Goal: Task Accomplishment & Management: Complete application form

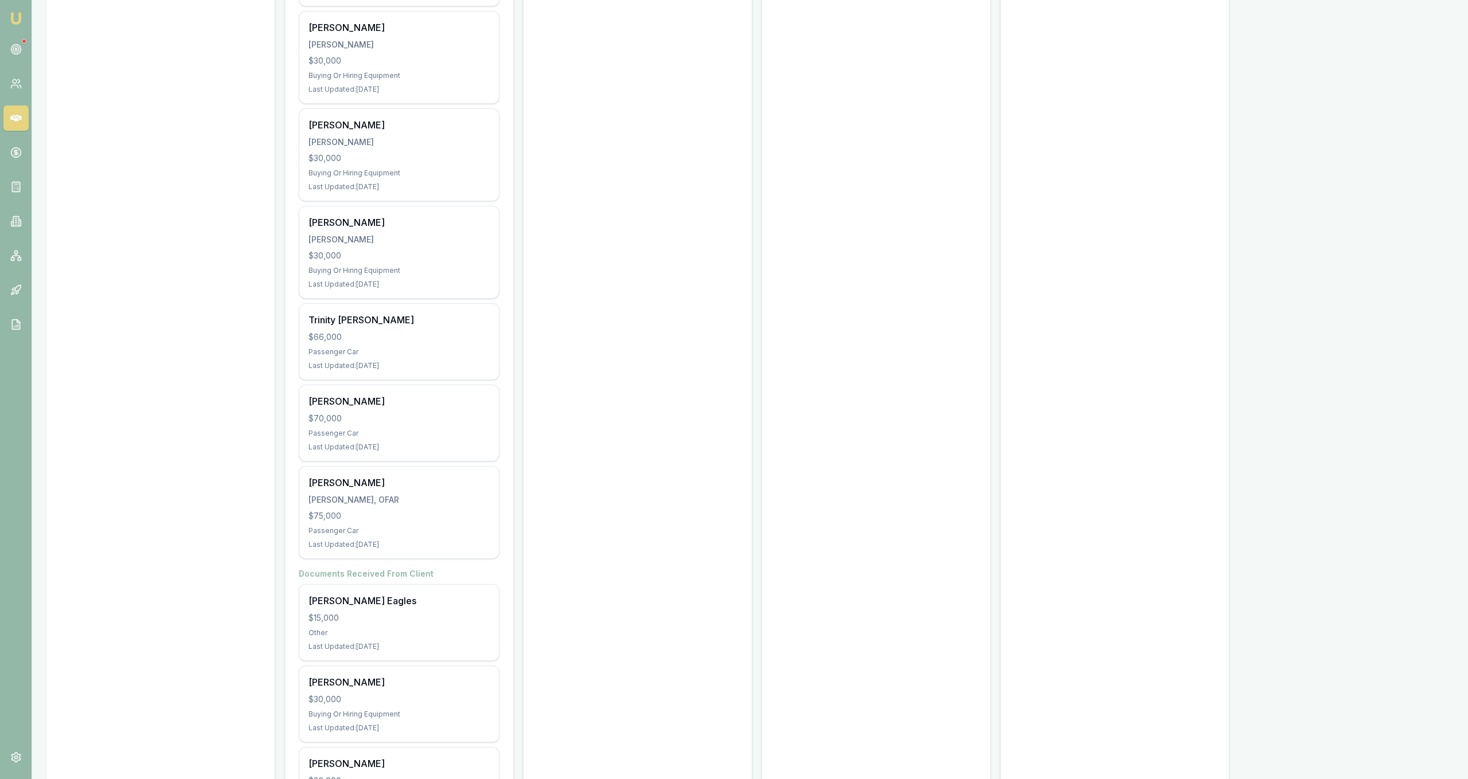
scroll to position [3607, 0]
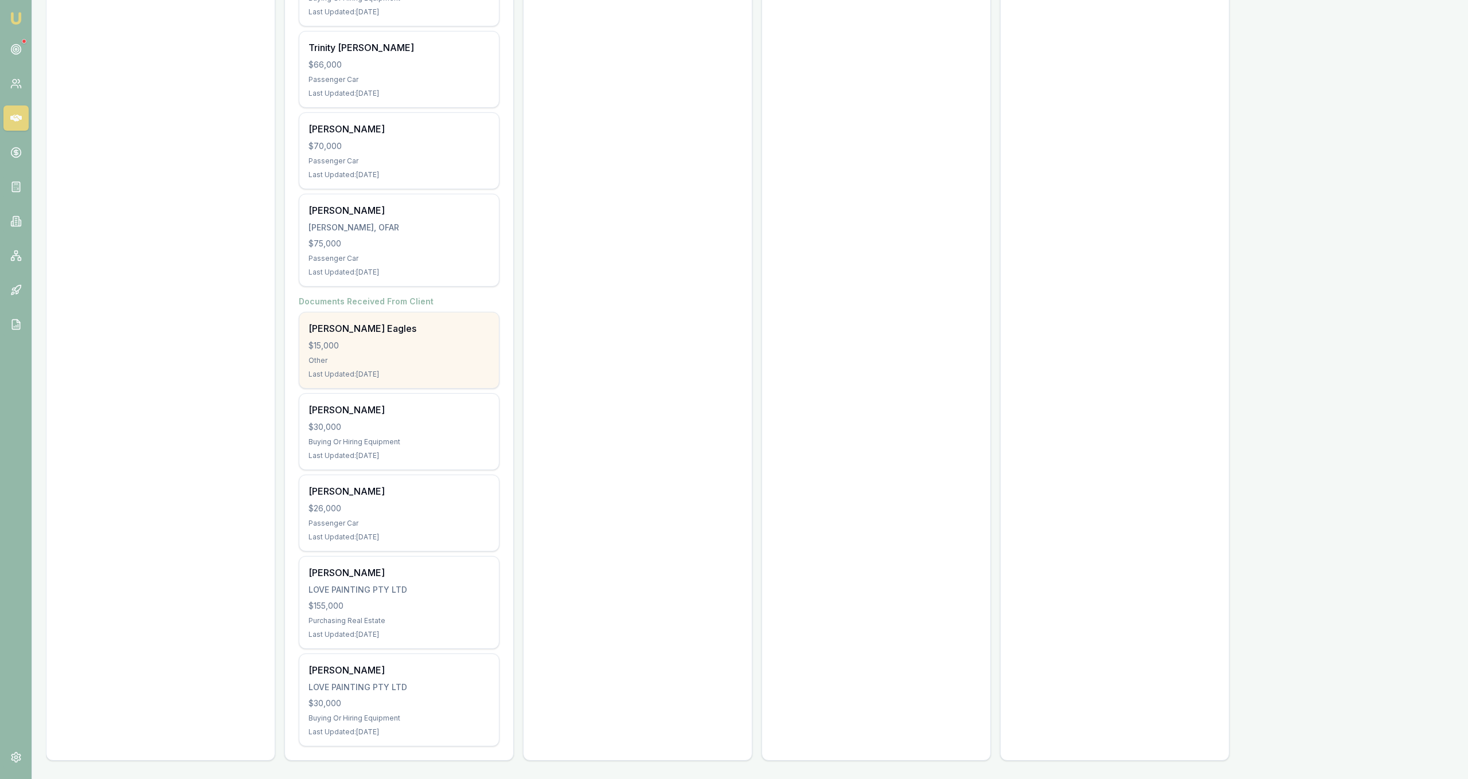
click at [438, 343] on div "$15,000" at bounding box center [399, 345] width 181 height 11
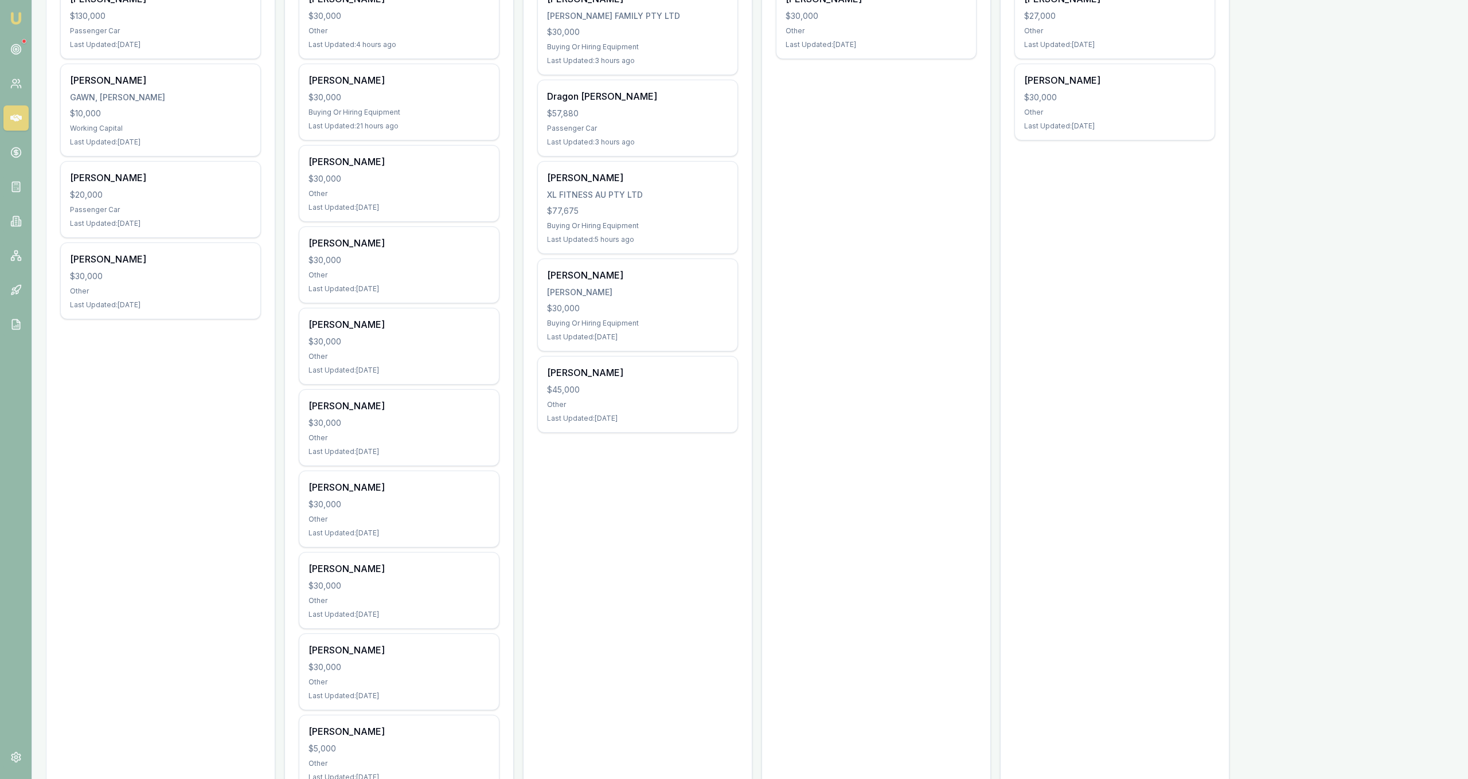
scroll to position [0, 0]
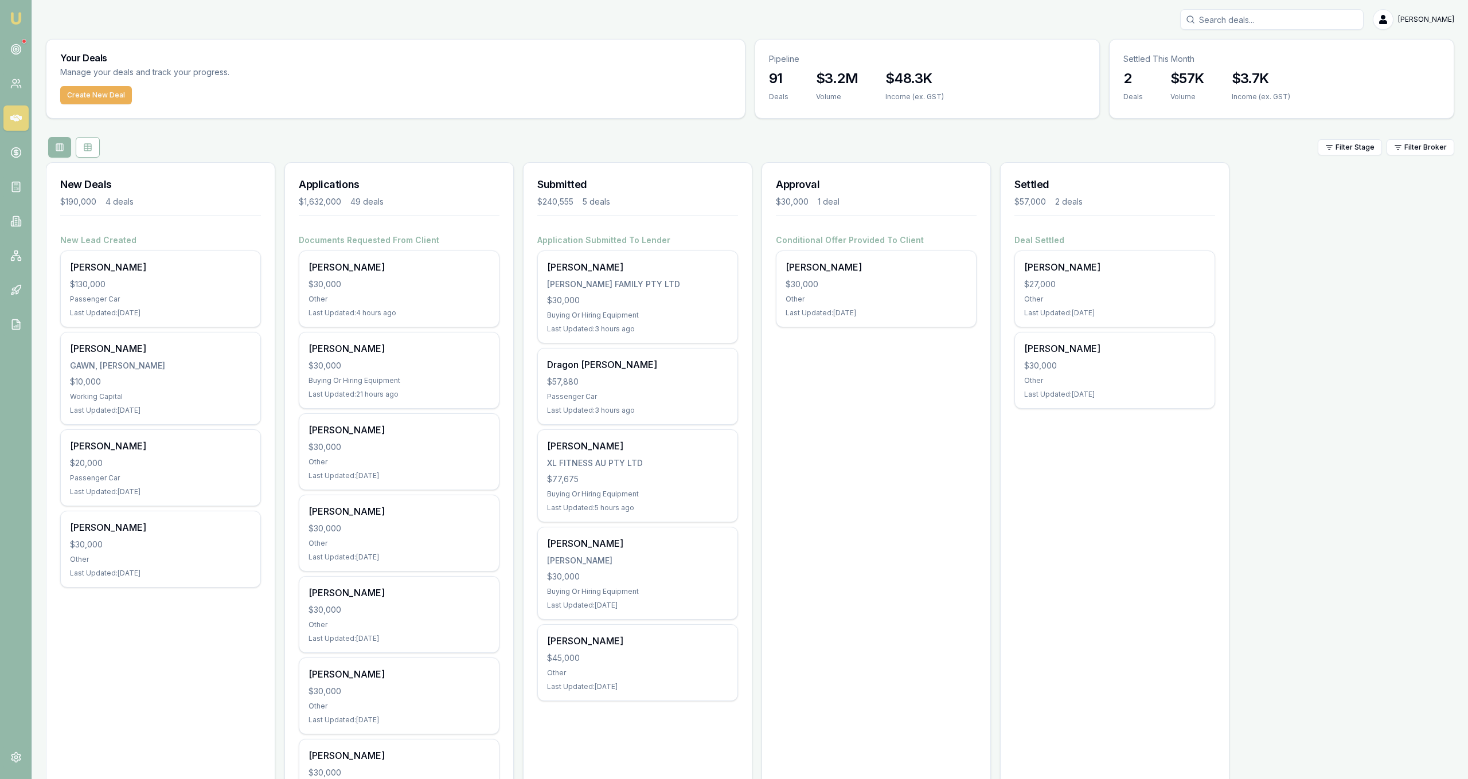
drag, startPoint x: 690, startPoint y: 548, endPoint x: 683, endPoint y: 158, distance: 389.5
click at [422, 296] on div "Other" at bounding box center [399, 299] width 181 height 9
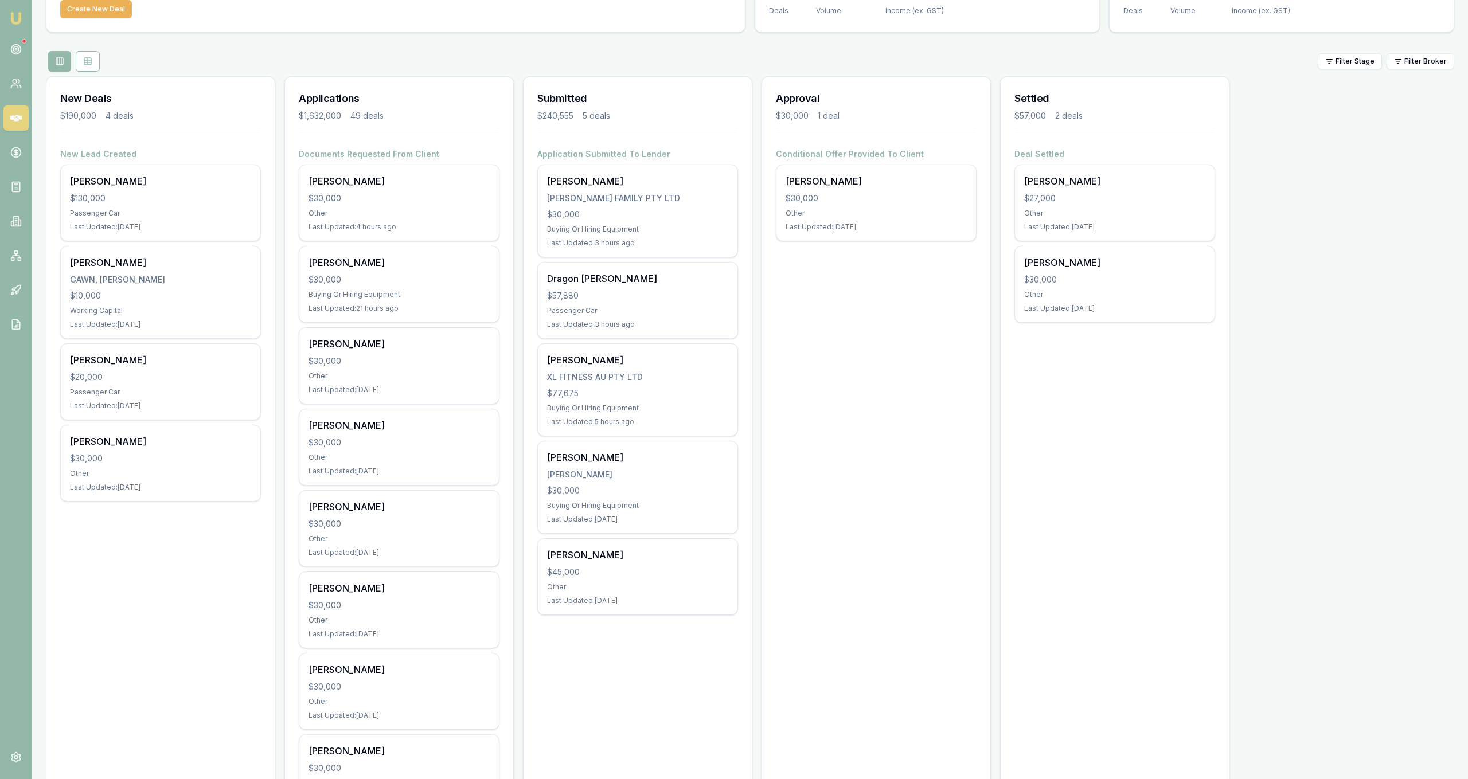
scroll to position [65, 0]
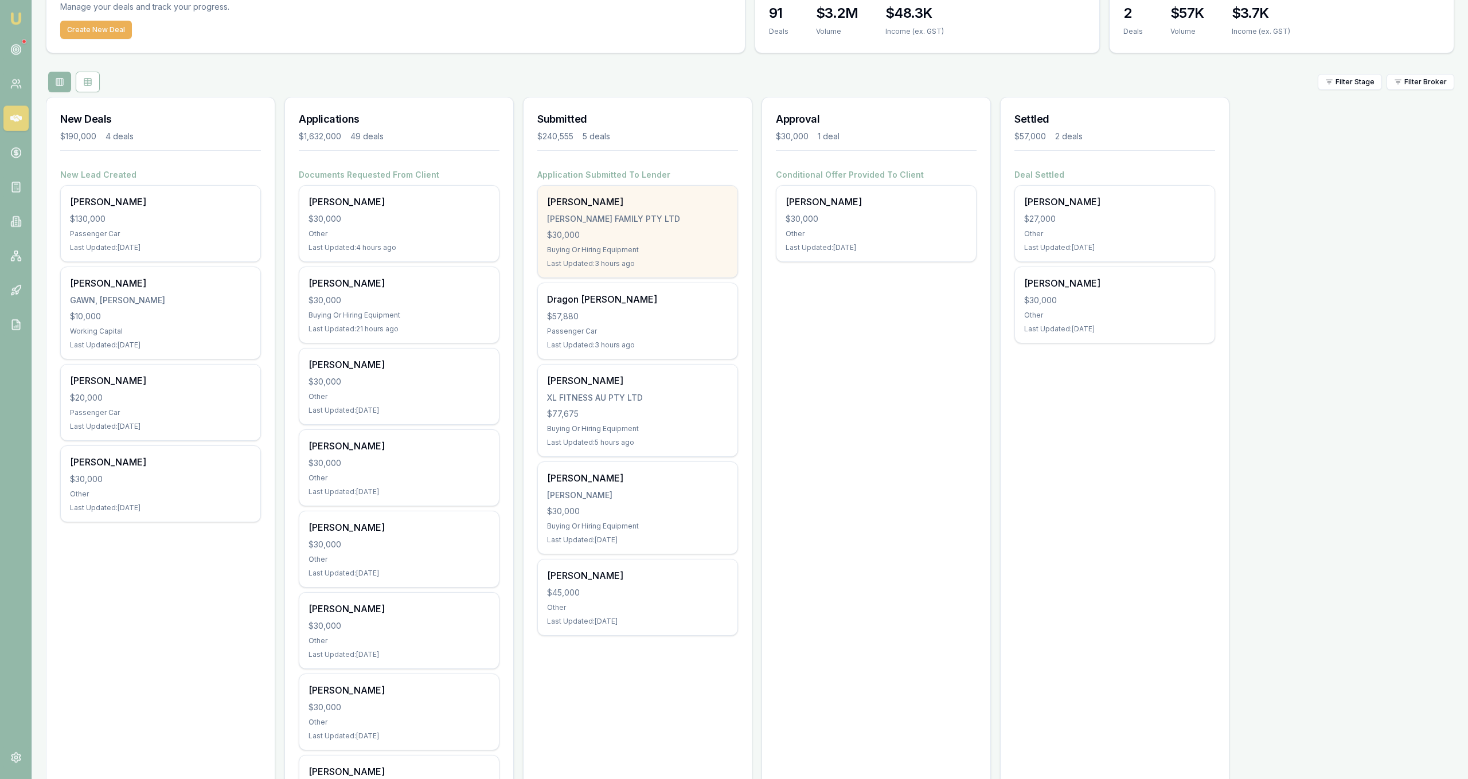
click at [704, 243] on div "Shane Jackson JACKSON FAMILY PTY LTD $30,000 Buying Or Hiring Equipment Last Up…" at bounding box center [638, 232] width 200 height 92
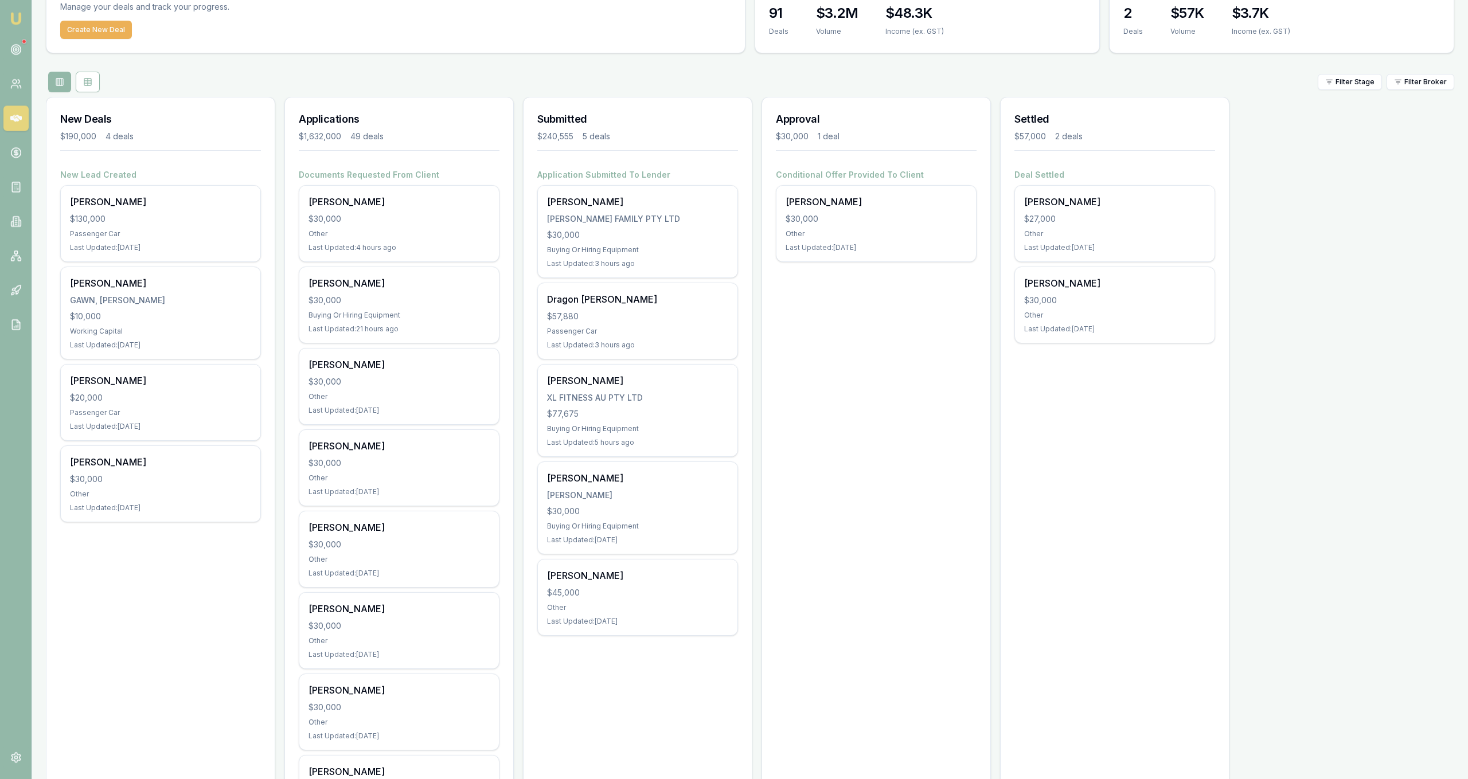
scroll to position [0, 0]
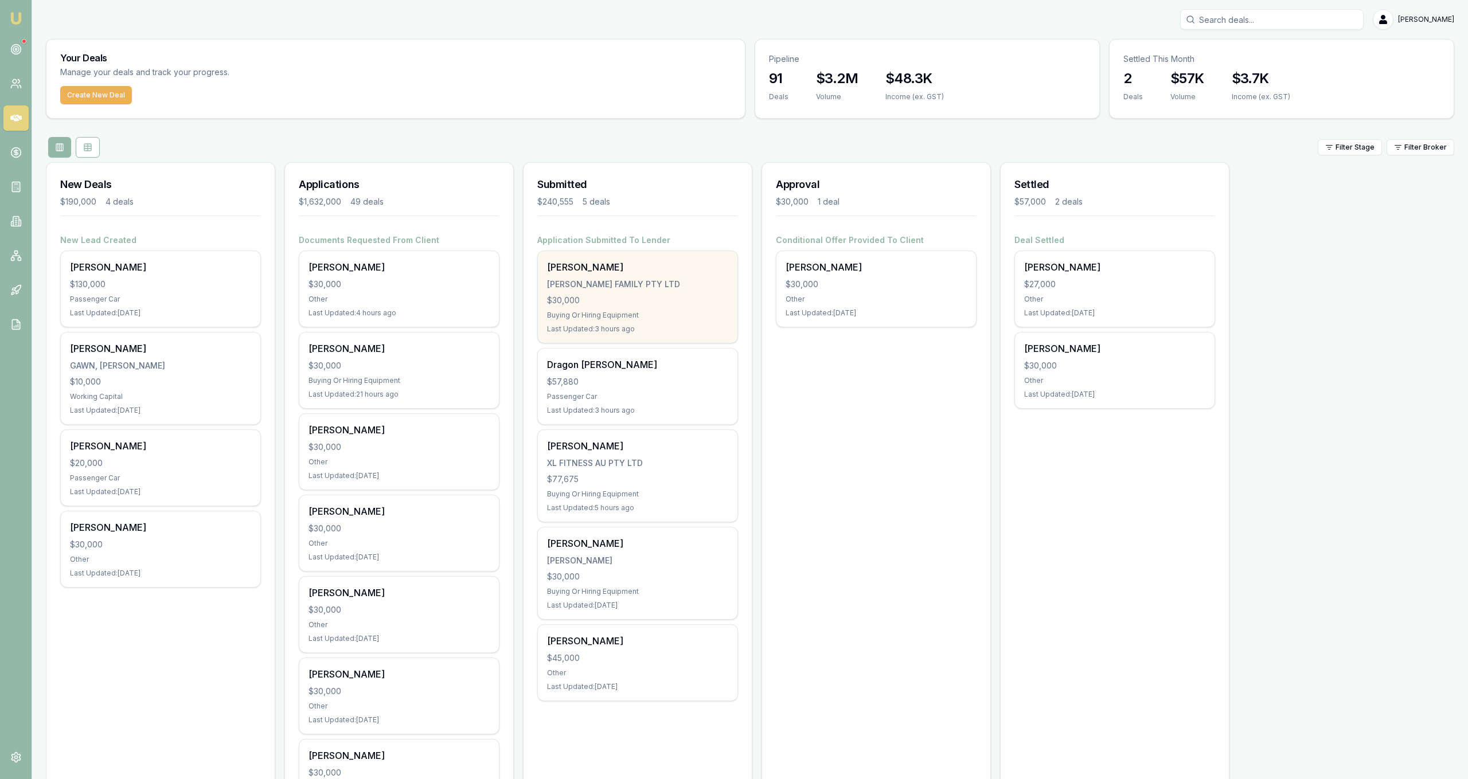
click at [615, 293] on div "Shane Jackson JACKSON FAMILY PTY LTD $30,000 Buying Or Hiring Equipment Last Up…" at bounding box center [638, 297] width 200 height 92
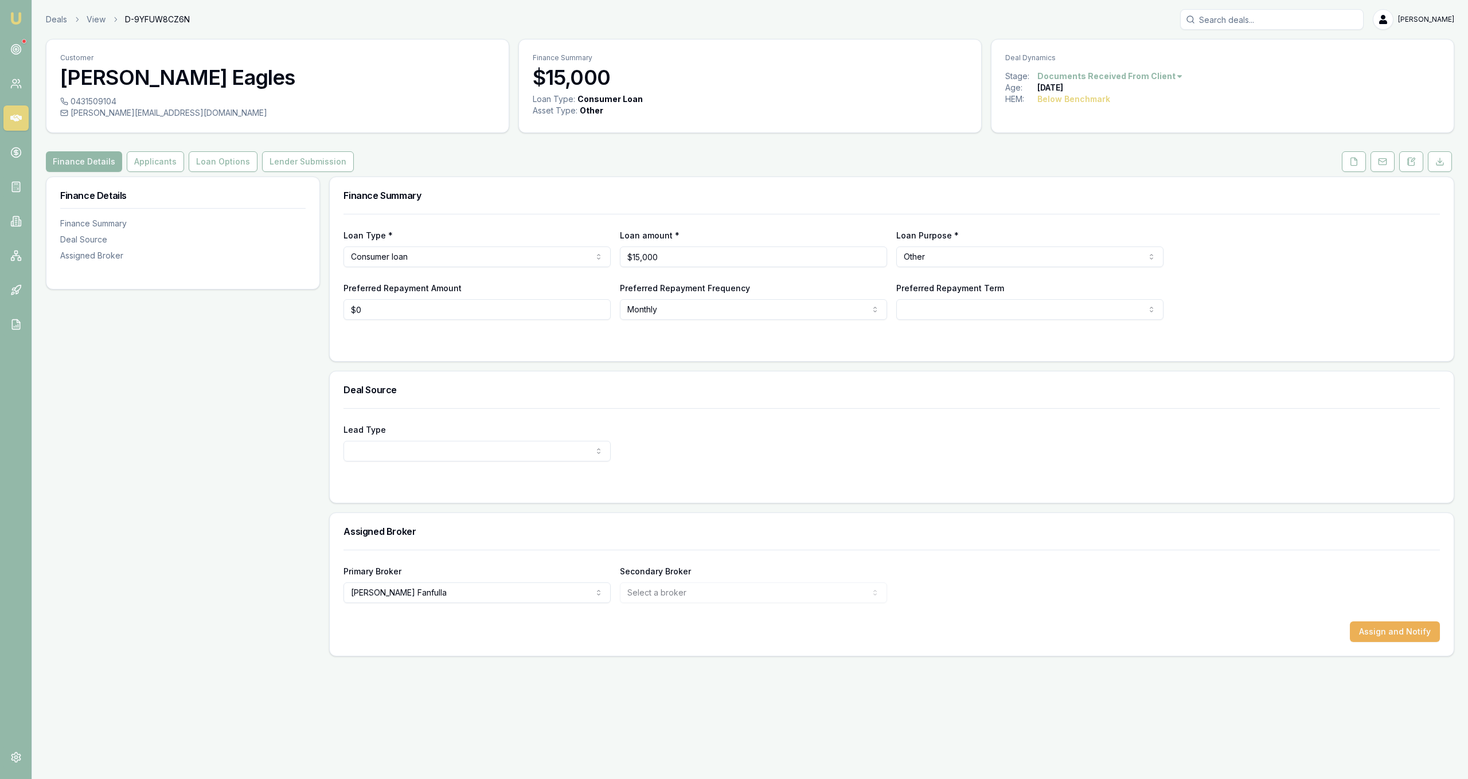
click at [1337, 162] on div "Finance Details Applicants Loan Options Lender Submission" at bounding box center [750, 161] width 1408 height 21
click at [1342, 165] on button at bounding box center [1354, 161] width 24 height 21
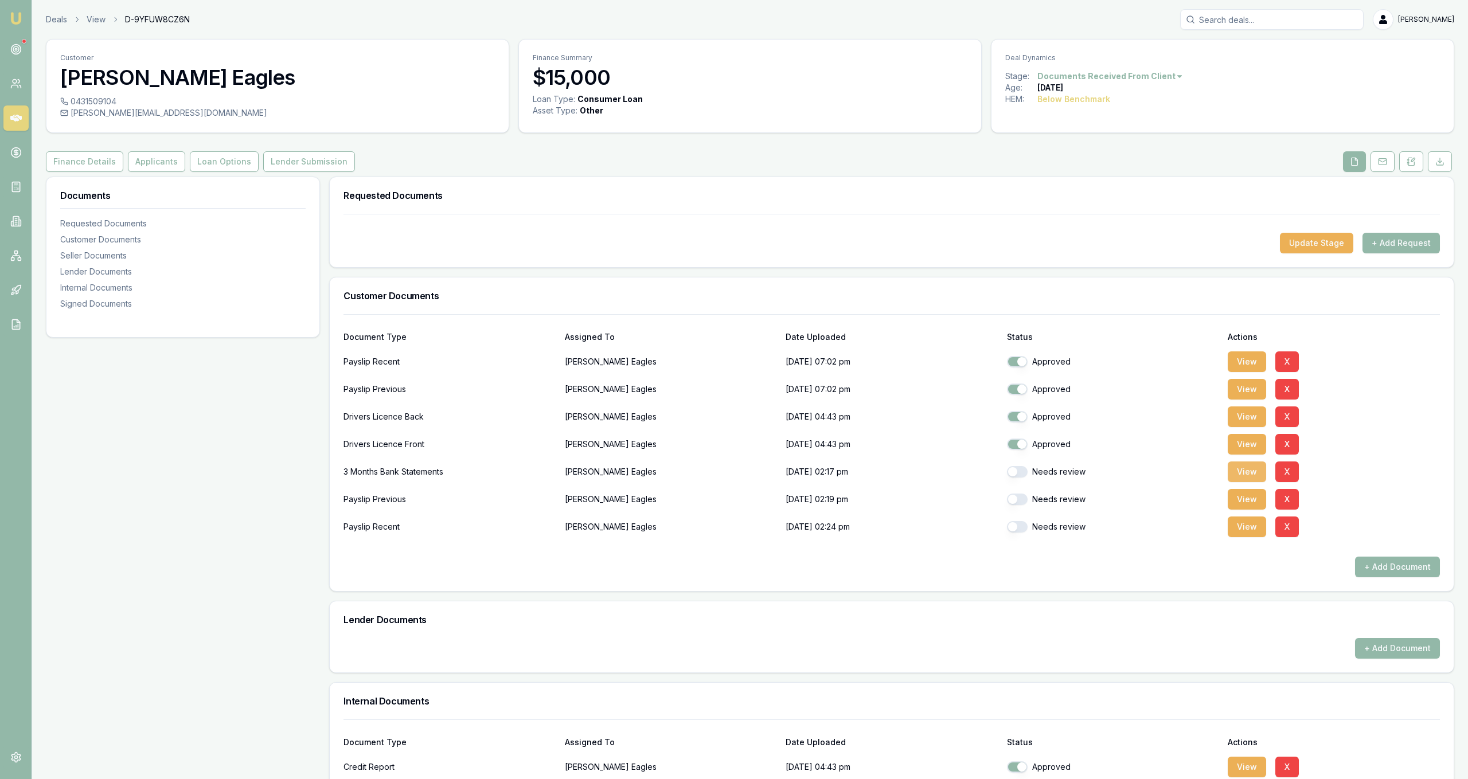
click at [1235, 472] on button "View" at bounding box center [1247, 472] width 38 height 21
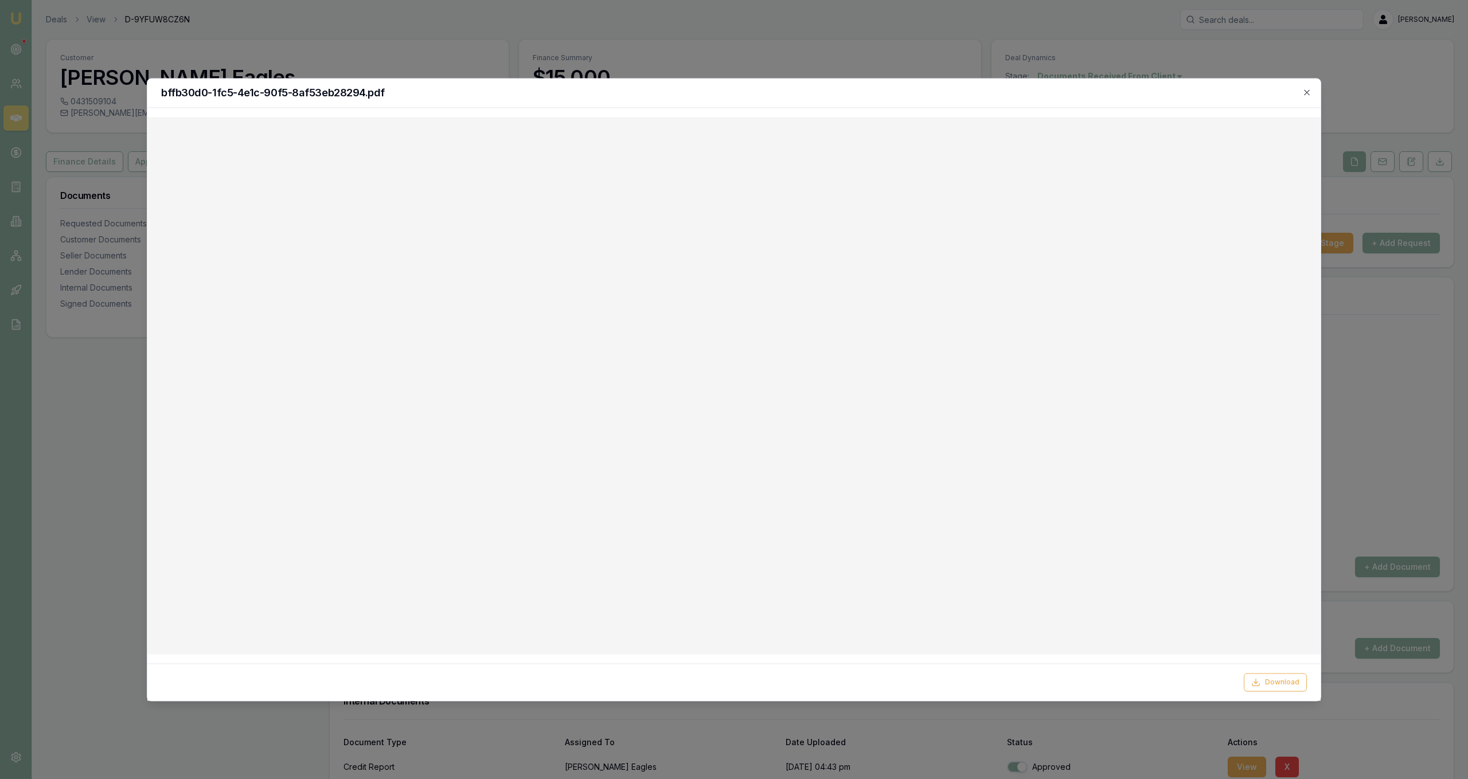
click at [149, 361] on div at bounding box center [733, 385] width 1173 height 537
click at [134, 373] on div at bounding box center [734, 389] width 1468 height 779
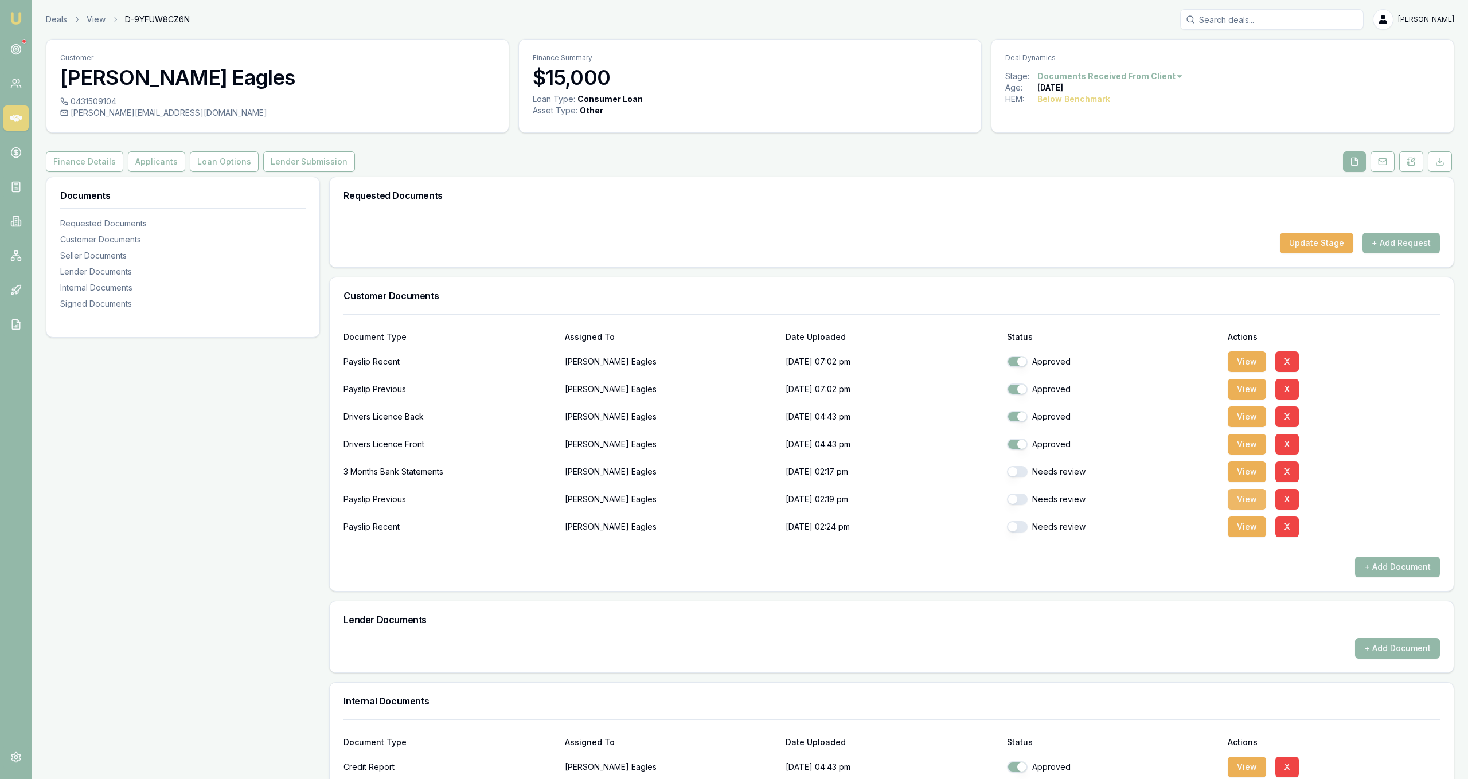
click at [1234, 494] on button "View" at bounding box center [1247, 499] width 38 height 21
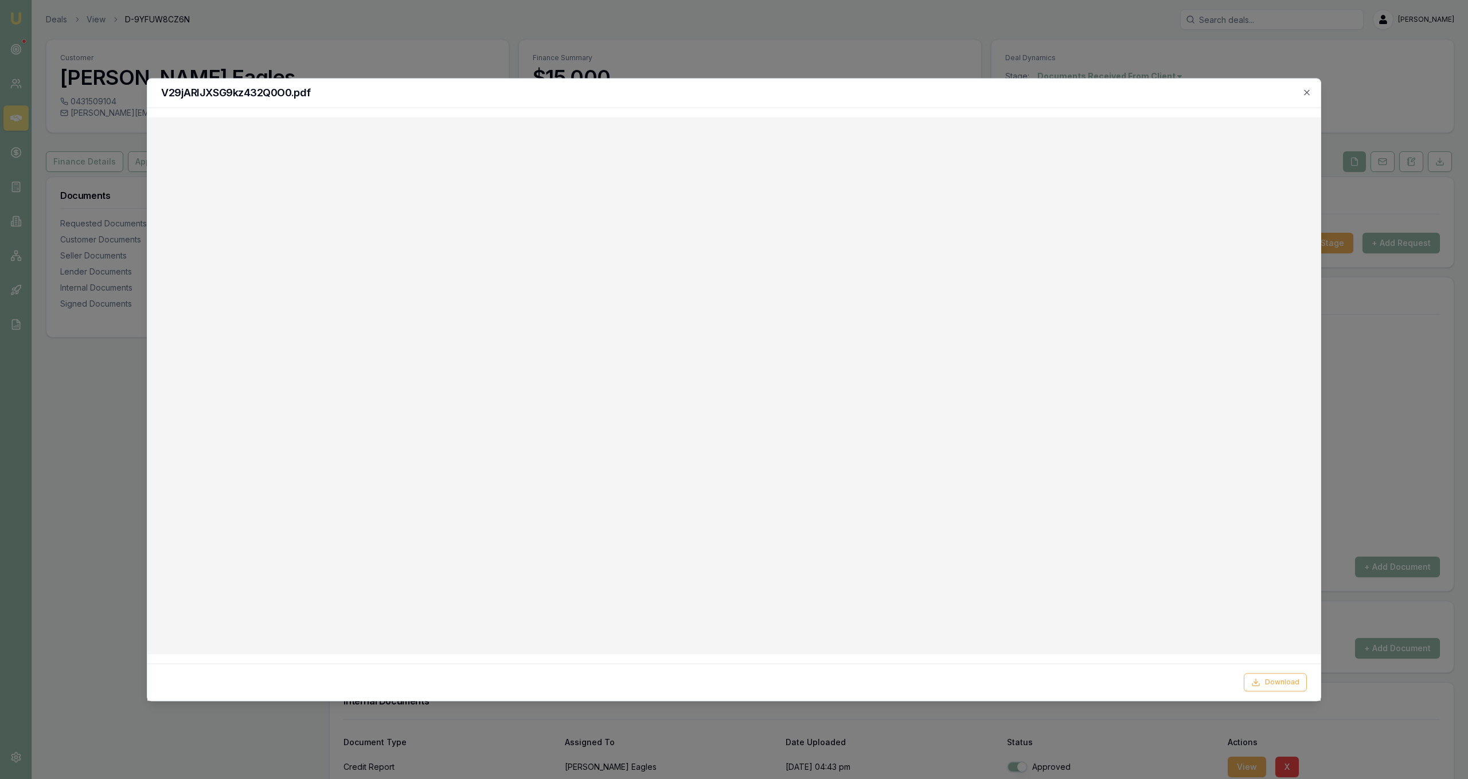
click at [1309, 88] on div "V29jARlJXSG9kz432Q0O0.pdf" at bounding box center [733, 93] width 1173 height 29
click at [1308, 93] on icon "button" at bounding box center [1306, 92] width 9 height 9
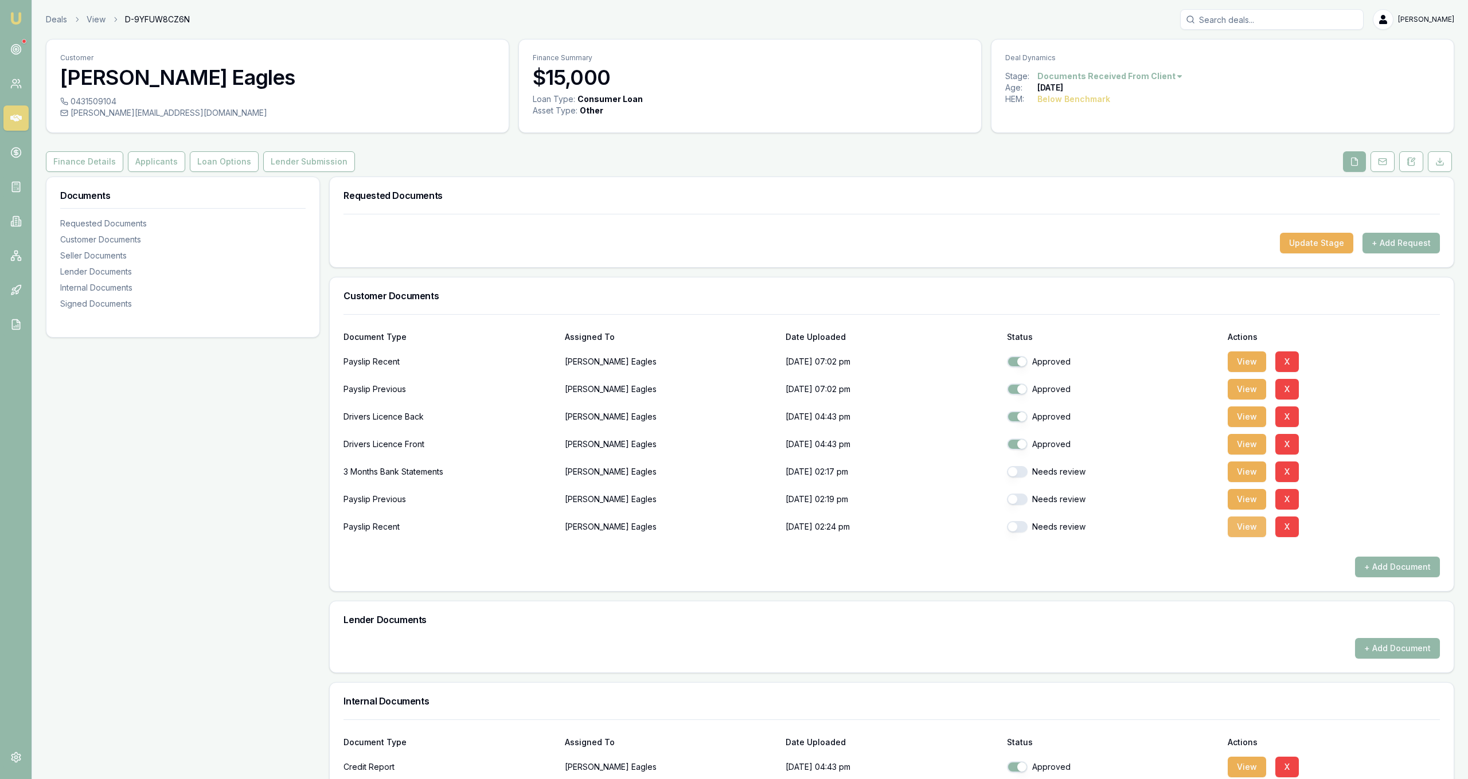
click at [1249, 526] on button "View" at bounding box center [1247, 527] width 38 height 21
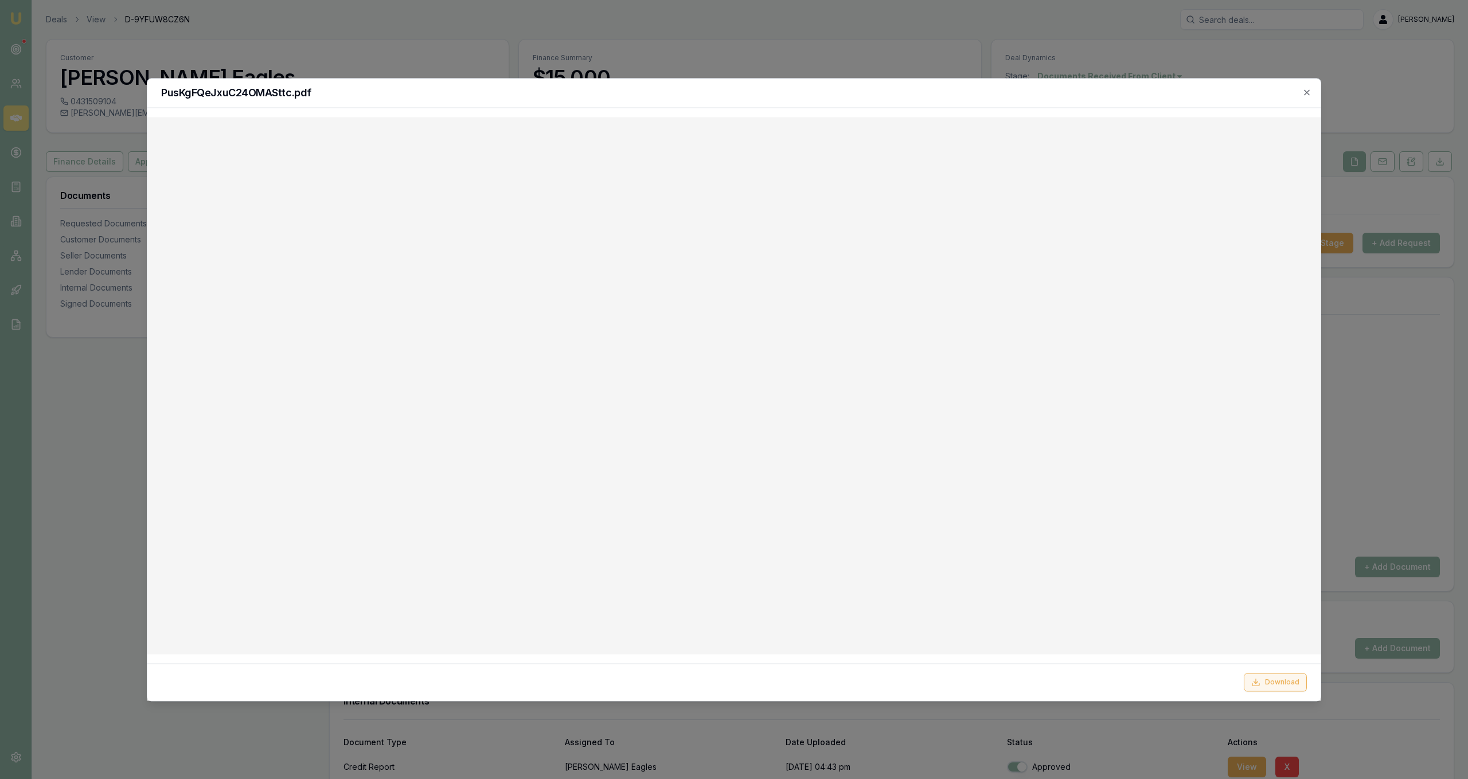
click at [1278, 686] on button "Download" at bounding box center [1275, 682] width 63 height 18
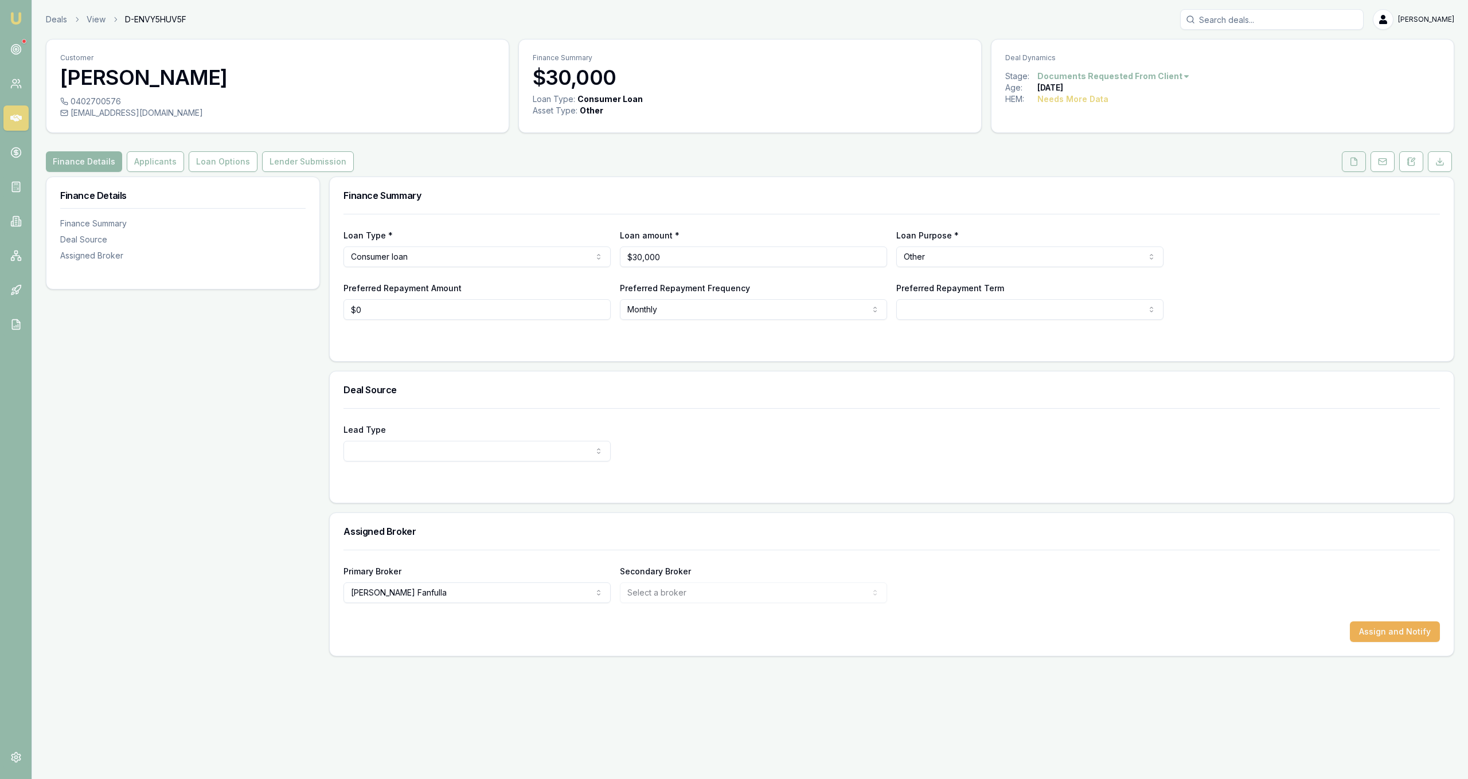
click at [1348, 161] on button at bounding box center [1354, 161] width 24 height 21
click at [174, 169] on button "Applicants" at bounding box center [155, 161] width 57 height 21
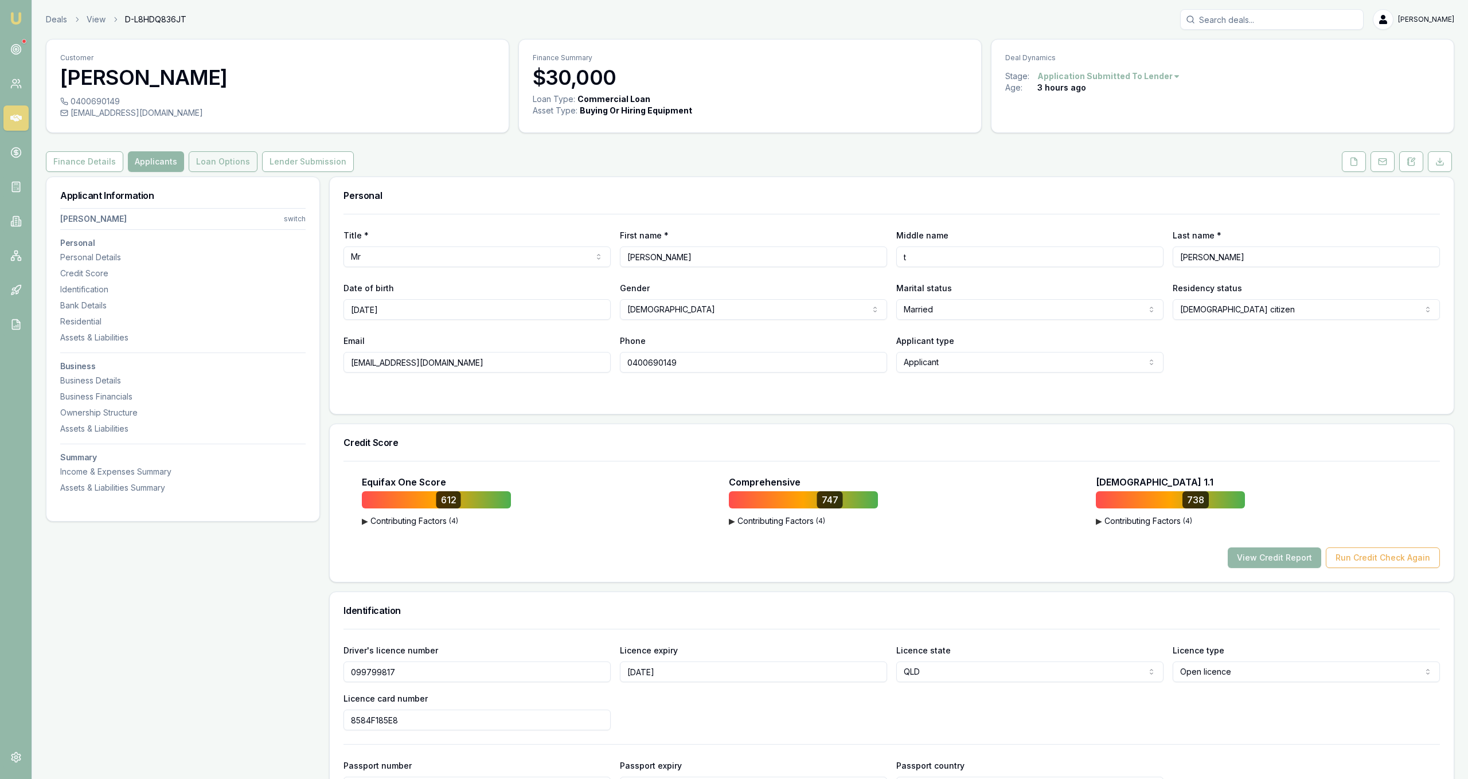
click at [193, 163] on button "Loan Options" at bounding box center [223, 161] width 69 height 21
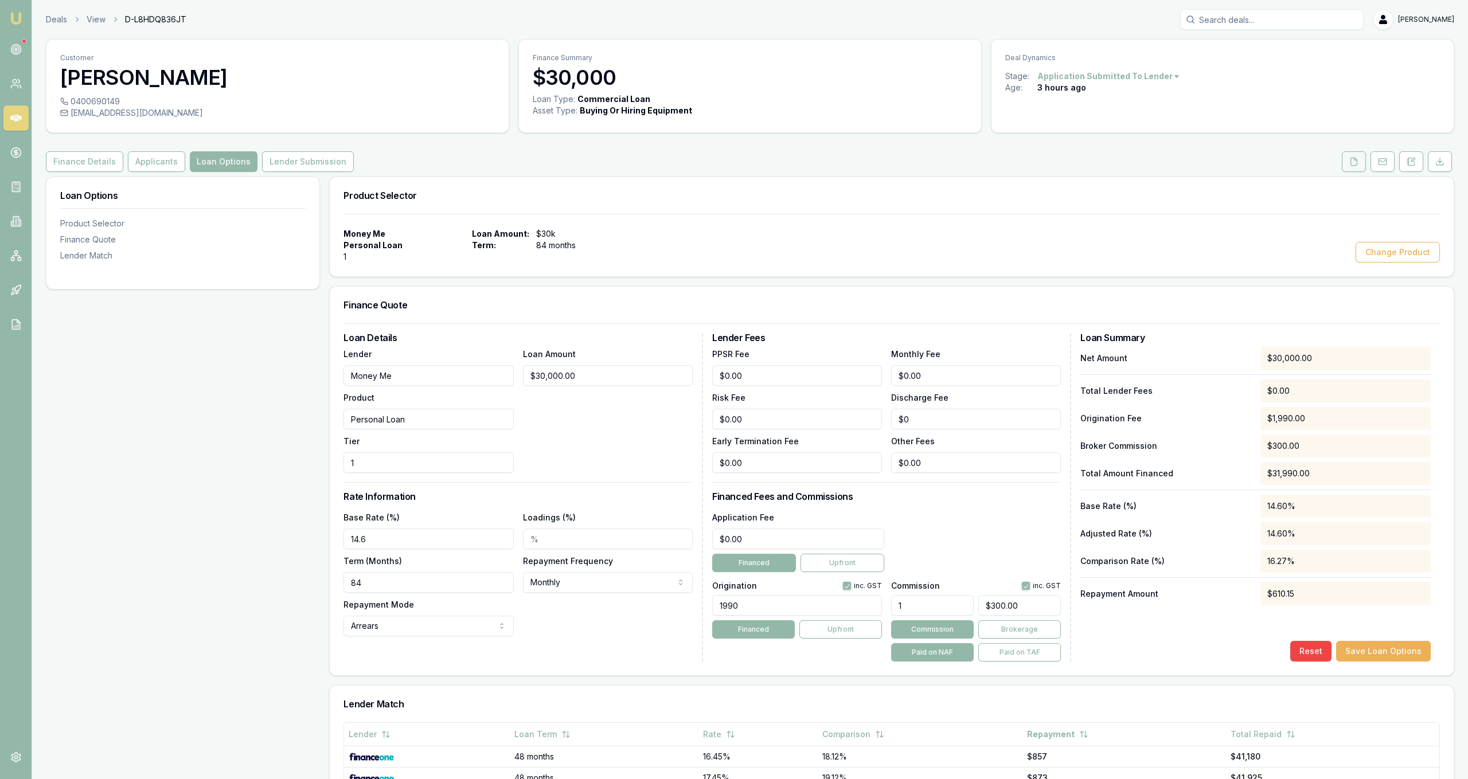
click at [1345, 163] on button at bounding box center [1354, 161] width 24 height 21
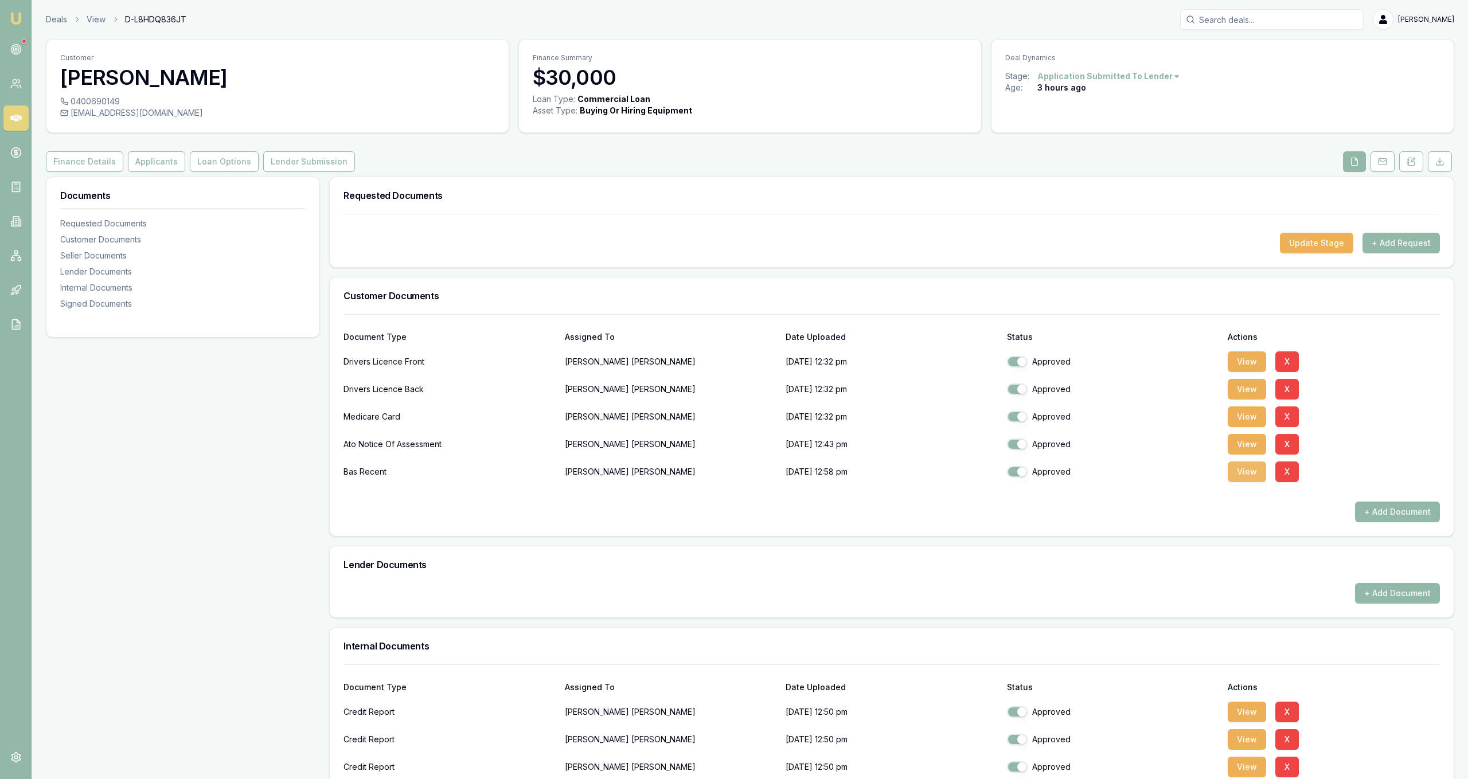
click at [1249, 478] on button "View" at bounding box center [1247, 472] width 38 height 21
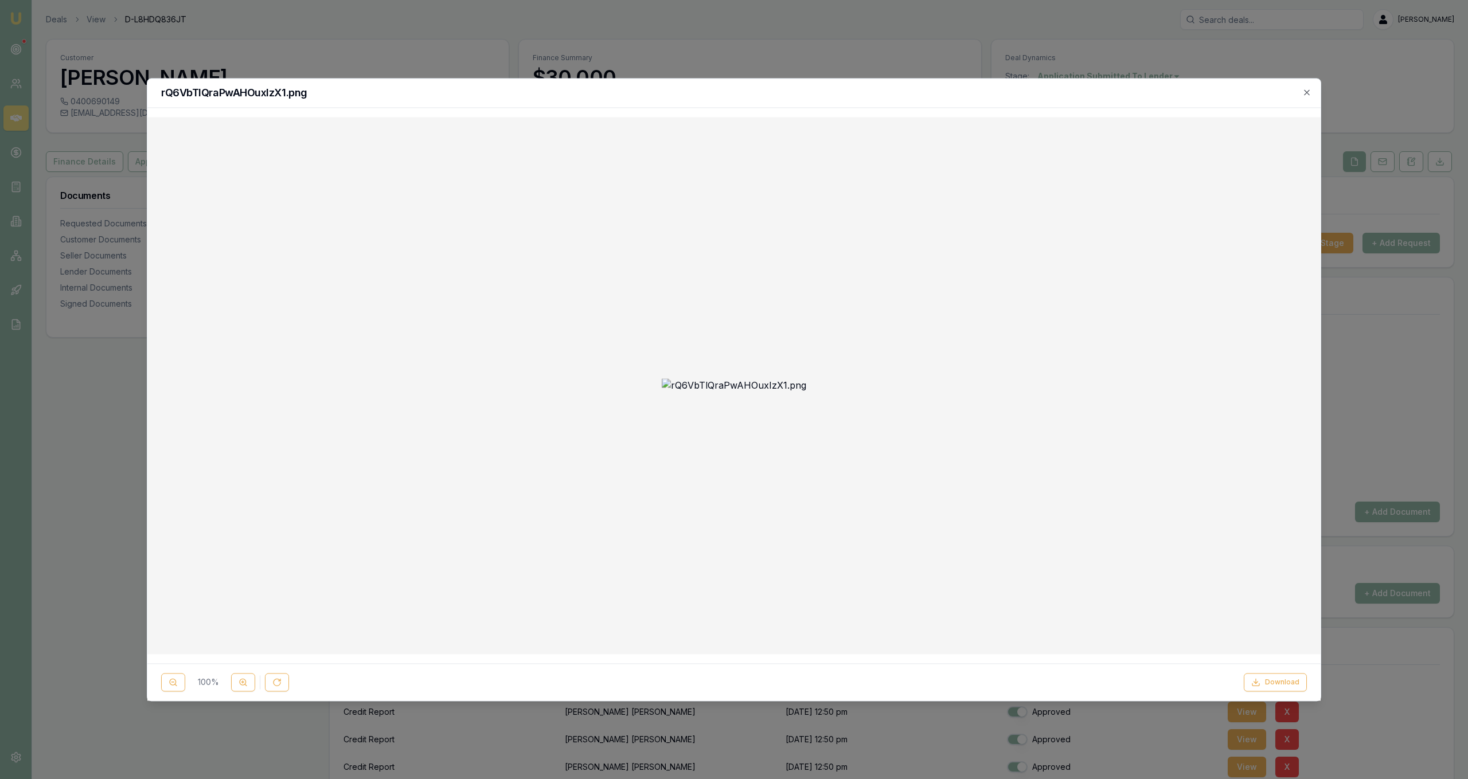
click at [426, 45] on div at bounding box center [734, 389] width 1468 height 779
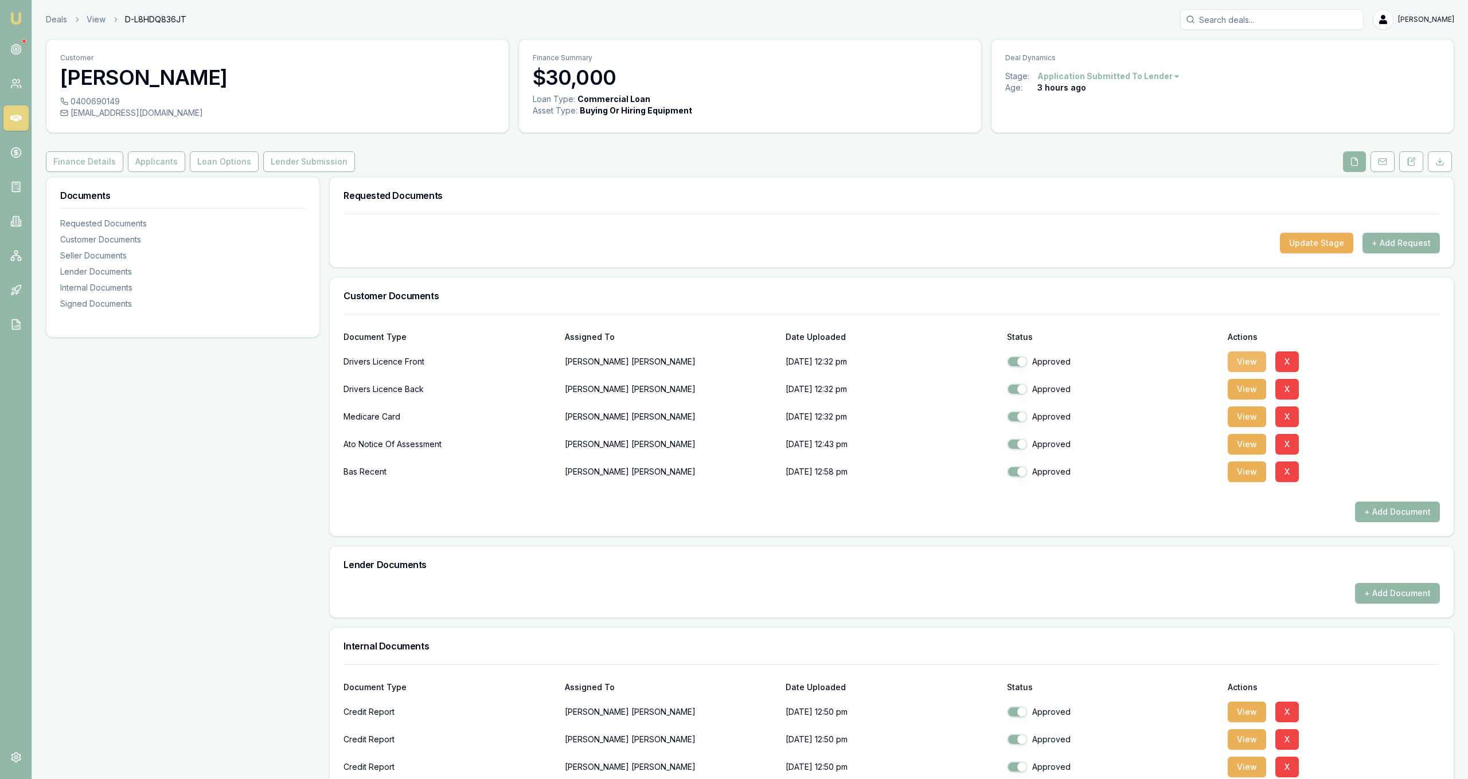
click at [1255, 357] on button "View" at bounding box center [1247, 362] width 38 height 21
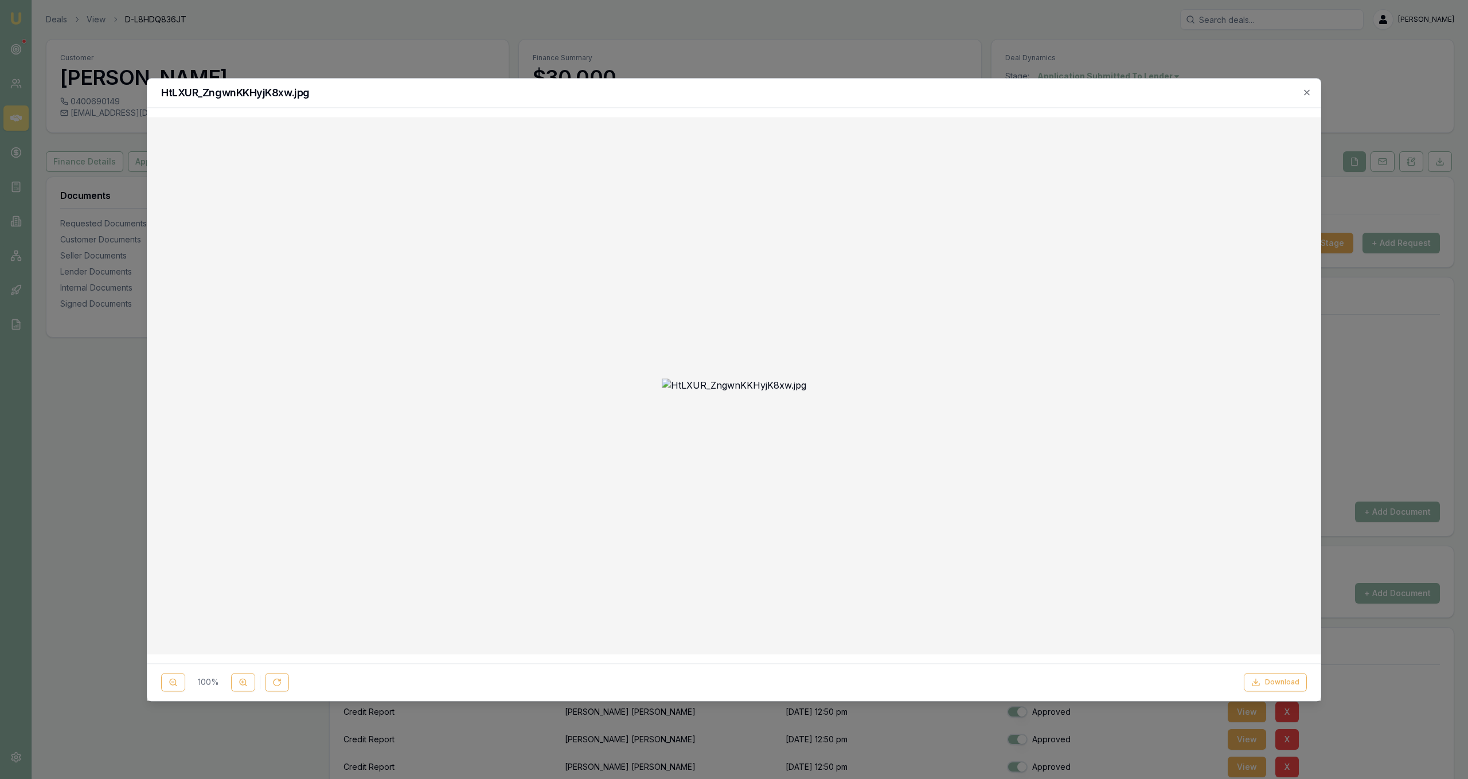
click at [1302, 99] on div "HtLXUR_ZngwnKKHyjK8xw.jpg 100 % Download Close" at bounding box center [734, 389] width 1174 height 623
click at [1312, 93] on div "HtLXUR_ZngwnKKHyjK8xw.jpg" at bounding box center [733, 93] width 1173 height 29
click at [1310, 93] on icon "button" at bounding box center [1306, 92] width 9 height 9
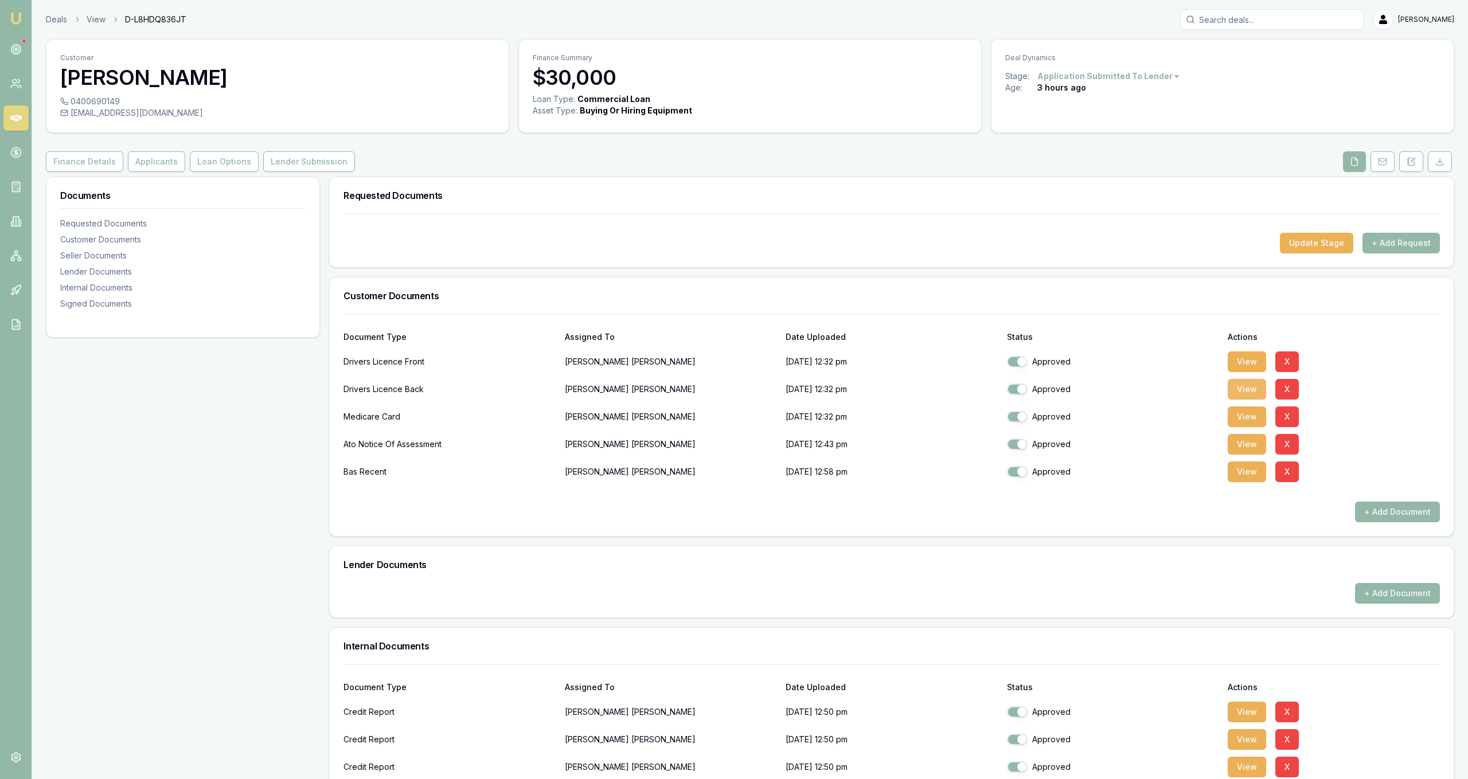
click at [1241, 386] on button "View" at bounding box center [1247, 389] width 38 height 21
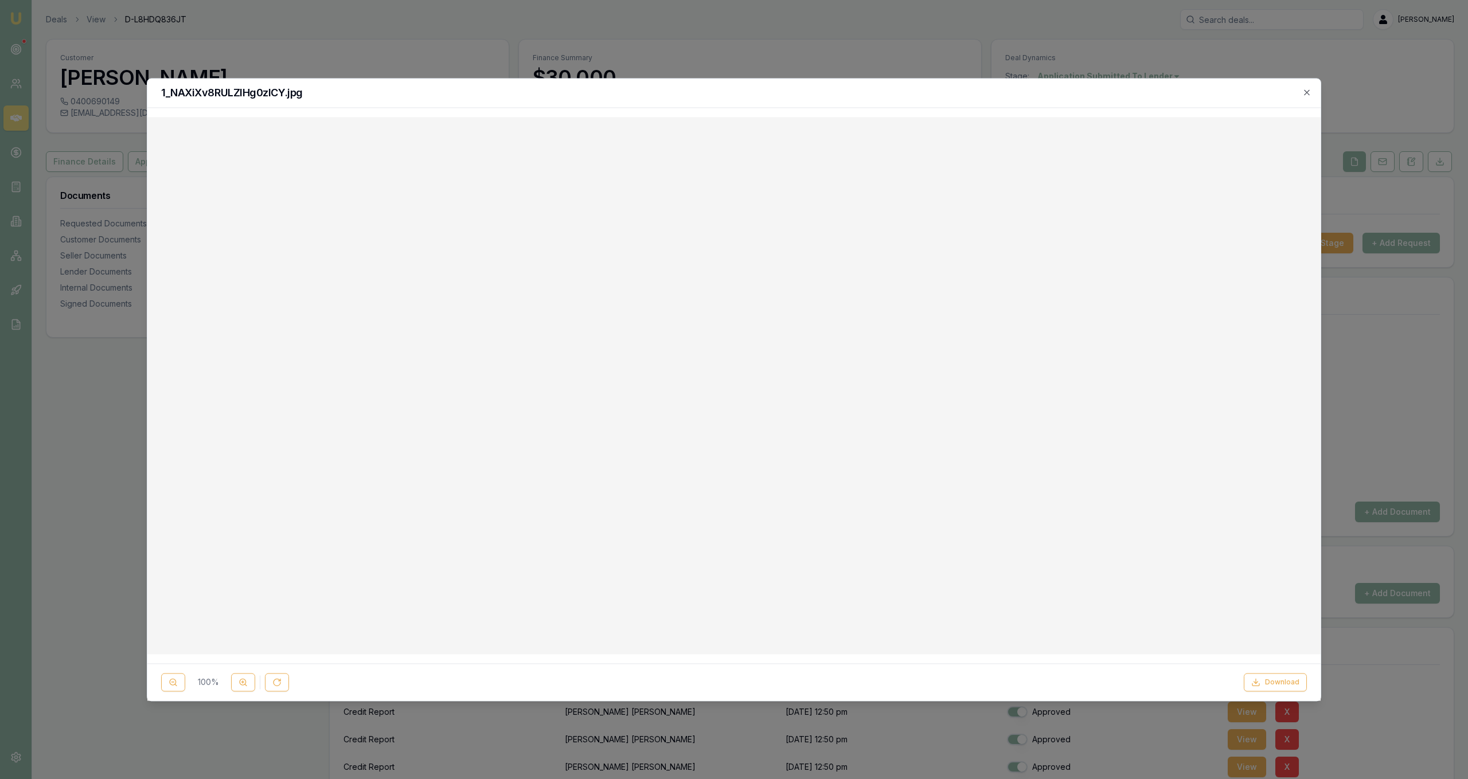
click at [540, 37] on div at bounding box center [734, 389] width 1468 height 779
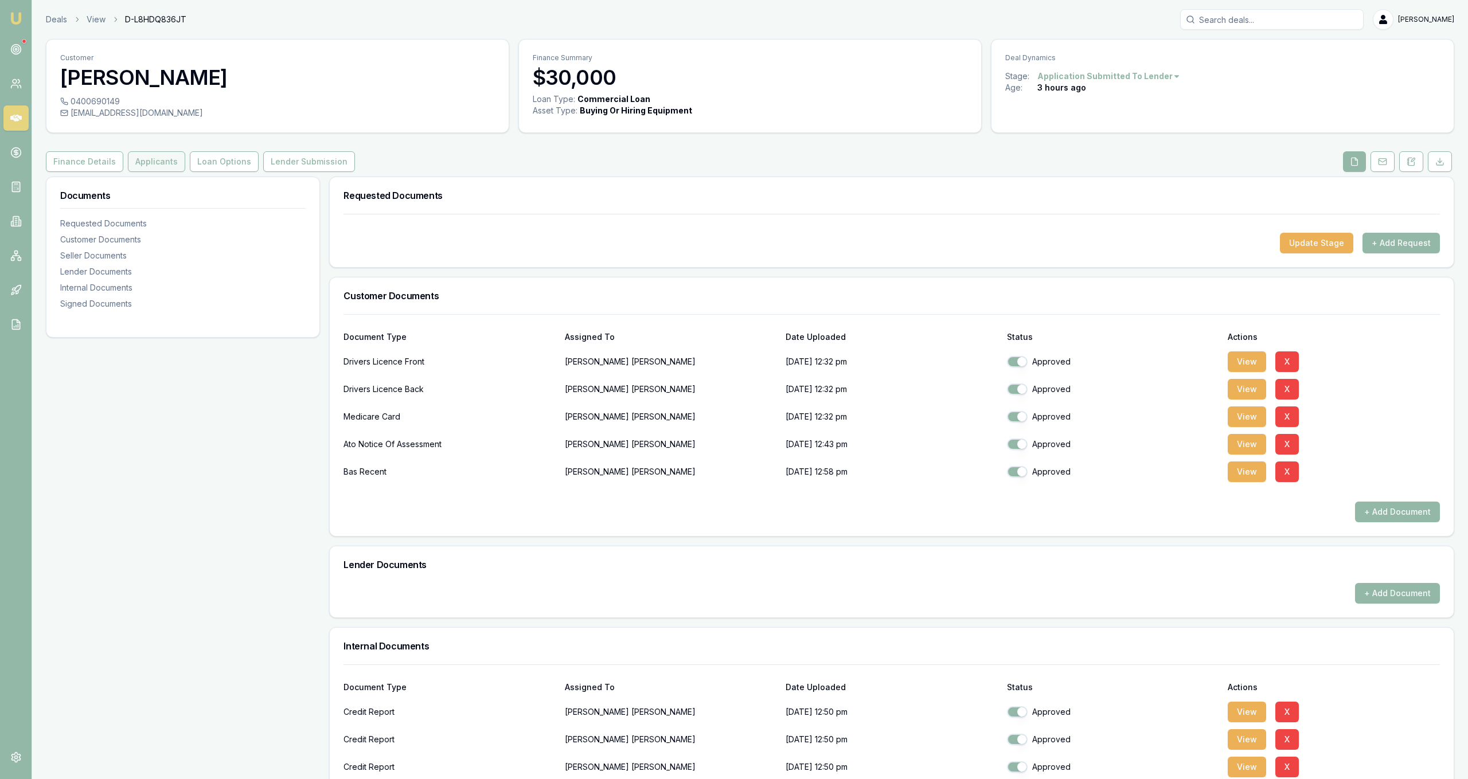
click at [139, 157] on button "Applicants" at bounding box center [156, 161] width 57 height 21
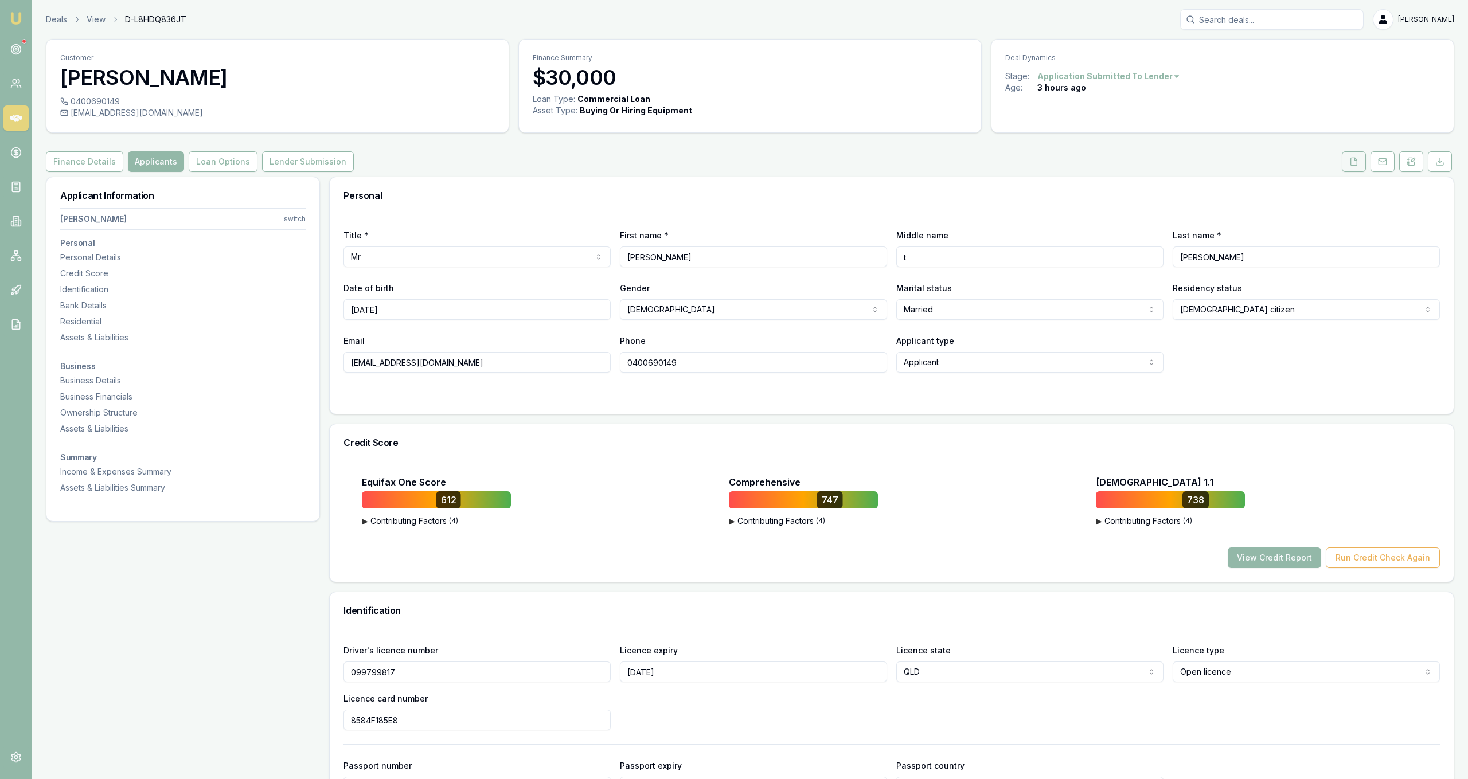
click at [1351, 165] on icon at bounding box center [1354, 161] width 6 height 7
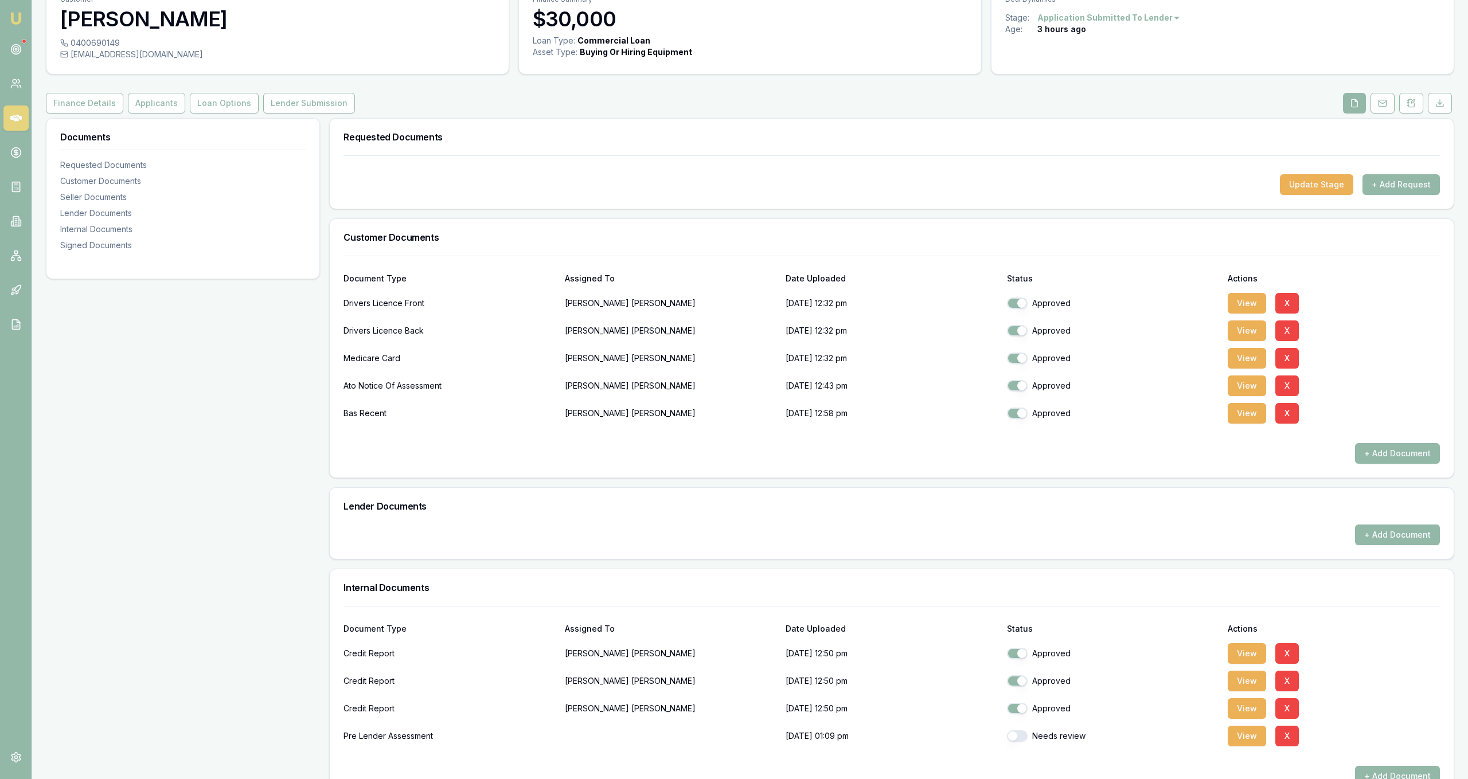
scroll to position [234, 0]
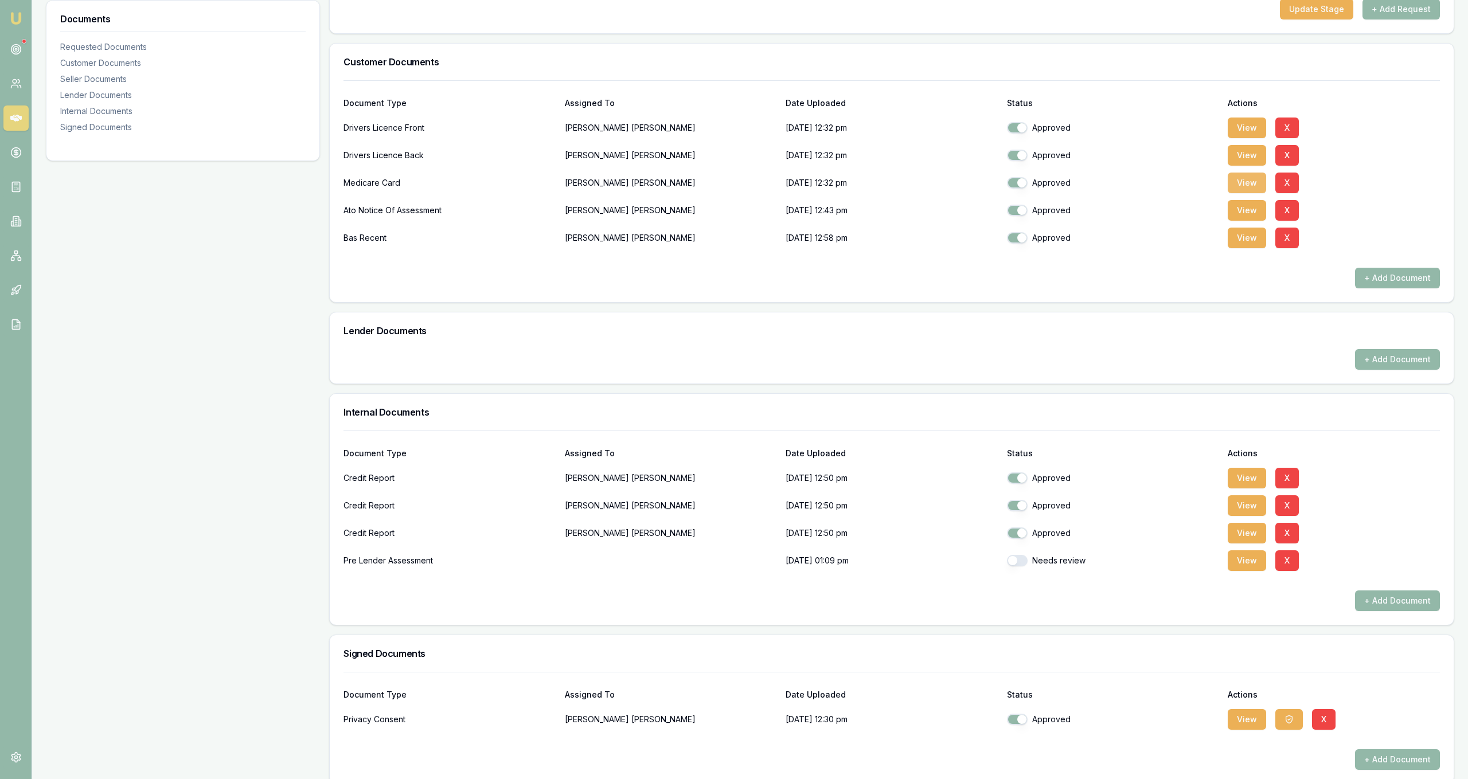
click at [1232, 184] on button "View" at bounding box center [1247, 183] width 38 height 21
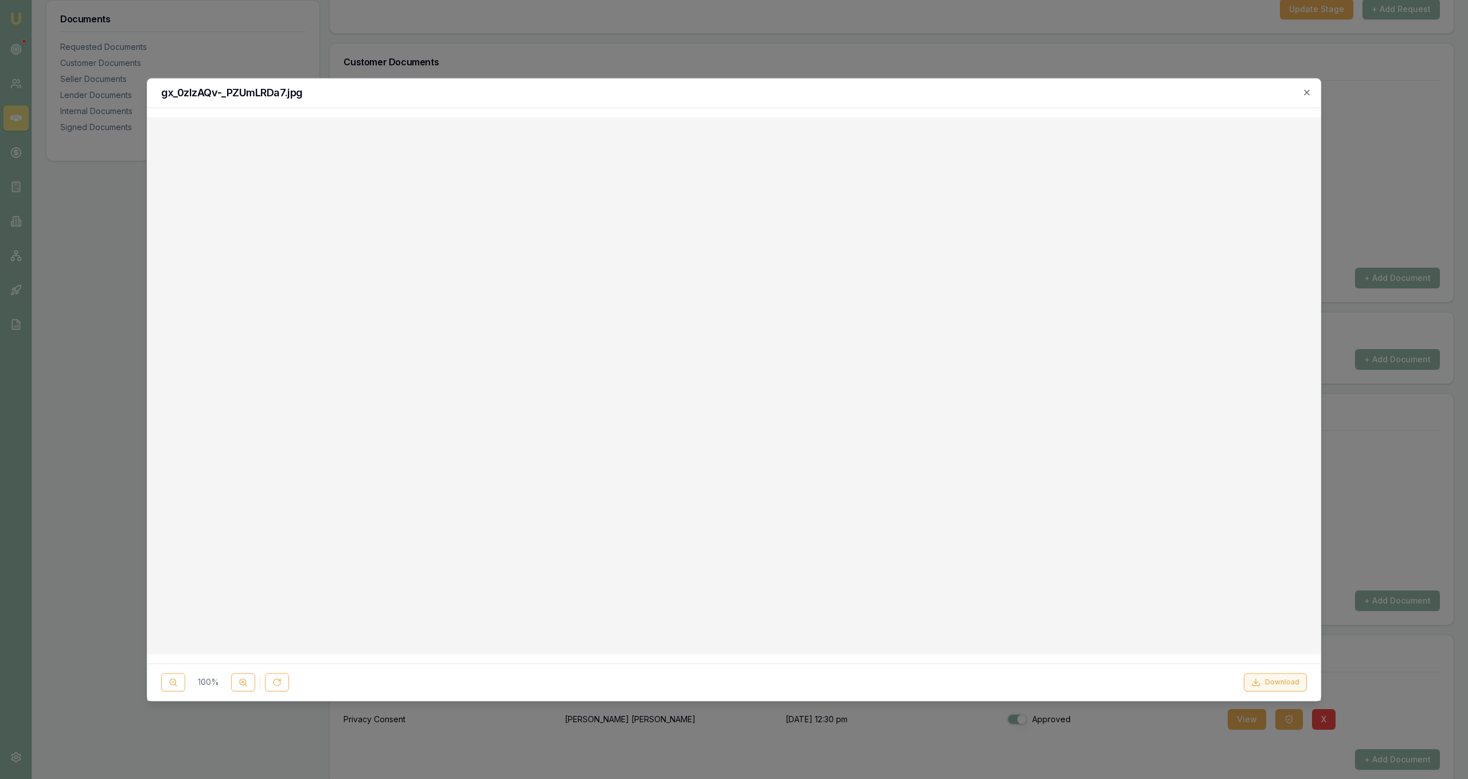
click at [1269, 679] on button "Download" at bounding box center [1275, 682] width 63 height 18
click at [1177, 569] on div at bounding box center [734, 385] width 1155 height 519
click at [1307, 96] on icon "button" at bounding box center [1306, 92] width 9 height 9
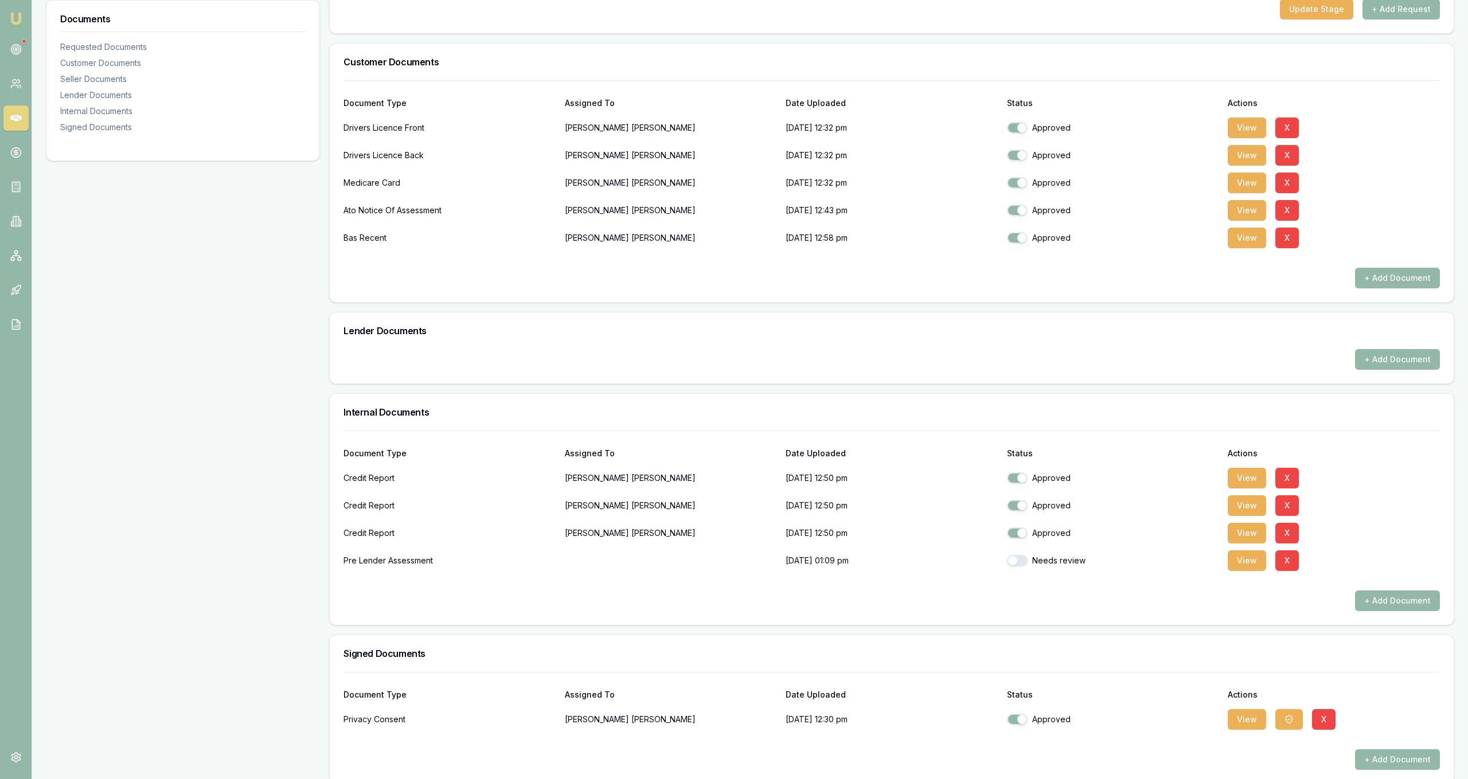
scroll to position [0, 0]
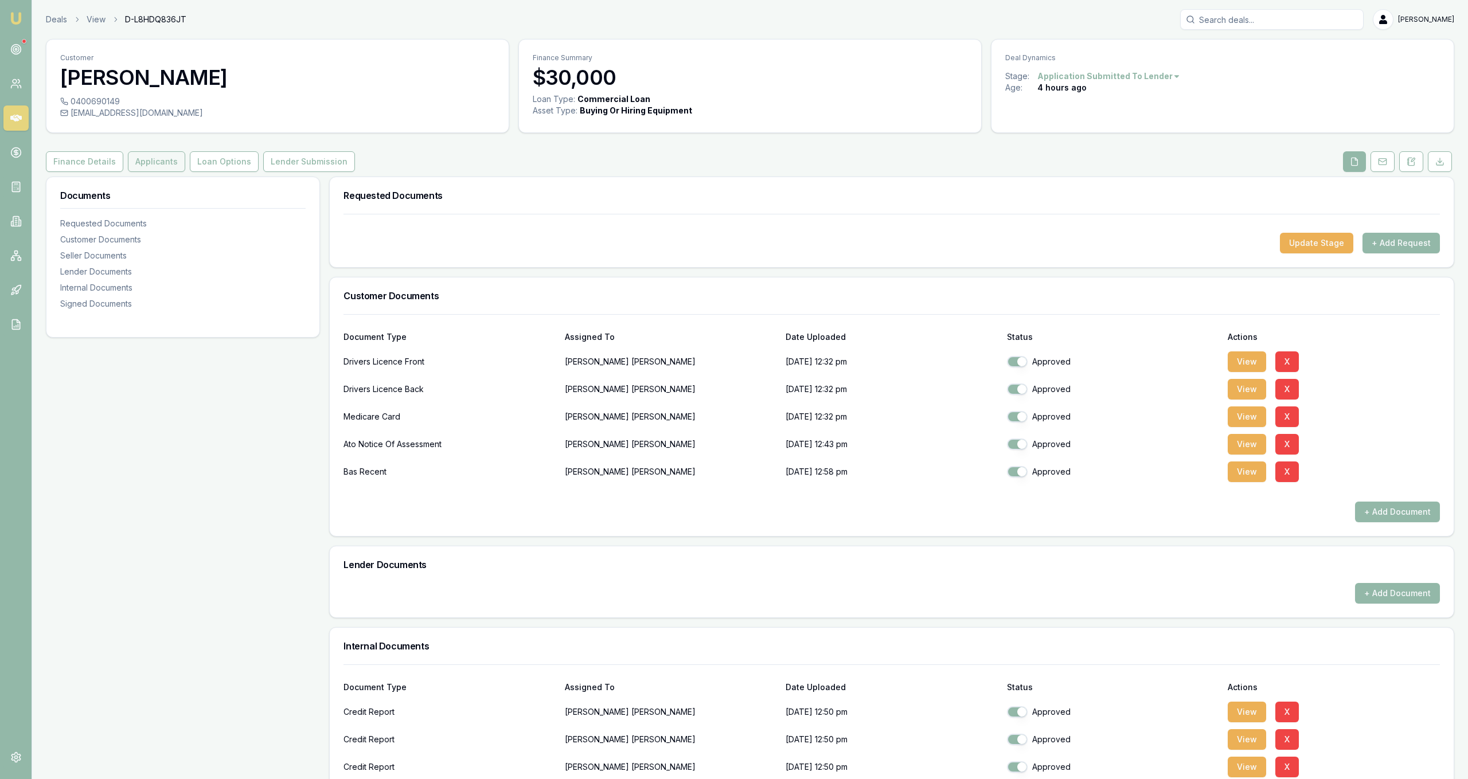
click at [130, 167] on button "Applicants" at bounding box center [156, 161] width 57 height 21
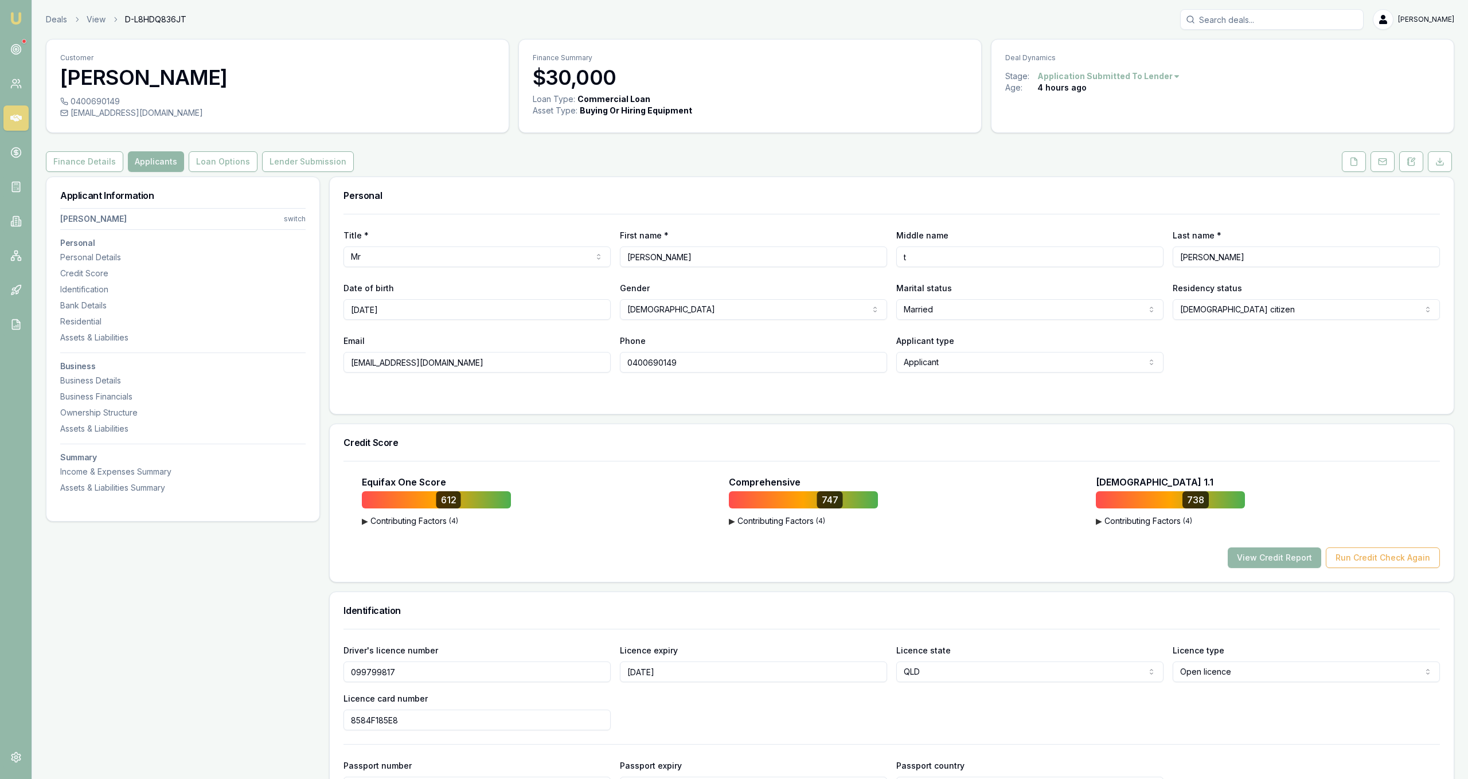
drag, startPoint x: 673, startPoint y: 521, endPoint x: 352, endPoint y: 170, distance: 476.1
click at [222, 158] on button "Loan Options" at bounding box center [223, 161] width 69 height 21
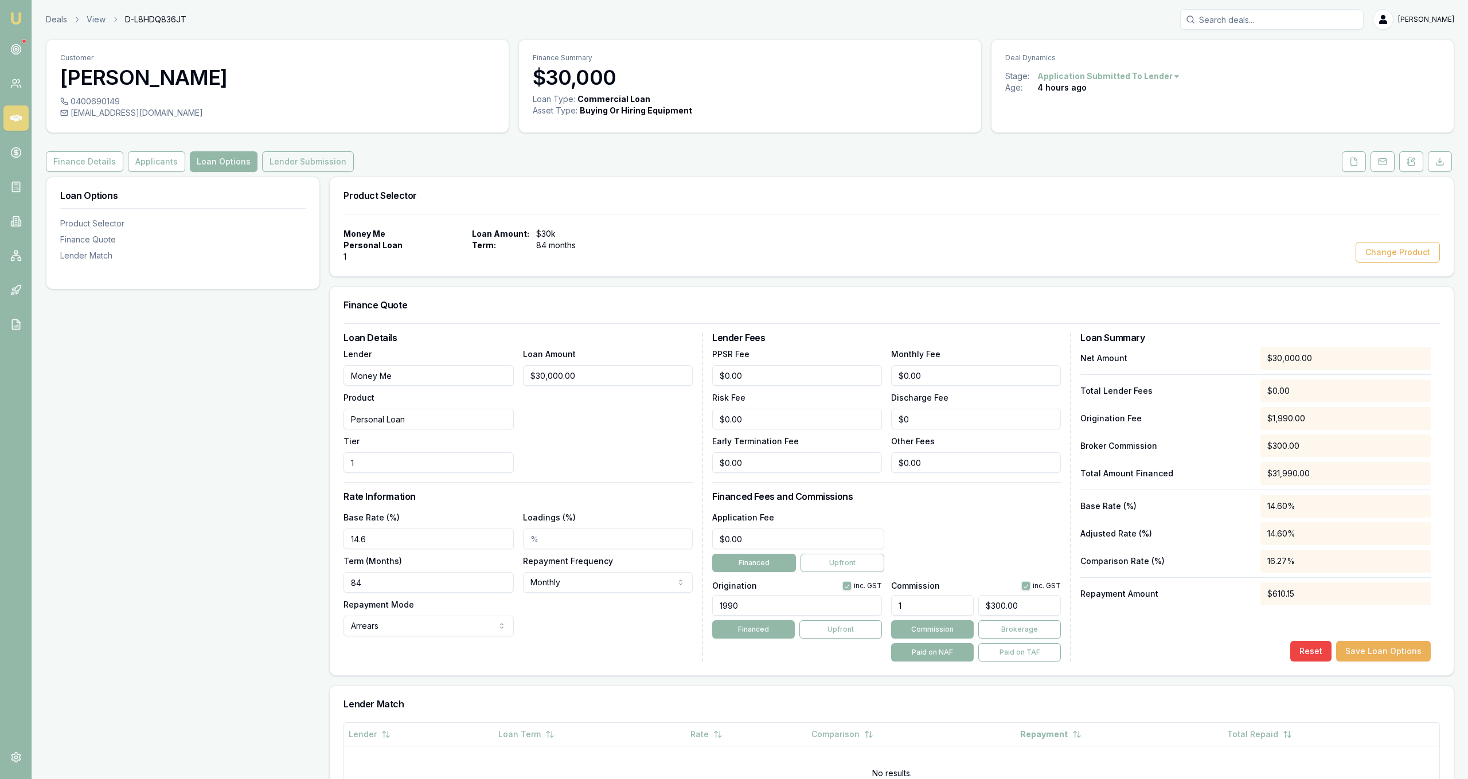
click at [262, 162] on button "Lender Submission" at bounding box center [308, 161] width 92 height 21
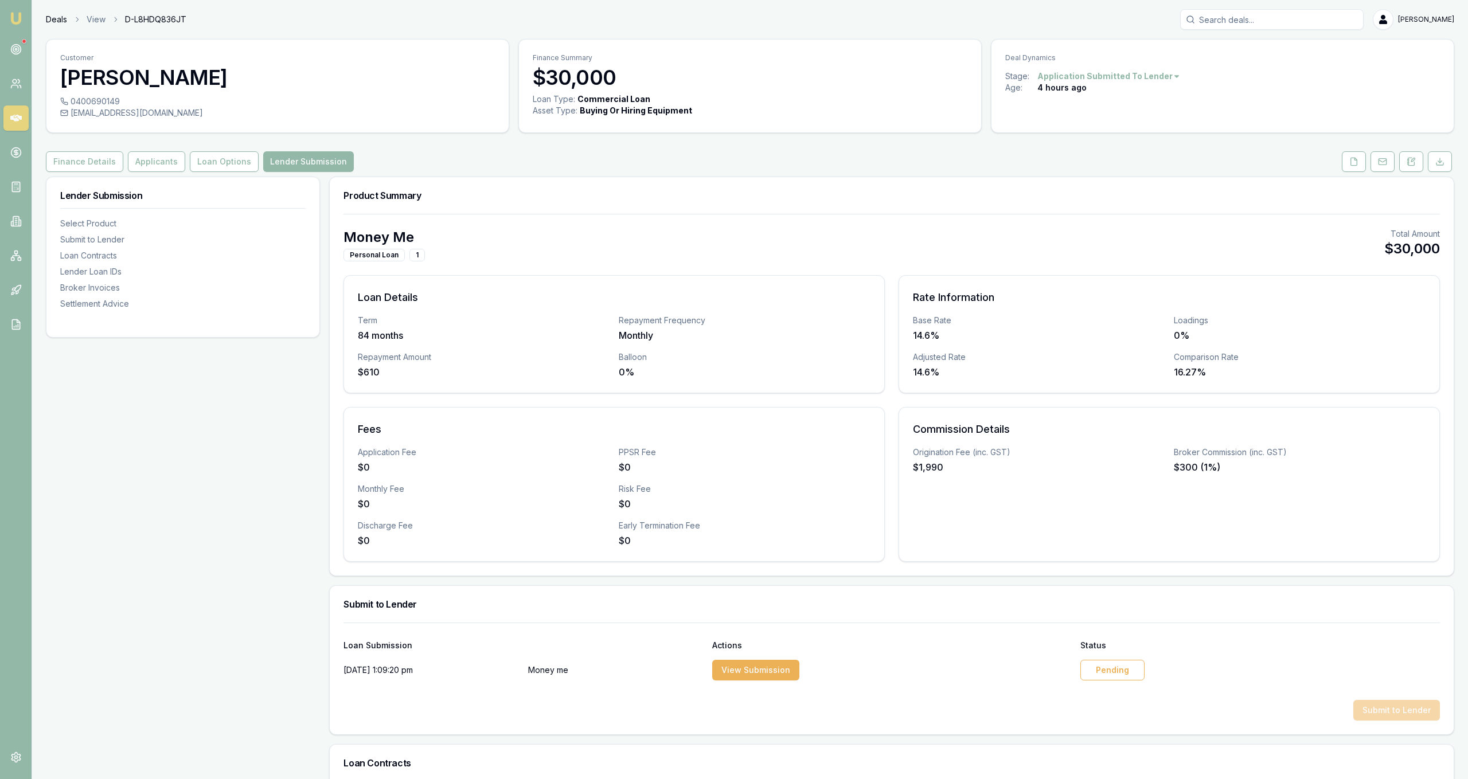
click at [56, 14] on link "Deals" at bounding box center [56, 19] width 21 height 11
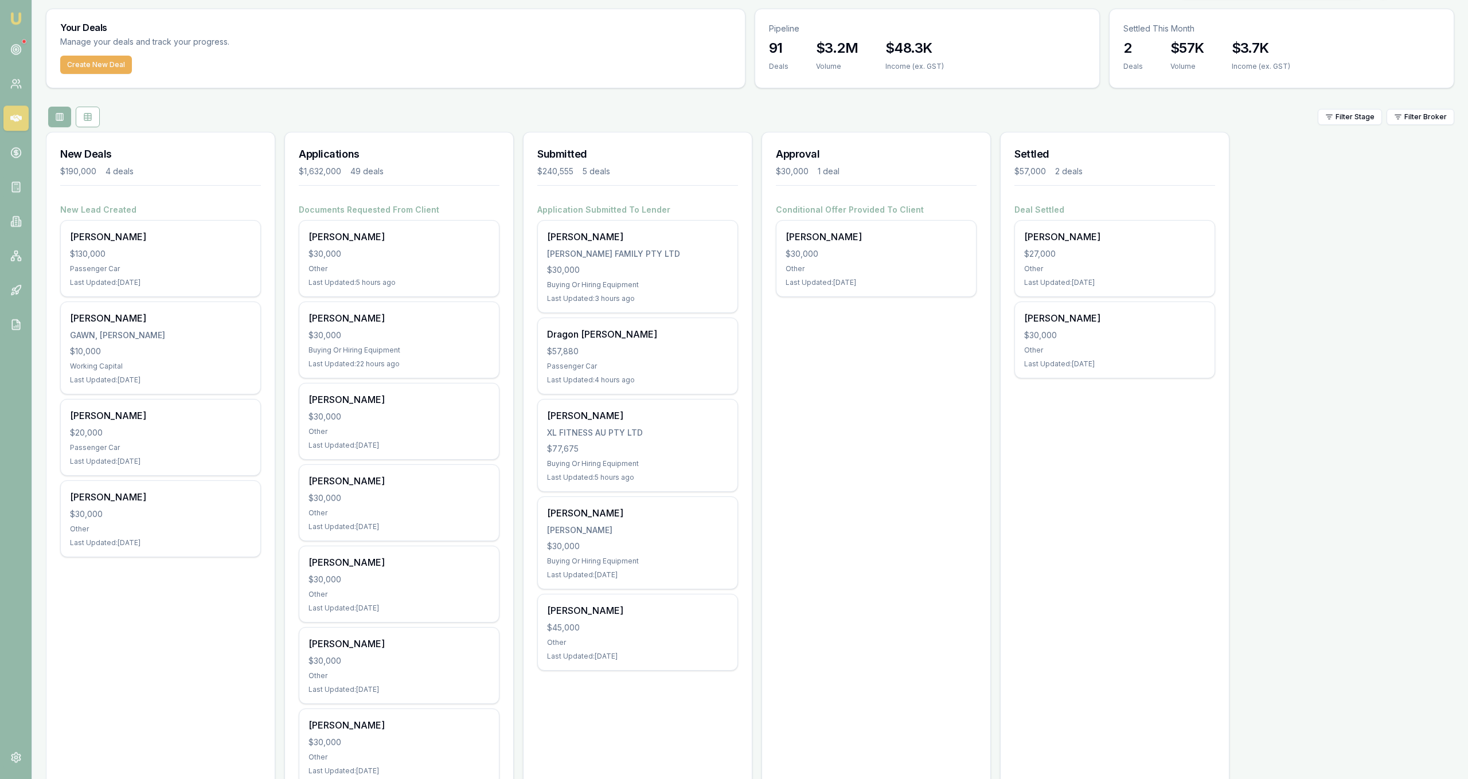
scroll to position [58, 0]
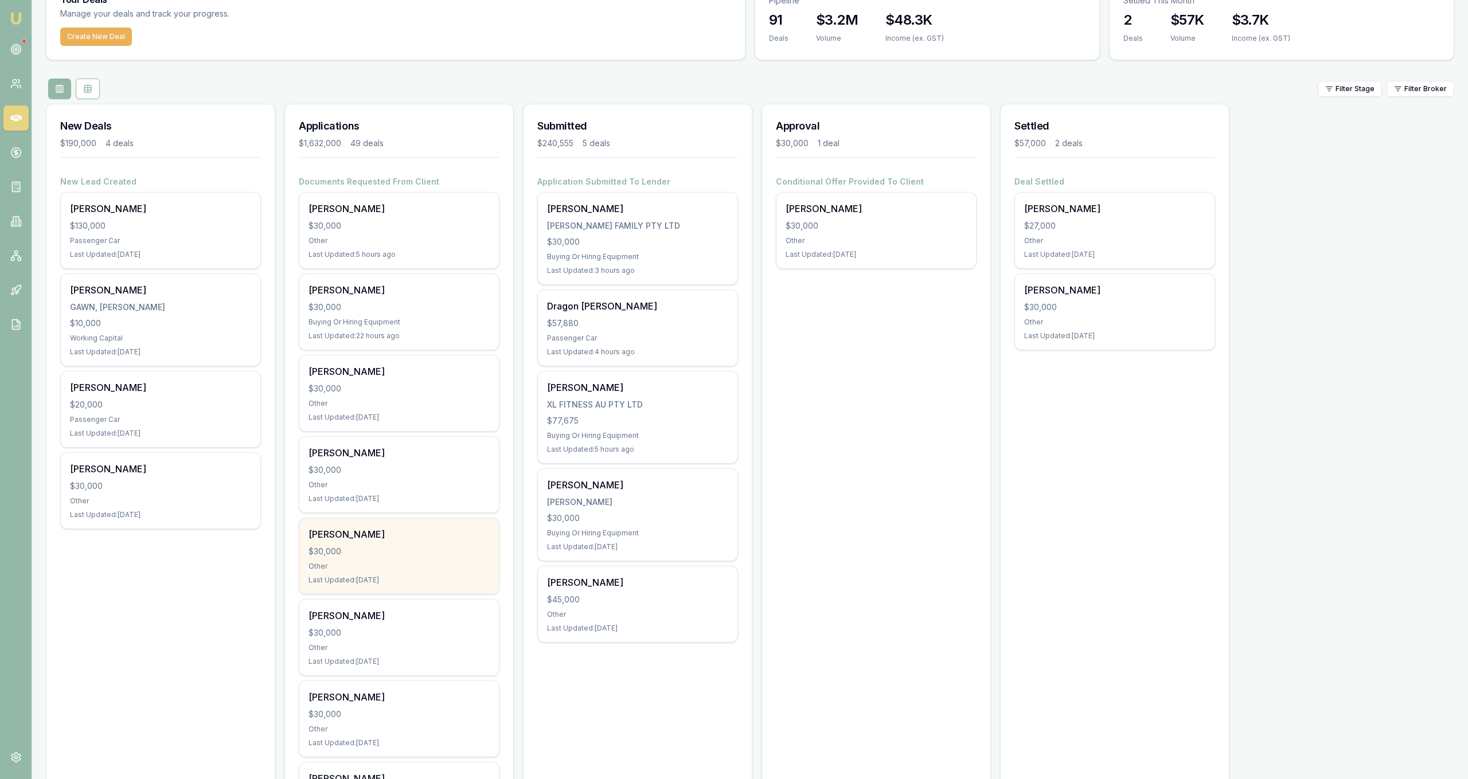
click at [411, 571] on div "Gregory Power $30,000 Other Last Updated: 1 day ago" at bounding box center [399, 556] width 200 height 76
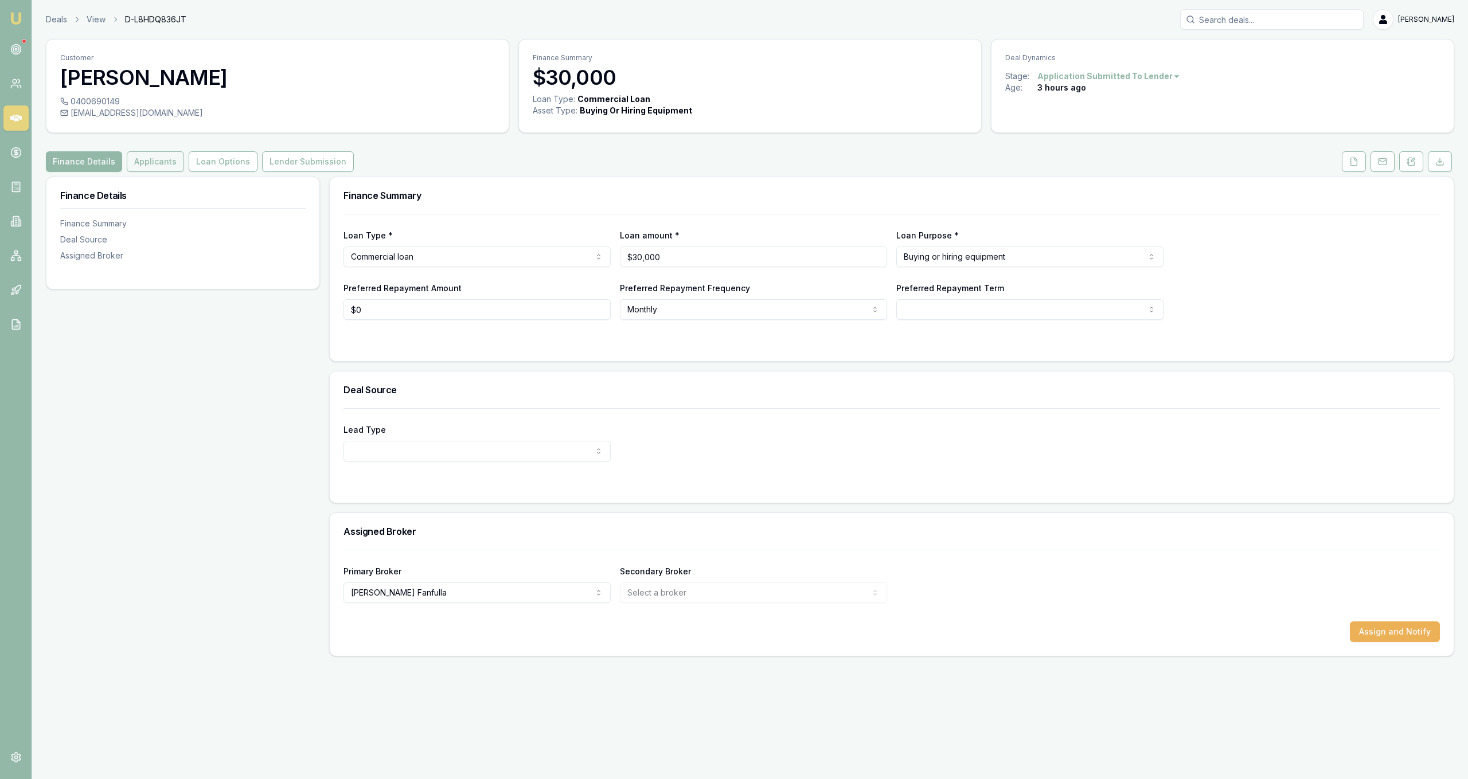
click at [170, 161] on button "Applicants" at bounding box center [155, 161] width 57 height 21
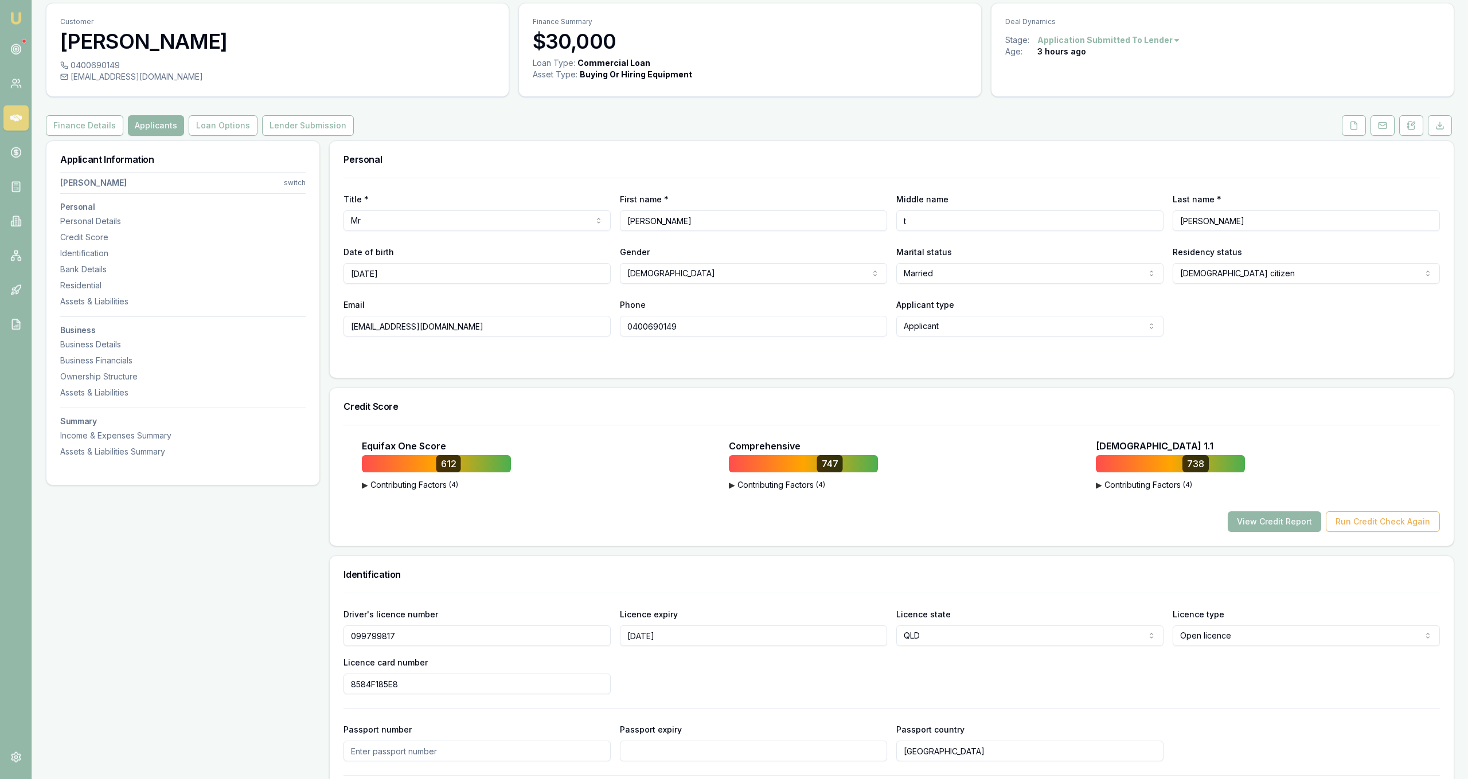
scroll to position [58, 0]
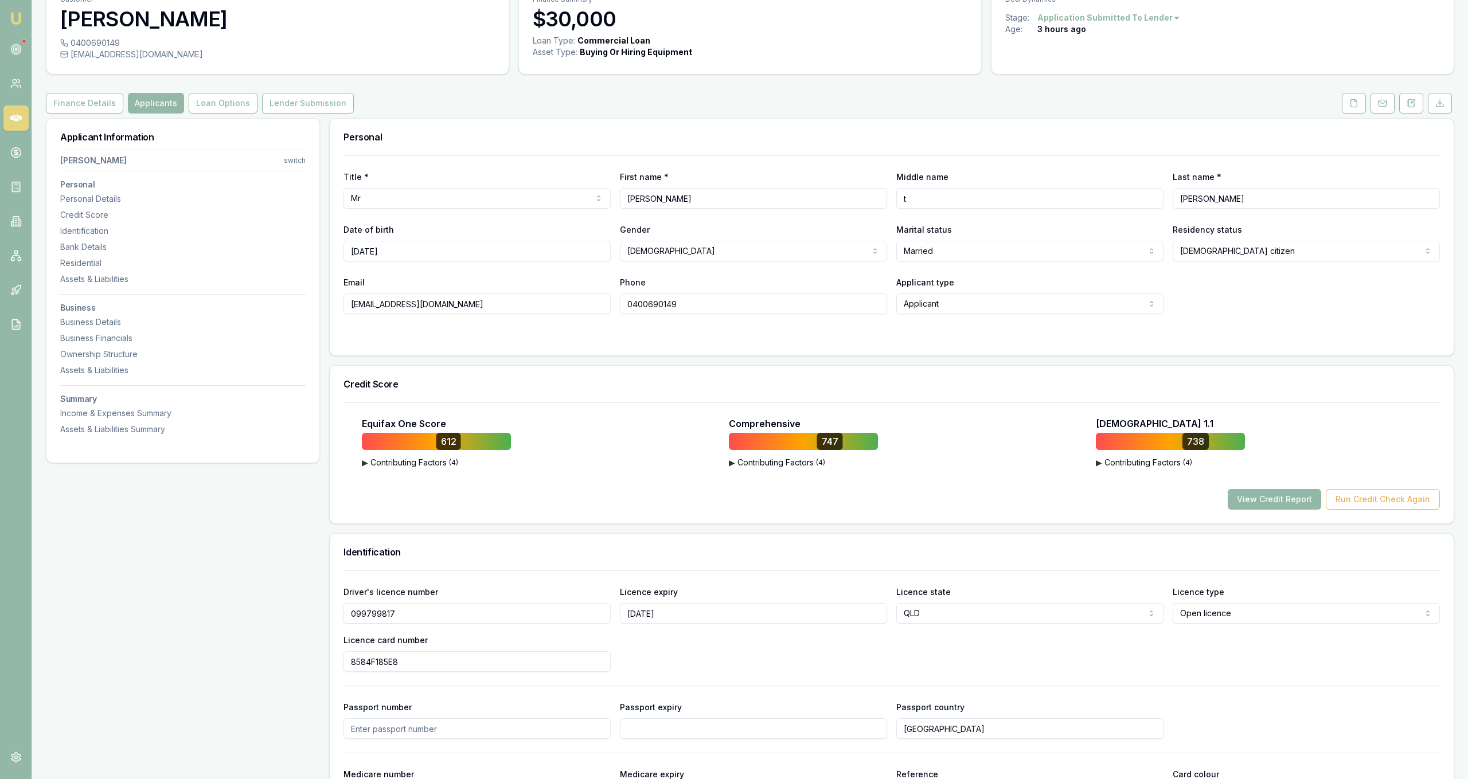
drag, startPoint x: 431, startPoint y: 299, endPoint x: 362, endPoint y: 327, distance: 74.3
click at [346, 314] on input "[EMAIL_ADDRESS][DOMAIN_NAME]" at bounding box center [477, 304] width 267 height 21
drag, startPoint x: 406, startPoint y: 306, endPoint x: 424, endPoint y: 306, distance: 17.8
click at [407, 306] on input "[EMAIL_ADDRESS][DOMAIN_NAME]" at bounding box center [477, 304] width 267 height 21
drag, startPoint x: 432, startPoint y: 305, endPoint x: 335, endPoint y: 305, distance: 96.3
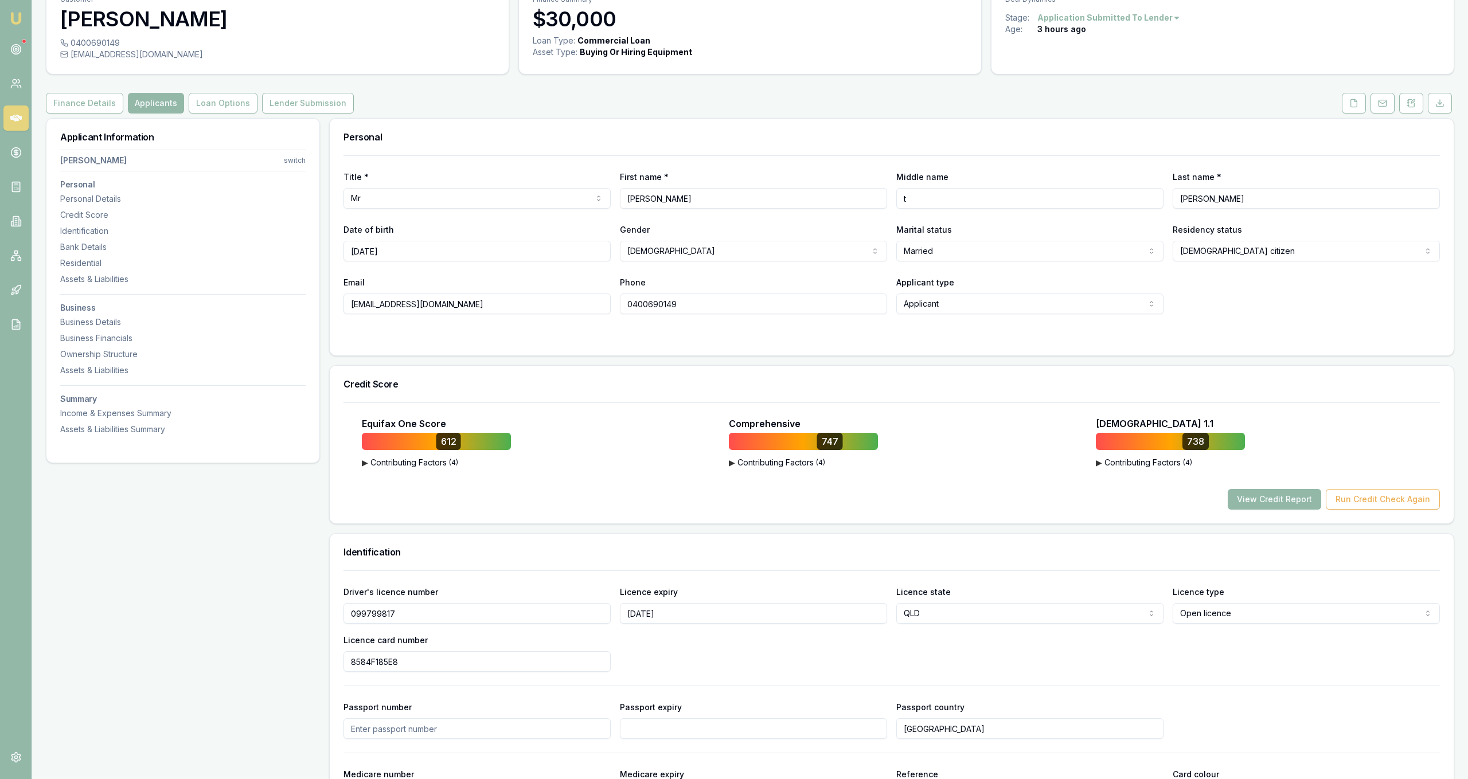
click at [344, 305] on input "jackosfamilytransport@hotmail.com" at bounding box center [477, 304] width 267 height 21
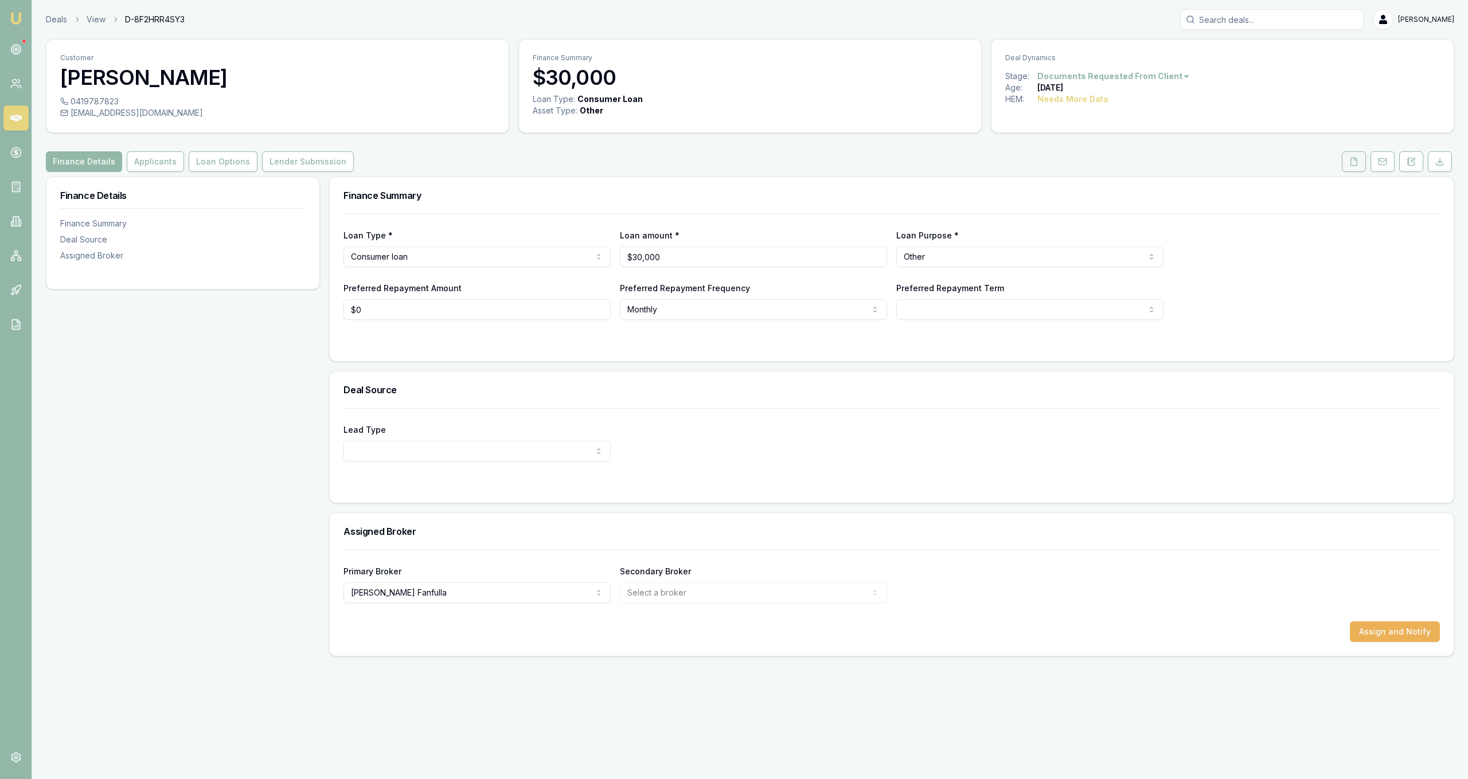
click at [1355, 161] on icon at bounding box center [1353, 161] width 9 height 9
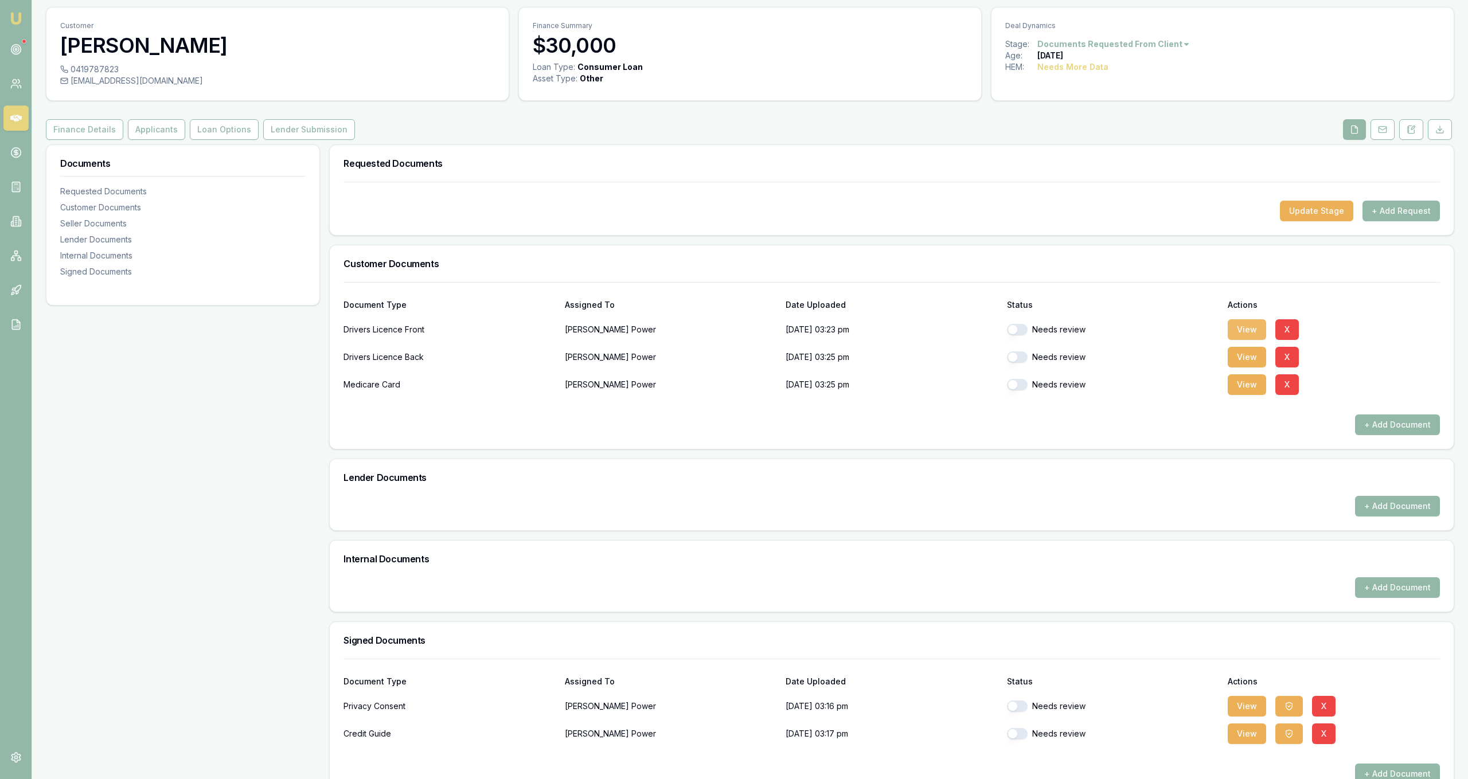
scroll to position [61, 0]
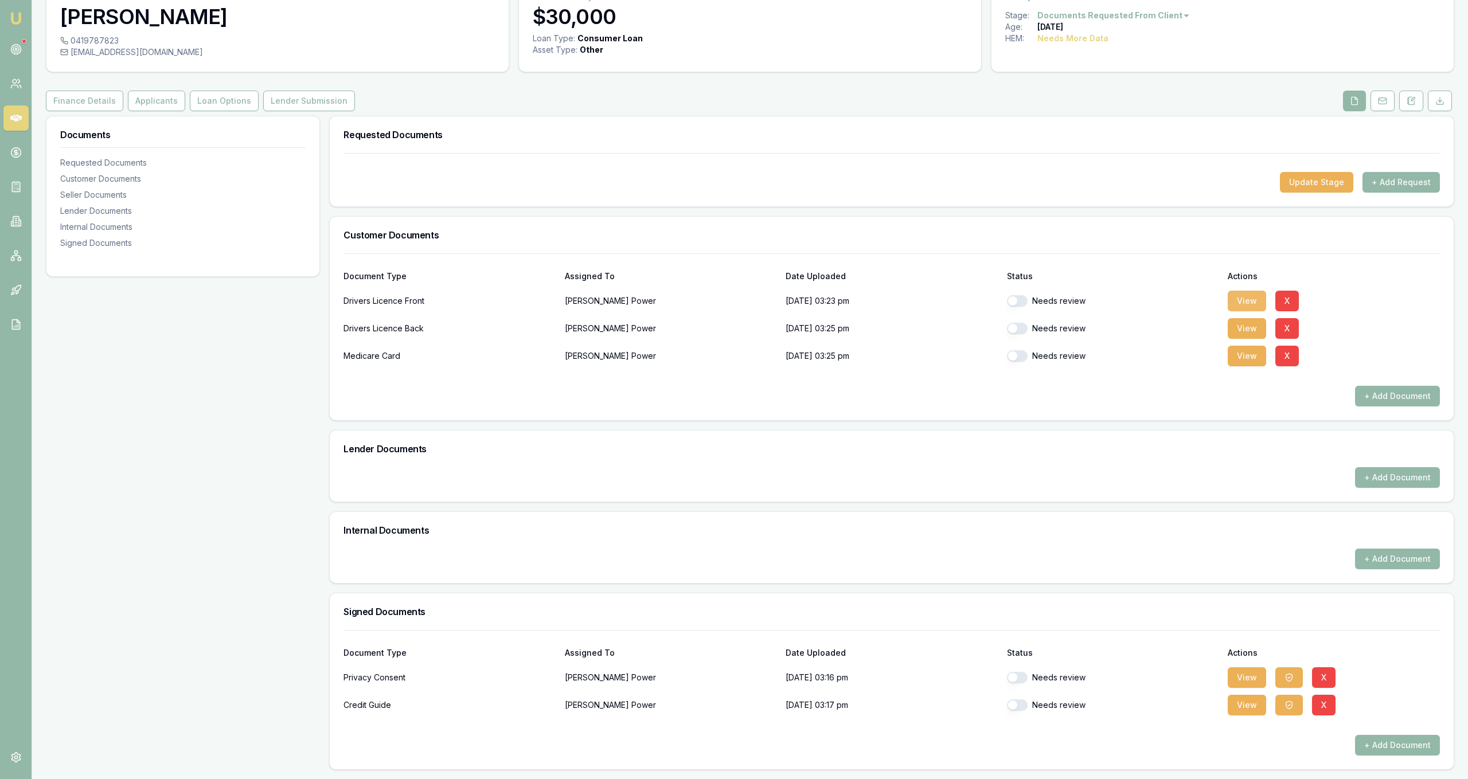
click at [1248, 295] on button "View" at bounding box center [1247, 301] width 38 height 21
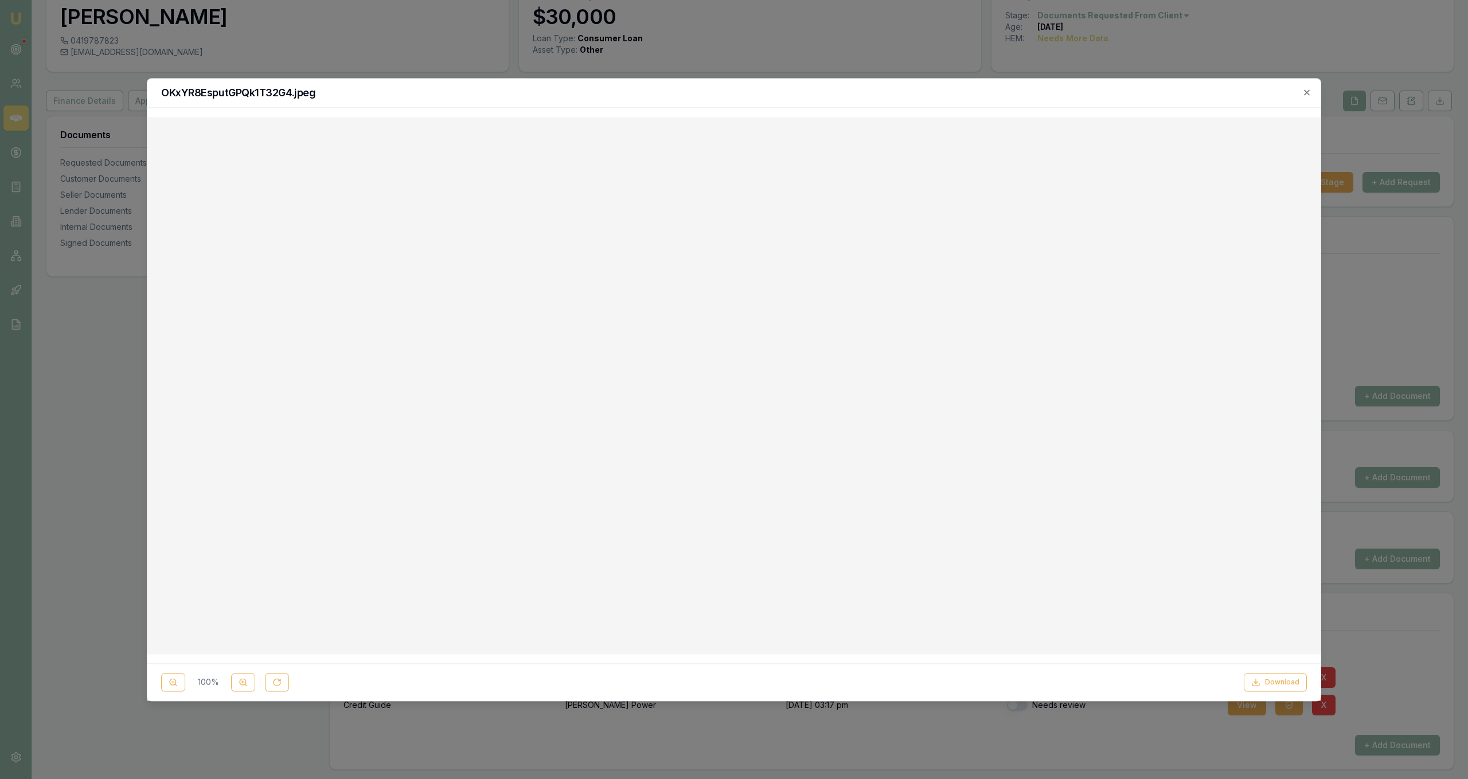
click at [971, 75] on div at bounding box center [734, 389] width 1468 height 779
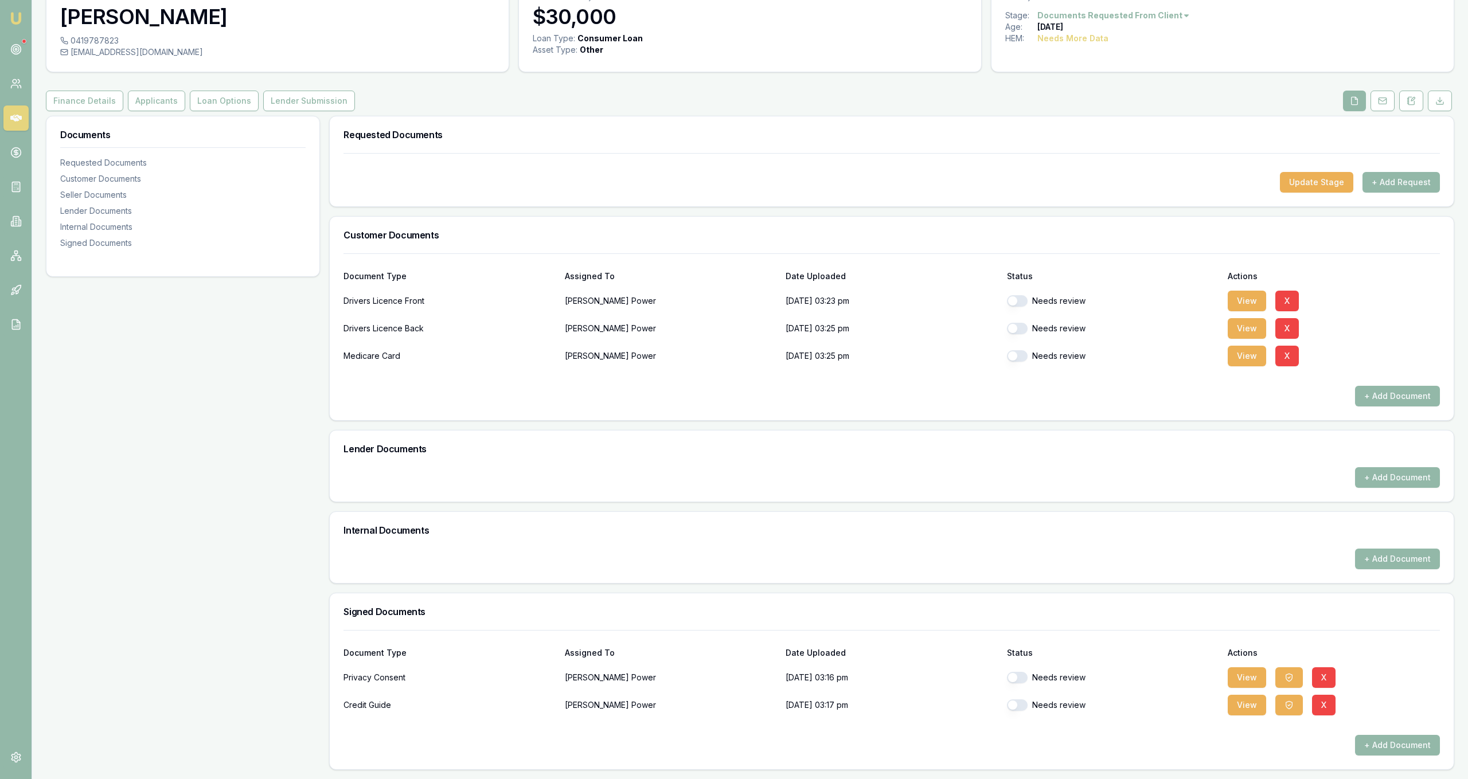
scroll to position [0, 0]
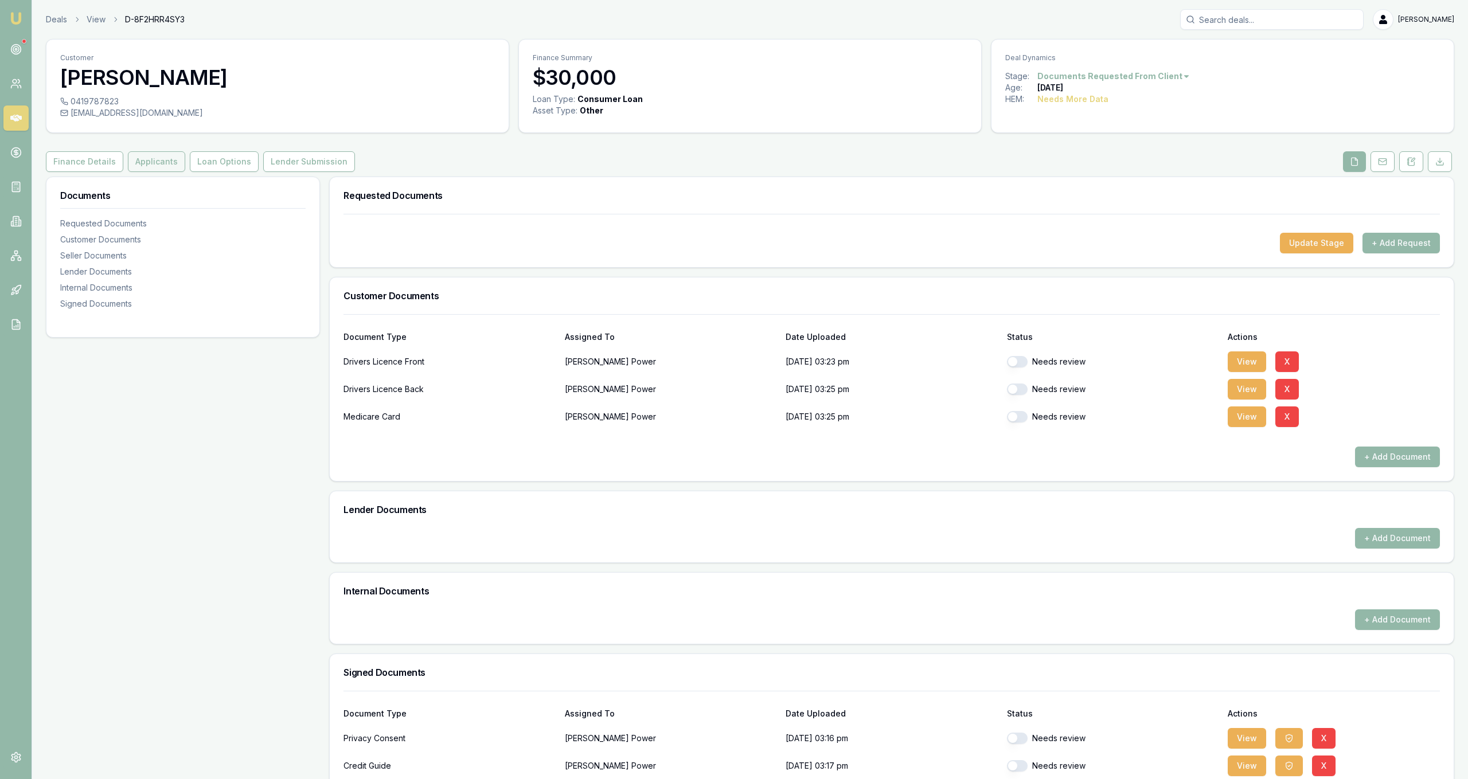
click at [165, 154] on button "Applicants" at bounding box center [156, 161] width 57 height 21
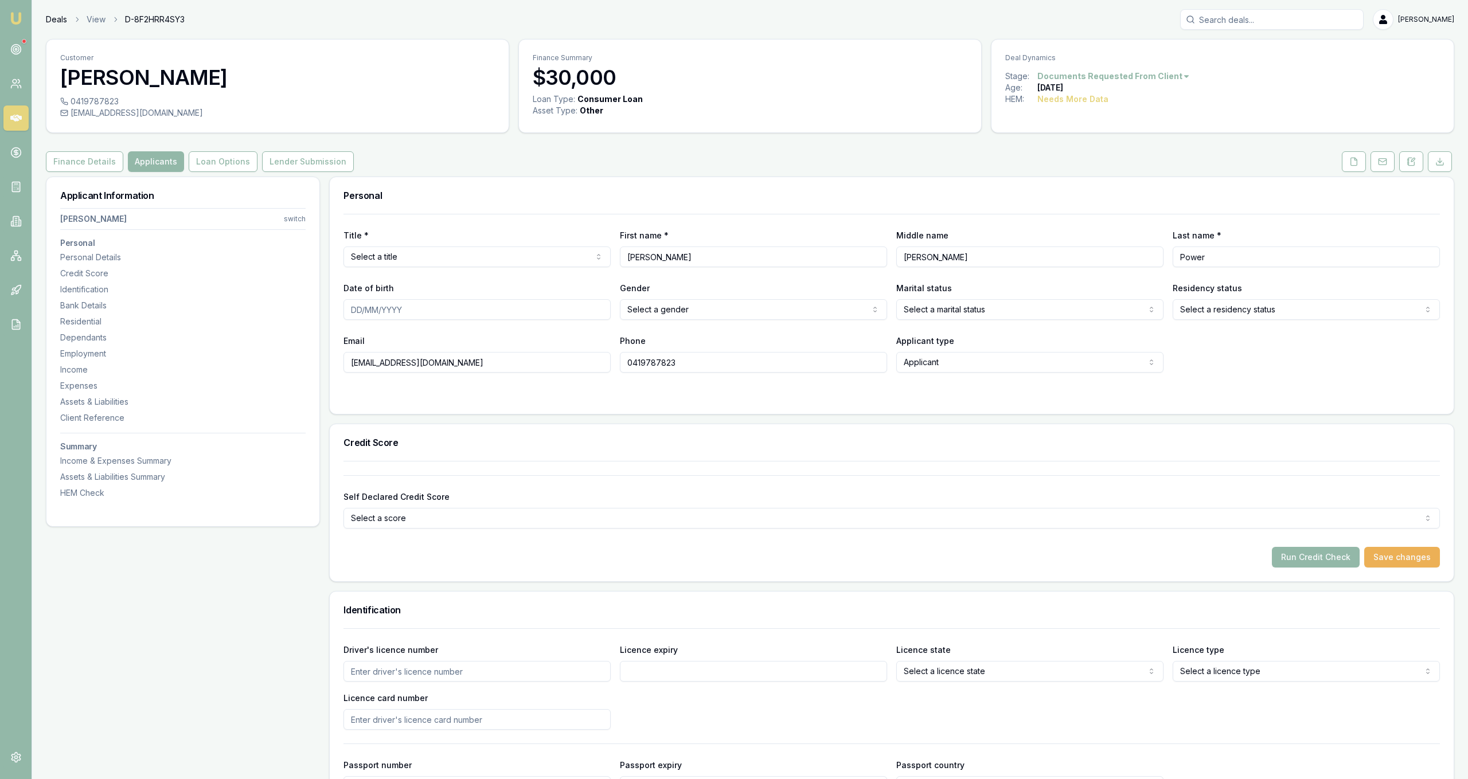
click at [52, 19] on link "Deals" at bounding box center [56, 19] width 21 height 11
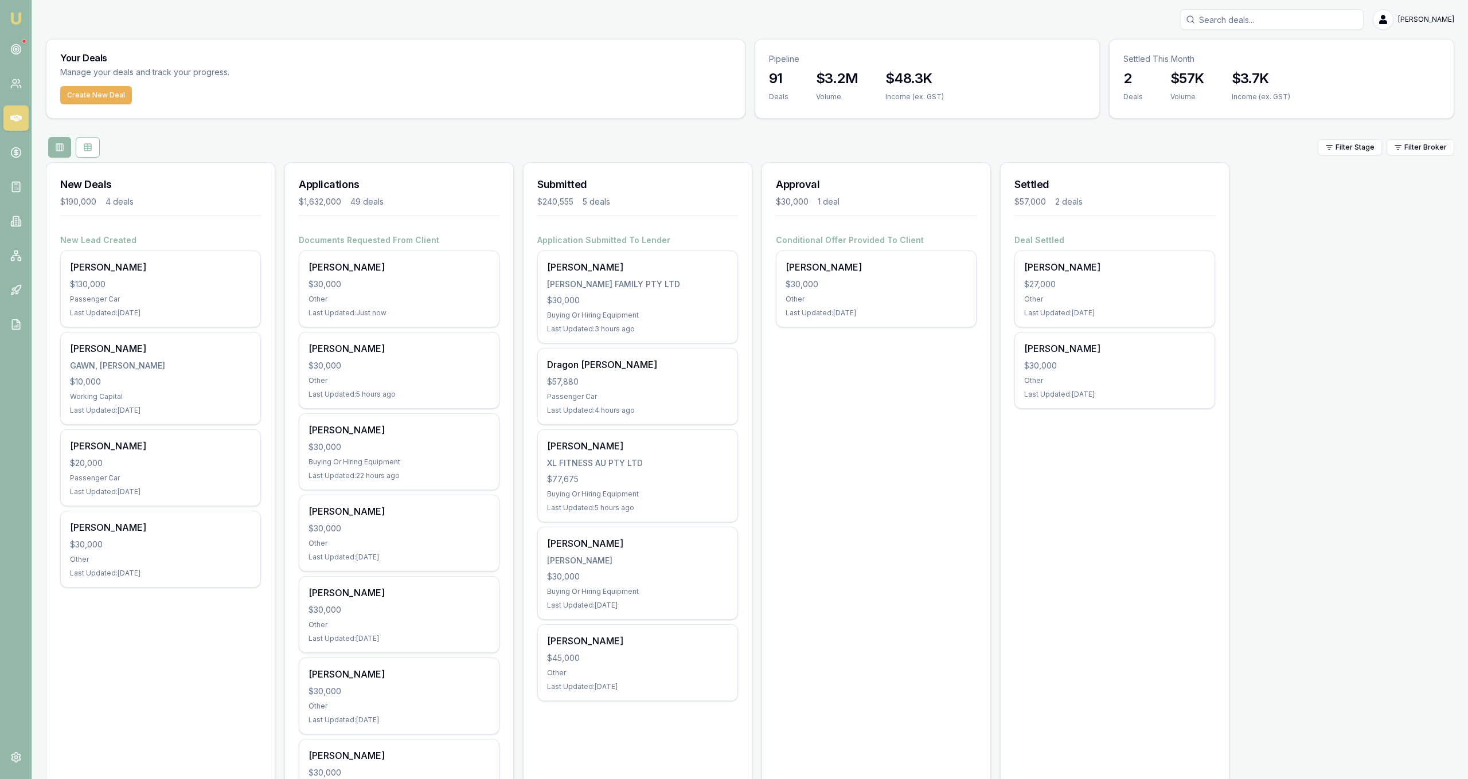
scroll to position [58, 0]
click at [442, 529] on div "$30,000" at bounding box center [399, 528] width 181 height 11
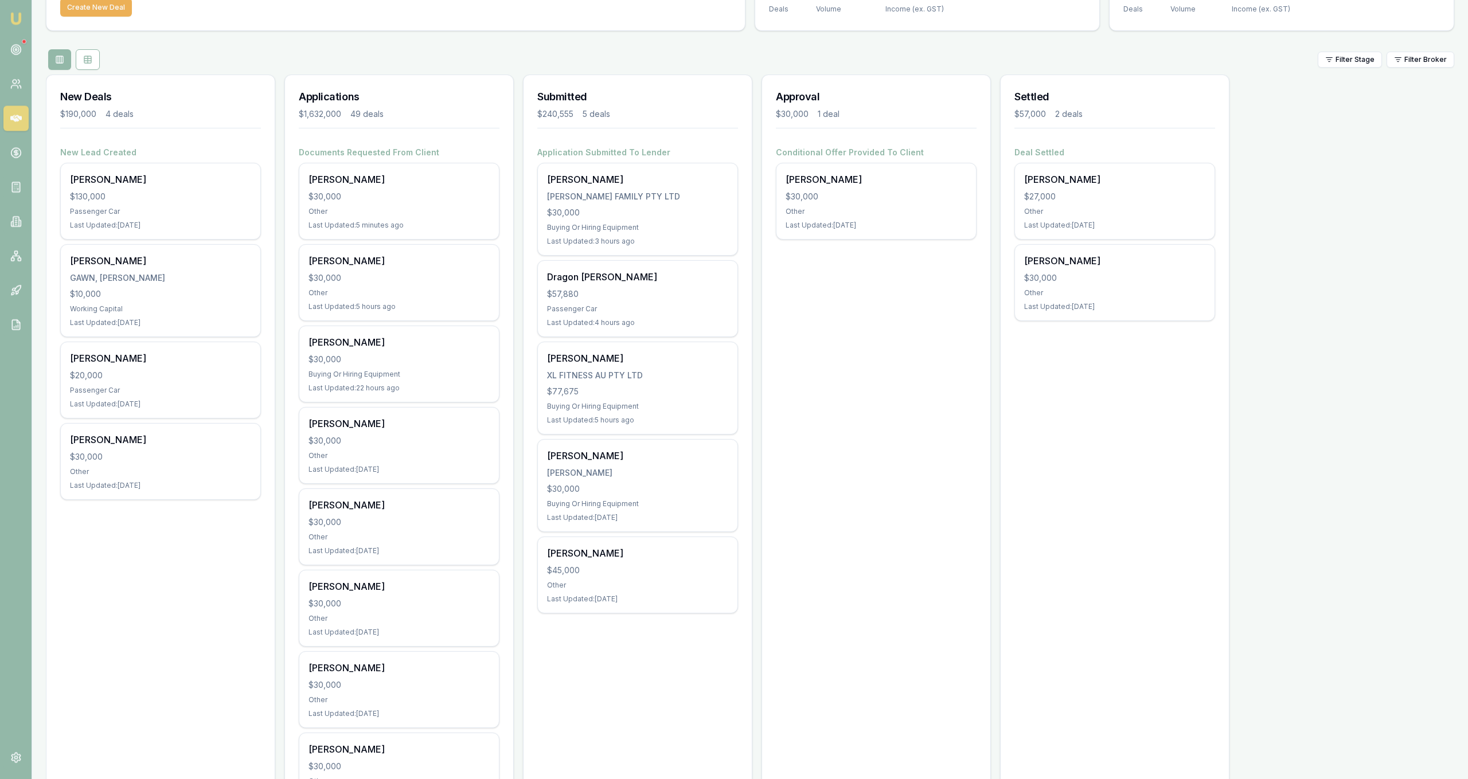
scroll to position [117, 0]
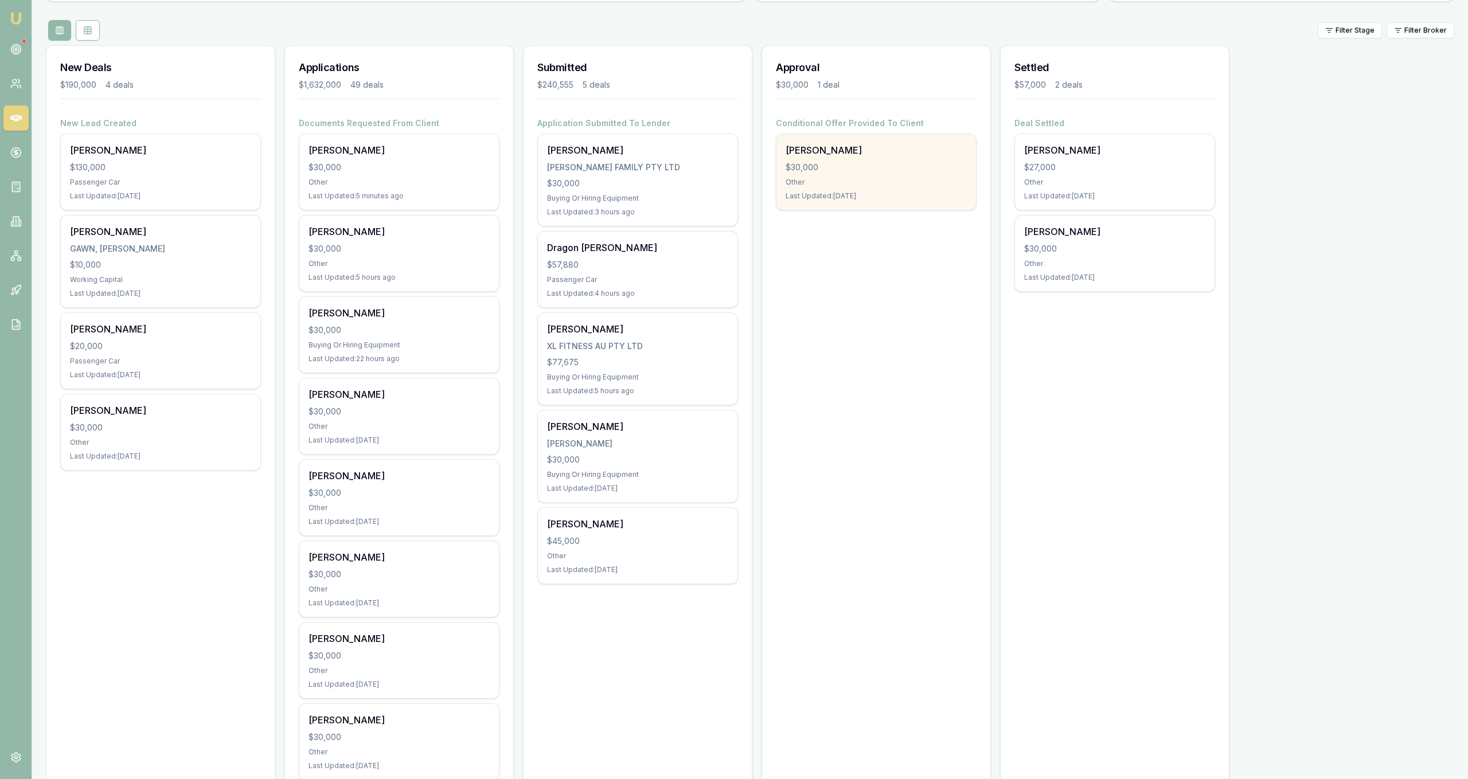
click at [904, 171] on div "$30,000" at bounding box center [876, 167] width 181 height 11
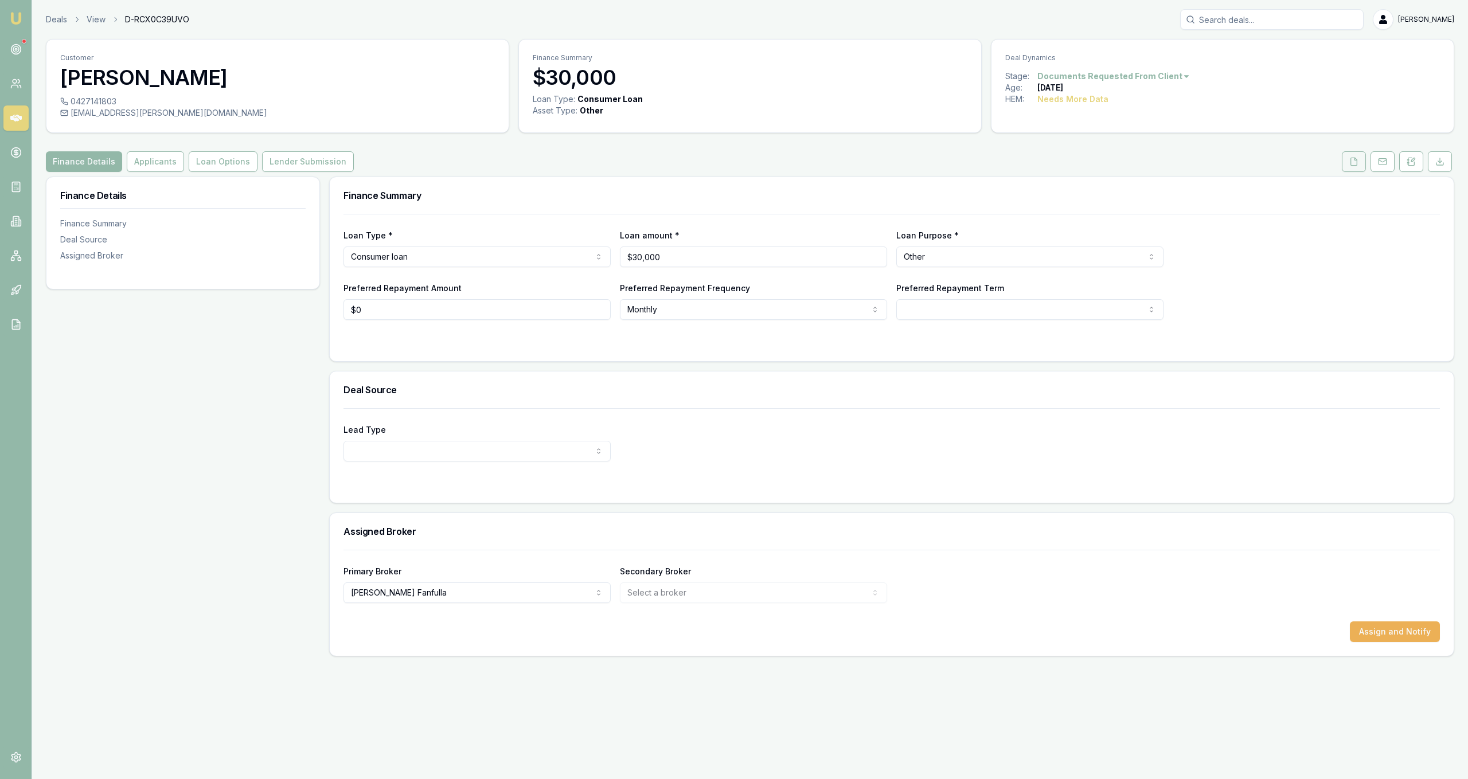
click at [1350, 161] on icon at bounding box center [1353, 161] width 9 height 9
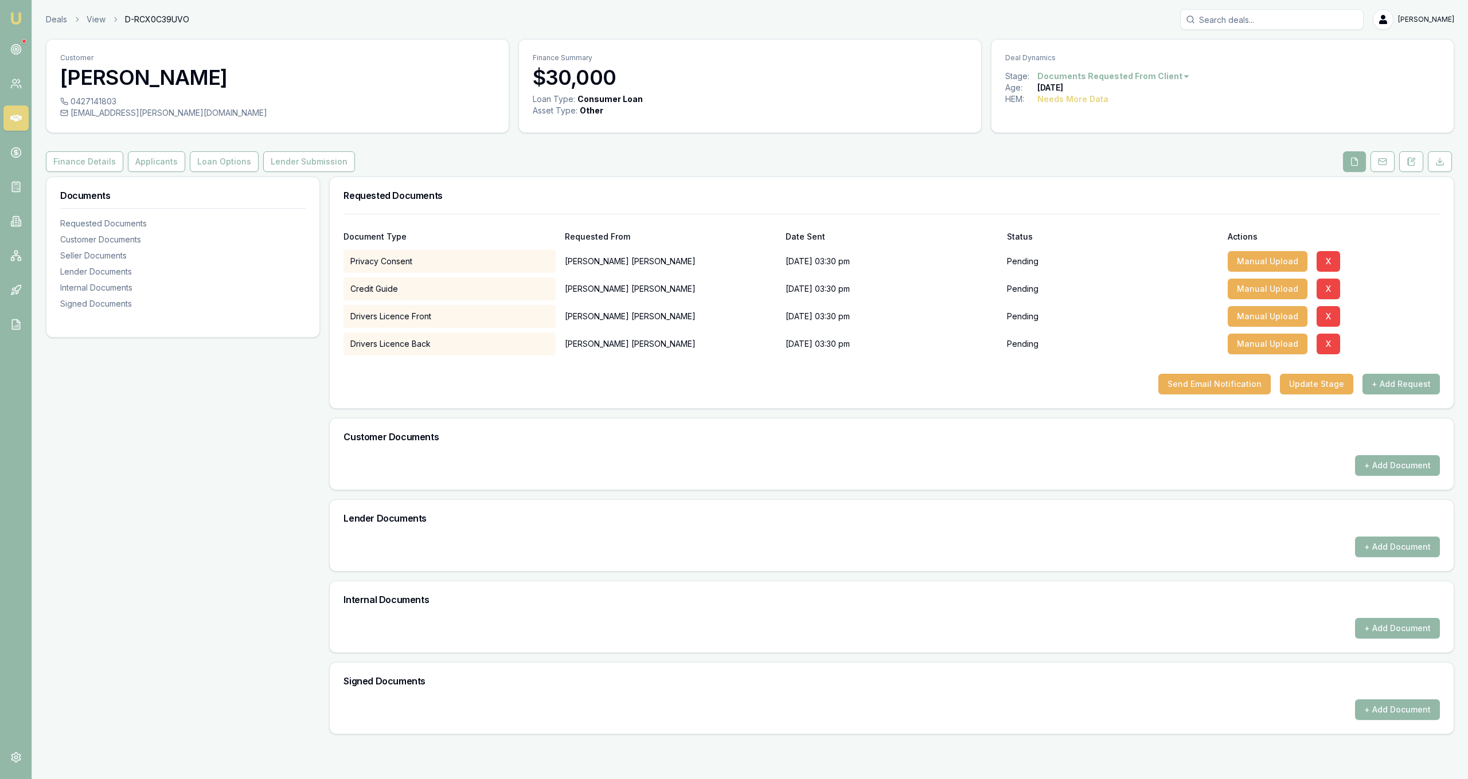
click at [58, 28] on div "Deals View D-RCX0C39UVO Jackson Fanfulla Toggle Menu Customer Nate Reid 0427141…" at bounding box center [750, 371] width 1436 height 725
click at [55, 24] on link "Deals" at bounding box center [56, 19] width 21 height 11
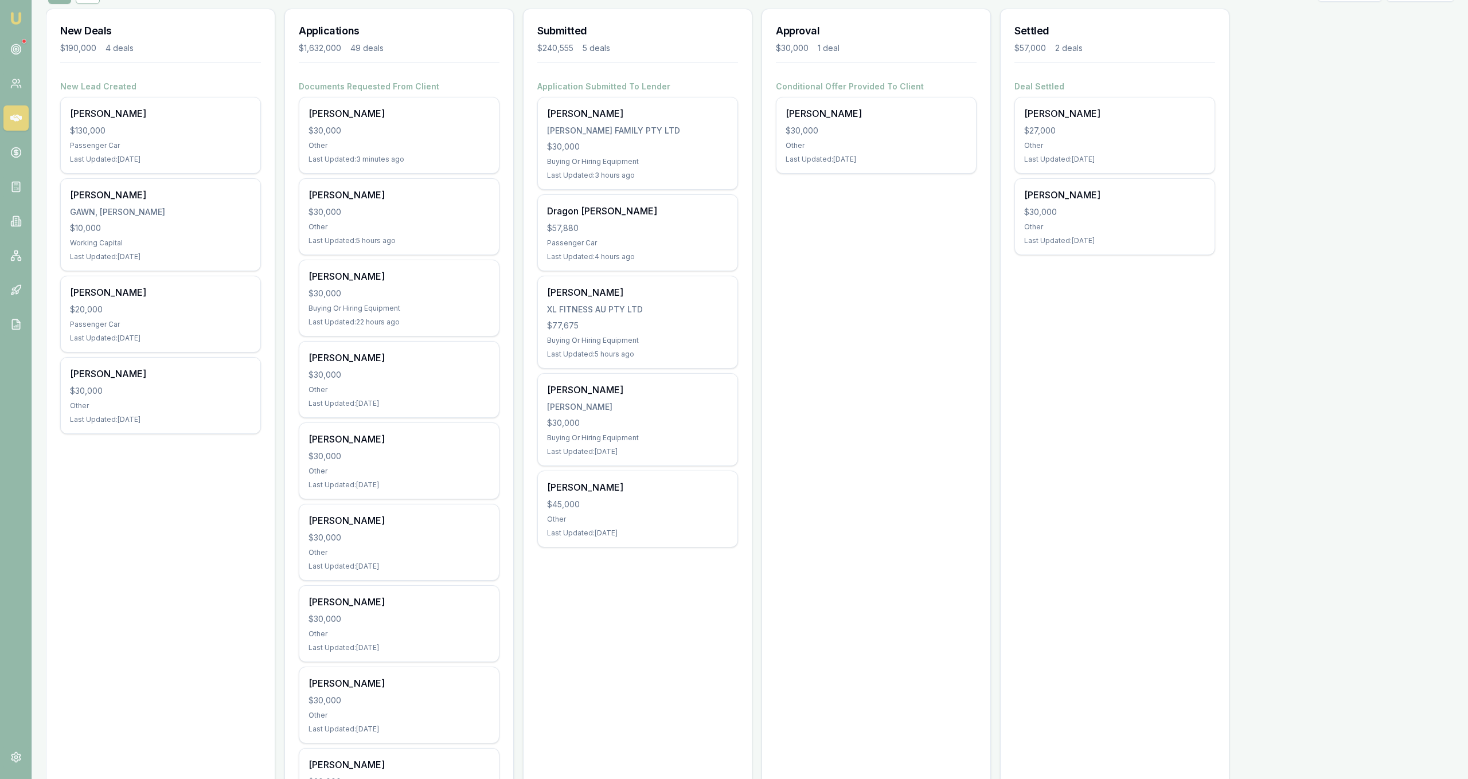
scroll to position [175, 0]
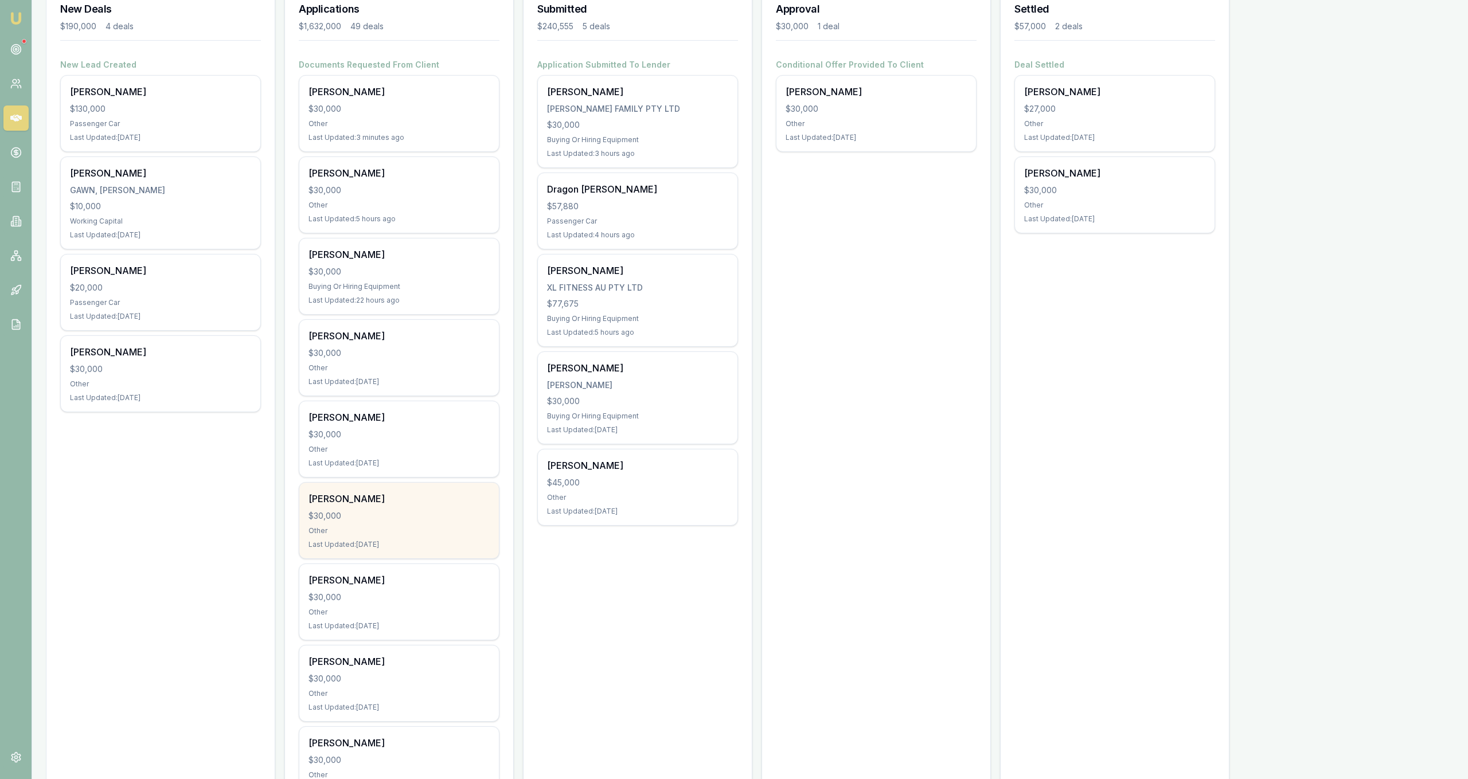
click at [462, 522] on div "David Wilson $30,000 Other Last Updated: 1 day ago" at bounding box center [399, 521] width 200 height 76
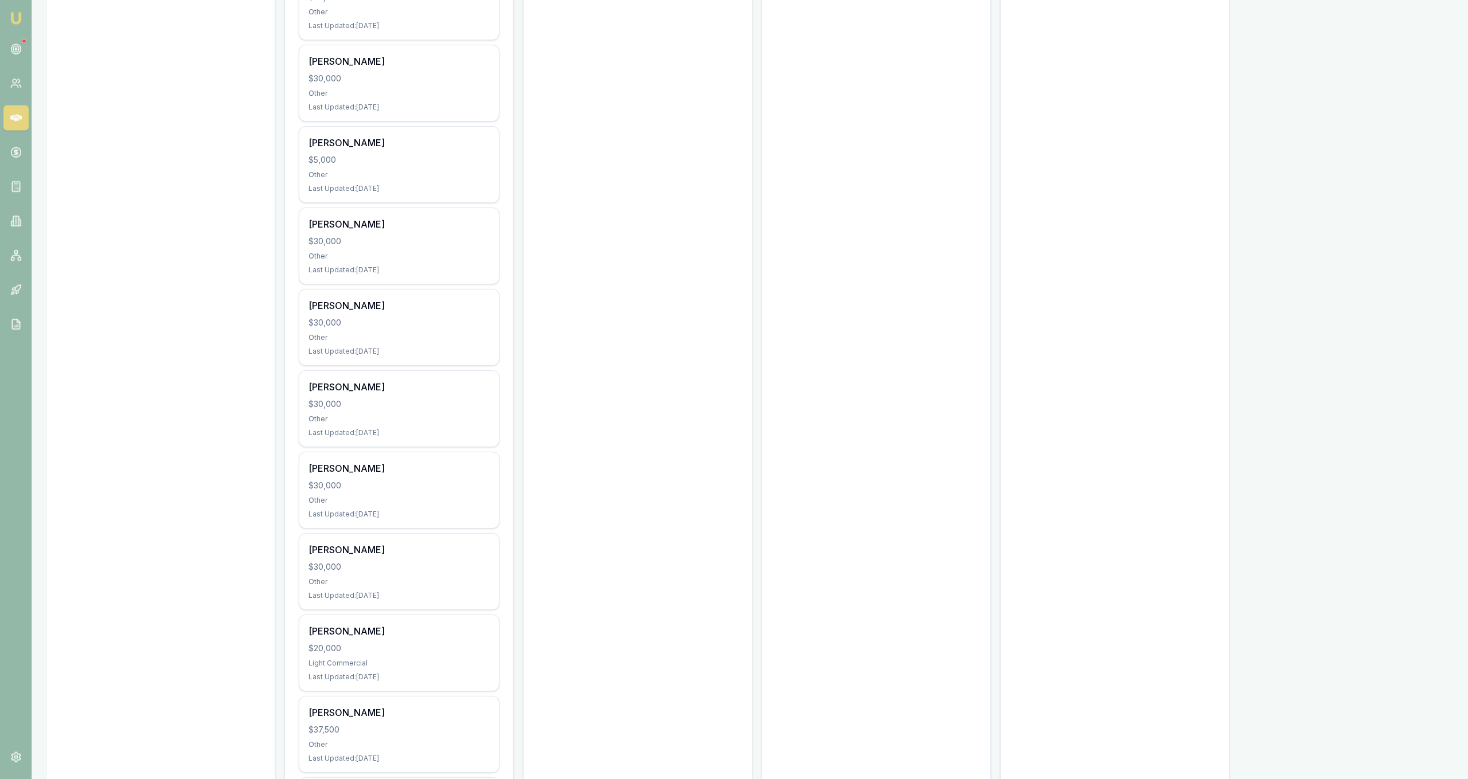
scroll to position [936, 0]
click at [403, 242] on div "$30,000" at bounding box center [399, 244] width 181 height 11
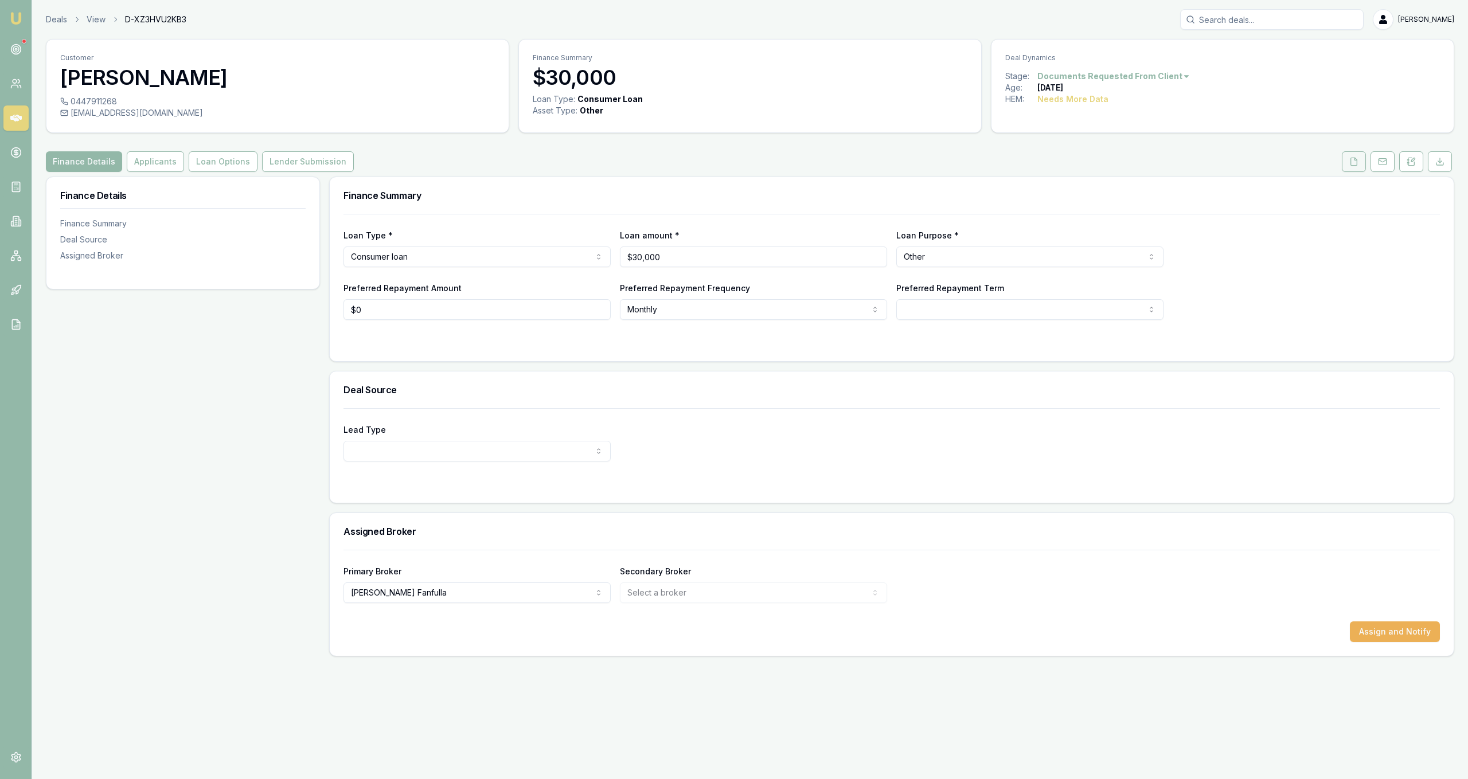
click at [1352, 166] on button at bounding box center [1354, 161] width 24 height 21
click at [1356, 163] on icon at bounding box center [1353, 161] width 9 height 9
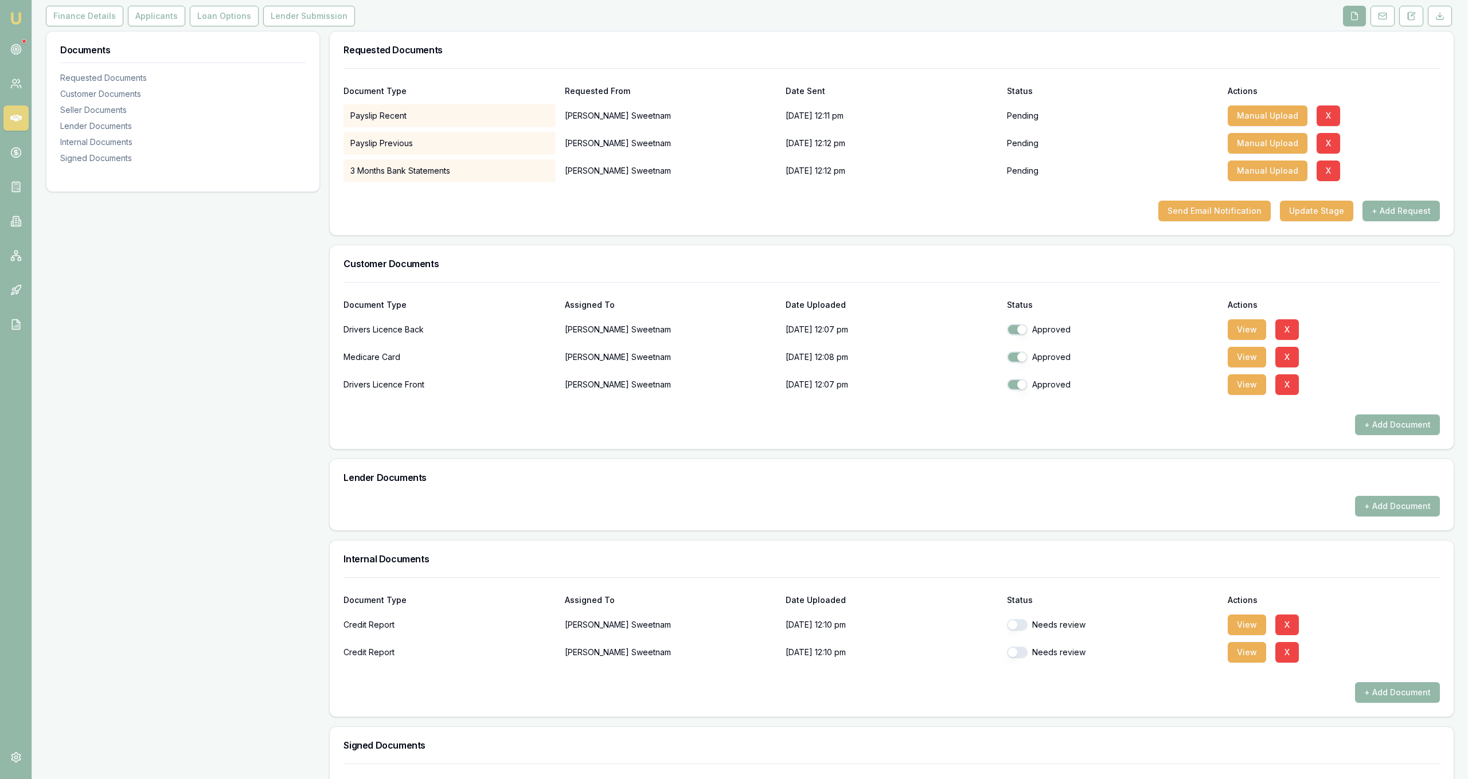
scroll to position [175, 0]
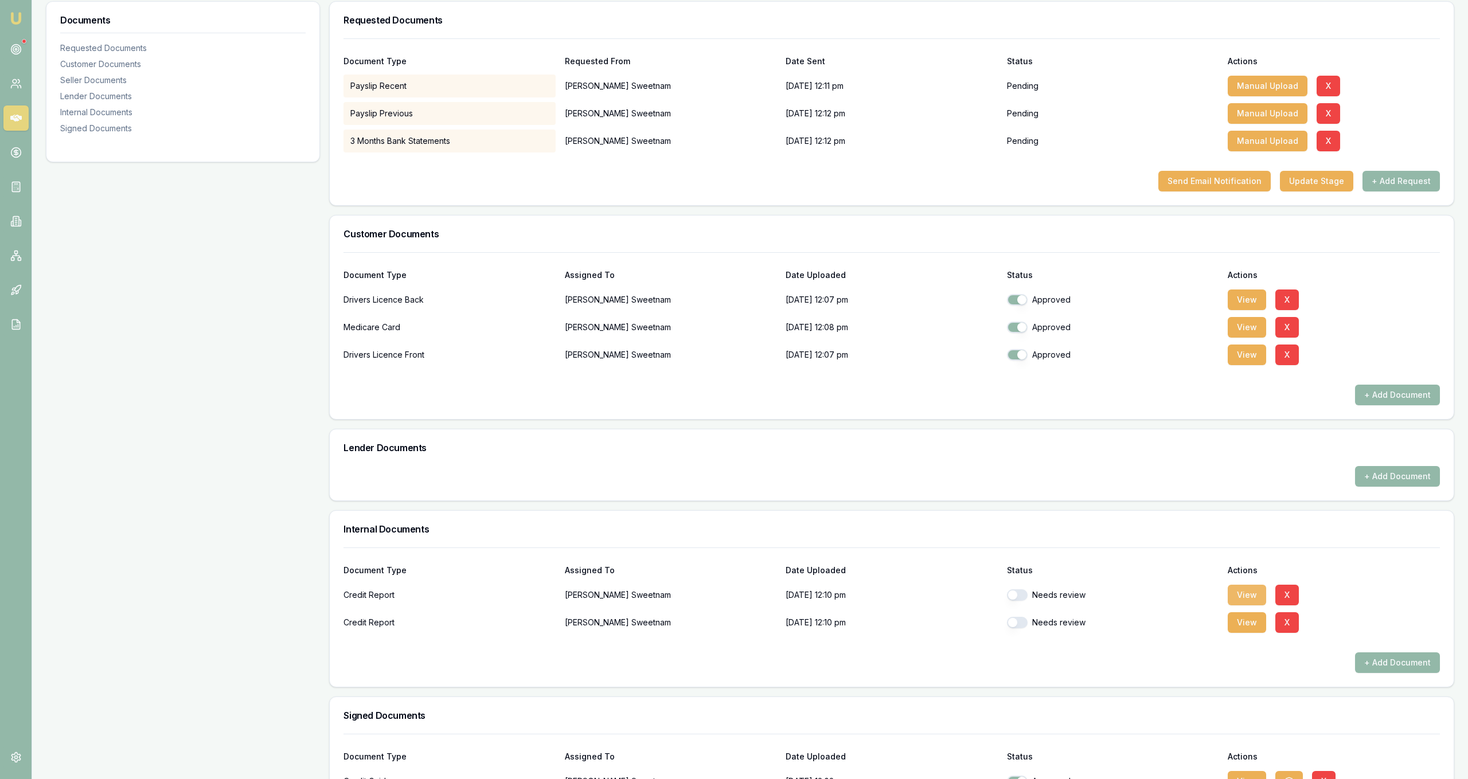
click at [1244, 600] on button "View" at bounding box center [1247, 595] width 38 height 21
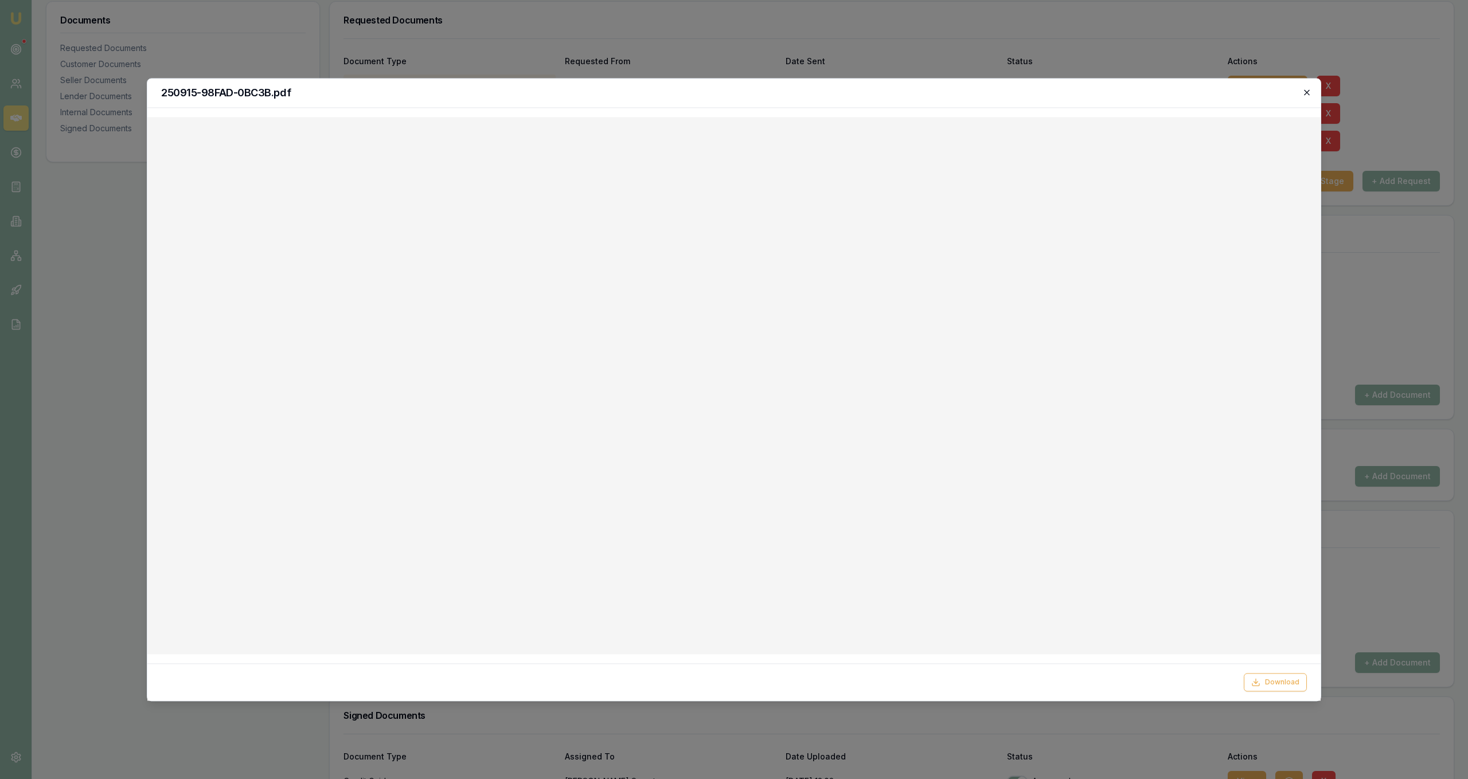
click at [1312, 93] on div "250915-98FAD-0BC3B.pdf" at bounding box center [733, 93] width 1173 height 29
click at [1310, 93] on icon "button" at bounding box center [1306, 92] width 9 height 9
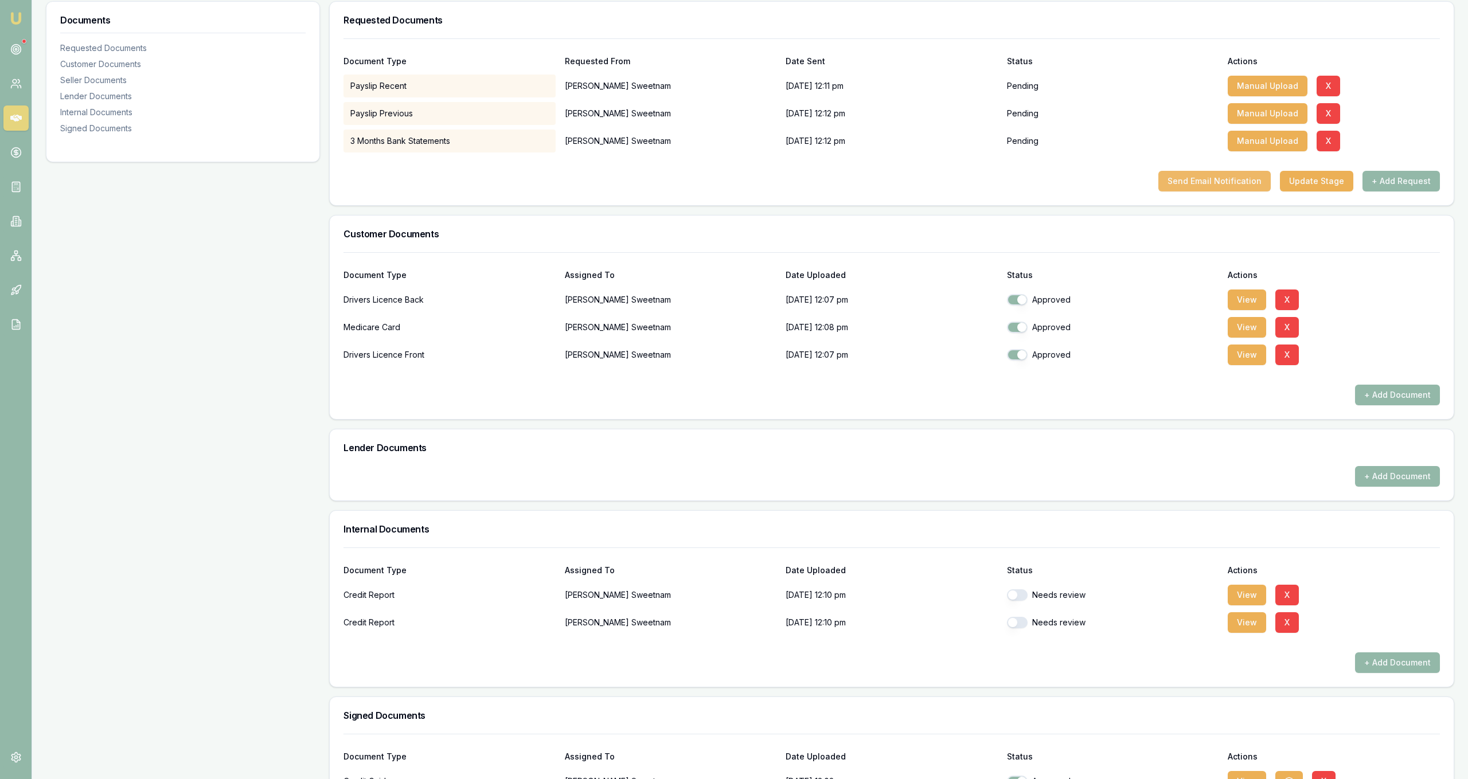
click at [1227, 175] on button "Send Email Notification" at bounding box center [1214, 181] width 112 height 21
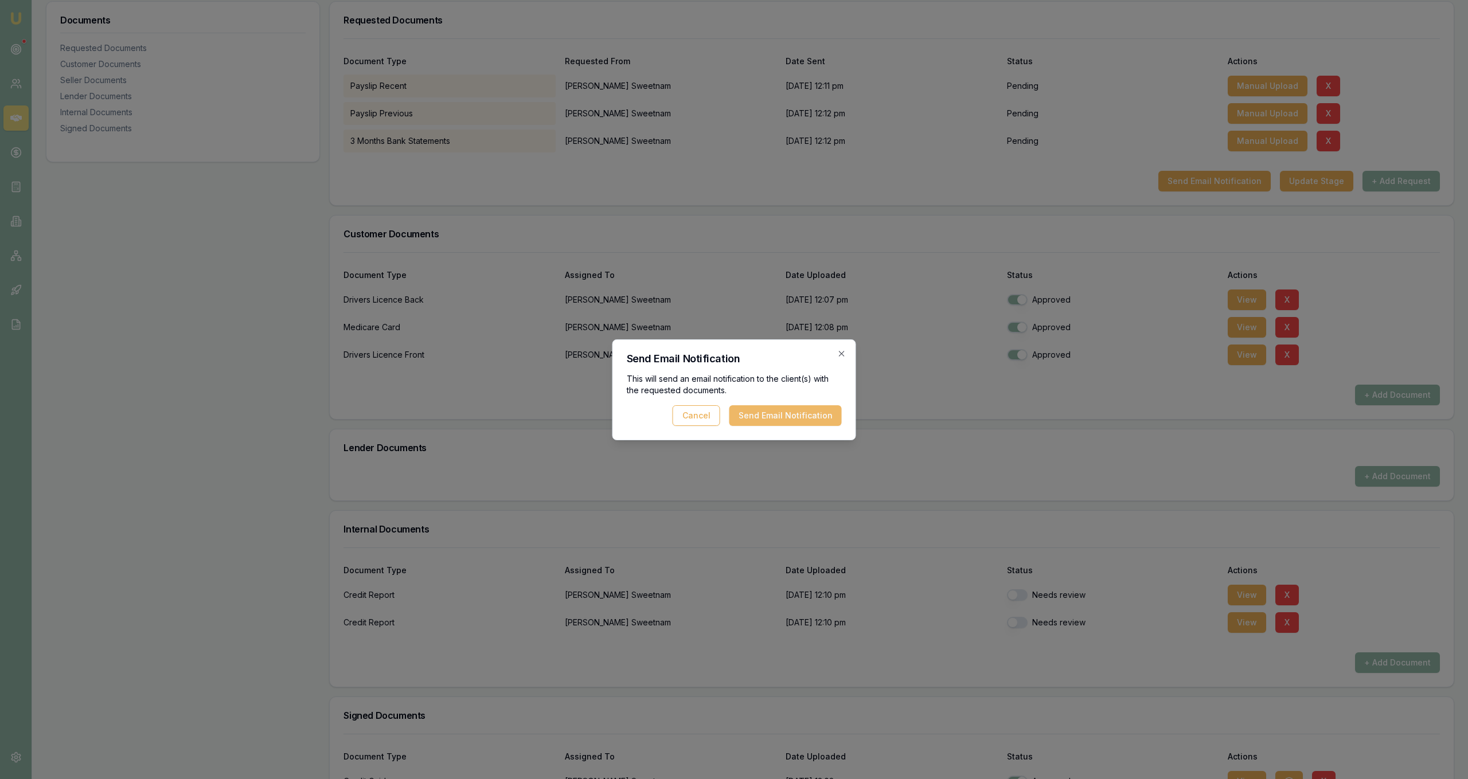
click at [824, 418] on button "Send Email Notification" at bounding box center [785, 415] width 112 height 21
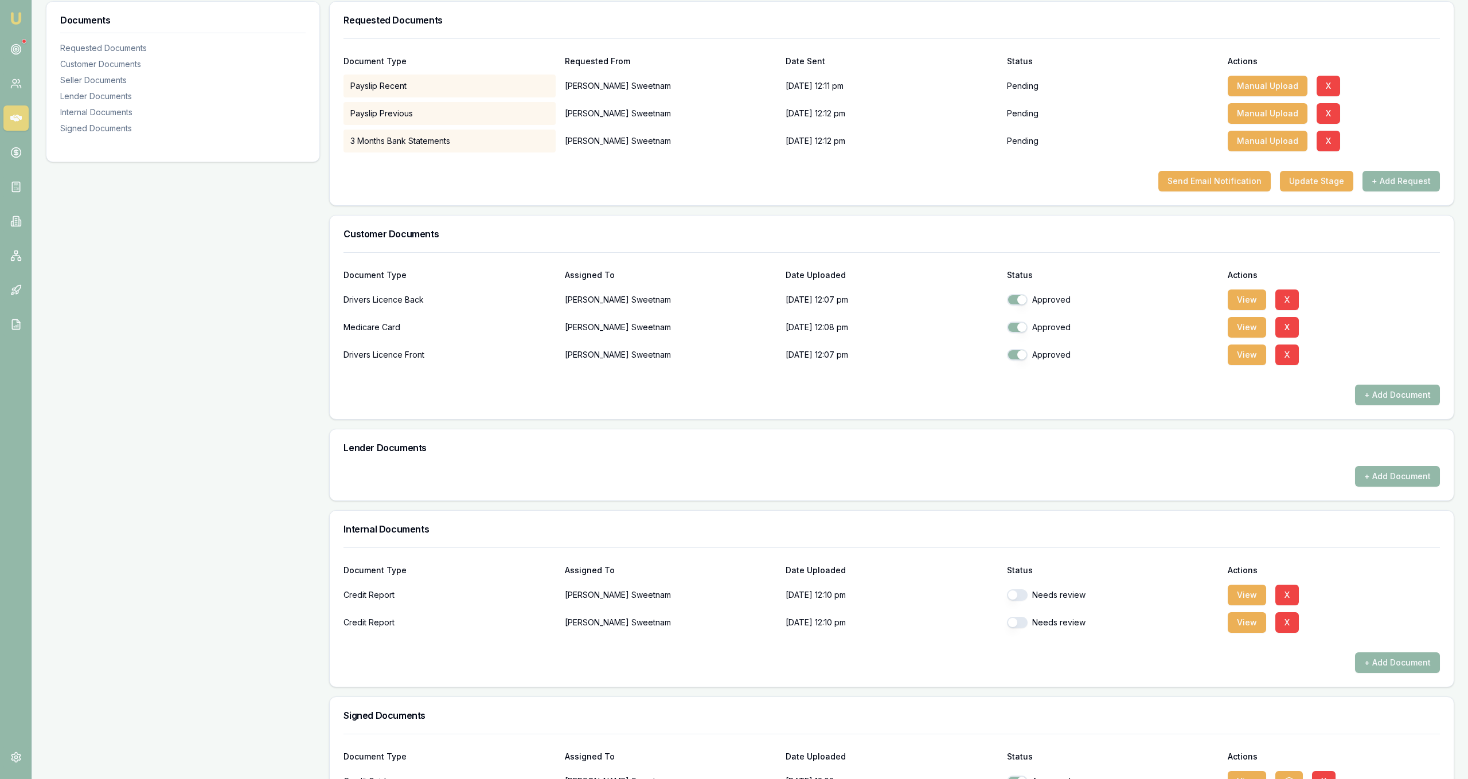
click at [1021, 596] on button "button" at bounding box center [1017, 595] width 21 height 11
checkbox input "true"
click at [1025, 632] on div "Needs review" at bounding box center [1113, 622] width 212 height 23
click at [1024, 627] on button "button" at bounding box center [1017, 622] width 21 height 11
checkbox input "true"
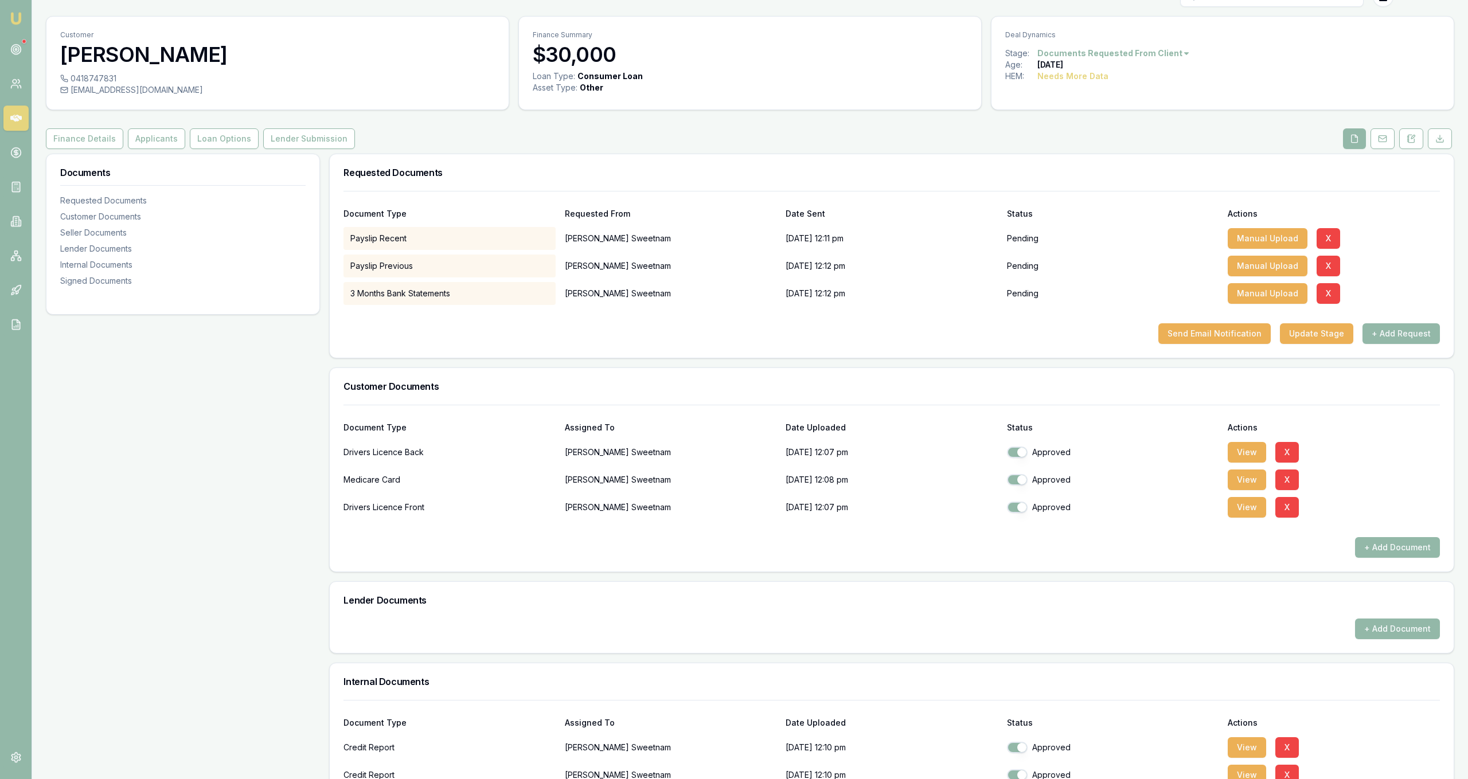
scroll to position [0, 0]
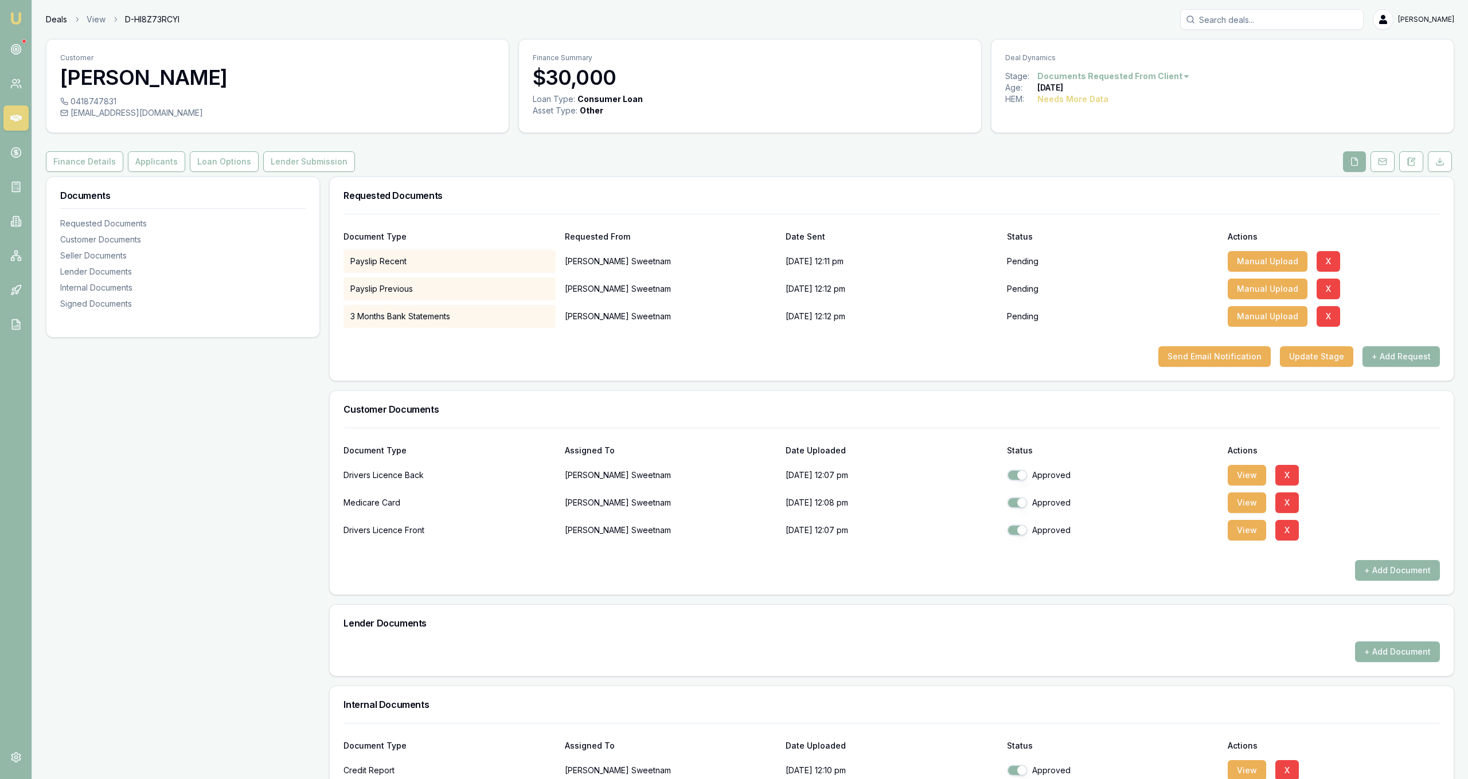
click at [60, 17] on link "Deals" at bounding box center [56, 19] width 21 height 11
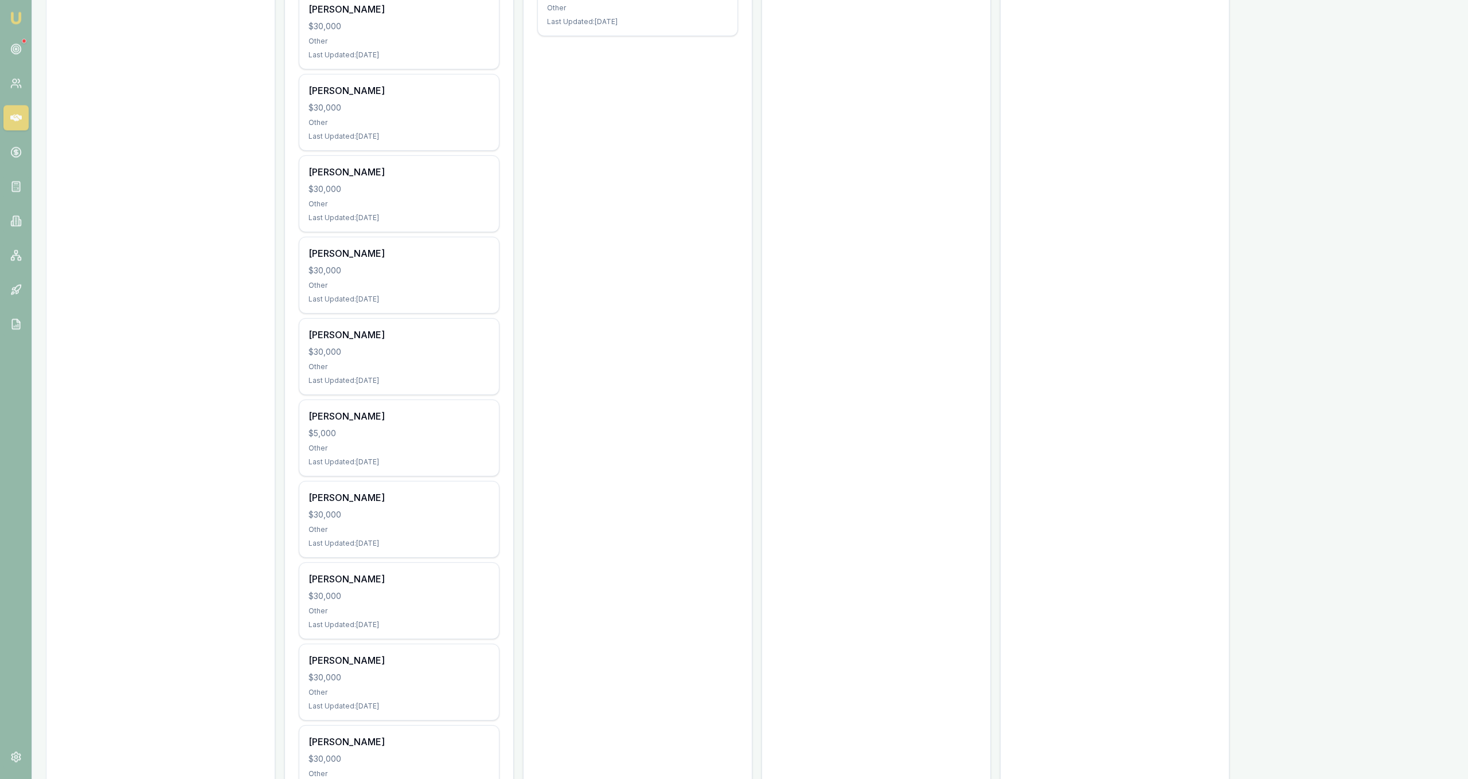
scroll to position [702, 0]
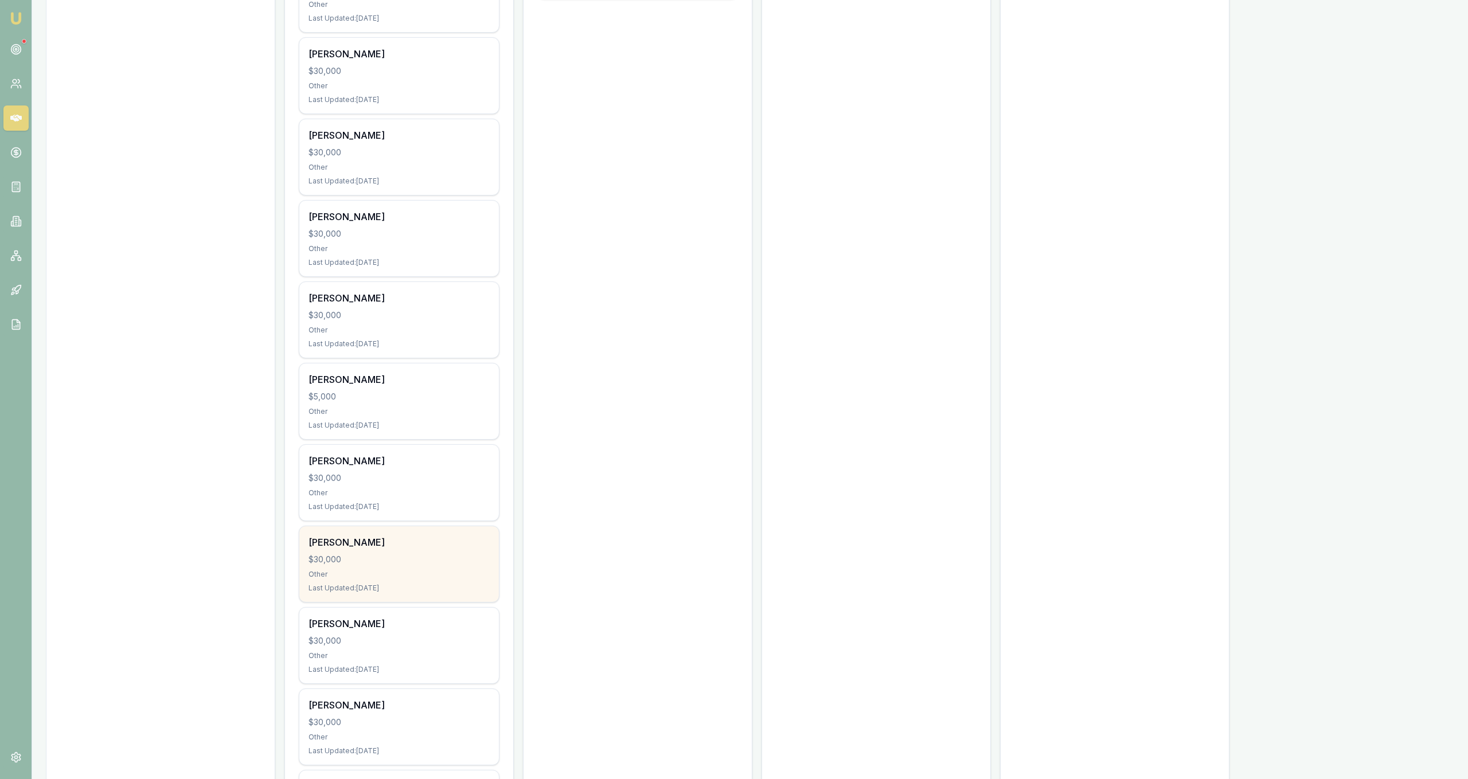
click at [398, 556] on div "$30,000" at bounding box center [399, 559] width 181 height 11
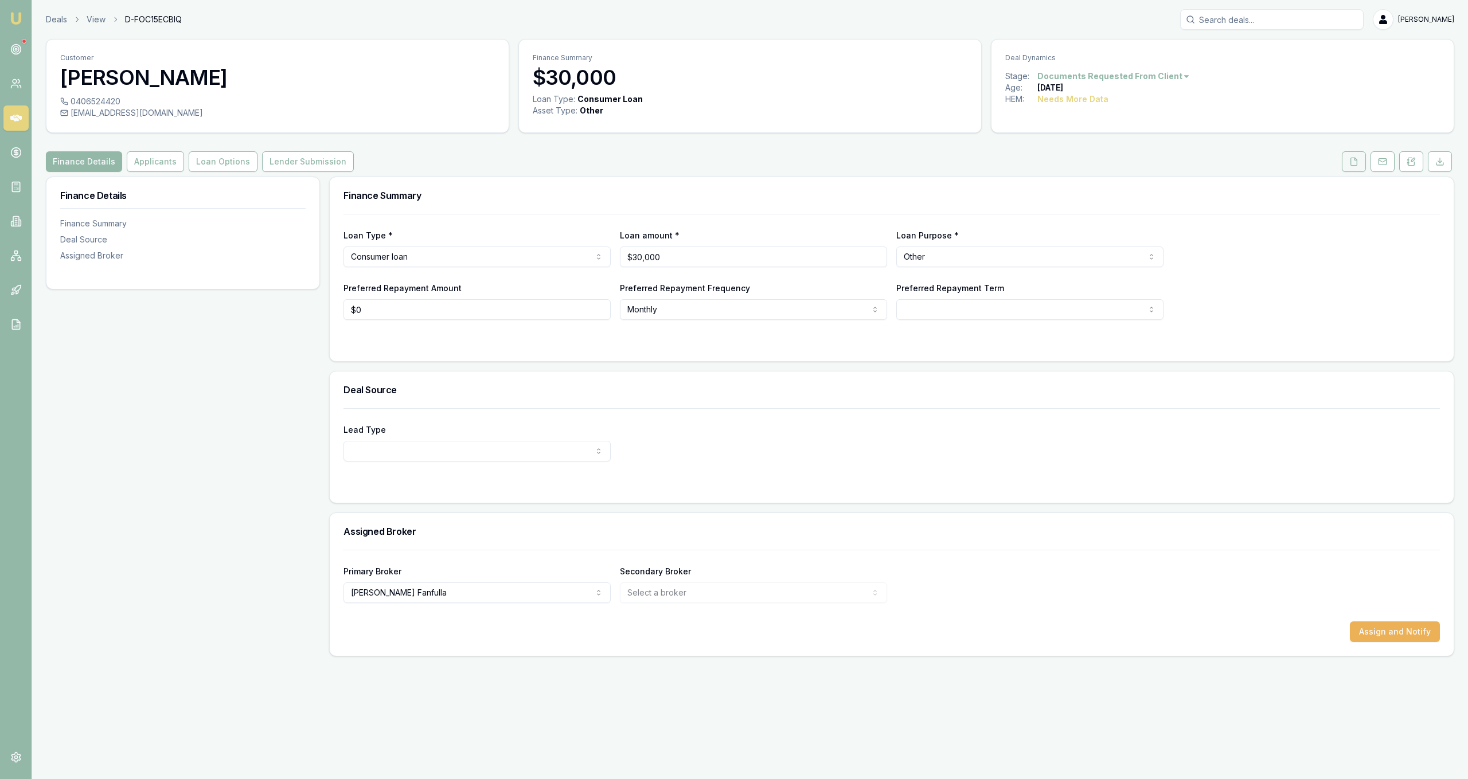
click at [1358, 157] on button at bounding box center [1354, 161] width 24 height 21
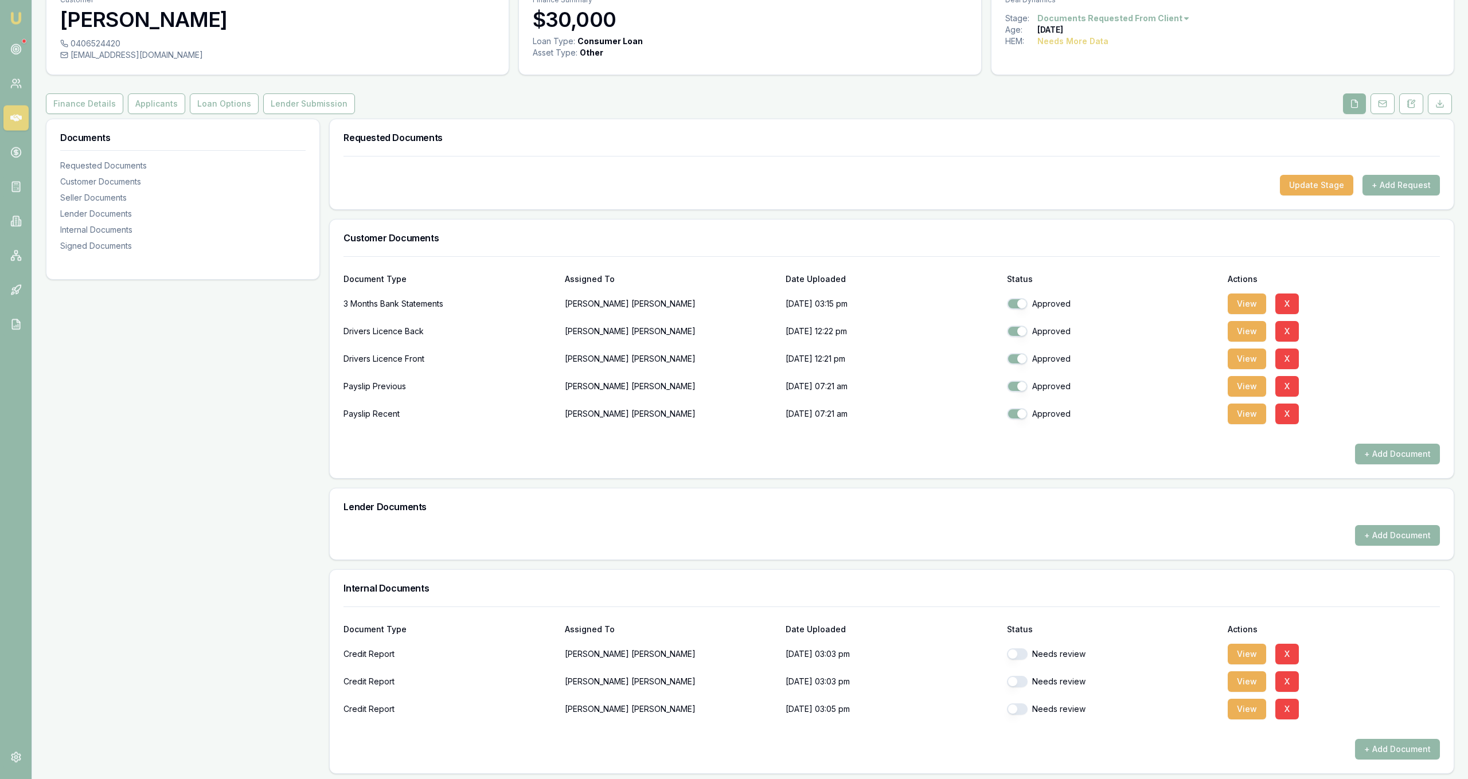
scroll to position [58, 0]
click at [1250, 303] on button "View" at bounding box center [1247, 303] width 38 height 21
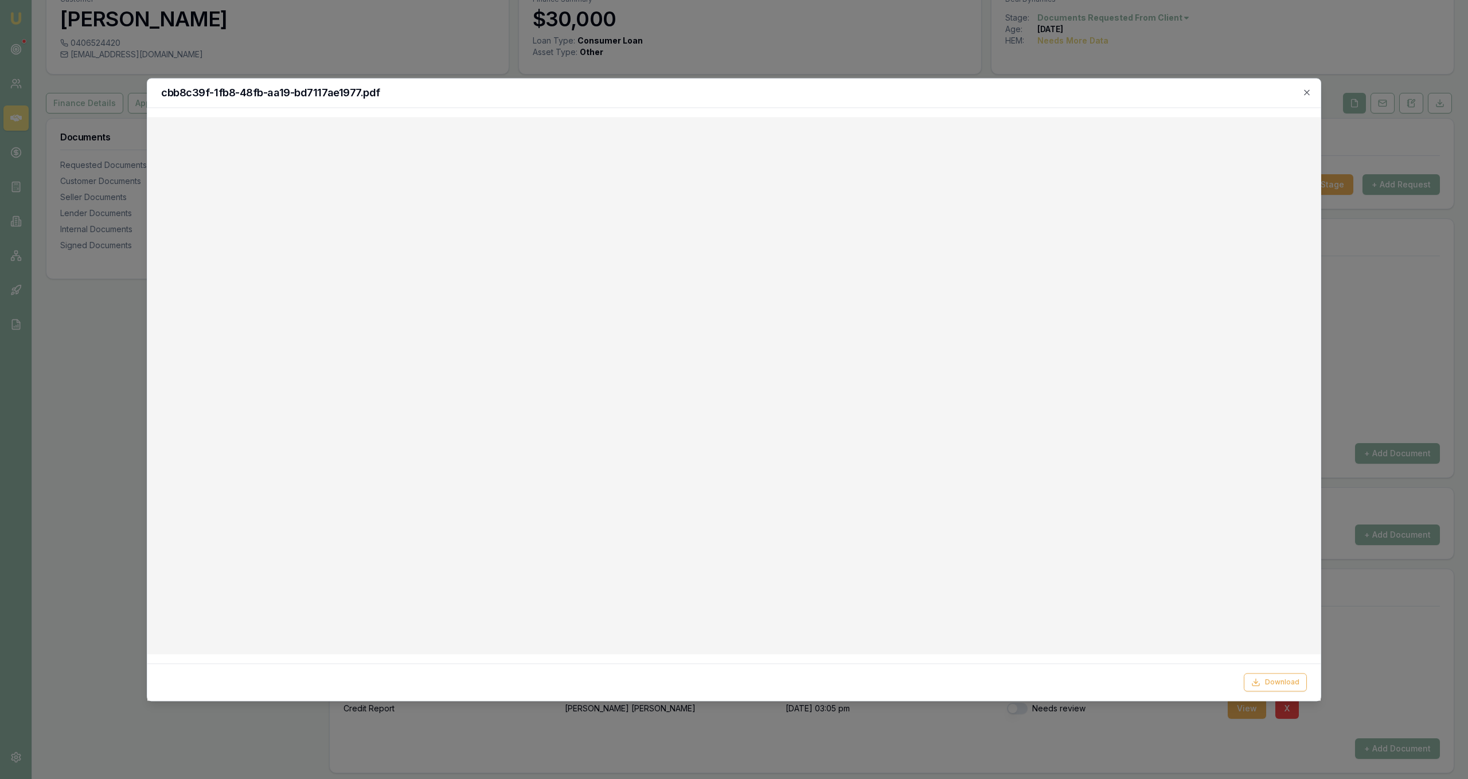
click at [769, 49] on div at bounding box center [734, 389] width 1468 height 779
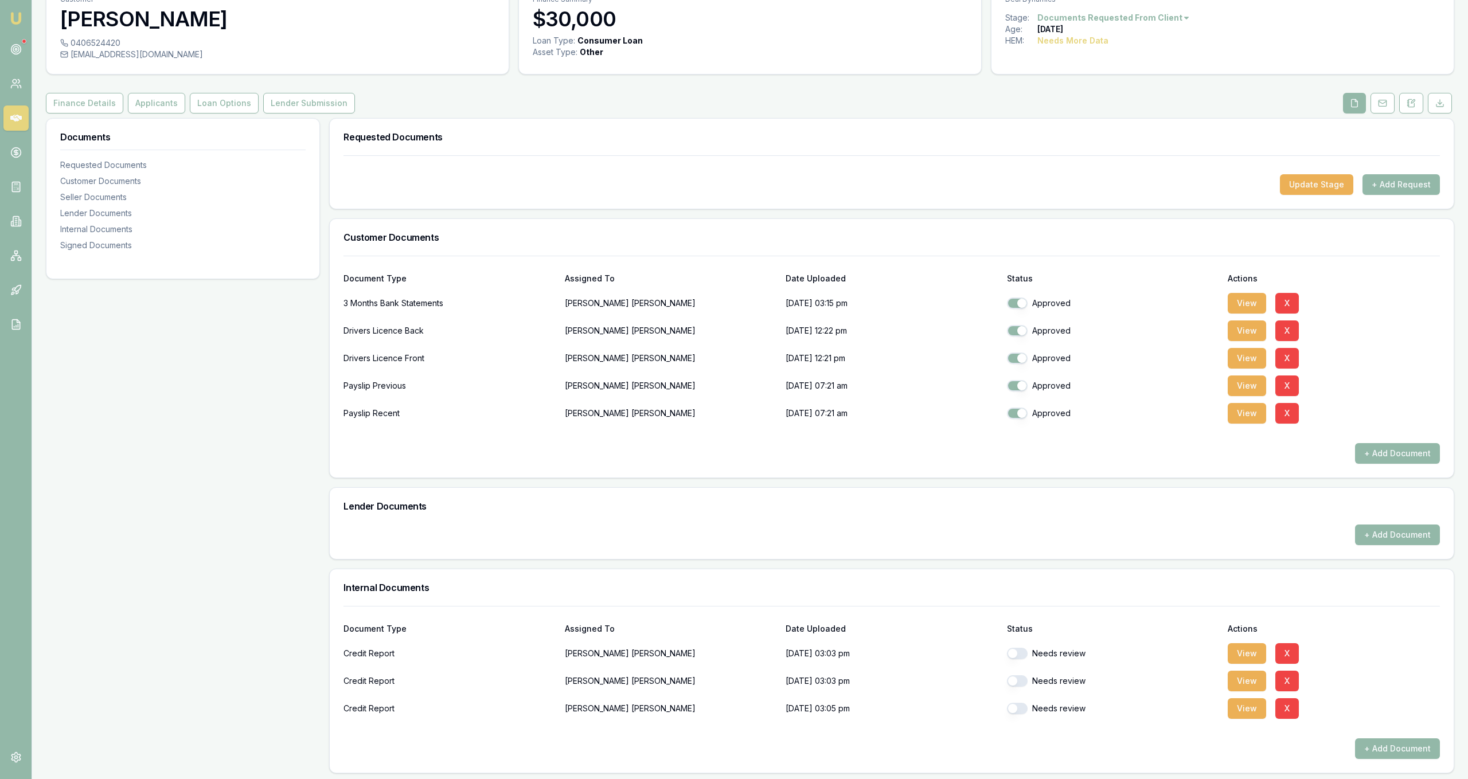
scroll to position [0, 0]
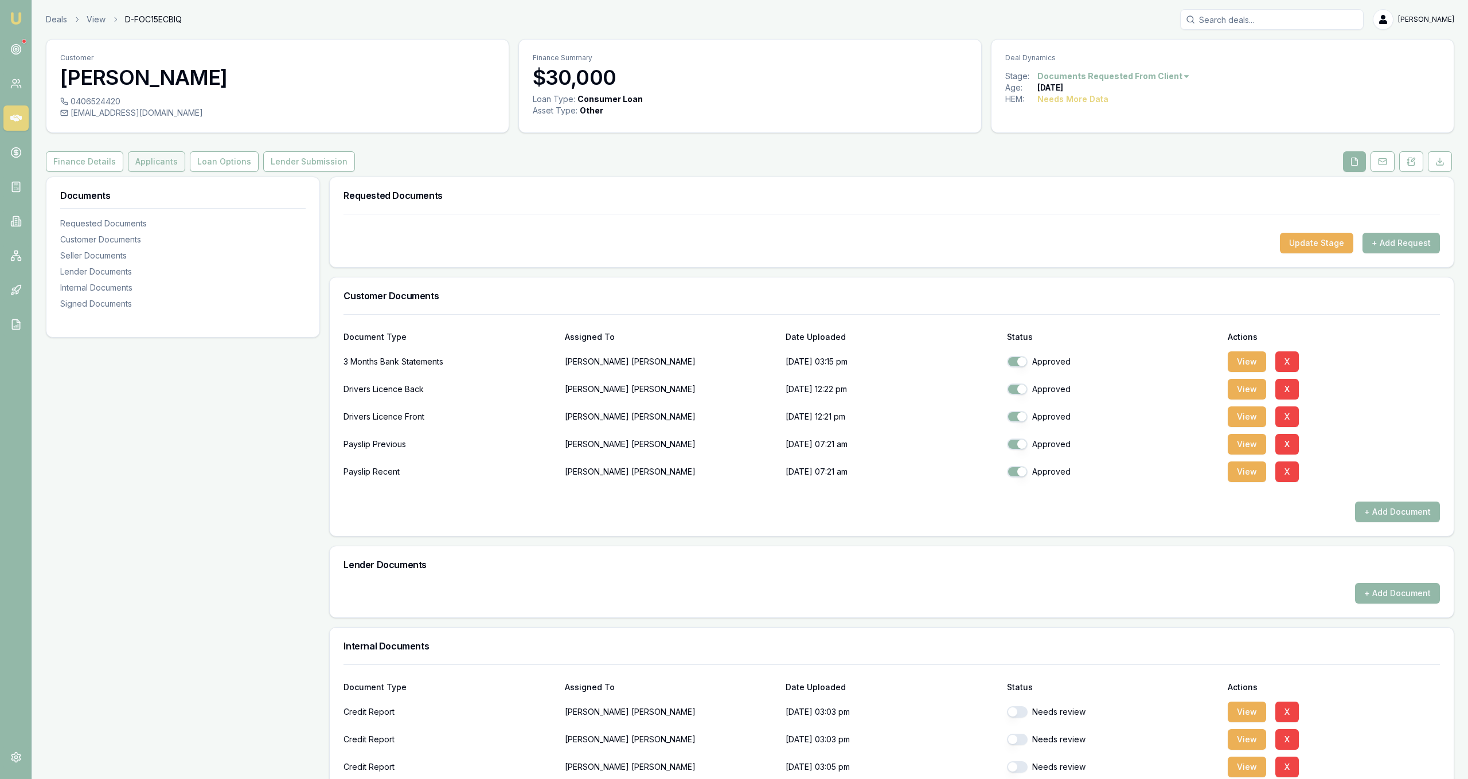
click at [142, 165] on button "Applicants" at bounding box center [156, 161] width 57 height 21
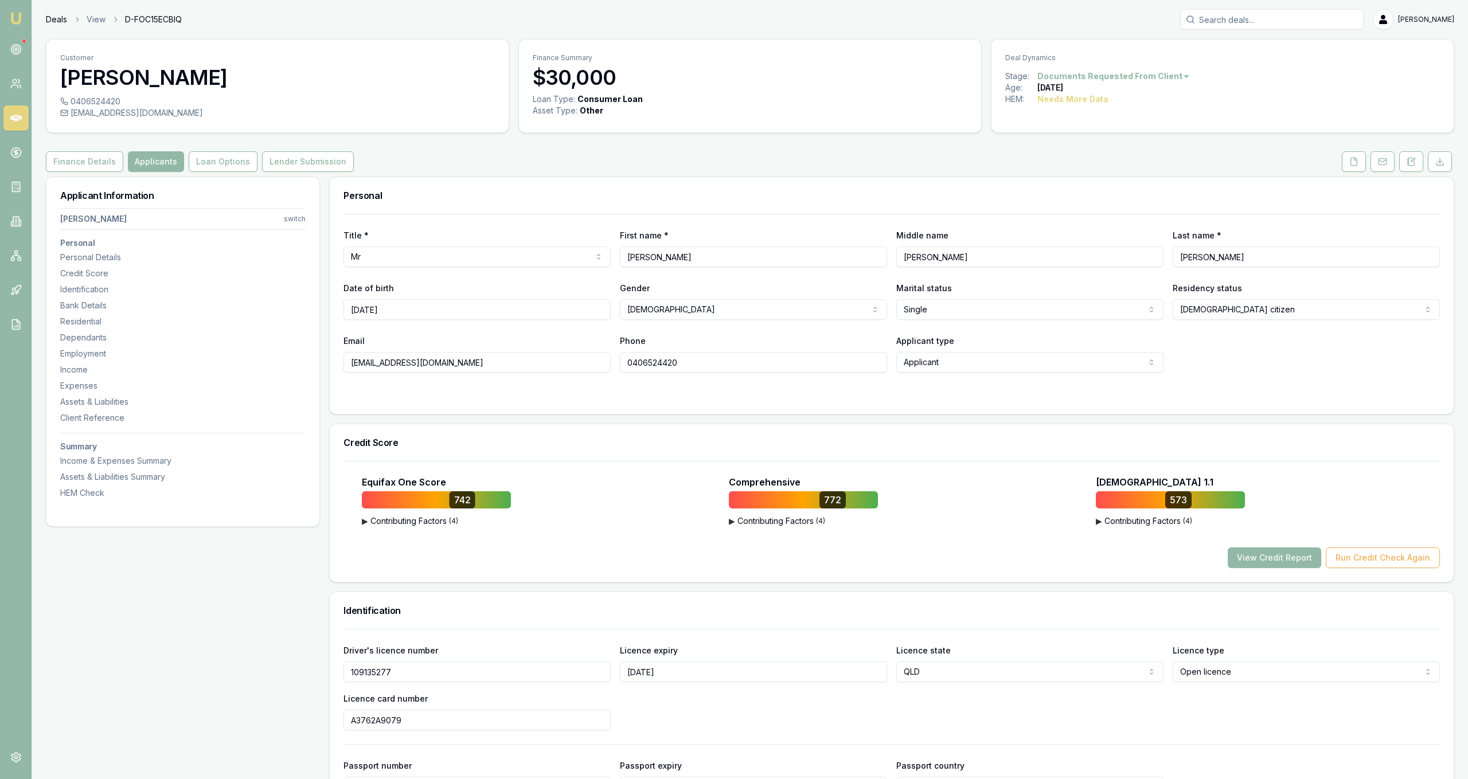
click at [57, 22] on link "Deals" at bounding box center [56, 19] width 21 height 11
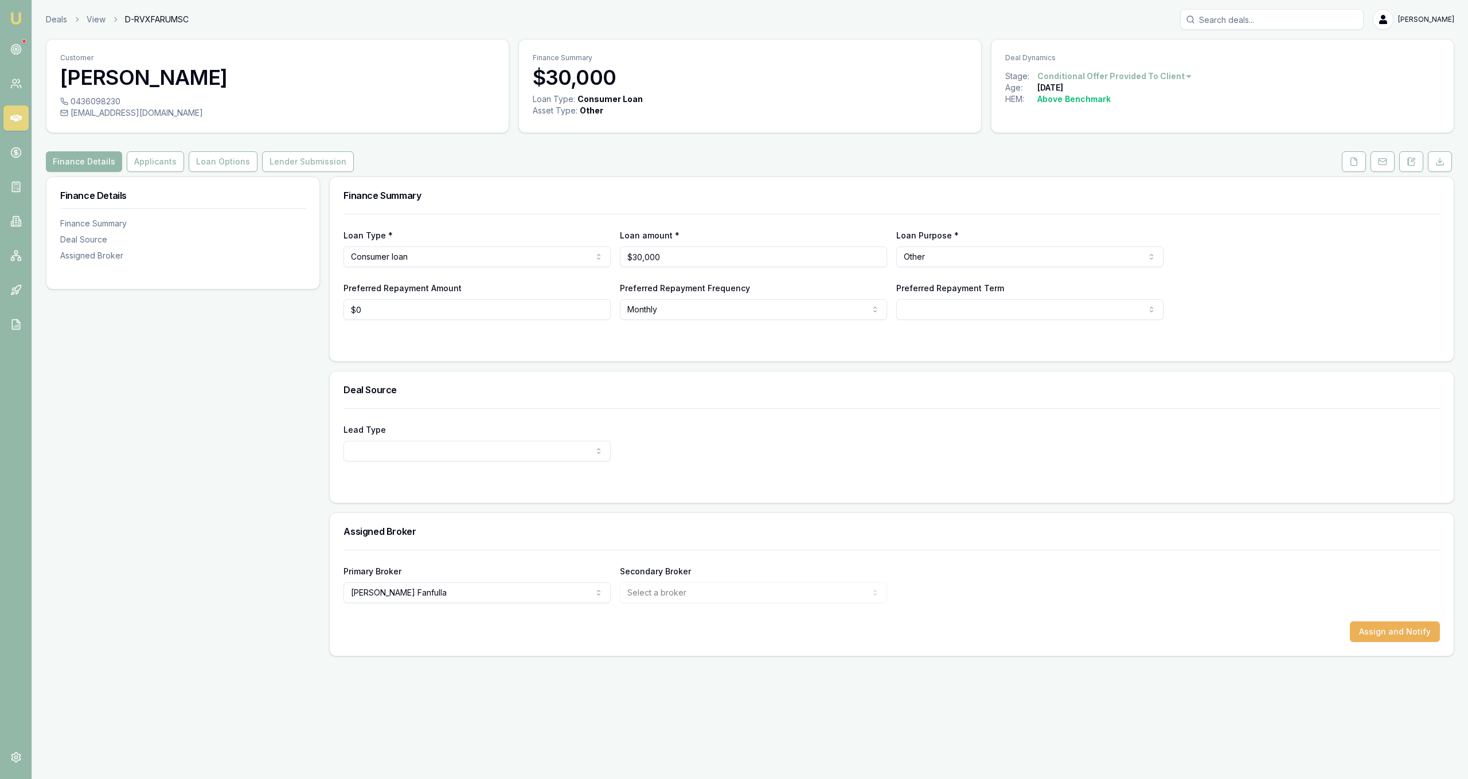
click at [1343, 174] on div "Customer [PERSON_NAME] 0436098230 [EMAIL_ADDRESS][DOMAIN_NAME] Finance Summary …" at bounding box center [750, 348] width 1408 height 618
click at [1349, 165] on icon at bounding box center [1353, 161] width 9 height 9
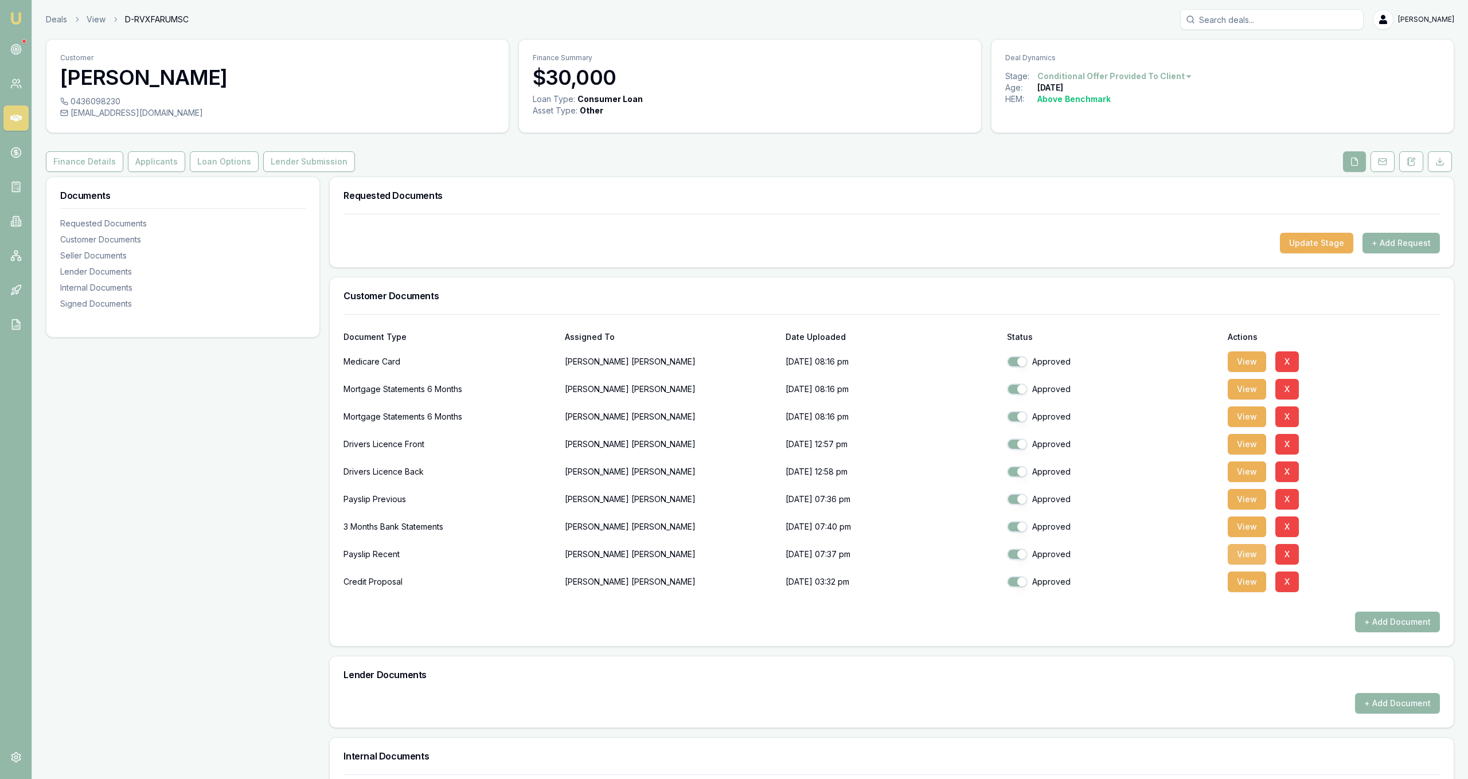
click at [1242, 555] on button "View" at bounding box center [1247, 554] width 38 height 21
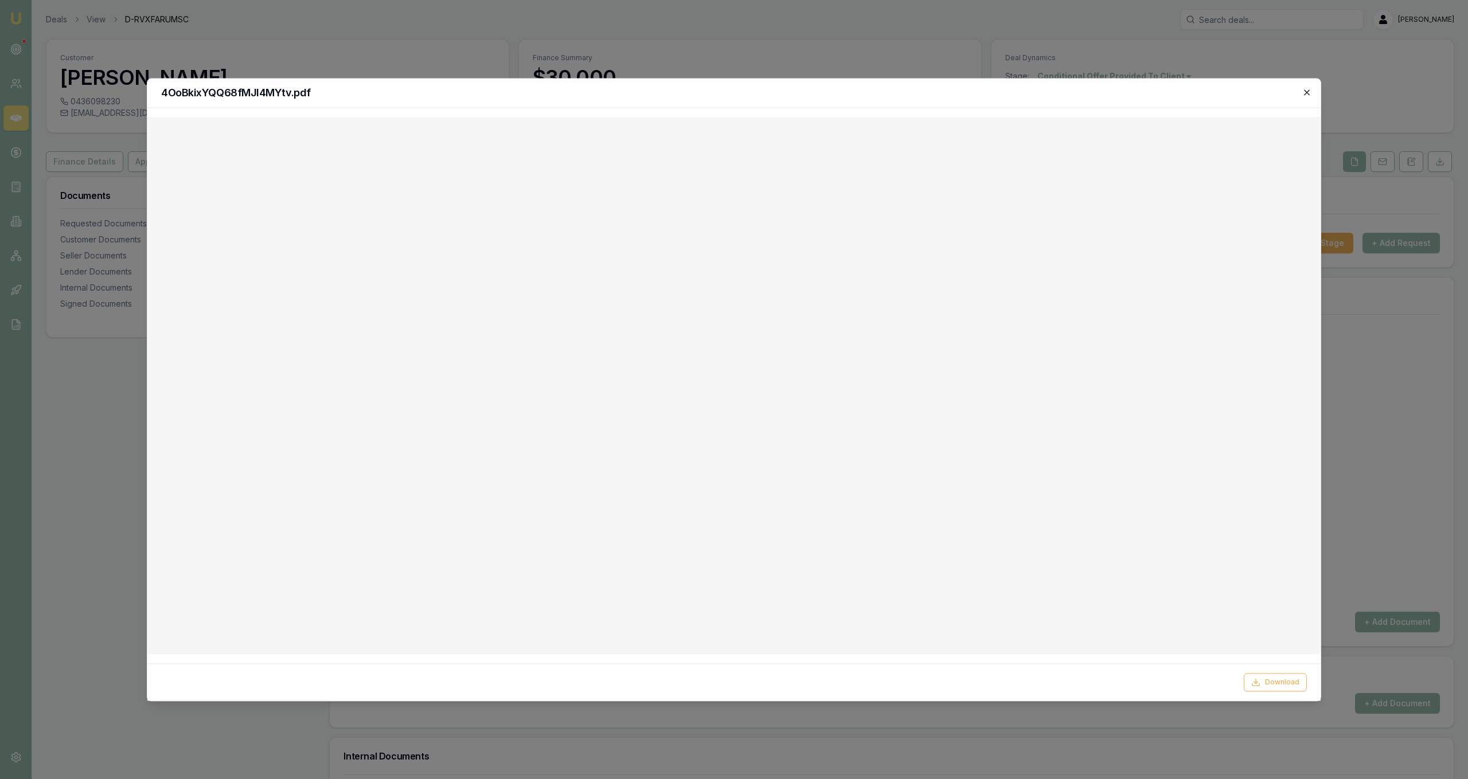
click at [1306, 89] on icon "button" at bounding box center [1306, 92] width 9 height 9
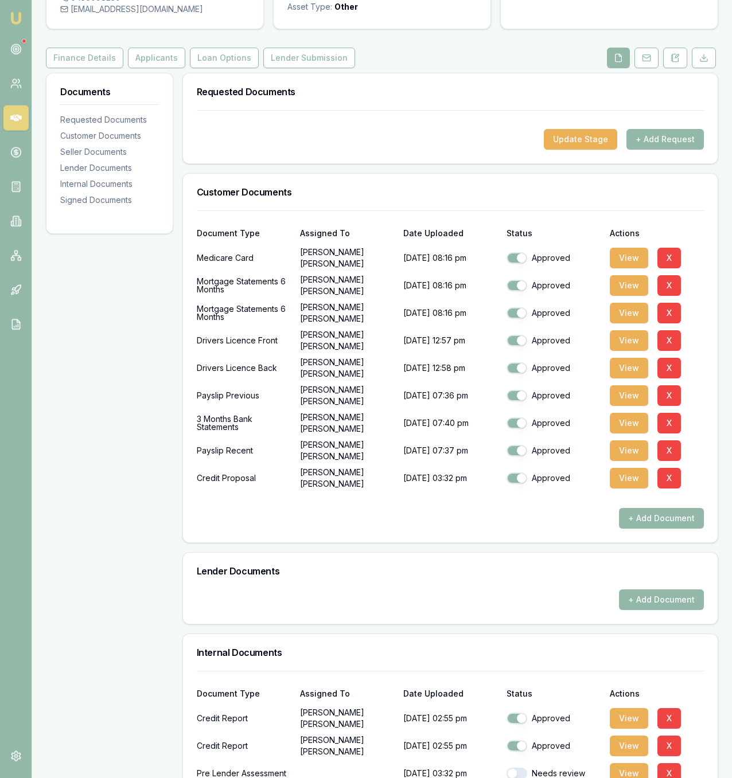
scroll to position [117, 0]
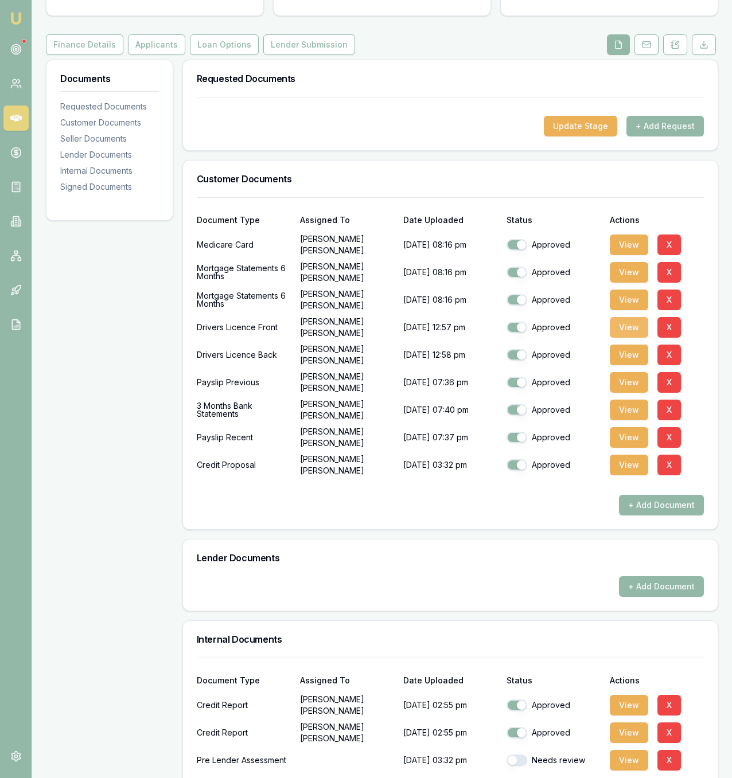
click at [643, 323] on button "View" at bounding box center [629, 327] width 38 height 21
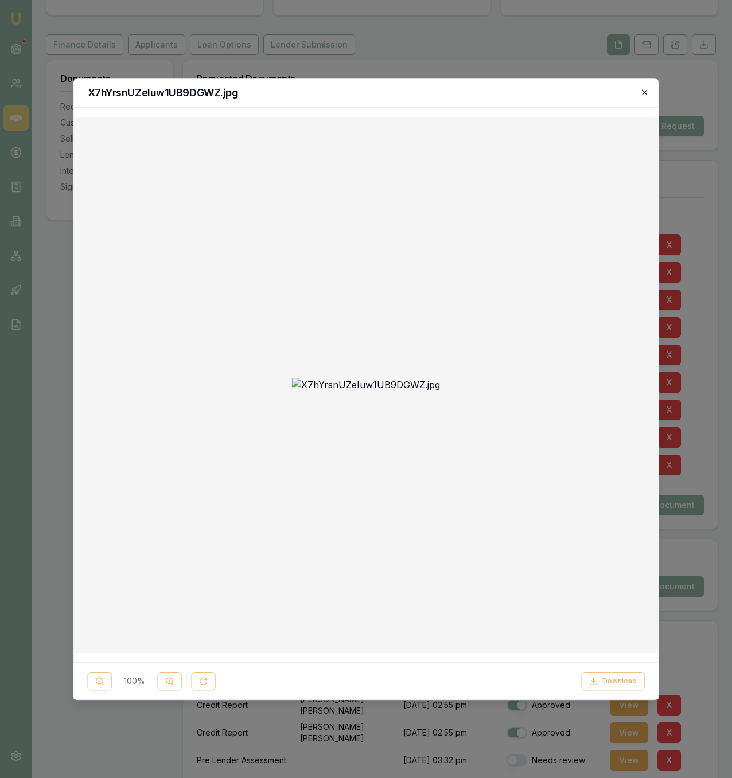
click at [647, 88] on icon "button" at bounding box center [643, 92] width 9 height 9
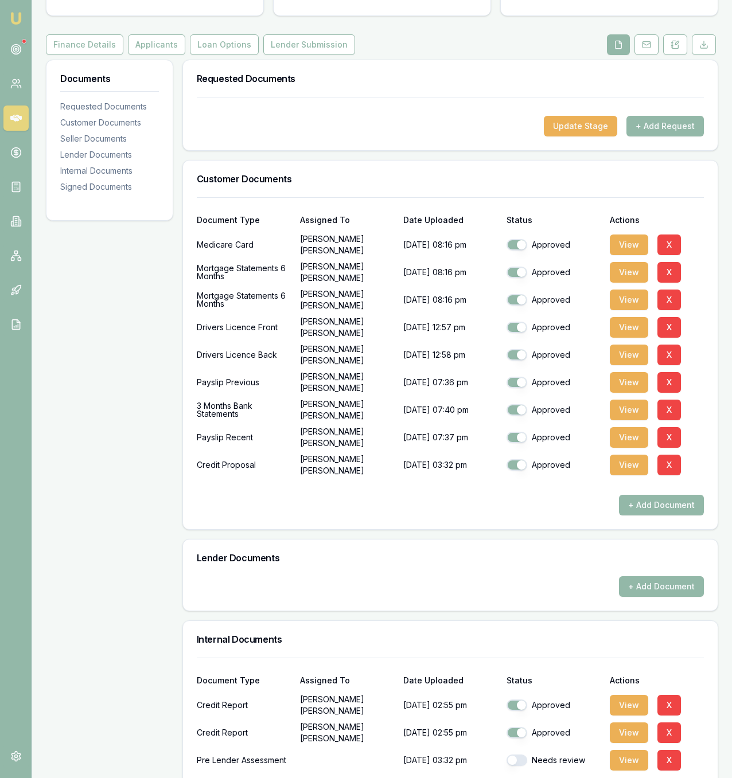
scroll to position [0, 0]
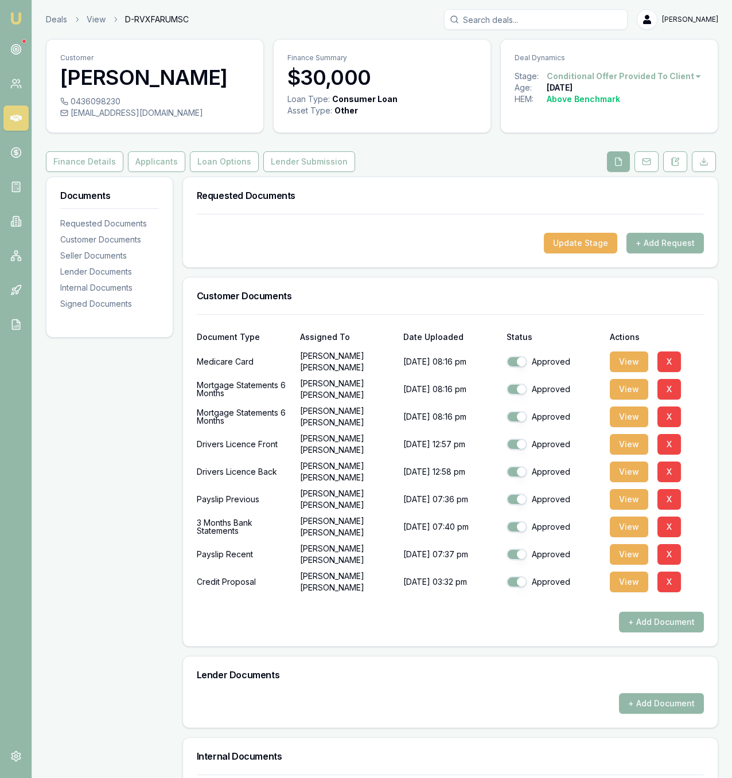
click at [102, 120] on div "0436098230 bcordukes@hotmail.com" at bounding box center [154, 114] width 217 height 37
click at [104, 116] on div "bcordukes@hotmail.com" at bounding box center [154, 112] width 189 height 11
copy icon
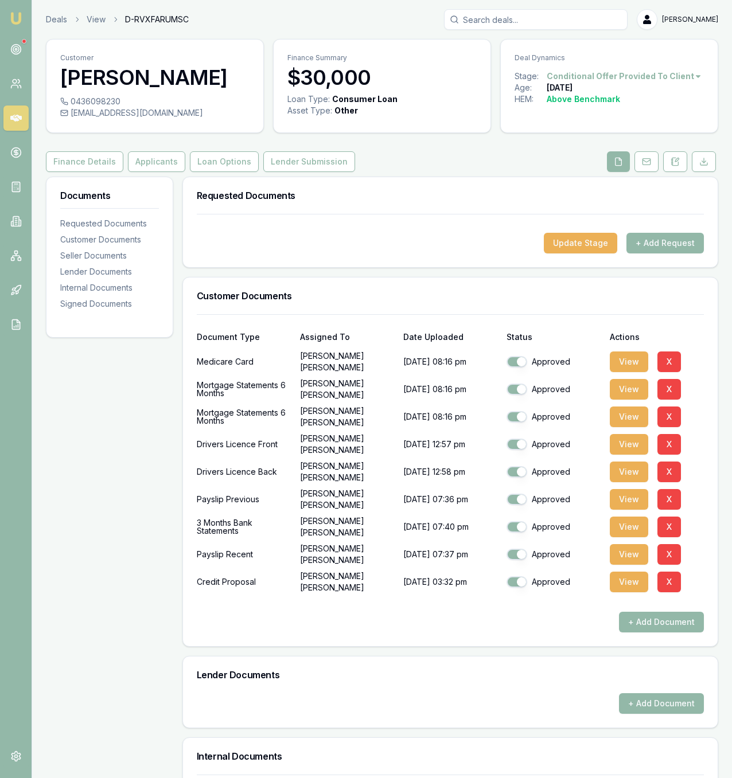
click at [104, 92] on div "Customer Bernie Cordukes" at bounding box center [154, 68] width 217 height 56
click at [102, 97] on div "0436098230" at bounding box center [154, 101] width 189 height 11
copy div "0436098230"
click at [138, 167] on button "Applicants" at bounding box center [156, 161] width 57 height 21
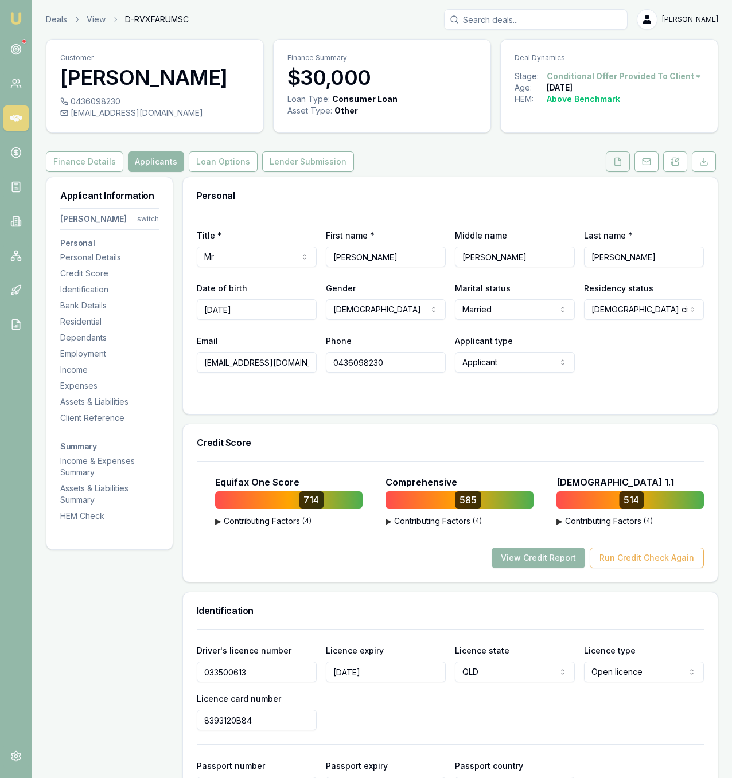
click at [614, 165] on icon at bounding box center [617, 161] width 9 height 9
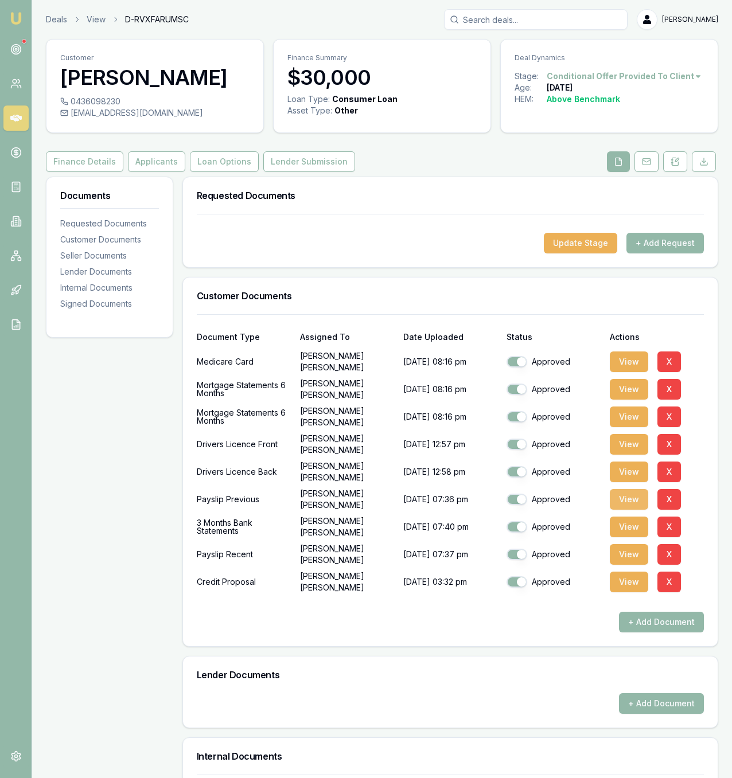
click at [627, 505] on button "View" at bounding box center [629, 499] width 38 height 21
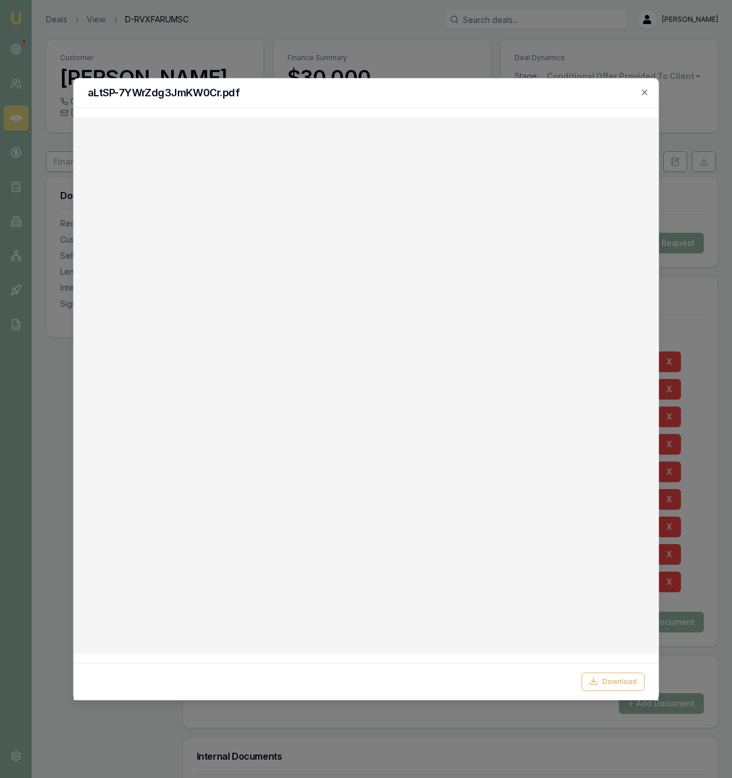
click at [706, 591] on div at bounding box center [366, 389] width 732 height 778
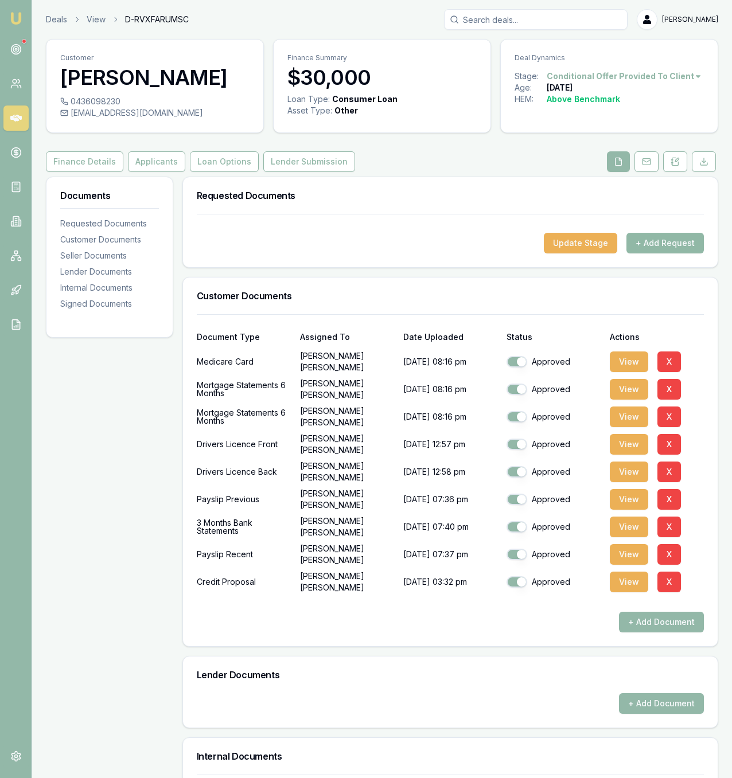
click at [663, 245] on button "+ Add Request" at bounding box center [664, 243] width 77 height 21
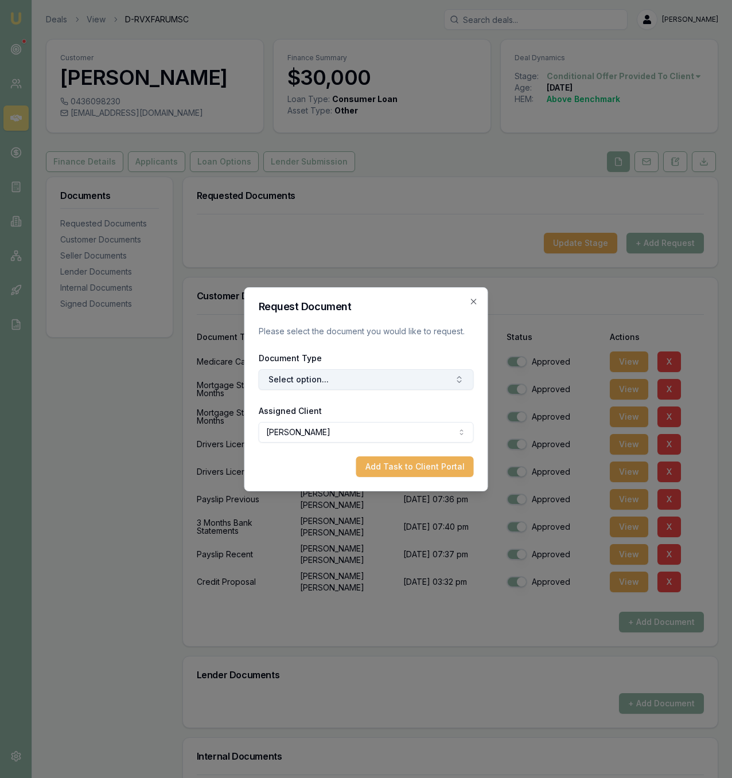
click at [438, 378] on button "Select option..." at bounding box center [366, 379] width 215 height 21
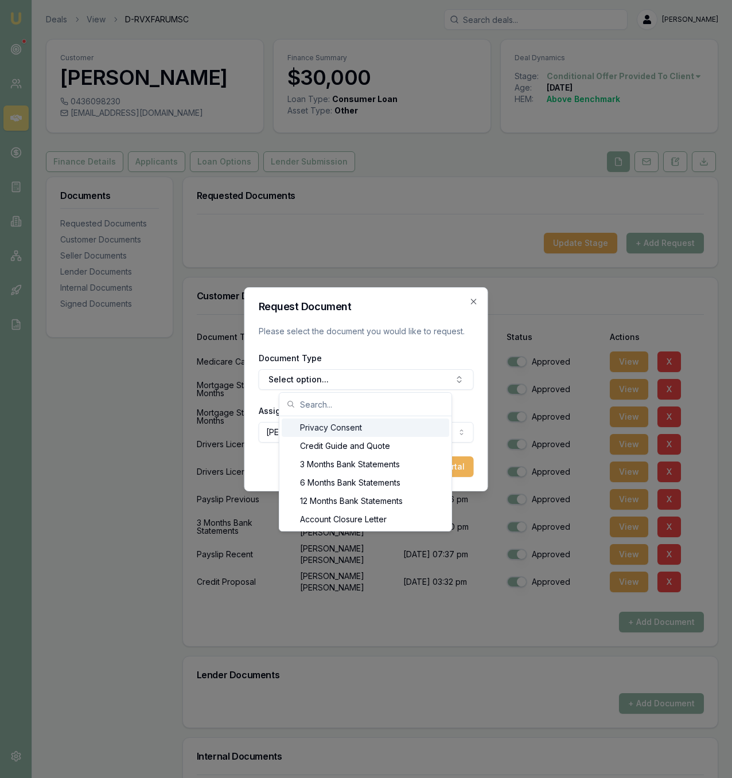
click at [368, 390] on form "Request Document Please select the document you would like to request. Document…" at bounding box center [366, 389] width 215 height 175
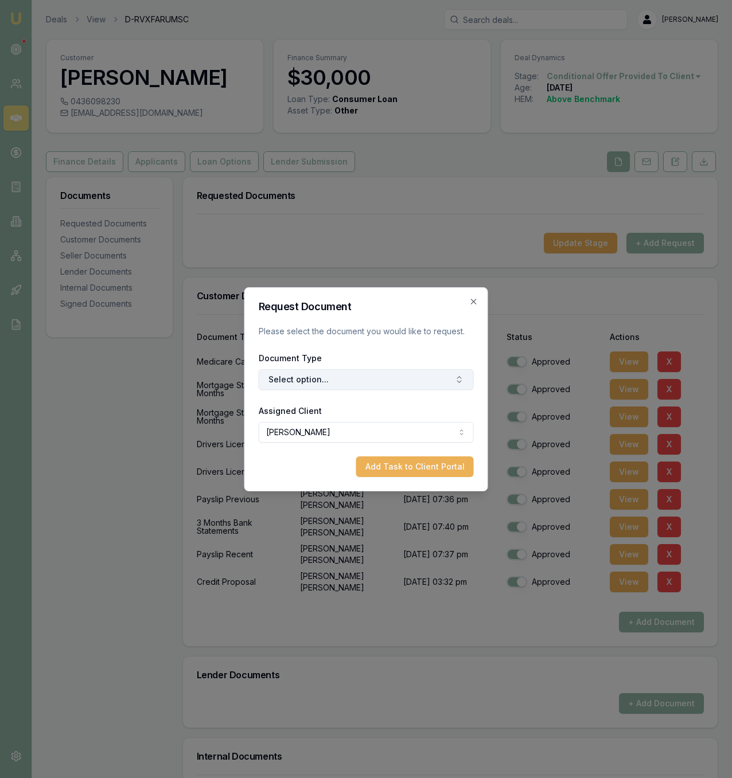
click at [338, 381] on button "Select option..." at bounding box center [366, 379] width 215 height 21
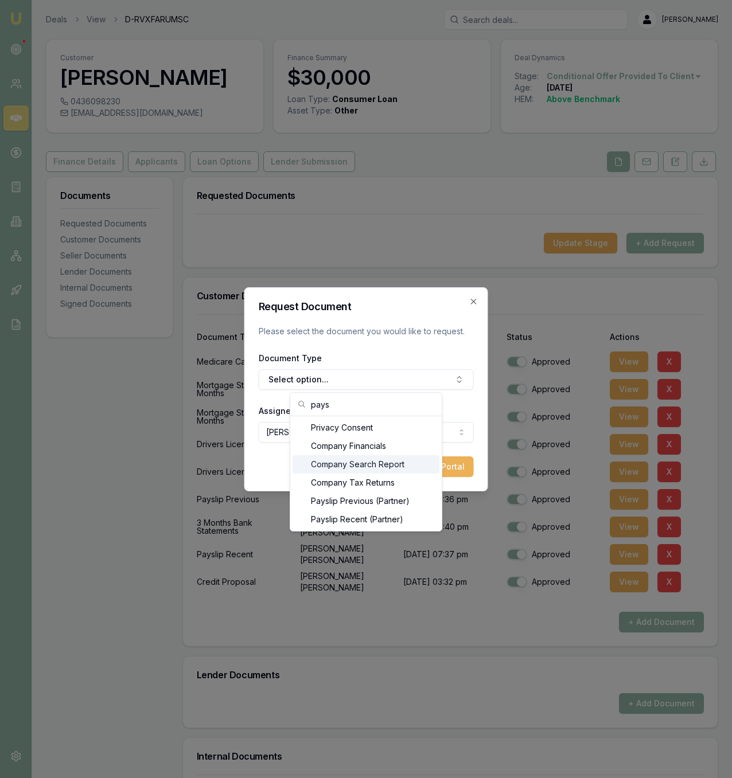
type input "pays"
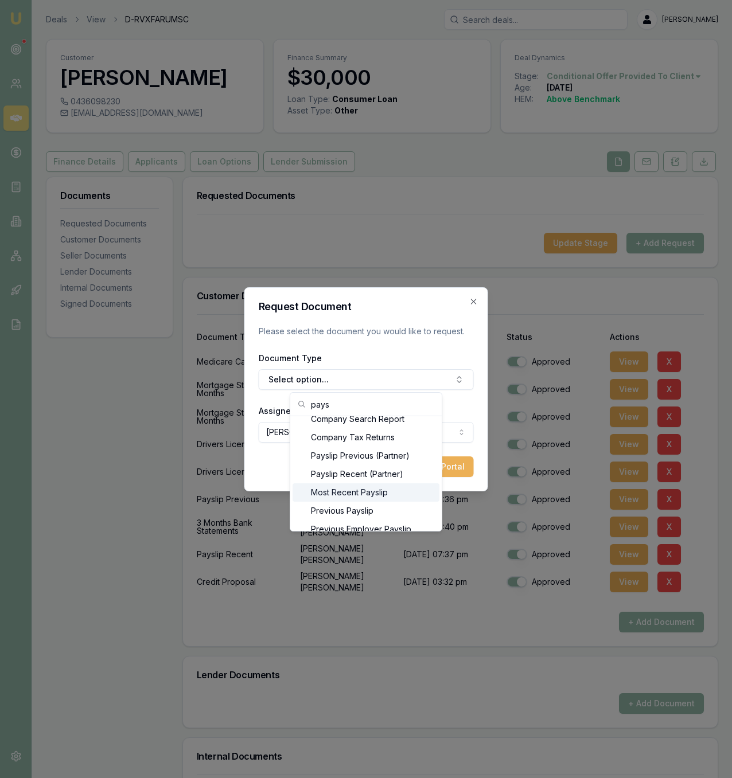
click at [406, 501] on div "Most Recent Payslip" at bounding box center [365, 492] width 147 height 18
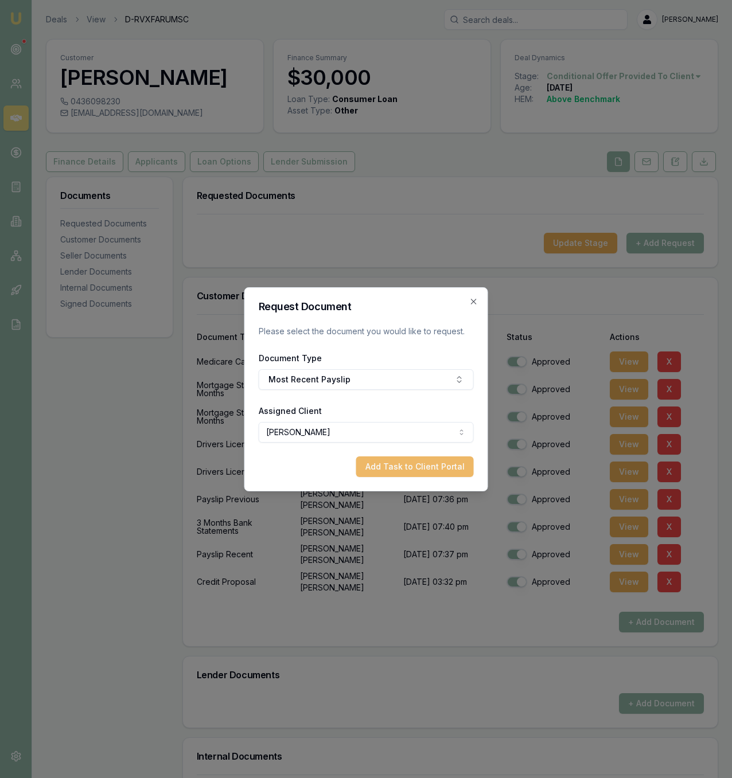
click at [432, 470] on button "Add Task to Client Portal" at bounding box center [415, 466] width 118 height 21
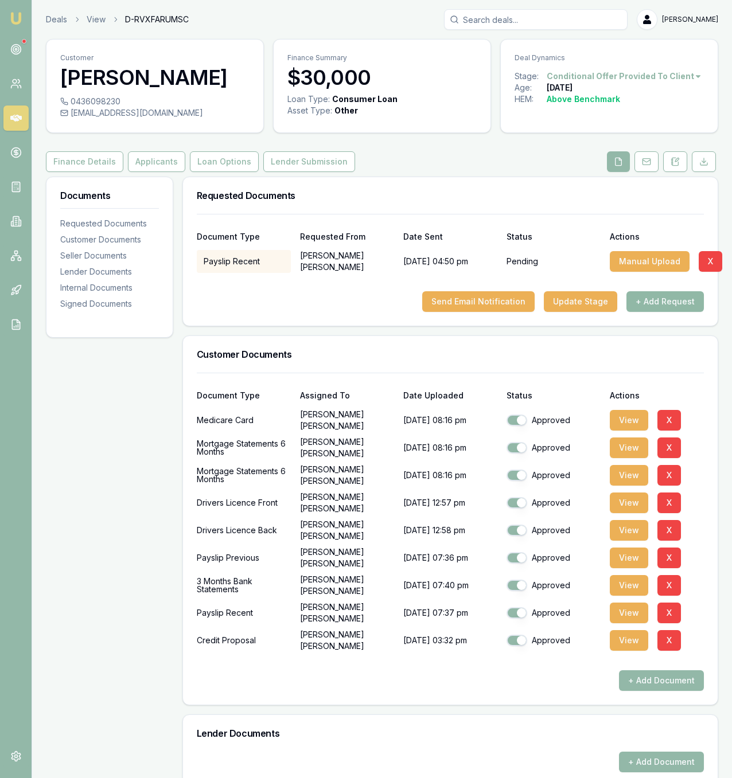
click at [668, 302] on button "+ Add Request" at bounding box center [664, 301] width 77 height 21
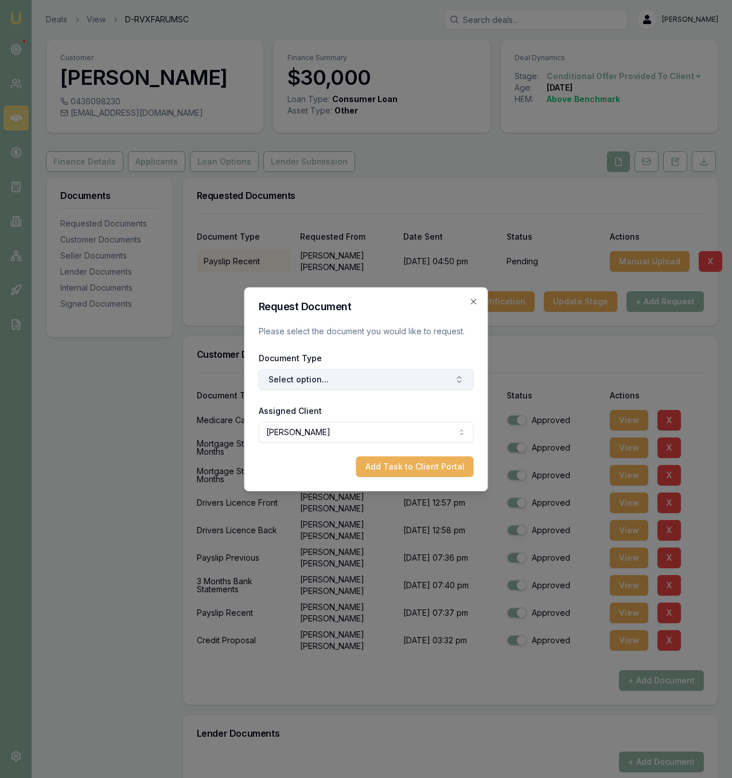
click at [371, 384] on button "Select option..." at bounding box center [366, 379] width 215 height 21
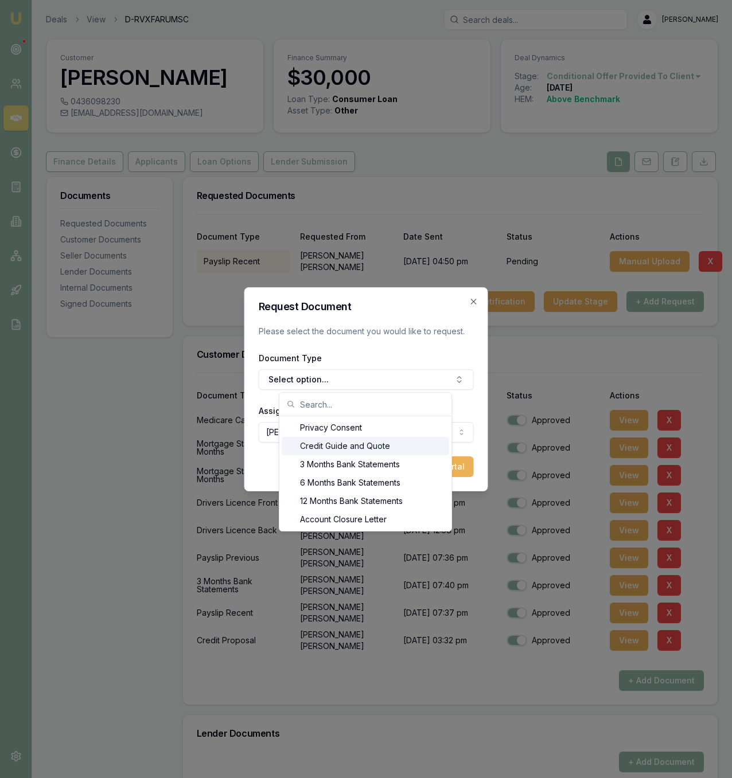
scroll to position [561, 0]
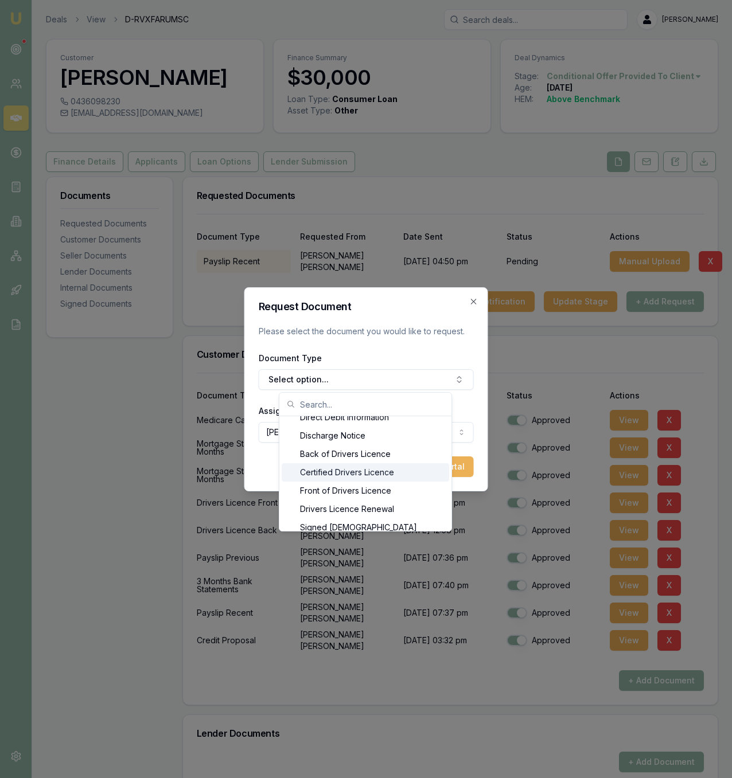
click at [378, 403] on input "text" at bounding box center [372, 404] width 145 height 23
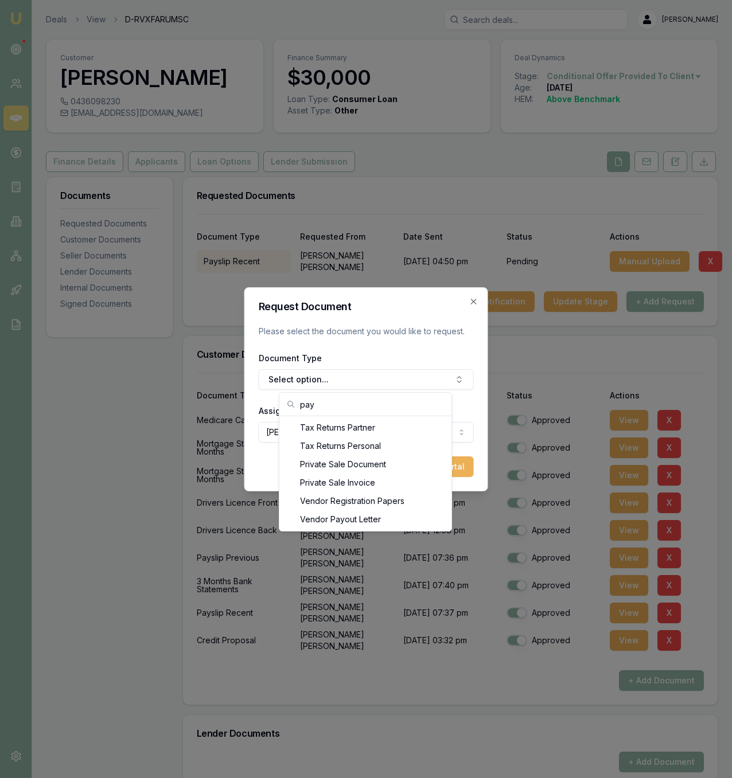
scroll to position [147, 0]
type input "pay"
click at [386, 460] on div "Previous Payslip" at bounding box center [365, 464] width 147 height 18
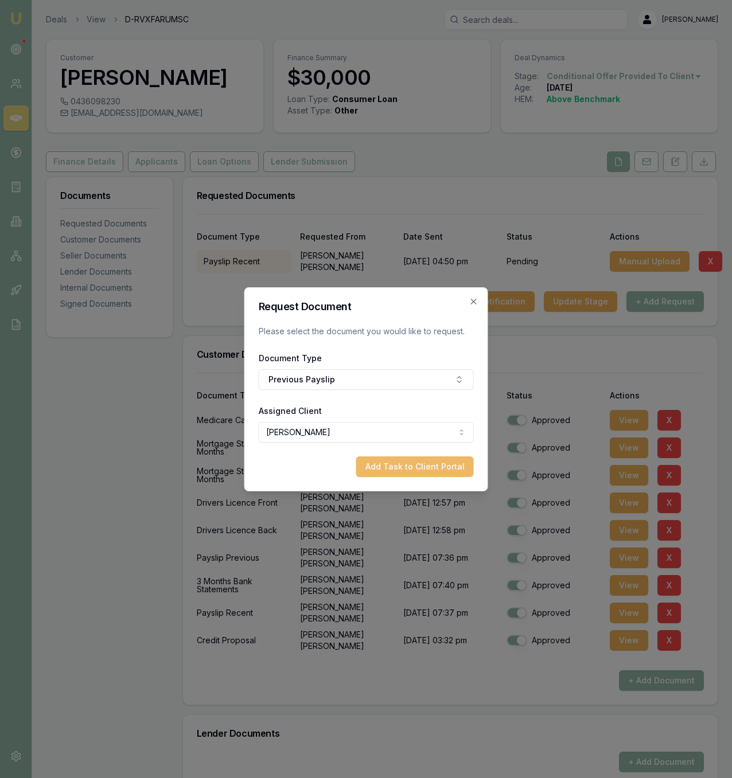
click at [454, 471] on button "Add Task to Client Portal" at bounding box center [415, 466] width 118 height 21
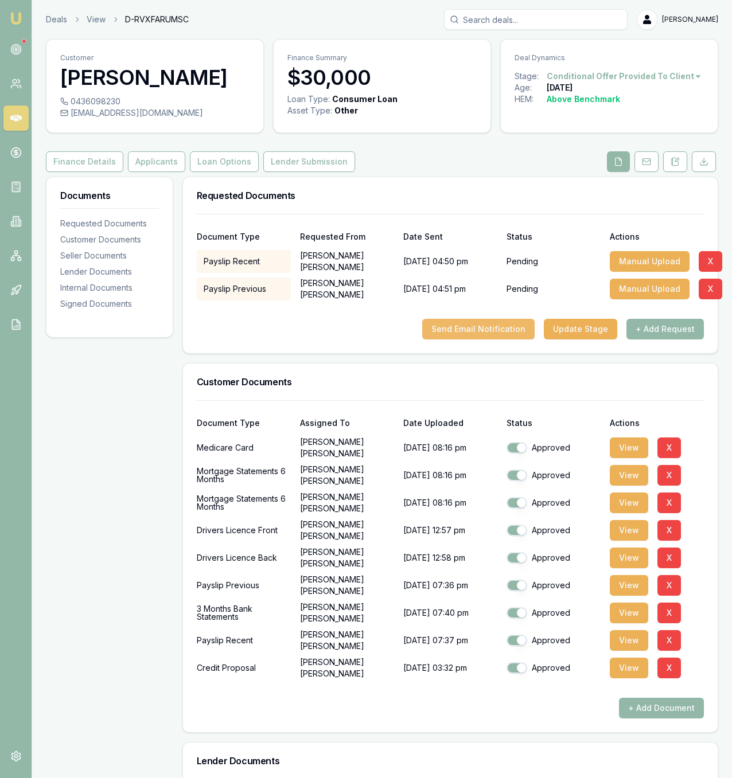
click at [472, 333] on button "Send Email Notification" at bounding box center [478, 329] width 112 height 21
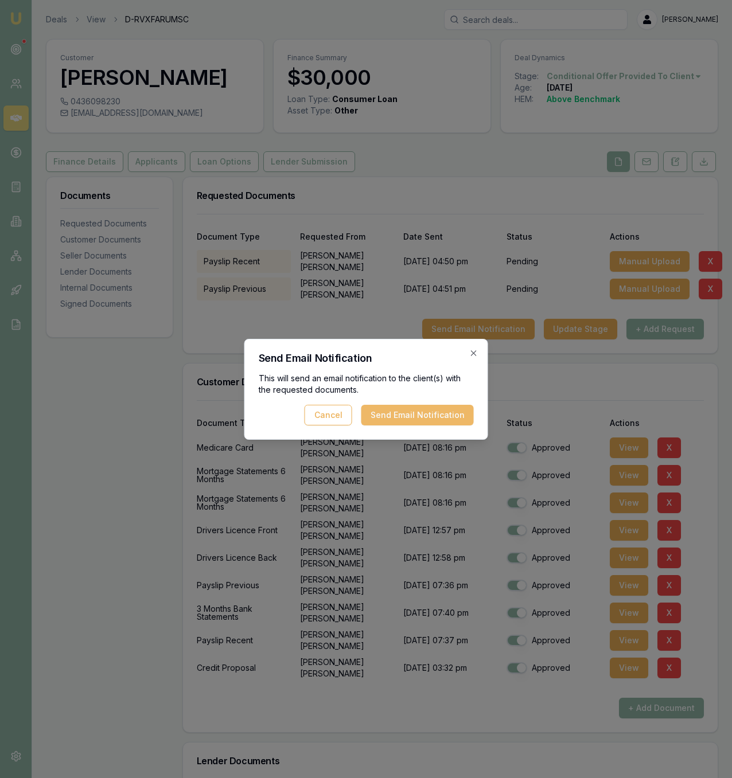
click at [442, 424] on button "Send Email Notification" at bounding box center [417, 415] width 112 height 21
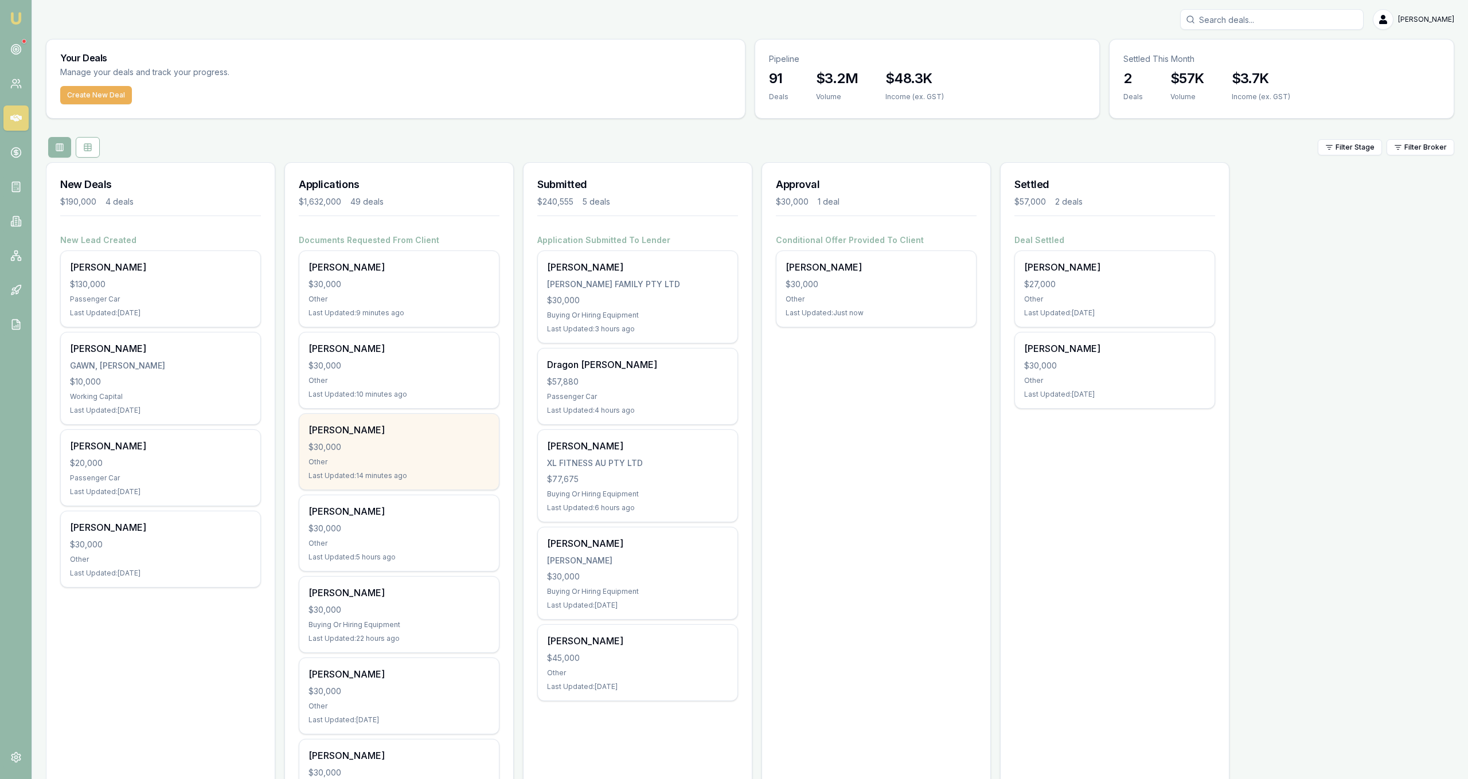
click at [361, 435] on div "Gregory Power" at bounding box center [399, 430] width 181 height 14
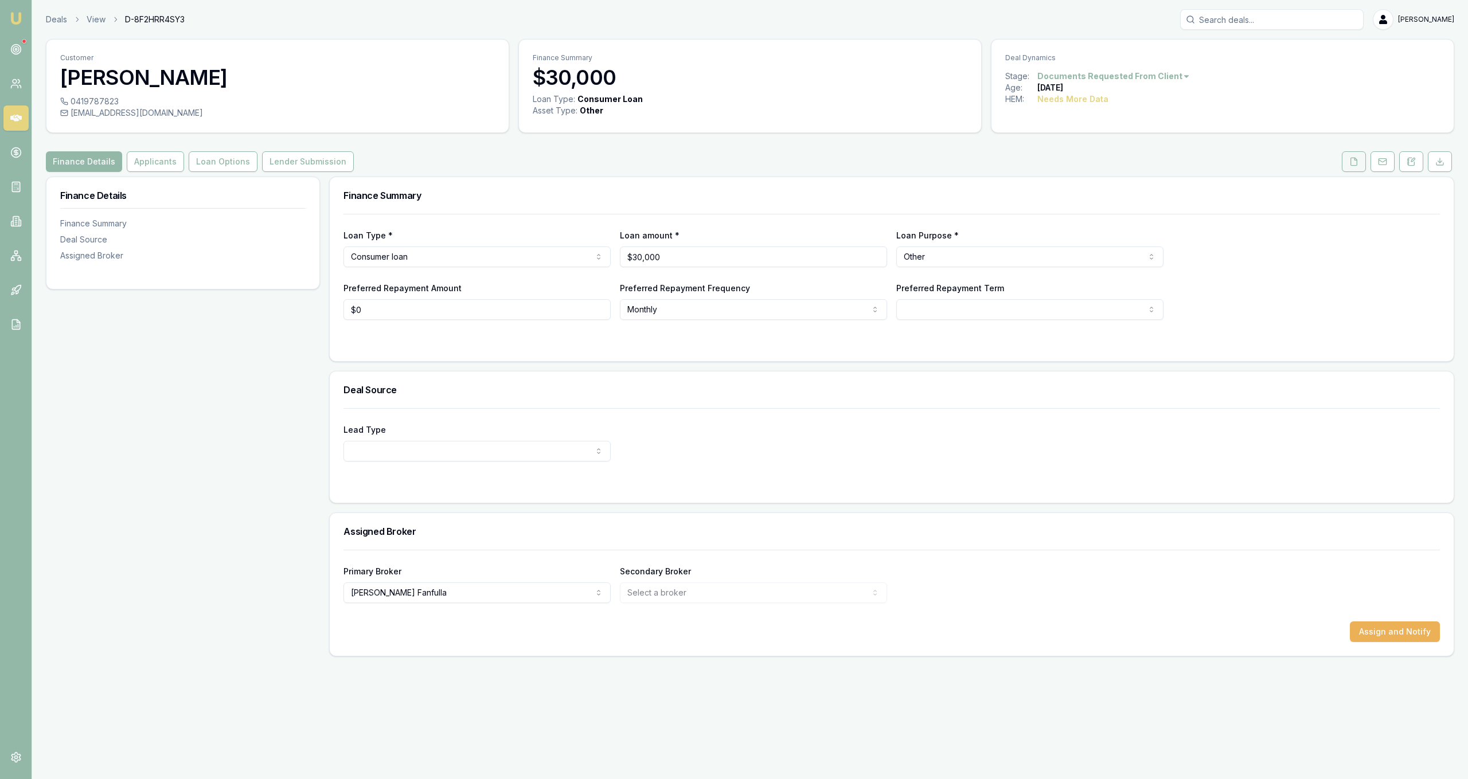
click at [1360, 163] on button at bounding box center [1354, 161] width 24 height 21
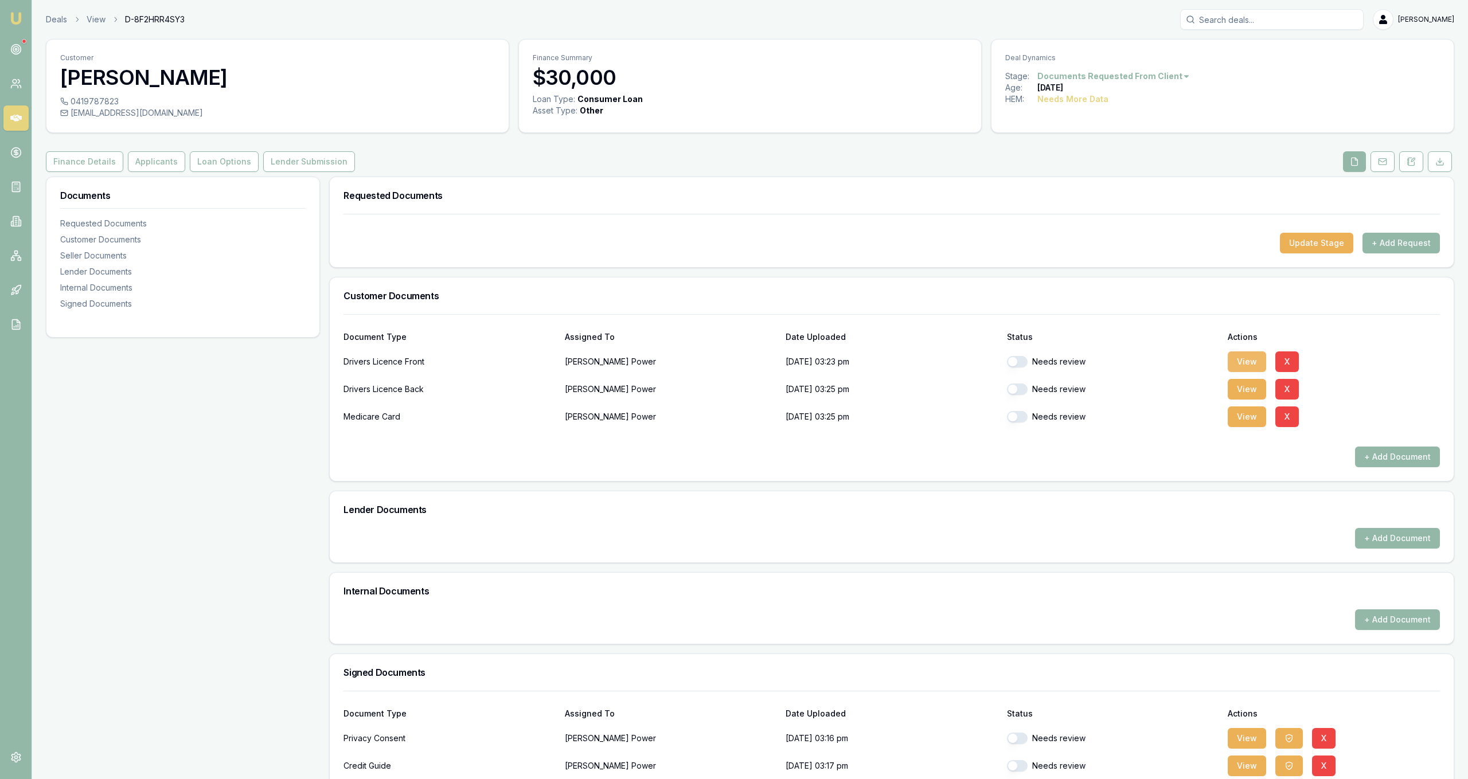
click at [1238, 362] on button "View" at bounding box center [1247, 362] width 38 height 21
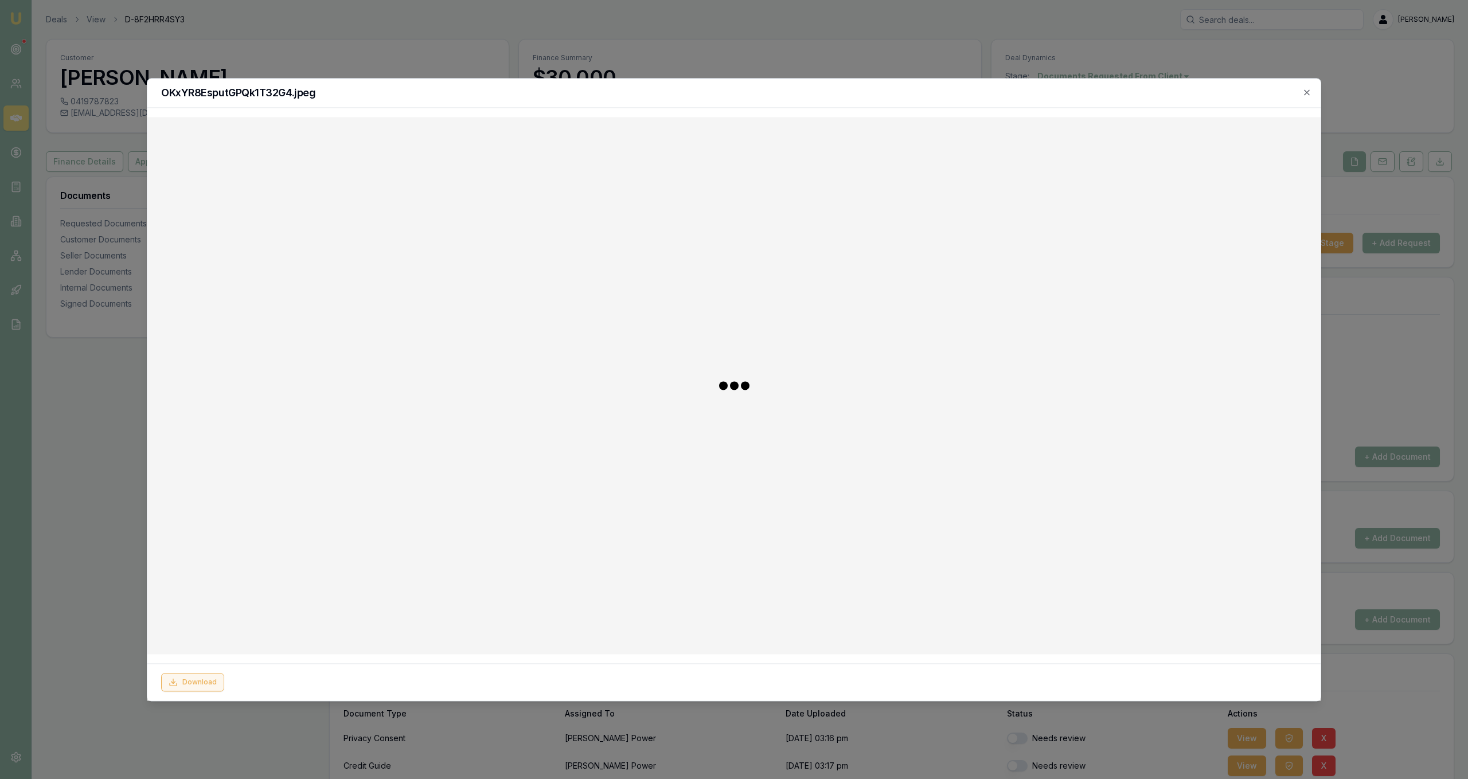
click at [180, 682] on button "Download" at bounding box center [192, 682] width 63 height 18
click at [120, 597] on div at bounding box center [734, 389] width 1468 height 779
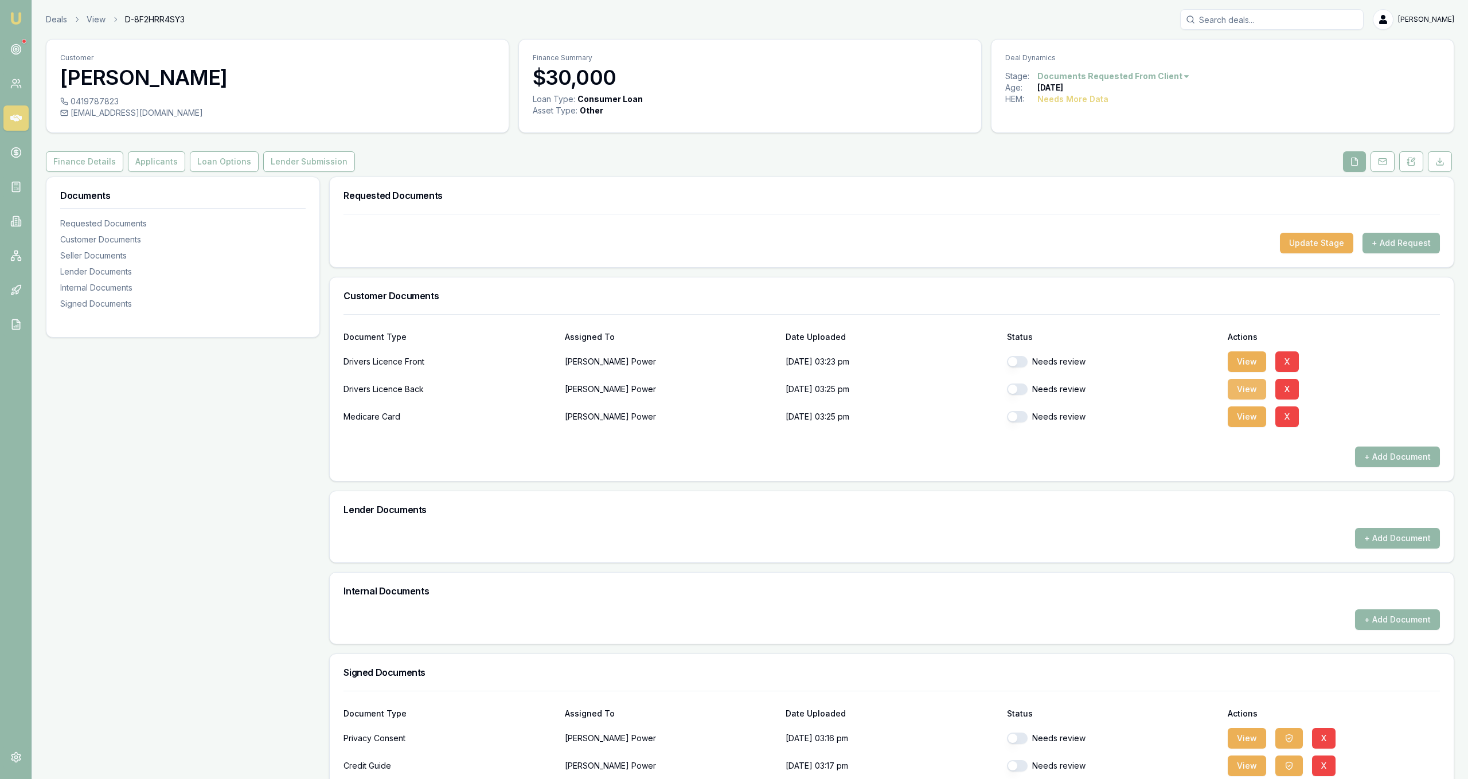
click at [1247, 387] on button "View" at bounding box center [1247, 389] width 38 height 21
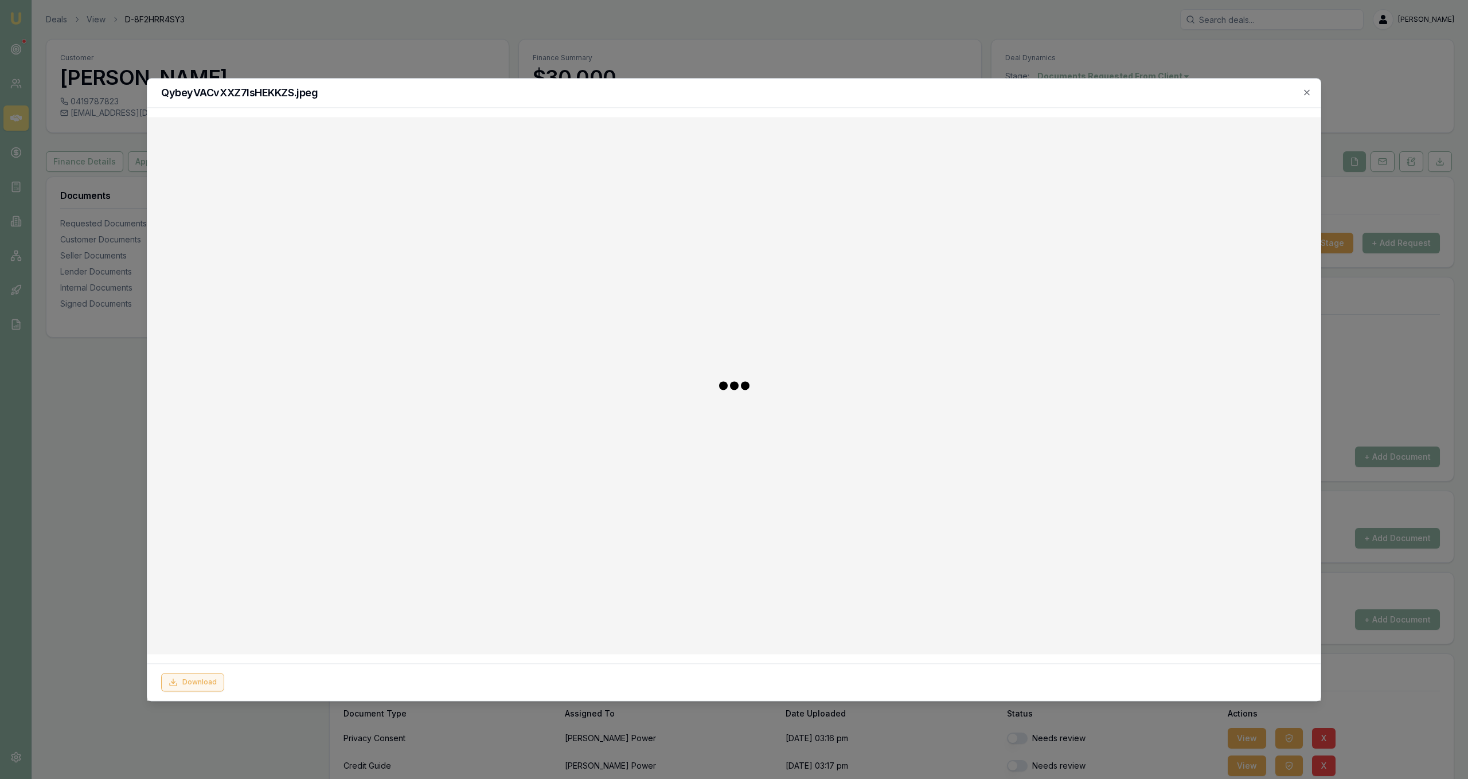
click at [197, 680] on button "Download" at bounding box center [192, 682] width 63 height 18
click at [109, 466] on div at bounding box center [734, 389] width 1468 height 779
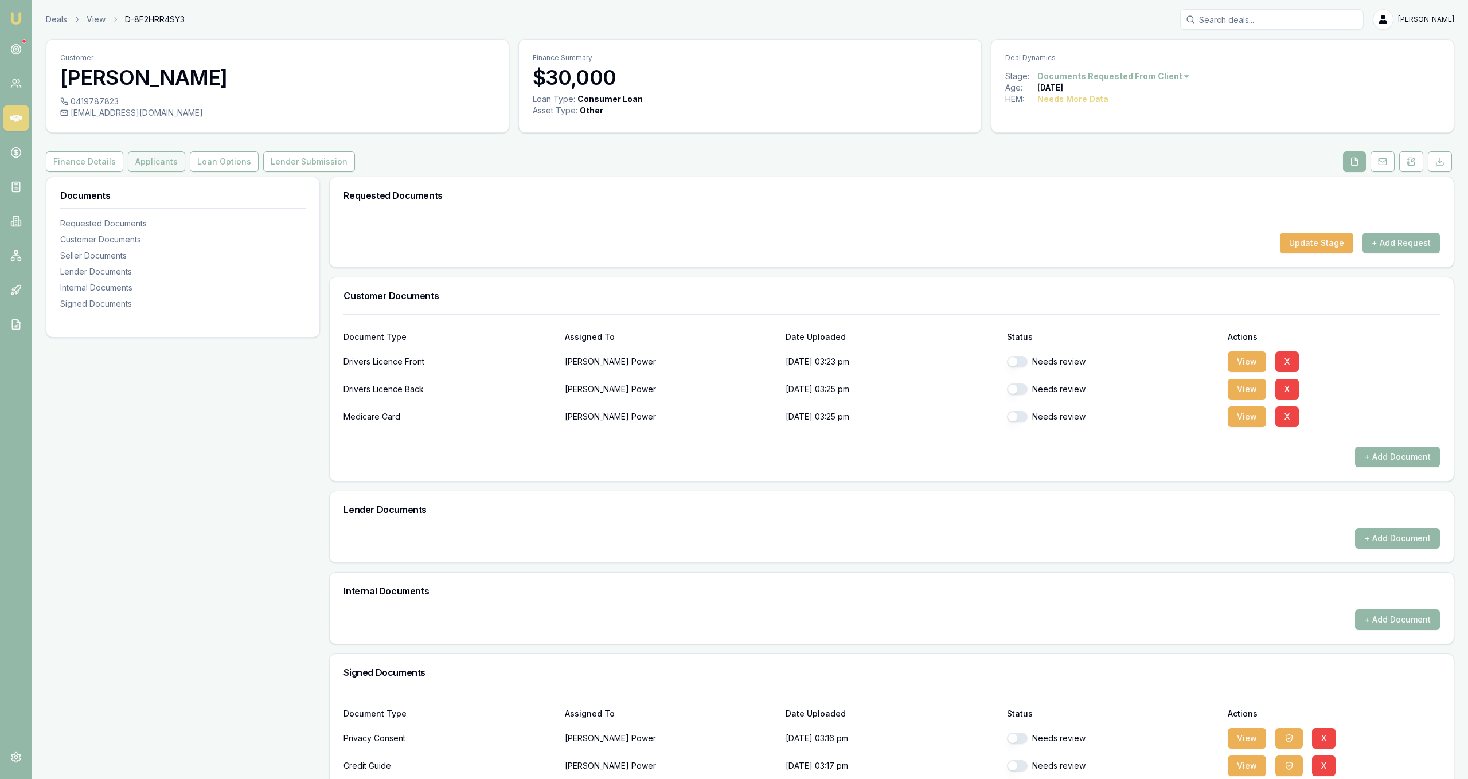
click at [138, 159] on button "Applicants" at bounding box center [156, 161] width 57 height 21
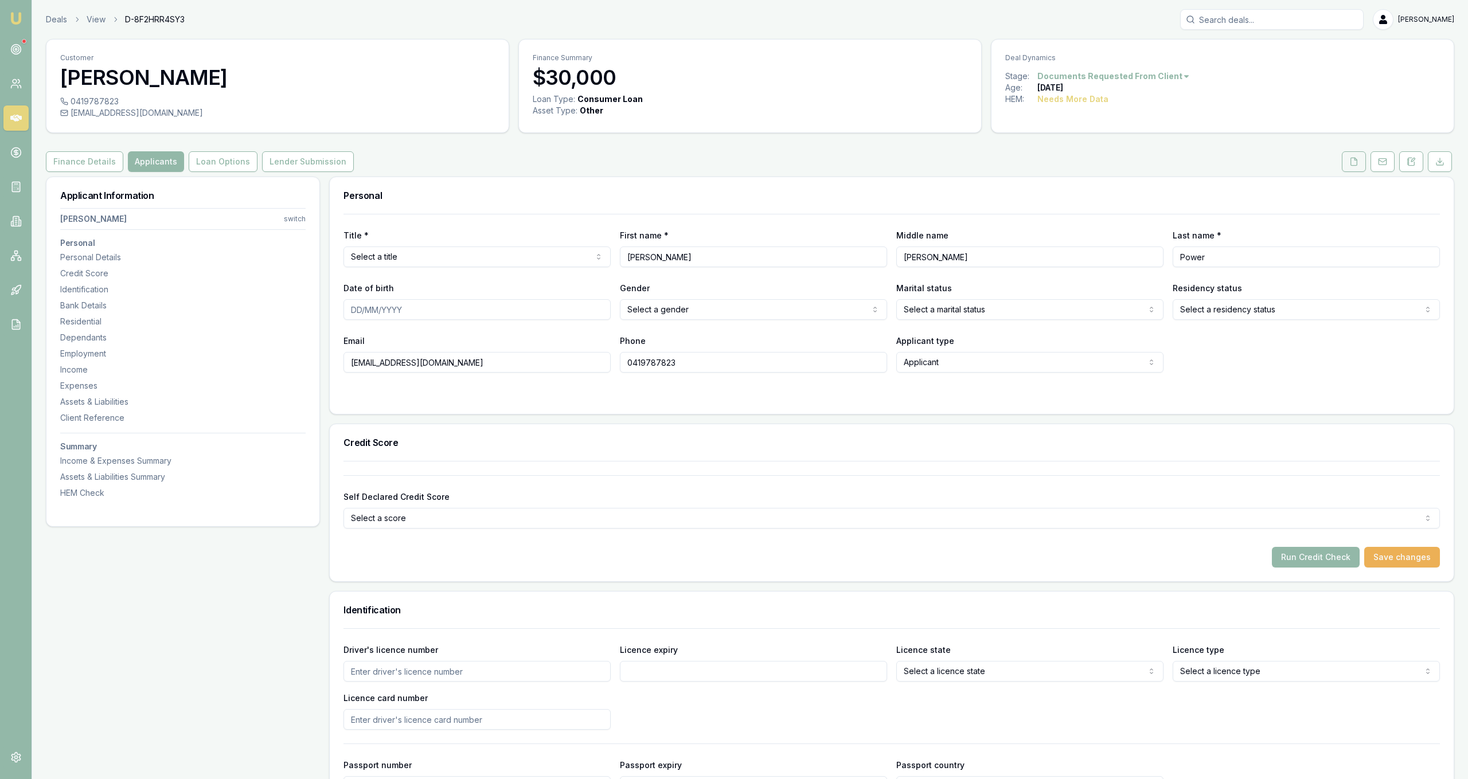
click at [1351, 168] on button at bounding box center [1354, 161] width 24 height 21
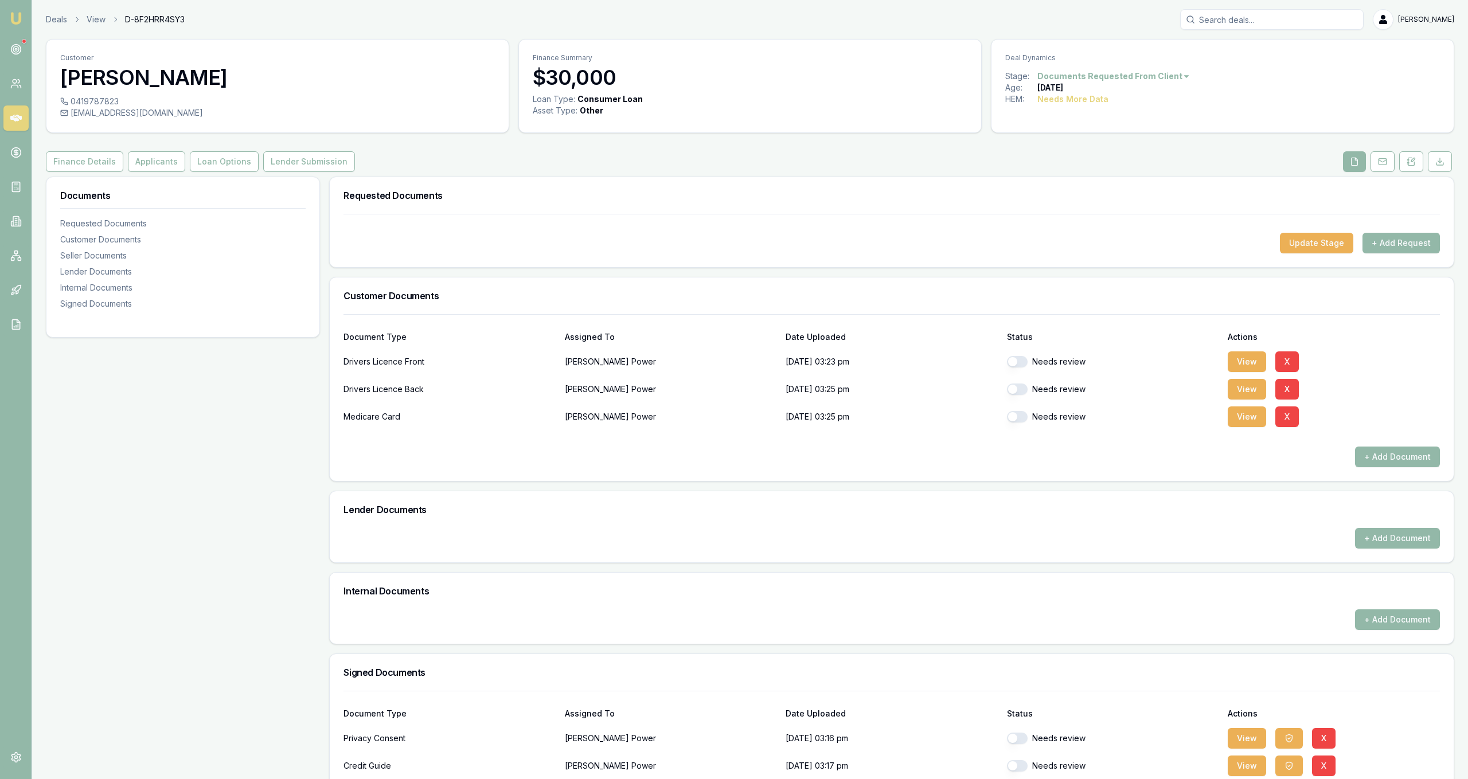
click at [1012, 363] on button "button" at bounding box center [1017, 361] width 21 height 11
checkbox input "true"
click at [1014, 395] on div "Needs review" at bounding box center [1113, 389] width 212 height 23
click at [1014, 395] on button "button" at bounding box center [1017, 389] width 21 height 11
checkbox input "true"
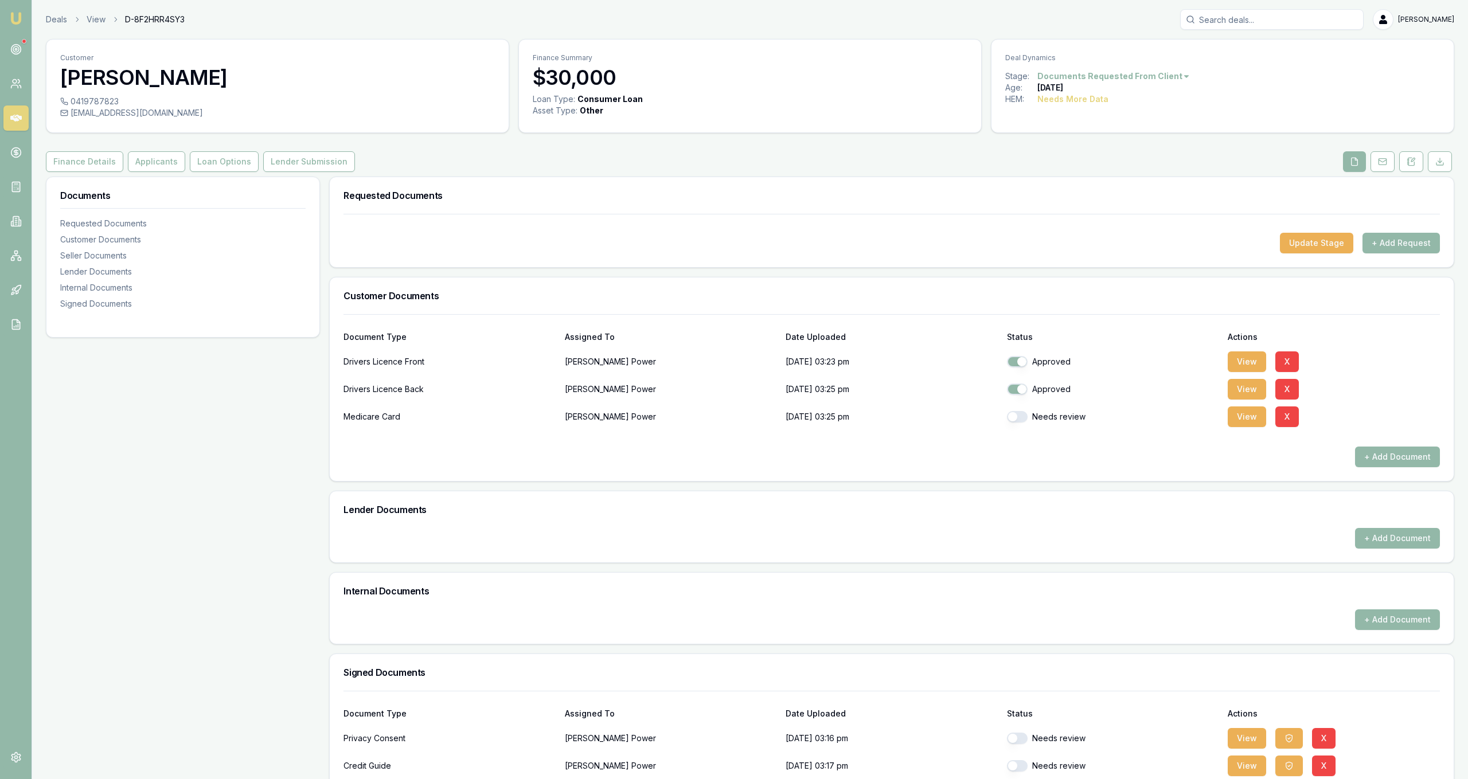
click at [1017, 413] on button "button" at bounding box center [1017, 416] width 21 height 11
checkbox input "true"
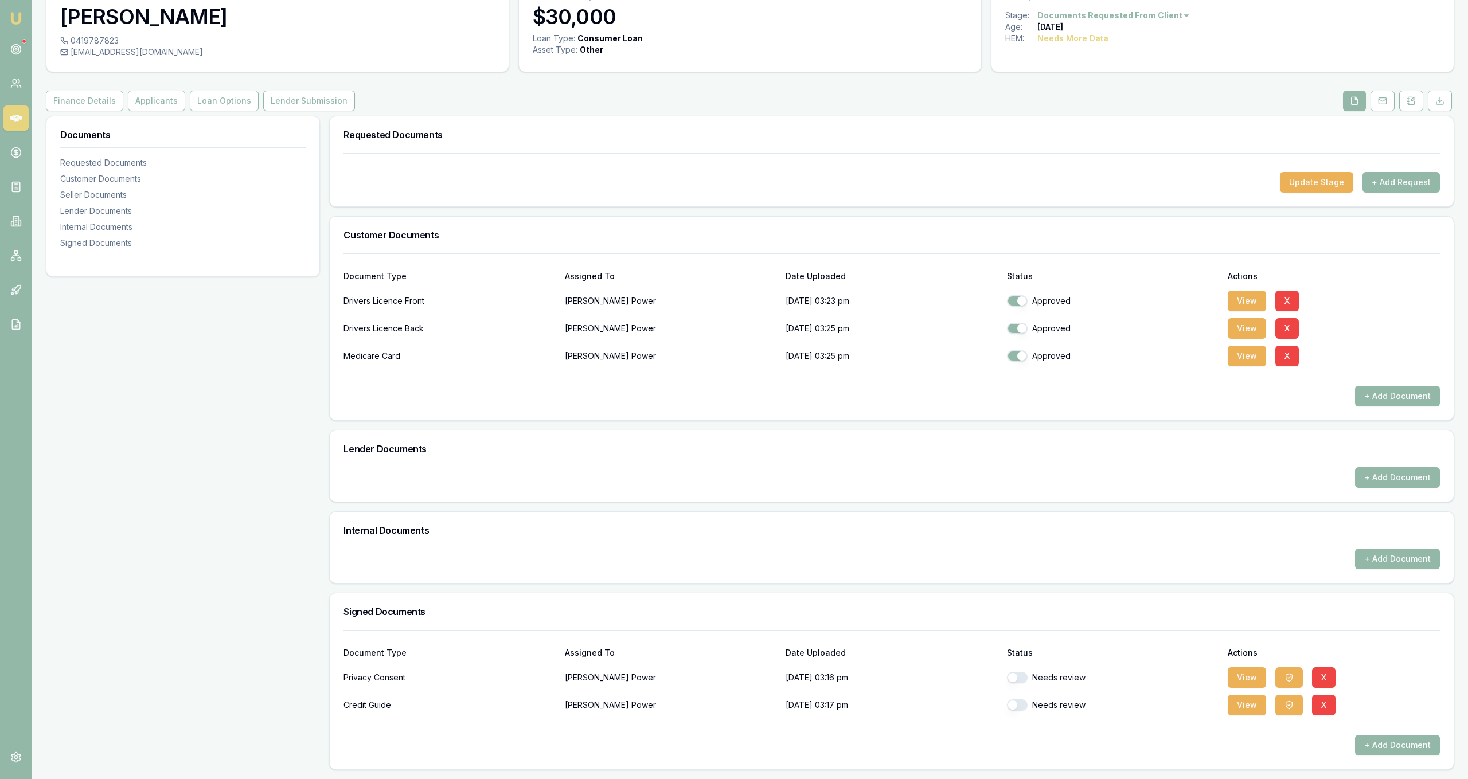
click at [1024, 676] on button "button" at bounding box center [1017, 677] width 21 height 11
checkbox input "true"
click at [1025, 707] on button "button" at bounding box center [1017, 705] width 21 height 11
checkbox input "true"
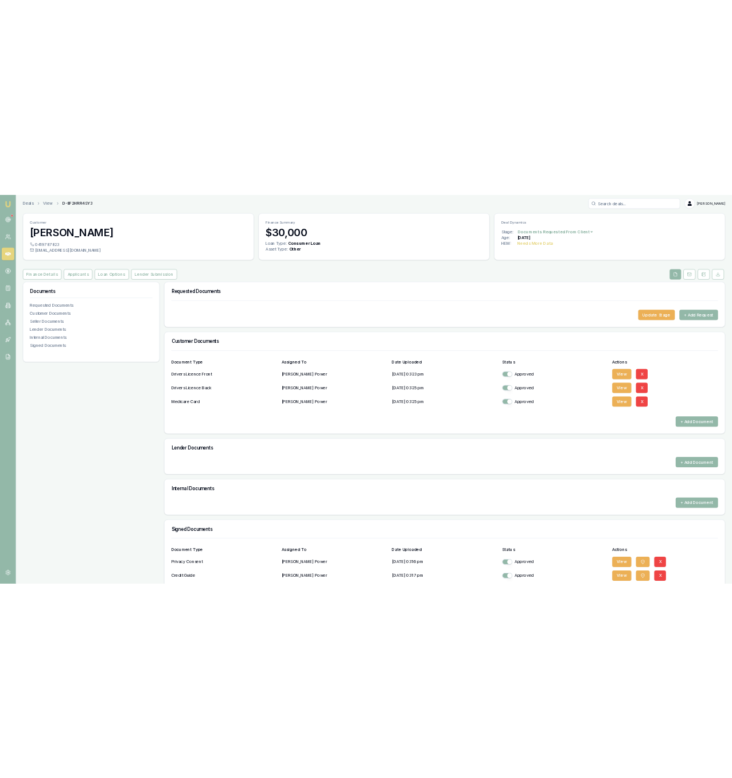
scroll to position [0, 0]
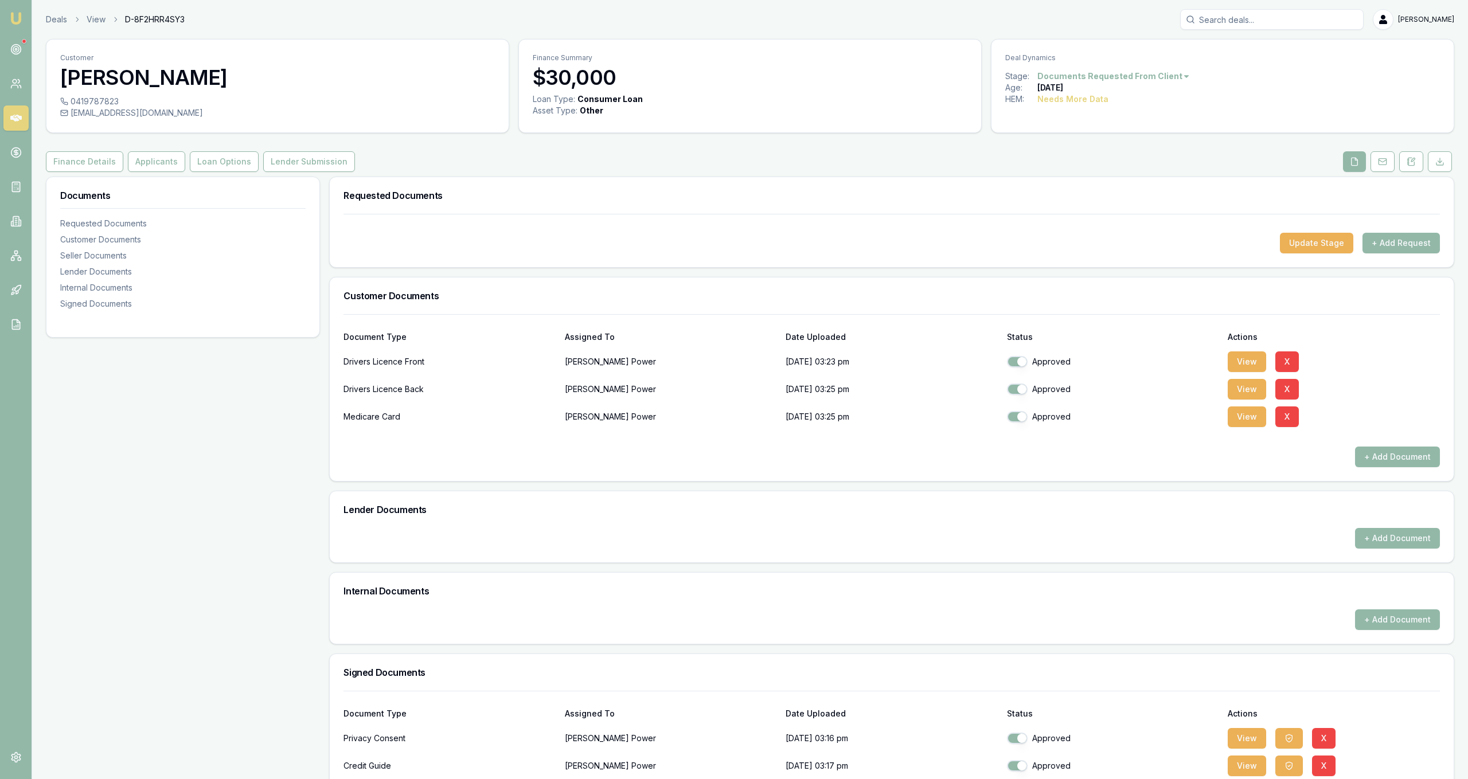
click at [169, 172] on div "Customer Gregory Power 0419787823 grp67@live.com Finance Summary $30,000 Loan T…" at bounding box center [750, 435] width 1408 height 792
click at [155, 161] on button "Applicants" at bounding box center [156, 161] width 57 height 21
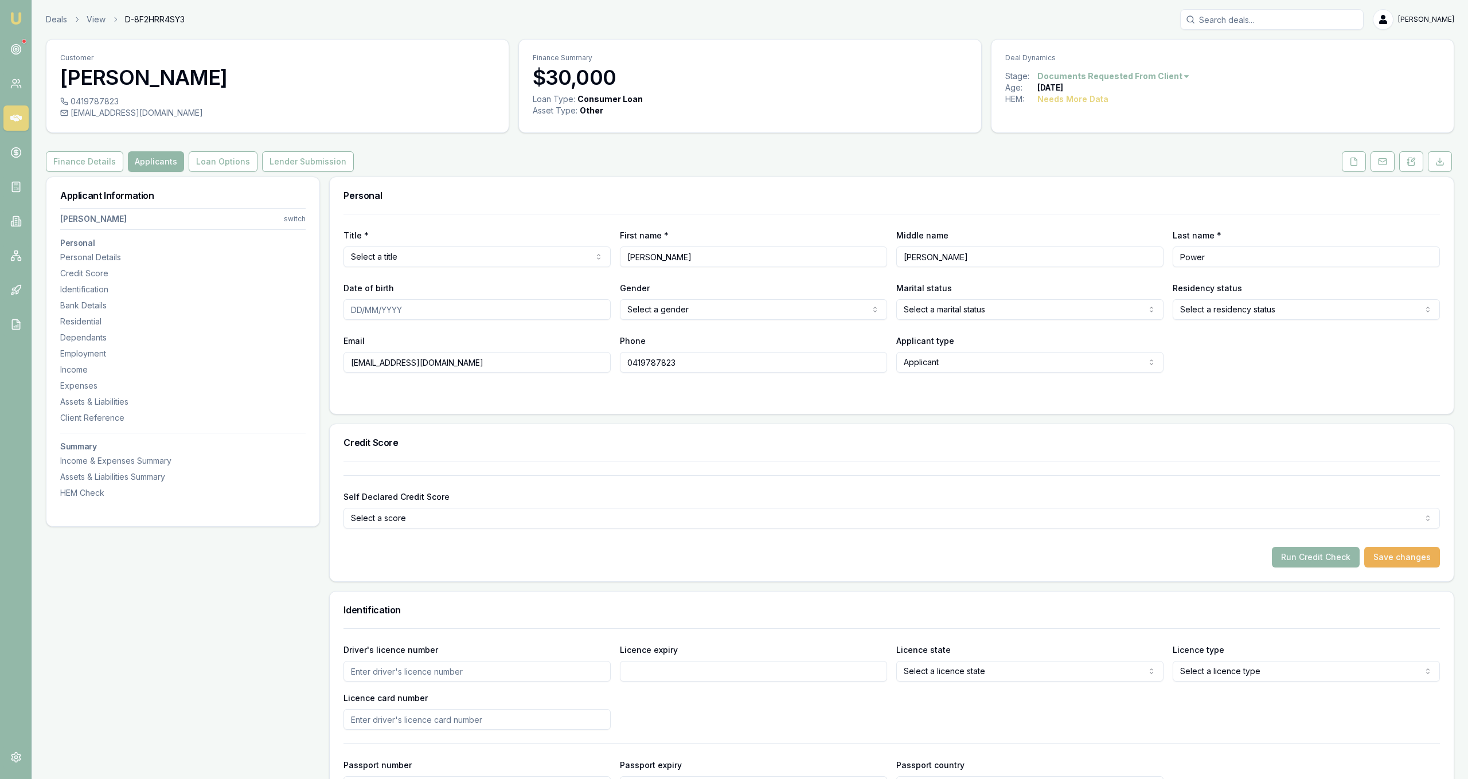
click at [576, 264] on html "Emu Broker Deals View D-8F2HRR4SY3 Jackson Fanfulla Toggle Menu Customer Gregor…" at bounding box center [734, 389] width 1468 height 779
click at [720, 271] on div "Title * Mr Mr Mrs Miss Ms Dr Prof First name * Gregory Middle name Robert Last …" at bounding box center [892, 293] width 1096 height 159
click at [483, 312] on input "Date of birth" at bounding box center [477, 309] width 267 height 21
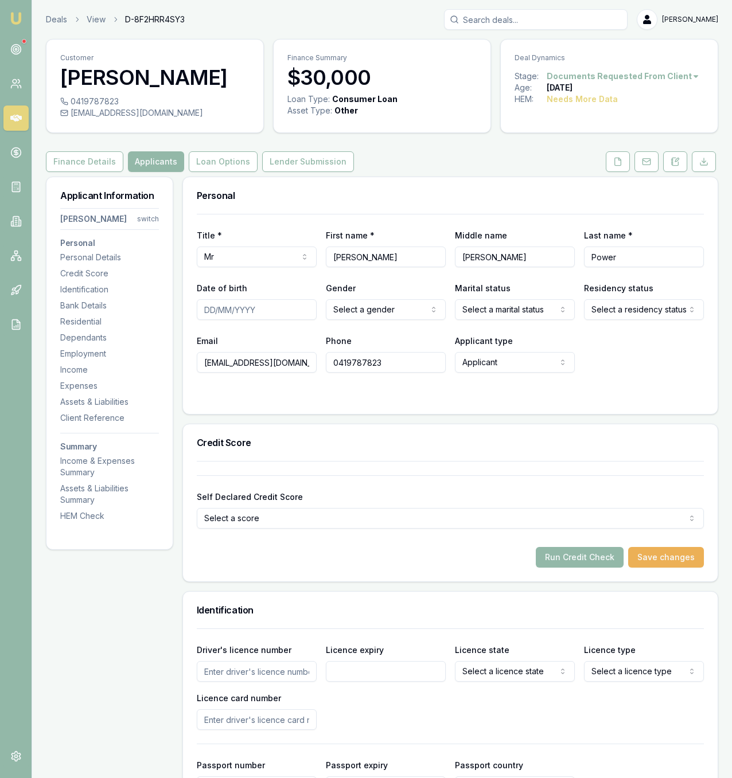
click at [241, 327] on div "Title * Mr Mr Mrs Miss Ms Dr Prof First name * Gregory Middle name Robert Last …" at bounding box center [450, 293] width 507 height 159
click at [242, 316] on input "Date of birth" at bounding box center [257, 309] width 120 height 21
type input "05/09/1967"
click at [355, 301] on html "Emu Broker Deals View D-8F2HRR4SY3 Jackson Fanfulla Toggle Menu Customer Gregor…" at bounding box center [366, 389] width 732 height 778
click at [468, 306] on html "Emu Broker Deals View D-8F2HRR4SY3 Jackson Fanfulla Toggle Menu Customer Gregor…" at bounding box center [366, 389] width 732 height 778
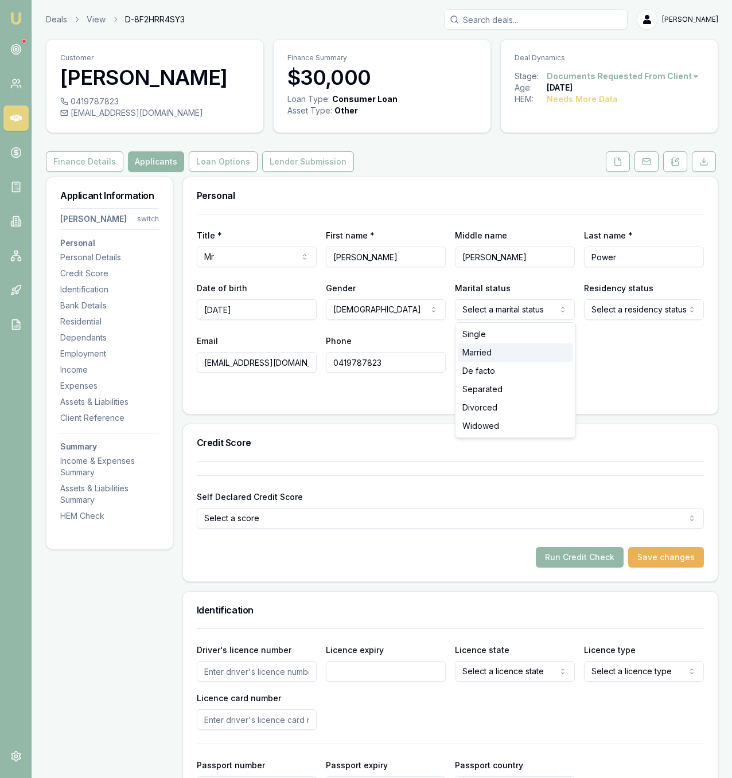
select select "MARRIED"
click at [619, 305] on html "Emu Broker Deals View D-8F2HRR4SY3 Jackson Fanfulla Toggle Menu Customer Gregor…" at bounding box center [366, 389] width 732 height 778
click at [416, 388] on form "Title * Mr Mr Mrs Miss Ms Dr Prof First name * Gregory Middle name Robert Last …" at bounding box center [450, 307] width 507 height 186
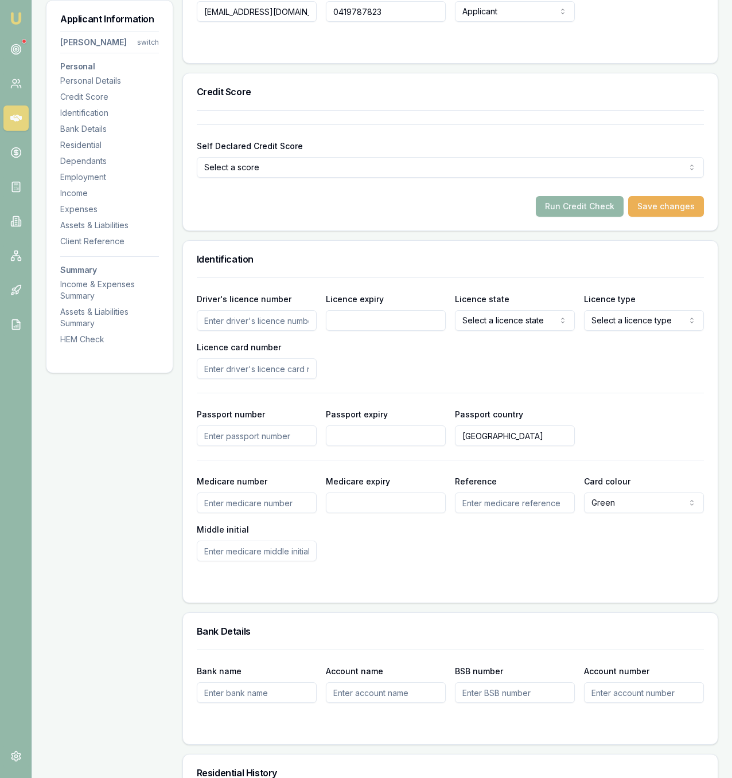
click at [256, 332] on div "Driver's licence number Licence expiry Licence state Select a licence state NSW…" at bounding box center [450, 335] width 507 height 87
click at [258, 322] on input "Driver's licence number" at bounding box center [257, 320] width 120 height 21
type input "024488432"
type input "05/09/30"
select select "QLD"
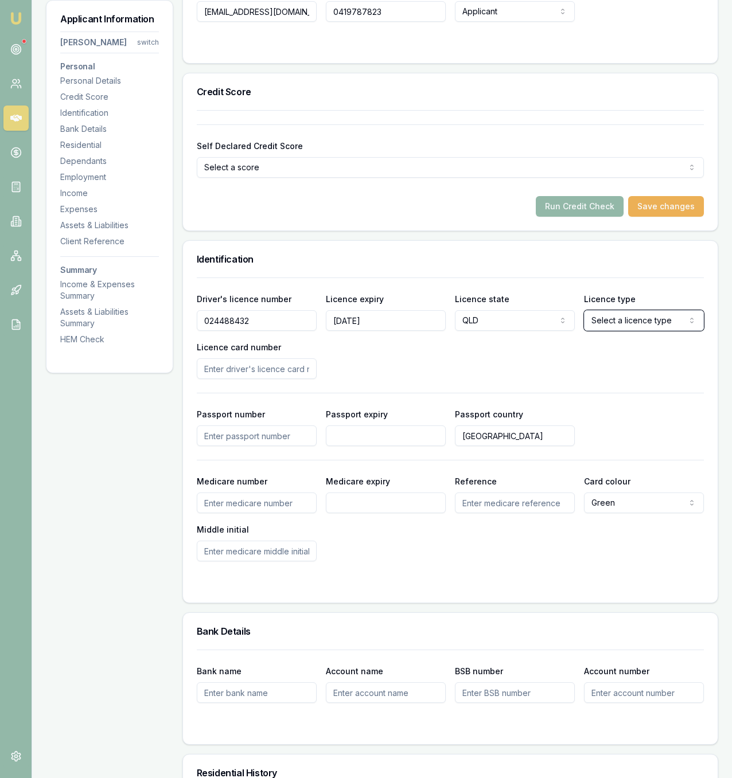
select select "OPEN_LICENCE"
click at [259, 369] on input "Licence card number" at bounding box center [257, 368] width 120 height 21
type input "0410655AA0"
click at [362, 422] on div "Passport expiry" at bounding box center [386, 426] width 120 height 39
click at [366, 529] on div "Medicare number Medicare expiry Reference Card colour Green Green Blue Yellow M…" at bounding box center [450, 517] width 507 height 87
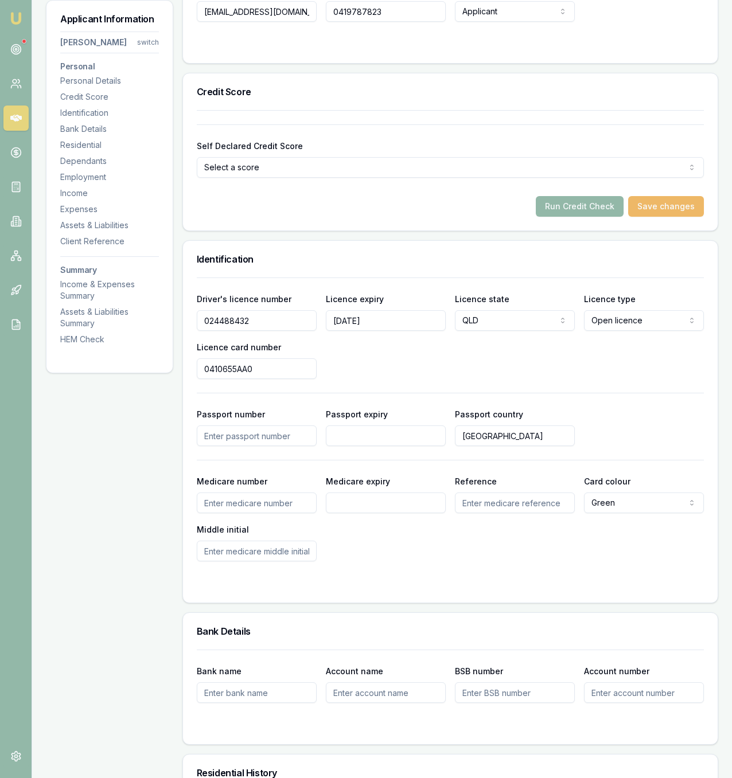
click at [692, 203] on button "Save changes" at bounding box center [666, 206] width 76 height 21
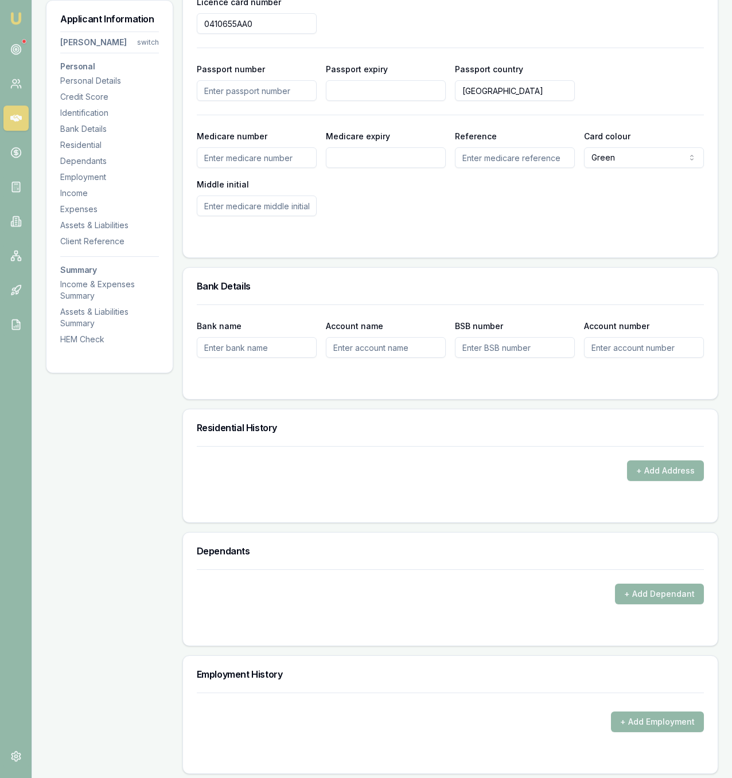
scroll to position [702, 0]
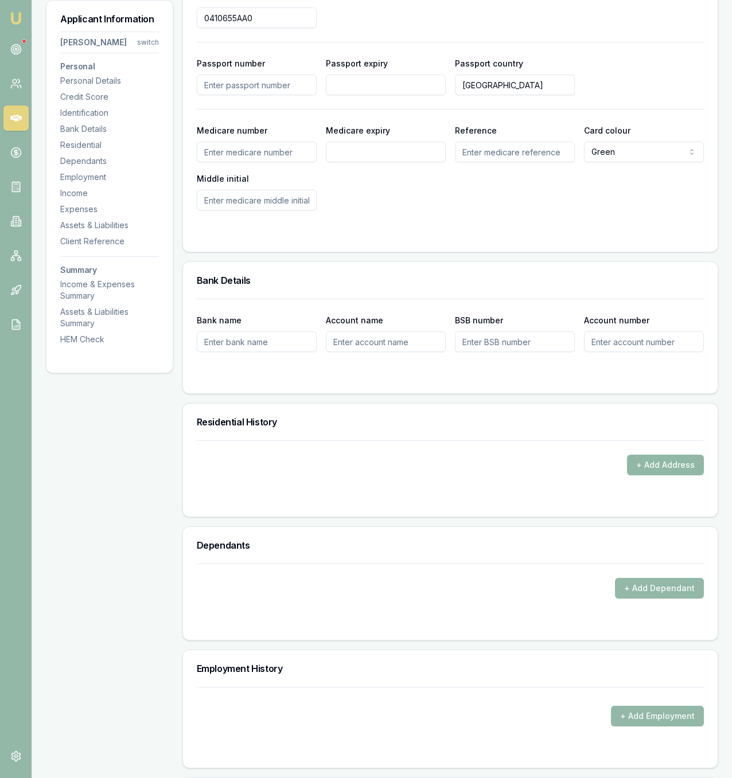
click at [670, 461] on button "+ Add Address" at bounding box center [665, 465] width 77 height 21
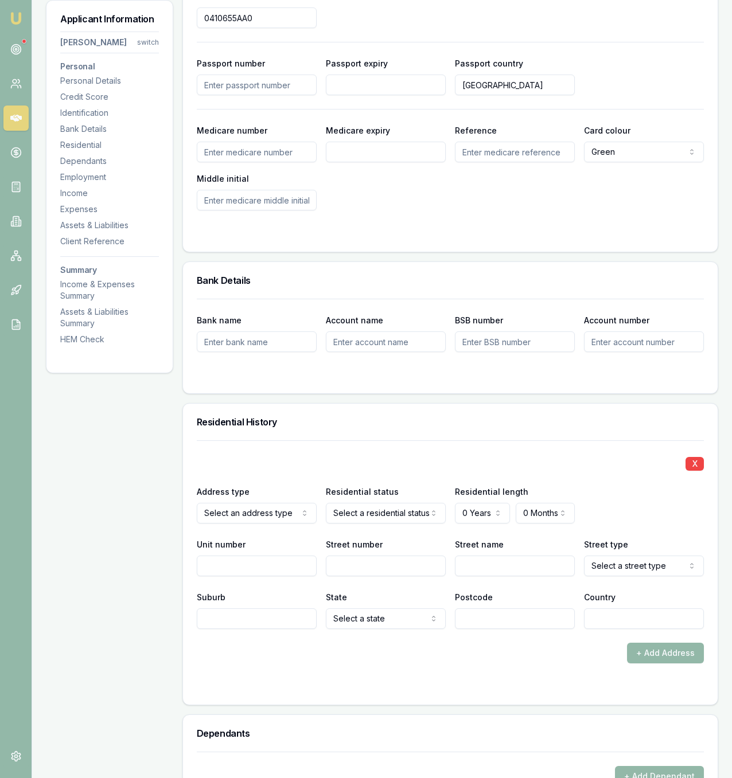
drag, startPoint x: 477, startPoint y: 532, endPoint x: 486, endPoint y: 517, distance: 16.7
click at [479, 529] on div "X Address type Current Current Previous Residential status Owner with mortgage …" at bounding box center [450, 534] width 507 height 189
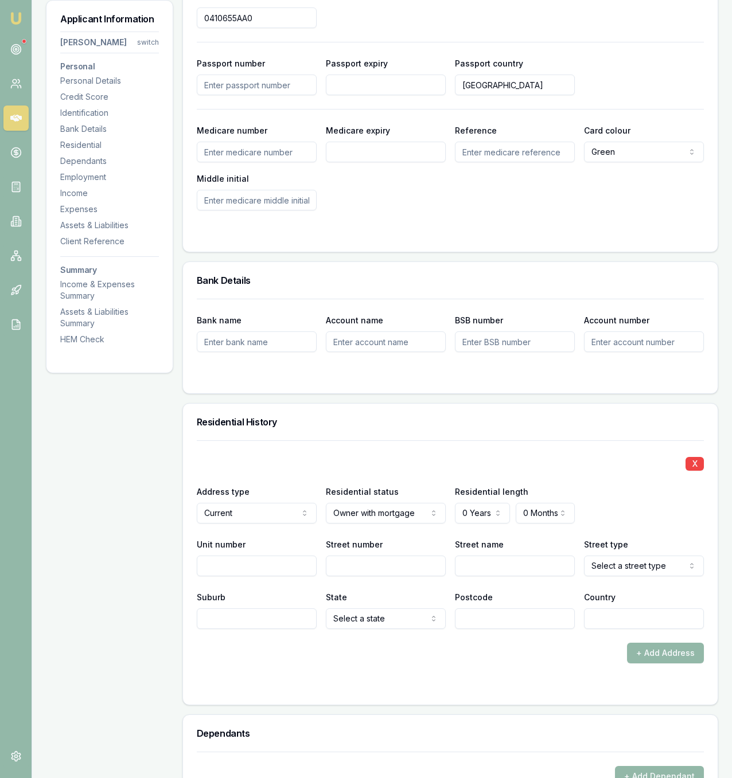
select select "4"
click at [537, 517] on div "X Address type Current Current Previous Residential status Owner with mortgage …" at bounding box center [450, 534] width 507 height 189
click at [544, 571] on input "Street name" at bounding box center [515, 566] width 120 height 21
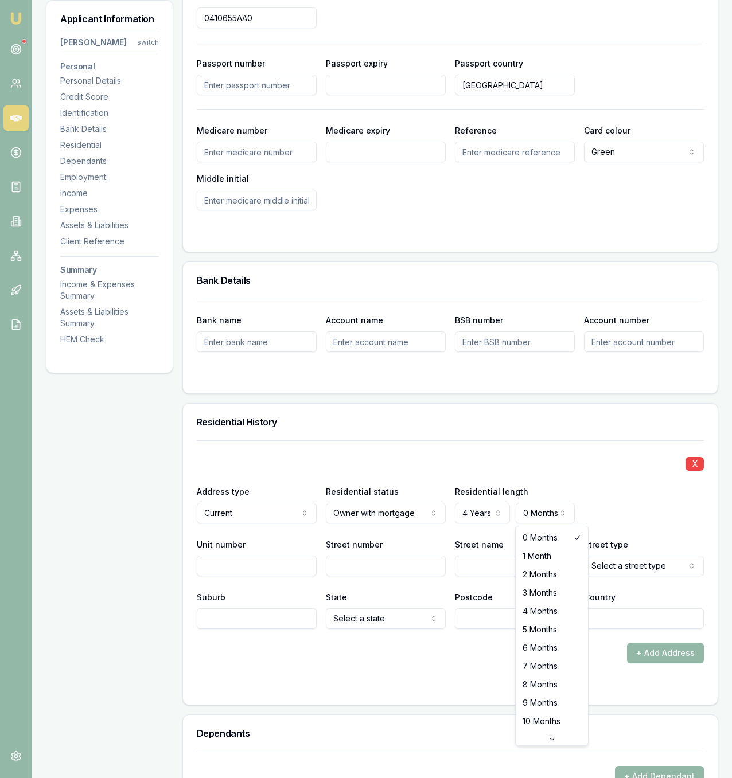
select select "3"
drag, startPoint x: 325, startPoint y: 580, endPoint x: 334, endPoint y: 571, distance: 13.0
click at [319, 580] on div "X Address type Current Current Previous Residential status Owner with mortgage …" at bounding box center [450, 534] width 507 height 189
click at [381, 563] on input "Street number" at bounding box center [386, 566] width 120 height 21
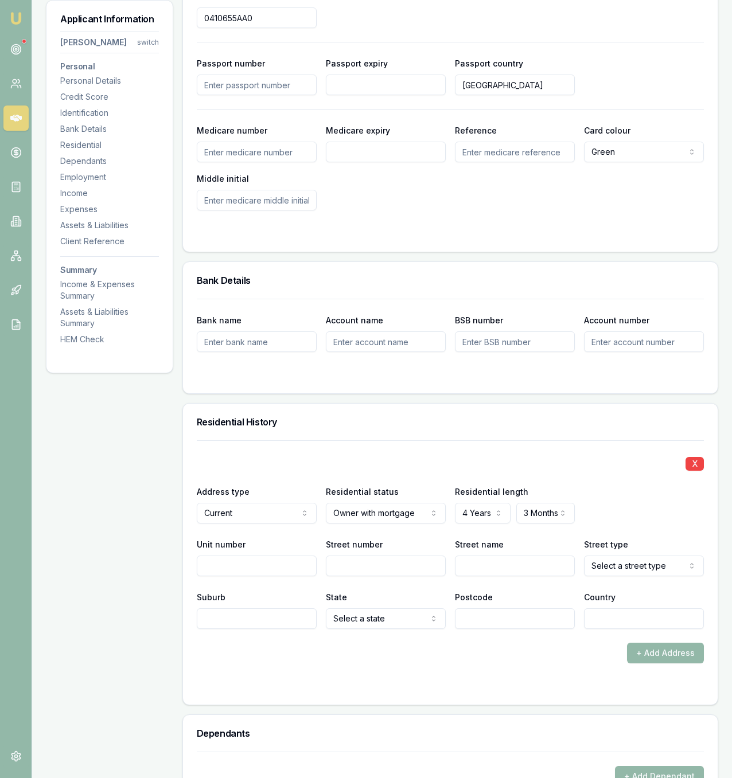
drag, startPoint x: 385, startPoint y: 565, endPoint x: 395, endPoint y: 568, distance: 9.6
click at [394, 568] on input "Street number" at bounding box center [386, 566] width 120 height 21
type input "12"
click at [498, 563] on input "Street name" at bounding box center [515, 566] width 120 height 21
type input "WOODLAND"
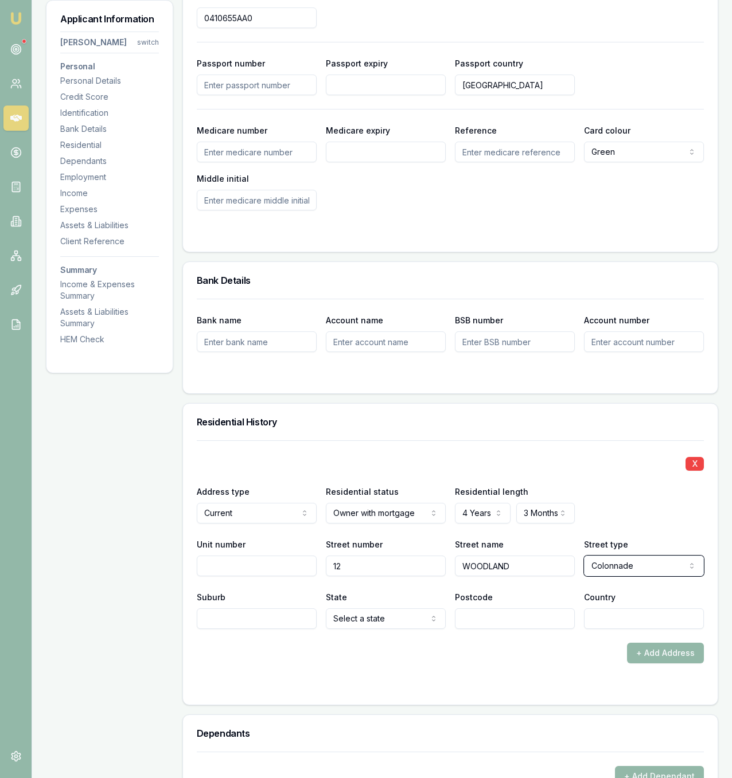
select select "Court"
type input "MURRUMBA DOWNS"
select select "QLD"
type input "4503"
type input "Australia"
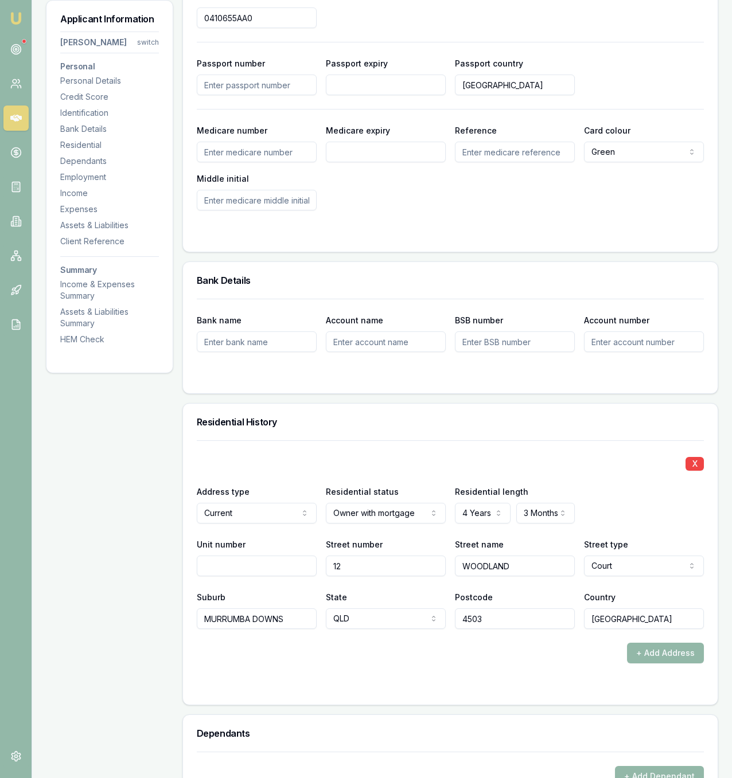
click at [448, 692] on div "X Address type Current Current Previous Residential status Owner with mortgage …" at bounding box center [450, 572] width 534 height 264
click at [461, 740] on div "Dependants" at bounding box center [450, 733] width 534 height 37
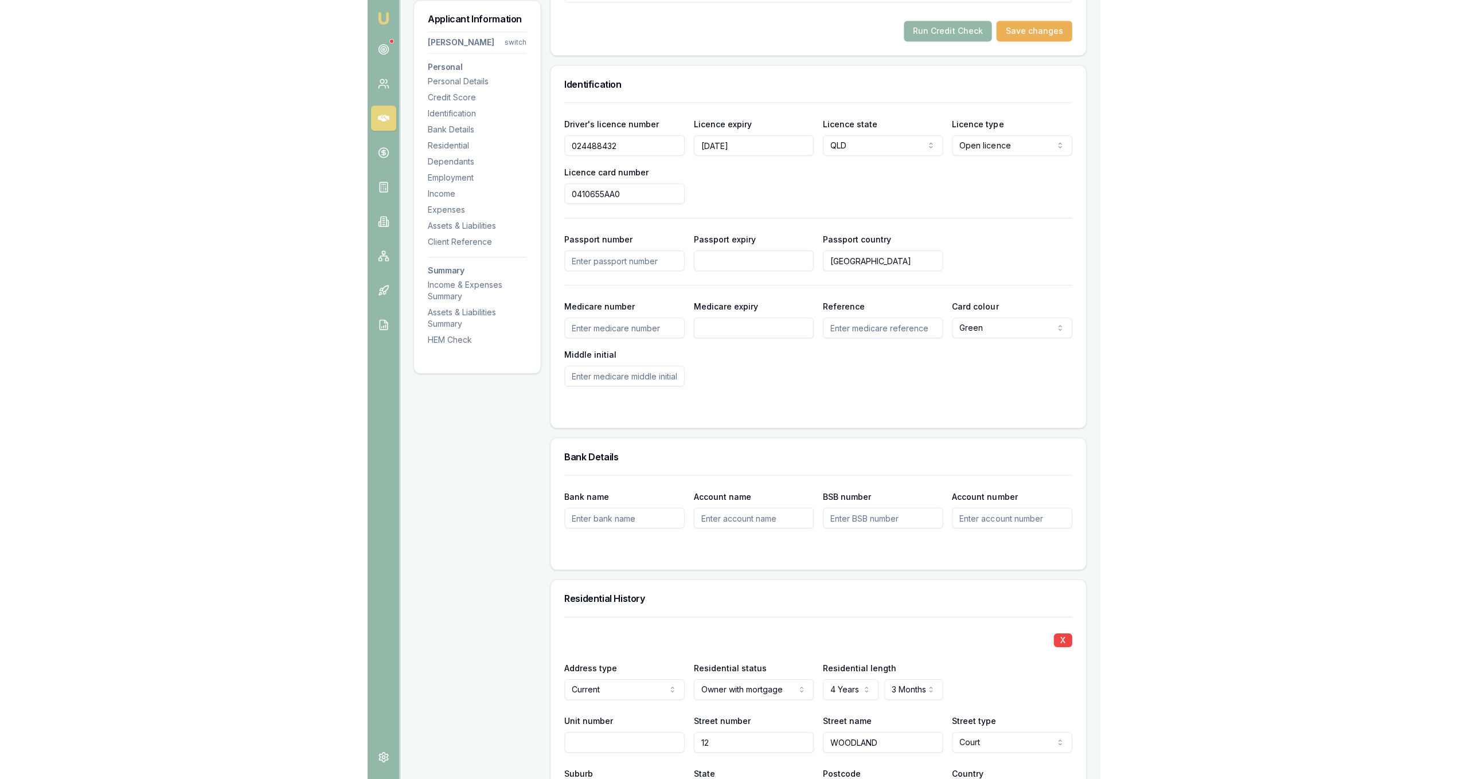
scroll to position [292, 0]
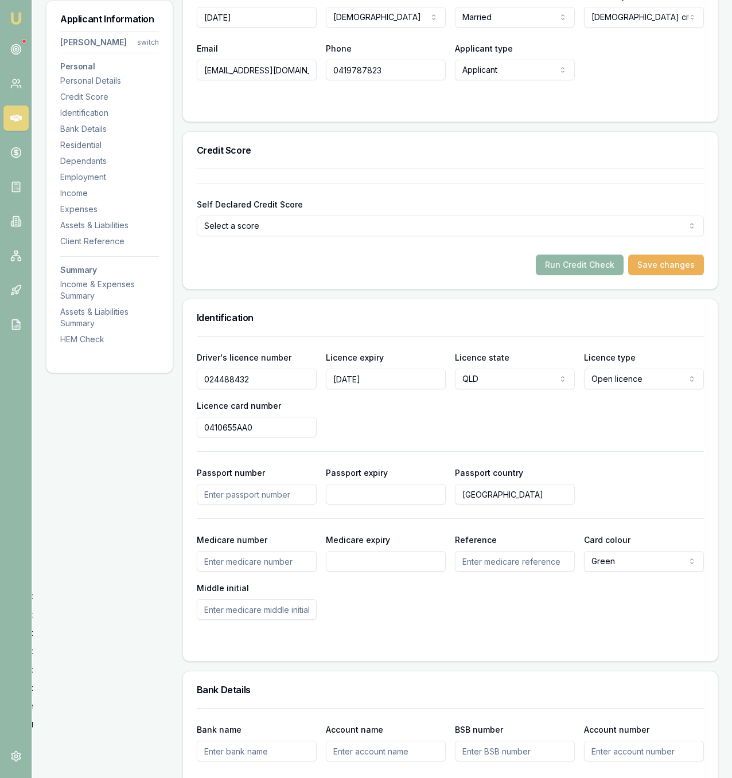
click at [570, 263] on button "Run Credit Check" at bounding box center [580, 265] width 88 height 21
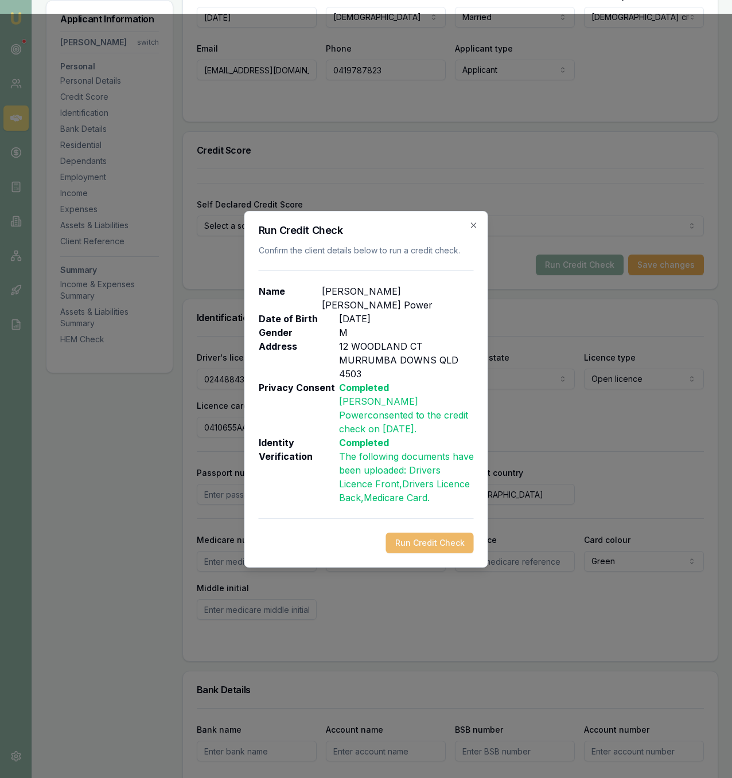
click at [442, 533] on button "Run Credit Check" at bounding box center [430, 543] width 88 height 21
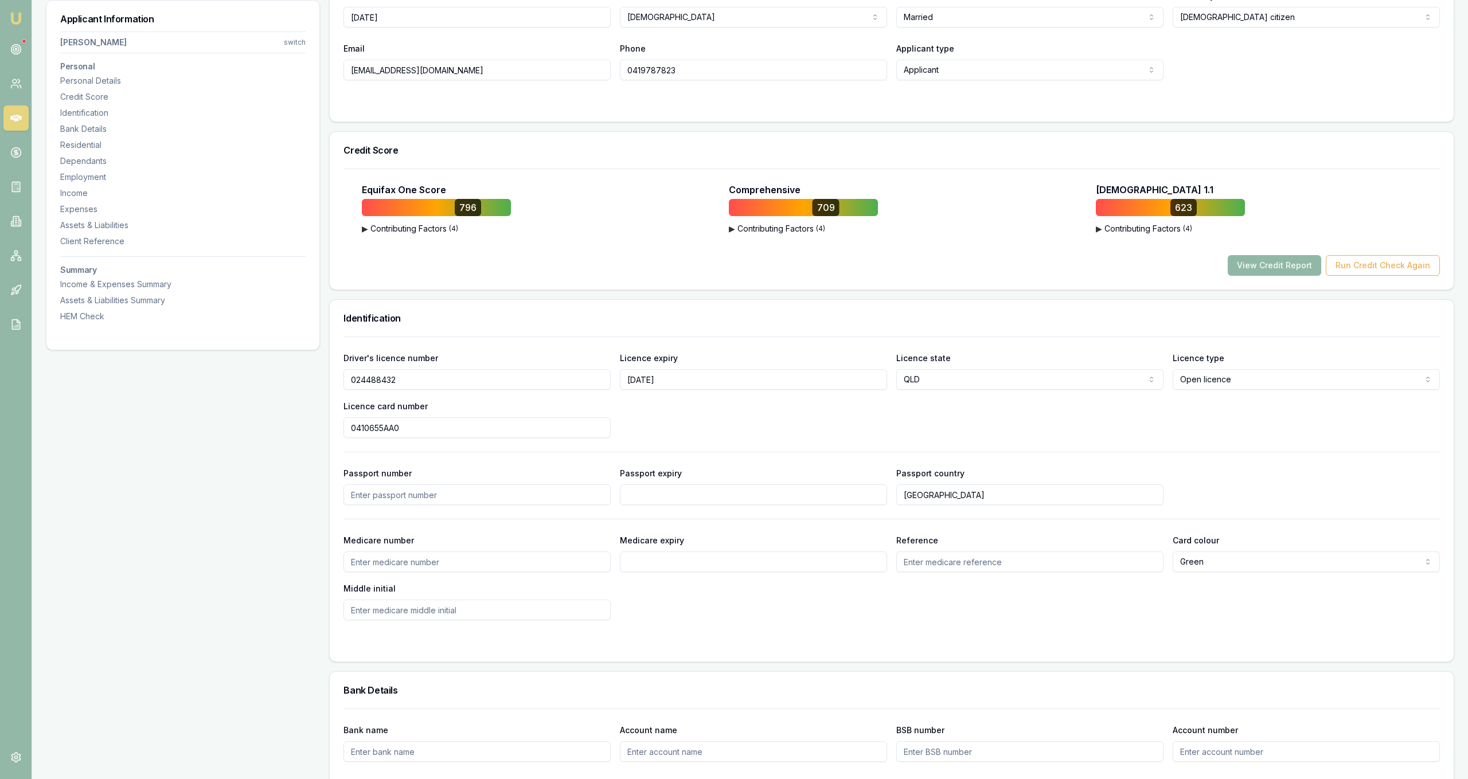
click at [1267, 256] on button "View Credit Report" at bounding box center [1274, 265] width 93 height 21
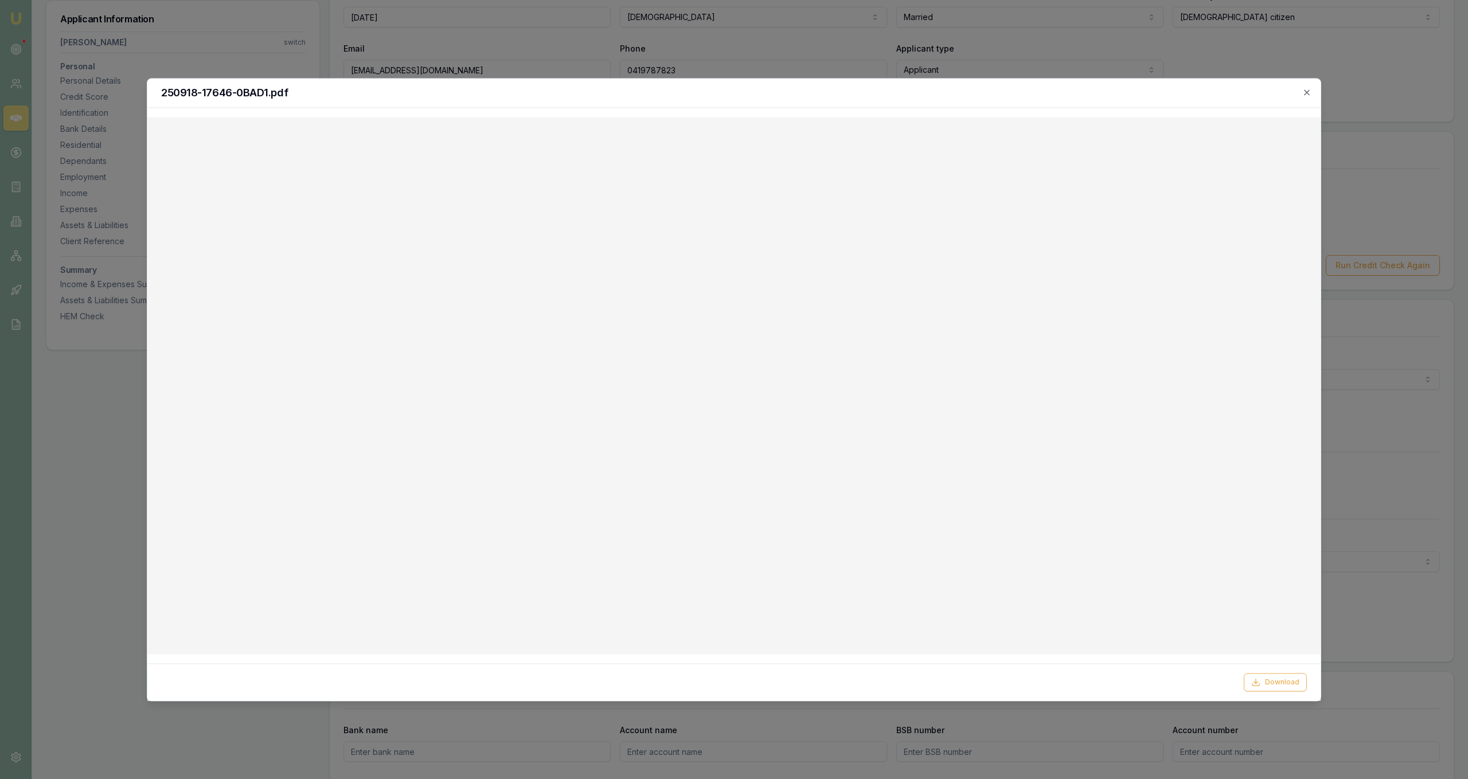
click at [758, 66] on div at bounding box center [734, 389] width 1468 height 779
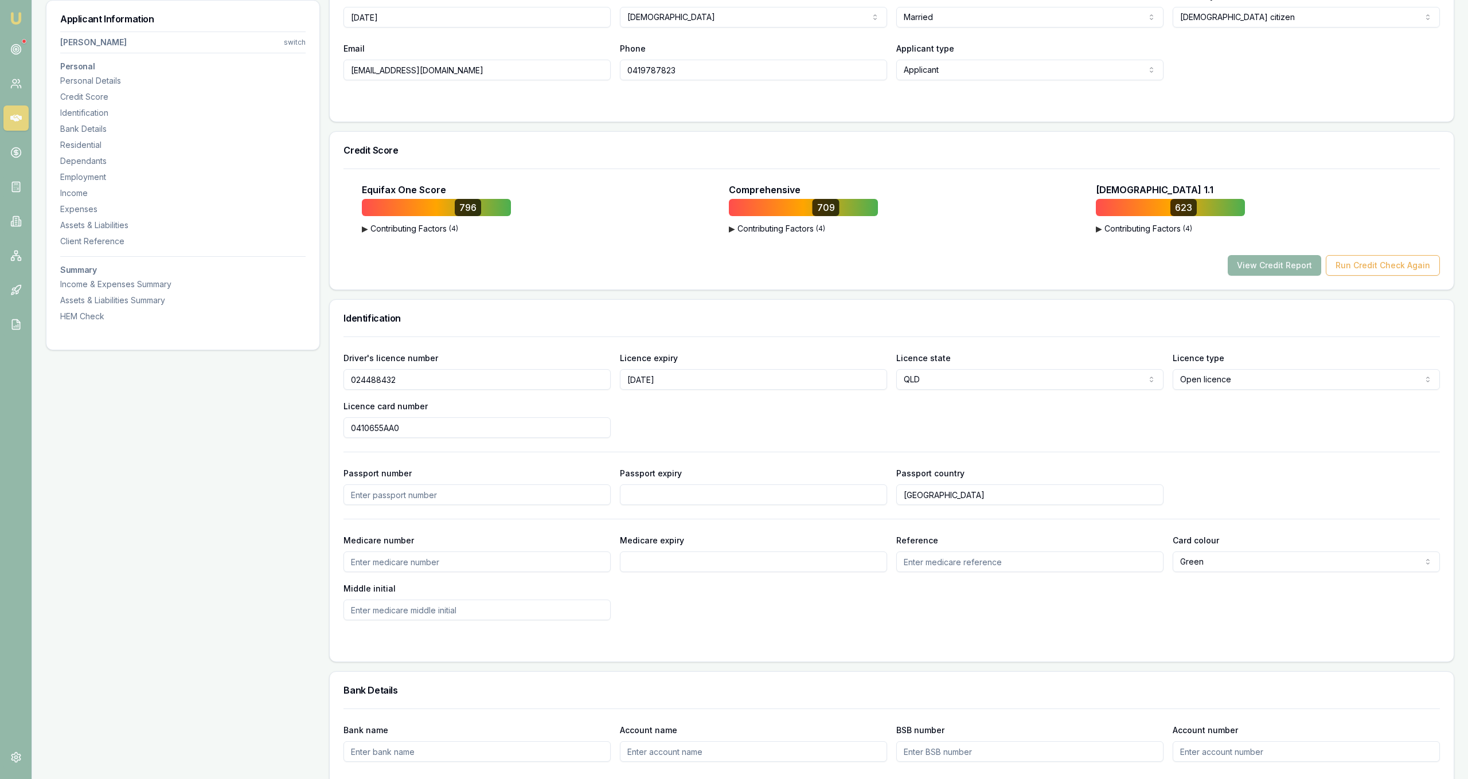
scroll to position [0, 0]
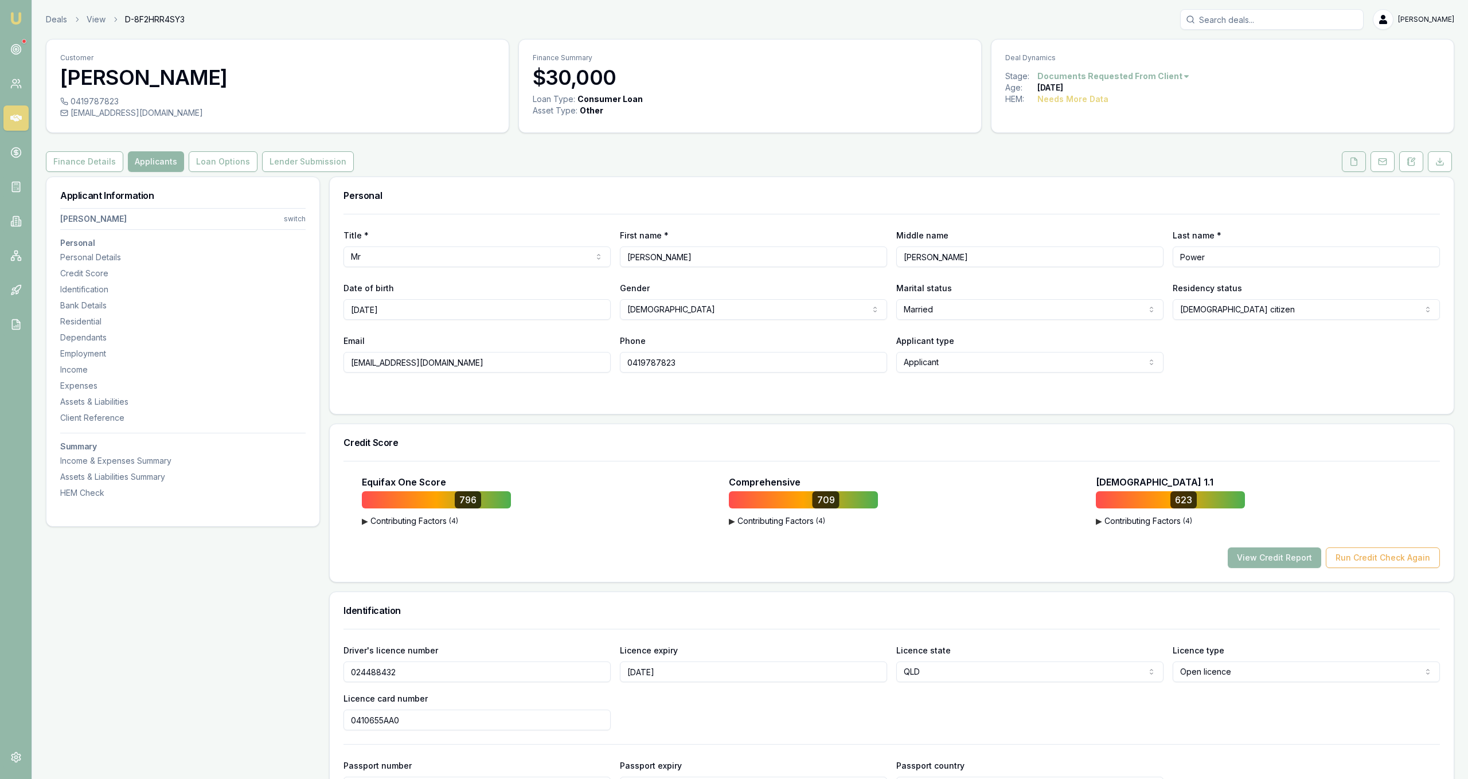
click at [1356, 159] on icon at bounding box center [1353, 161] width 9 height 9
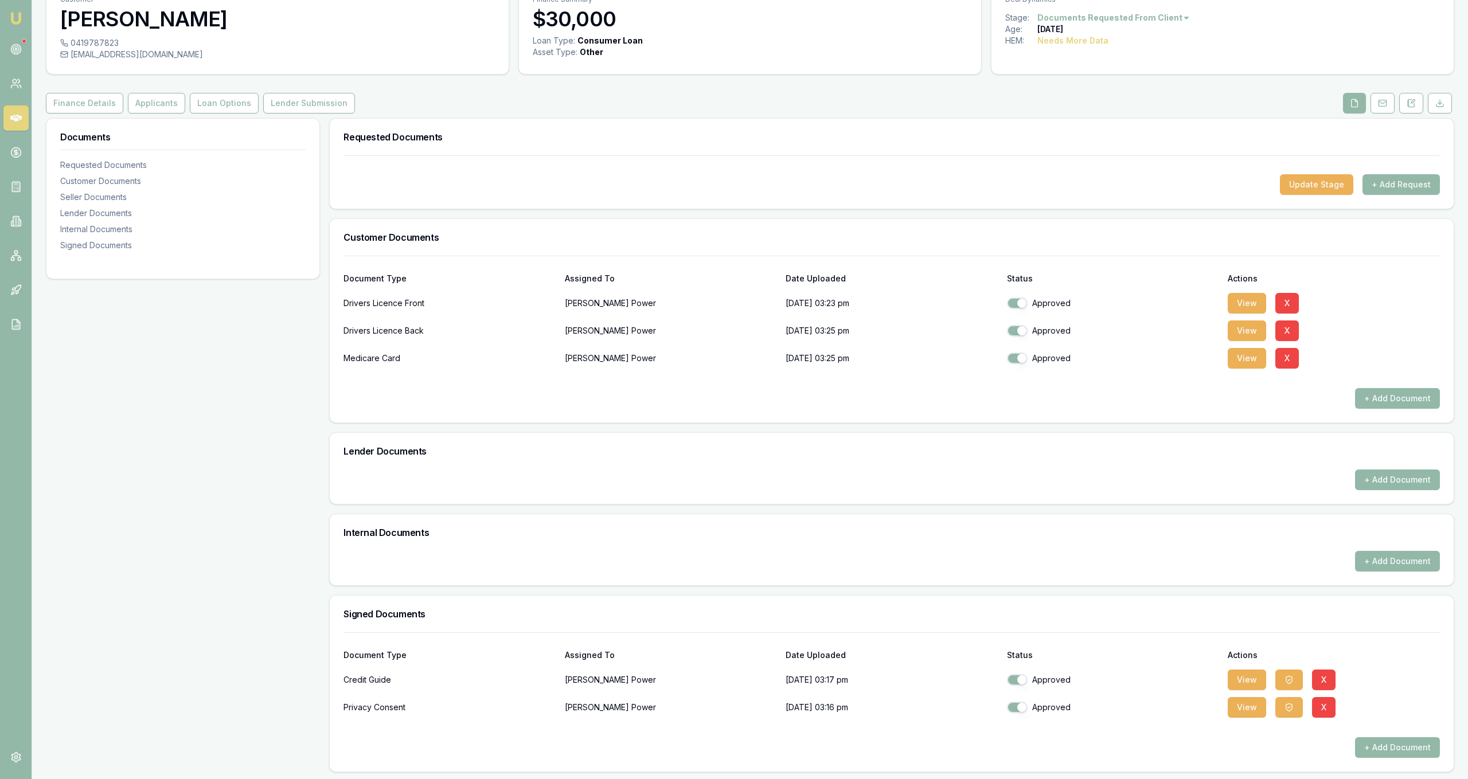
scroll to position [61, 0]
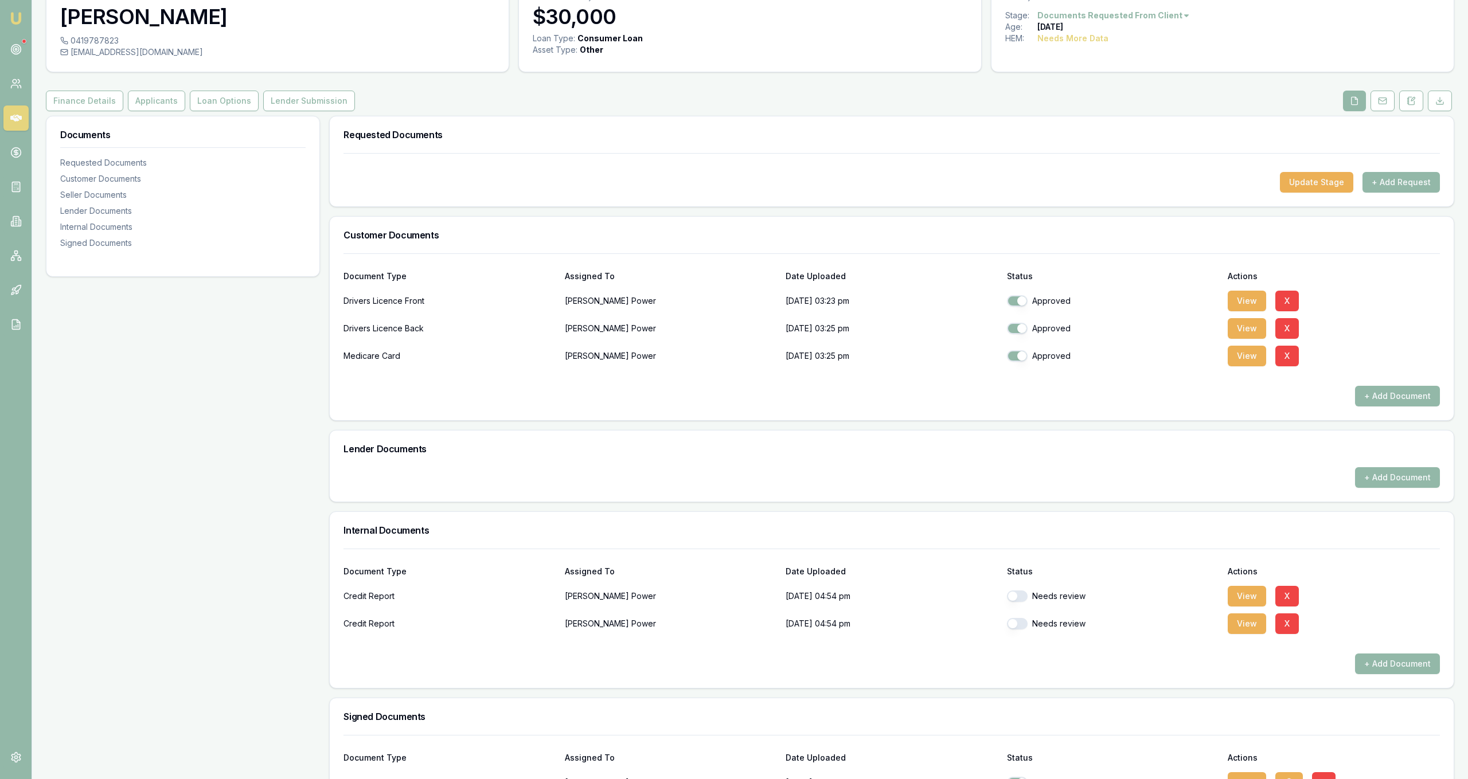
click at [1014, 596] on button "button" at bounding box center [1017, 596] width 21 height 11
checkbox input "true"
click at [1014, 627] on button "button" at bounding box center [1017, 623] width 21 height 11
checkbox input "true"
click at [169, 110] on button "Applicants" at bounding box center [156, 101] width 57 height 21
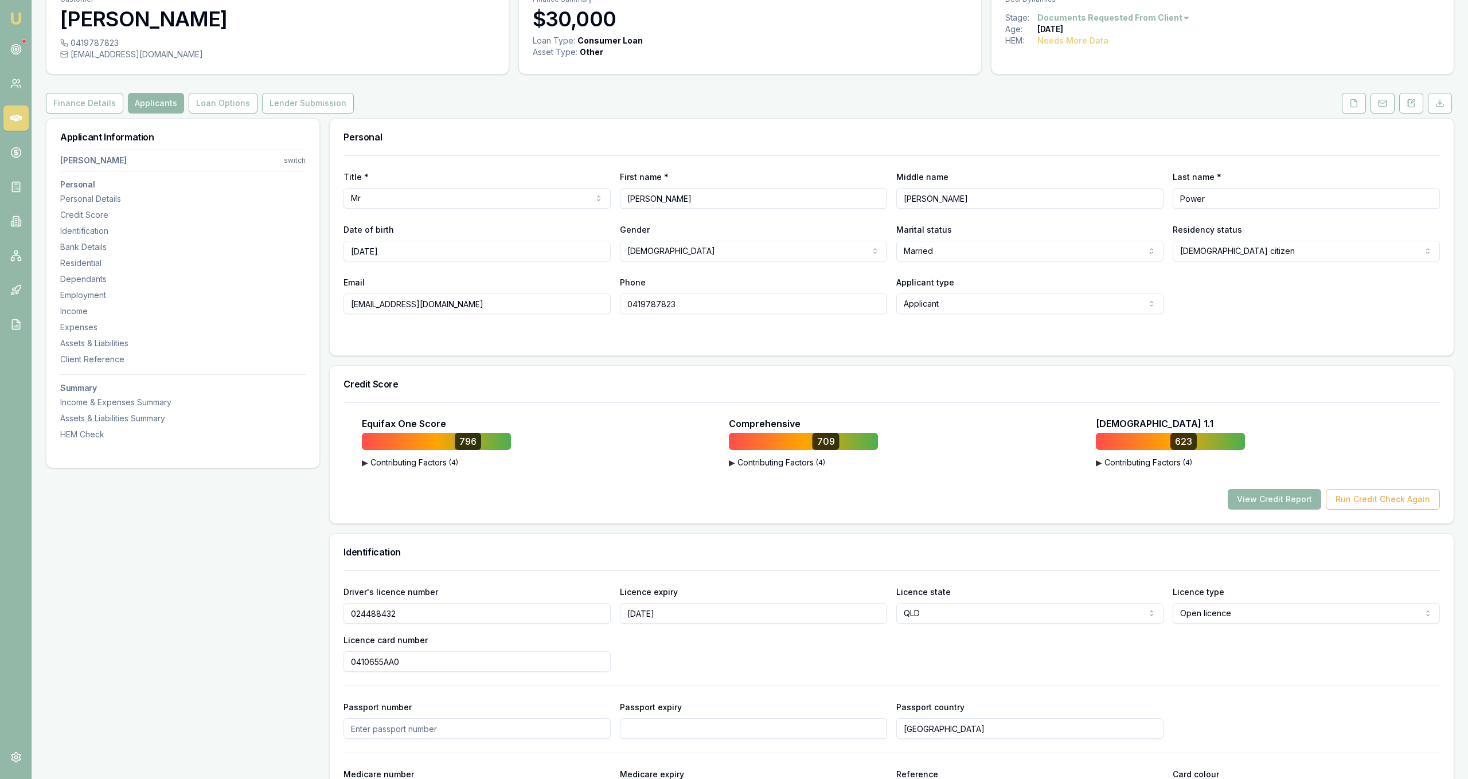
drag, startPoint x: 122, startPoint y: 583, endPoint x: 126, endPoint y: 577, distance: 7.8
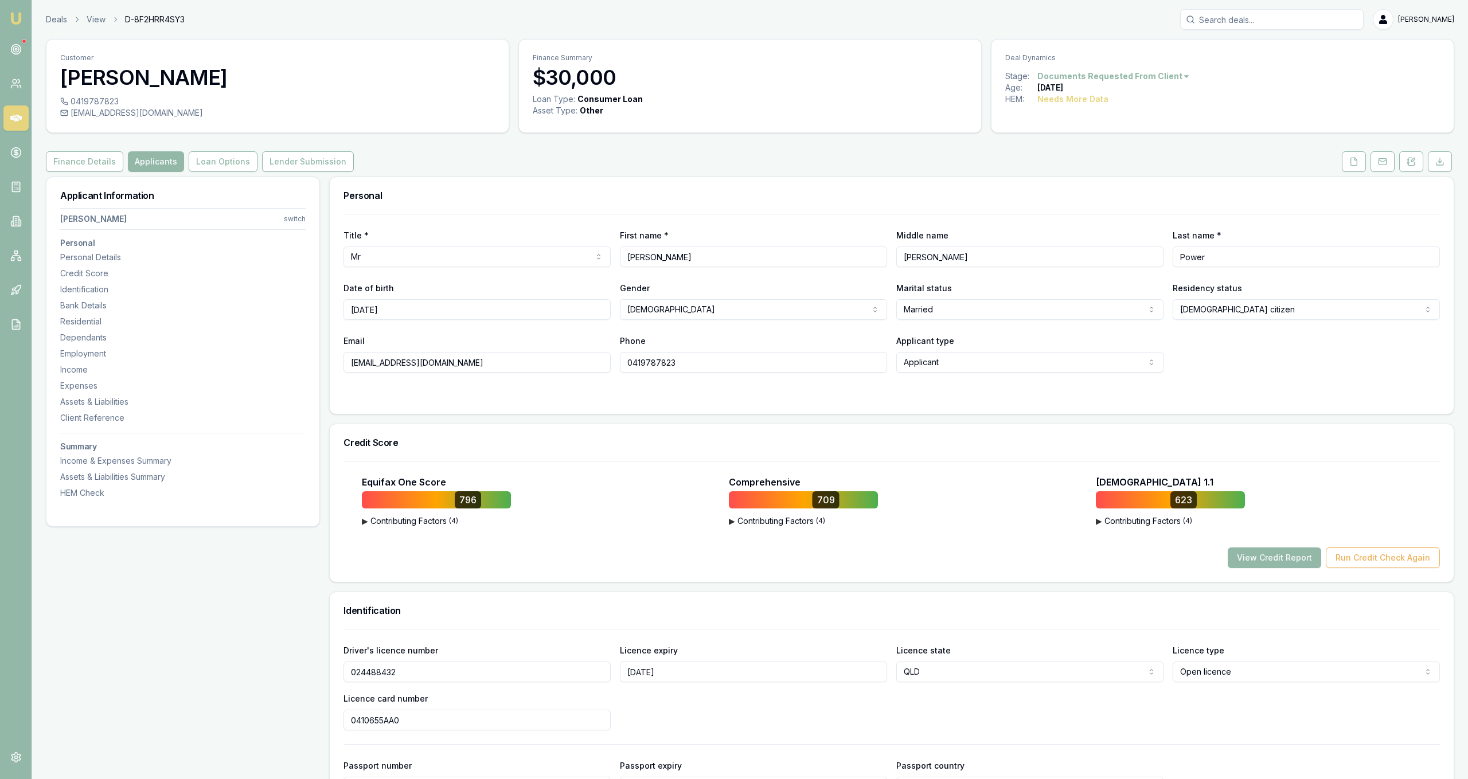
click at [1403, 169] on button at bounding box center [1411, 161] width 24 height 21
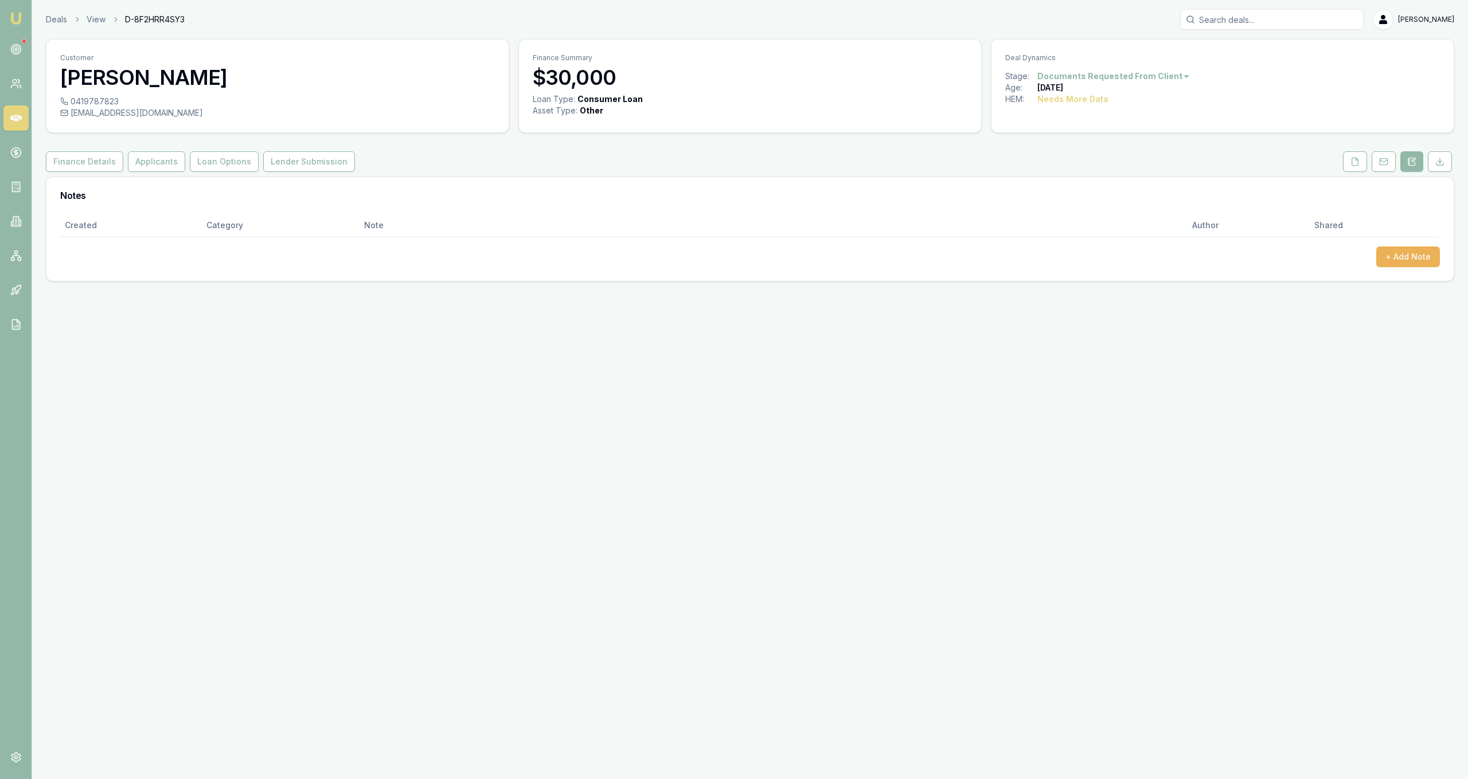
drag, startPoint x: 1412, startPoint y: 238, endPoint x: 1412, endPoint y: 256, distance: 17.8
click at [1413, 239] on div "Created Category Note Author Shared + Add Note" at bounding box center [750, 240] width 1380 height 53
click at [1412, 256] on button "+ Add Note" at bounding box center [1408, 257] width 64 height 21
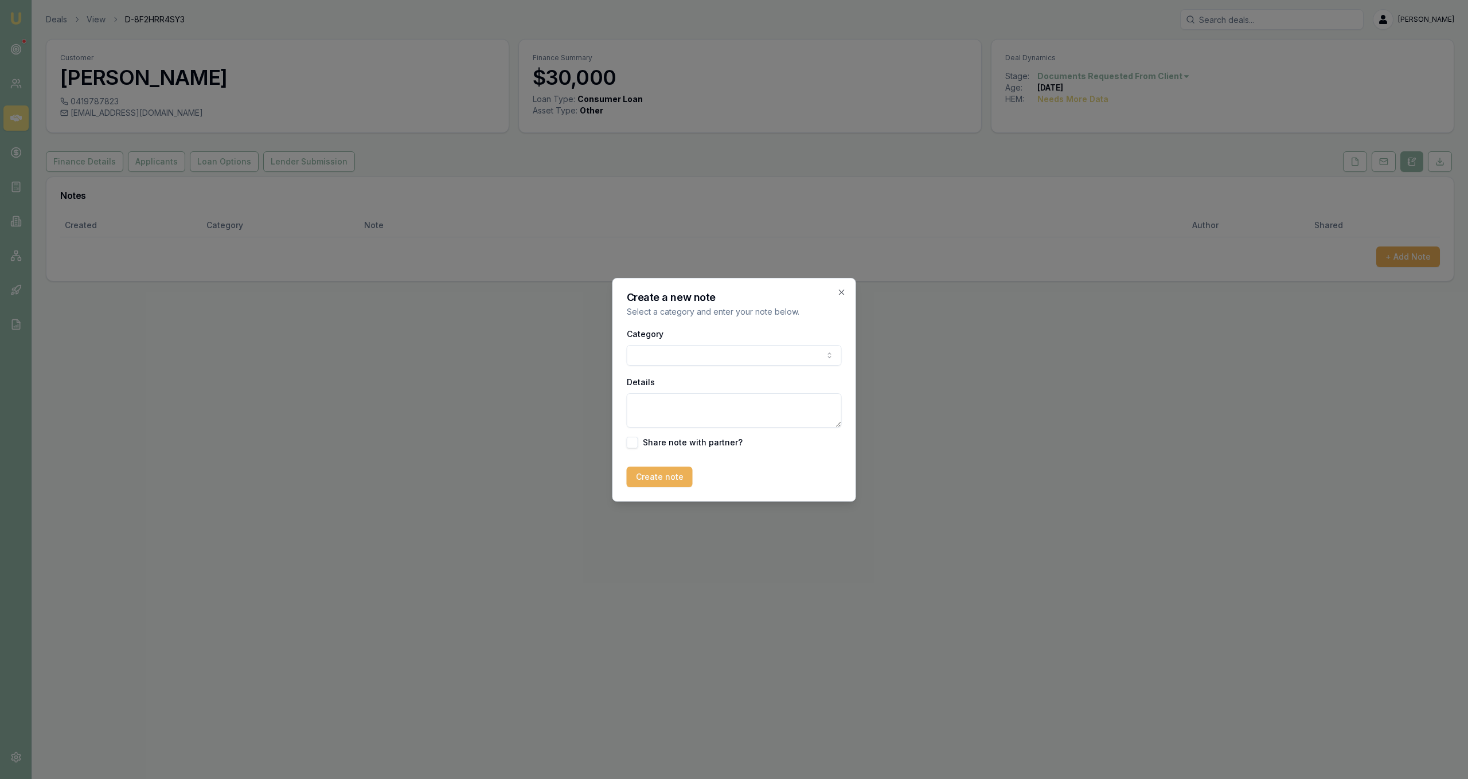
click at [694, 350] on body "Emu Broker Deals View D-8F2HRR4SY3 Jackson Fanfulla Toggle Menu Customer Gregor…" at bounding box center [734, 389] width 1468 height 779
drag, startPoint x: 711, startPoint y: 400, endPoint x: 708, endPoint y: 409, distance: 9.5
click at [711, 401] on textarea "Details" at bounding box center [734, 410] width 215 height 34
type textarea "Morris deal - wait for ABN to be listed and sent in"
click at [672, 462] on form "Category General notes General notes Attempted contact Follow up reminder Initi…" at bounding box center [734, 407] width 215 height 161
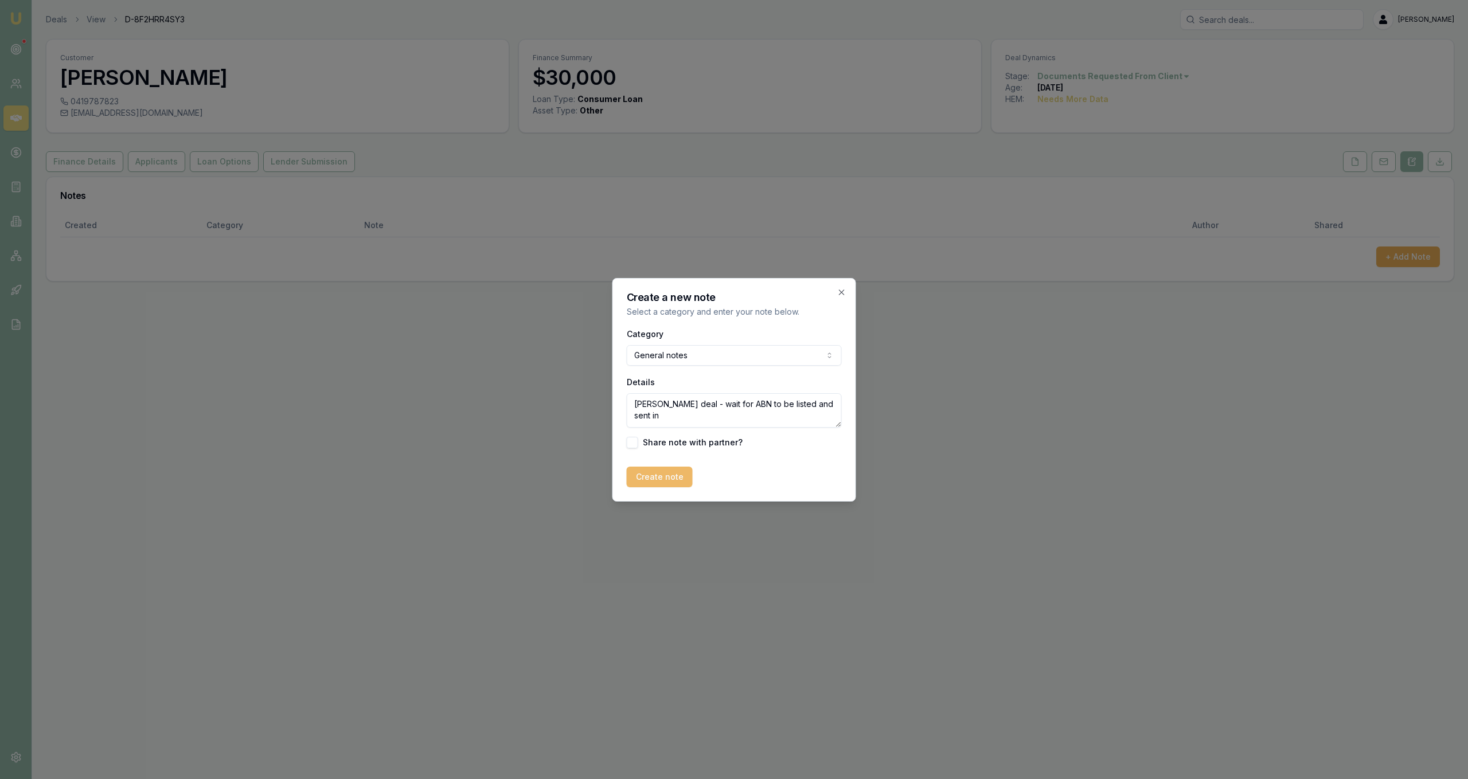
click at [670, 472] on button "Create note" at bounding box center [660, 477] width 66 height 21
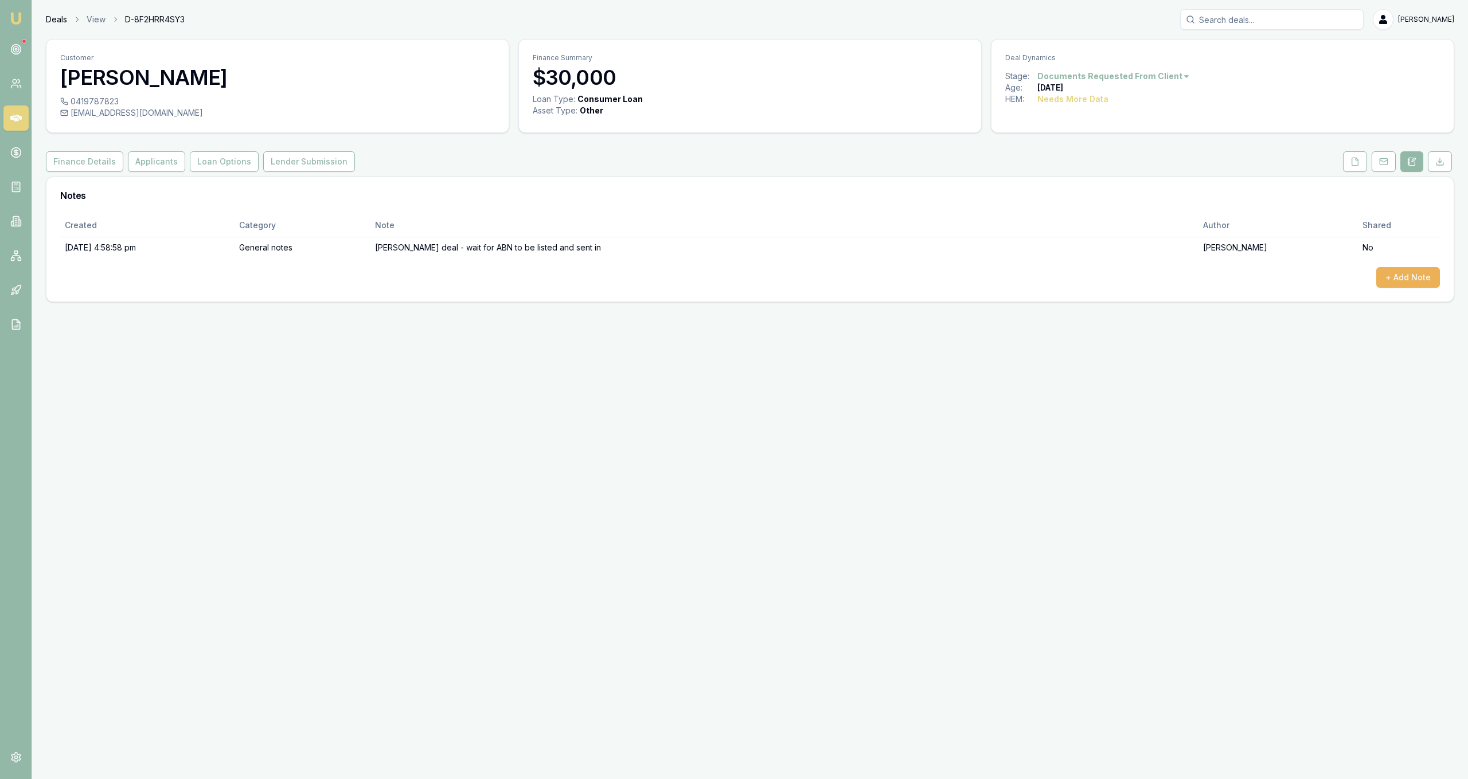
click at [59, 15] on link "Deals" at bounding box center [56, 19] width 21 height 11
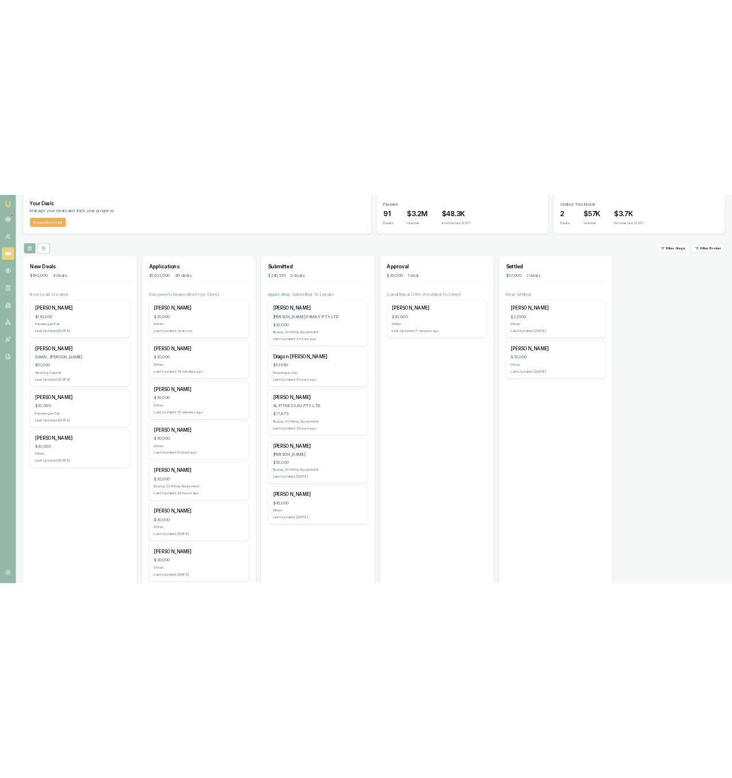
scroll to position [58, 0]
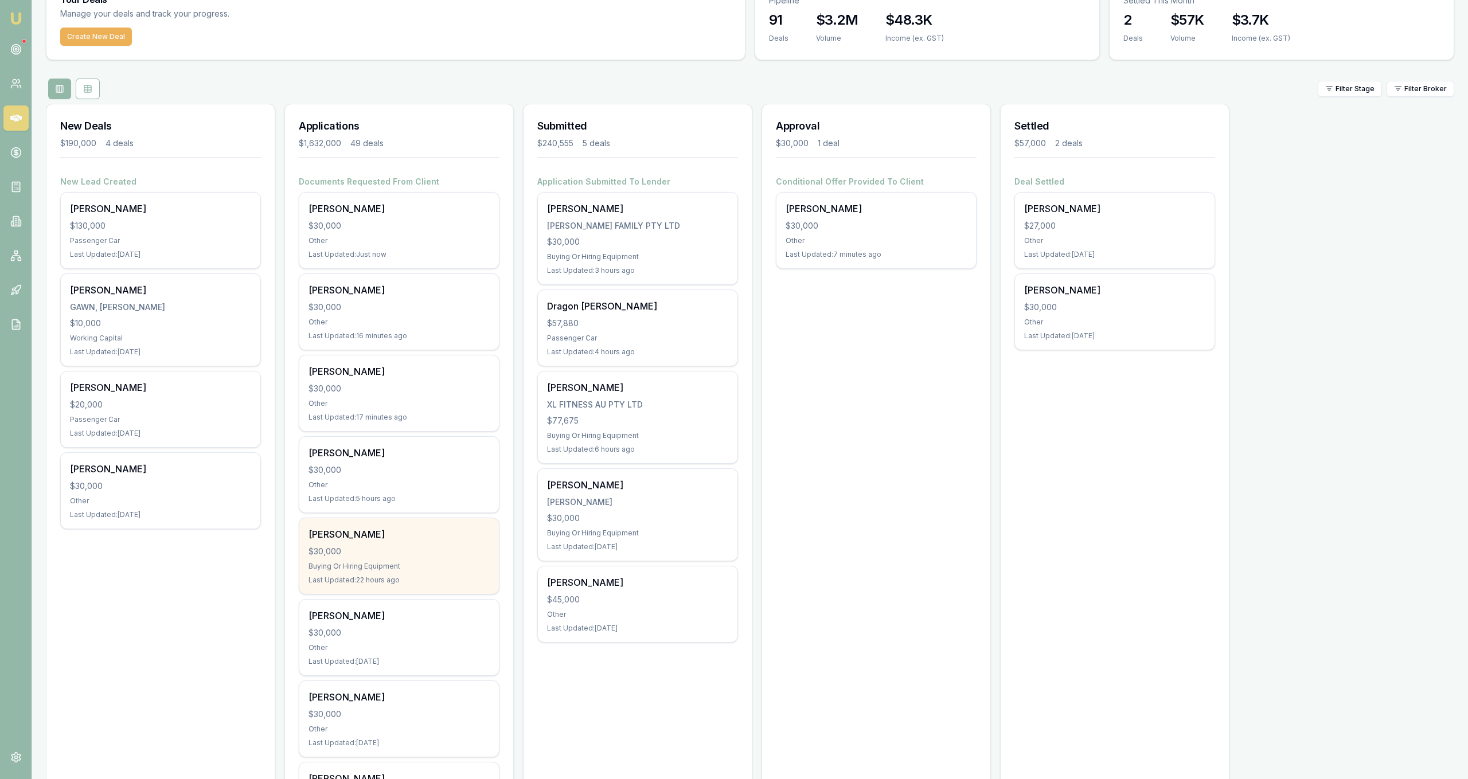
click at [437, 581] on div "Last Updated: 22 hours ago" at bounding box center [399, 580] width 181 height 9
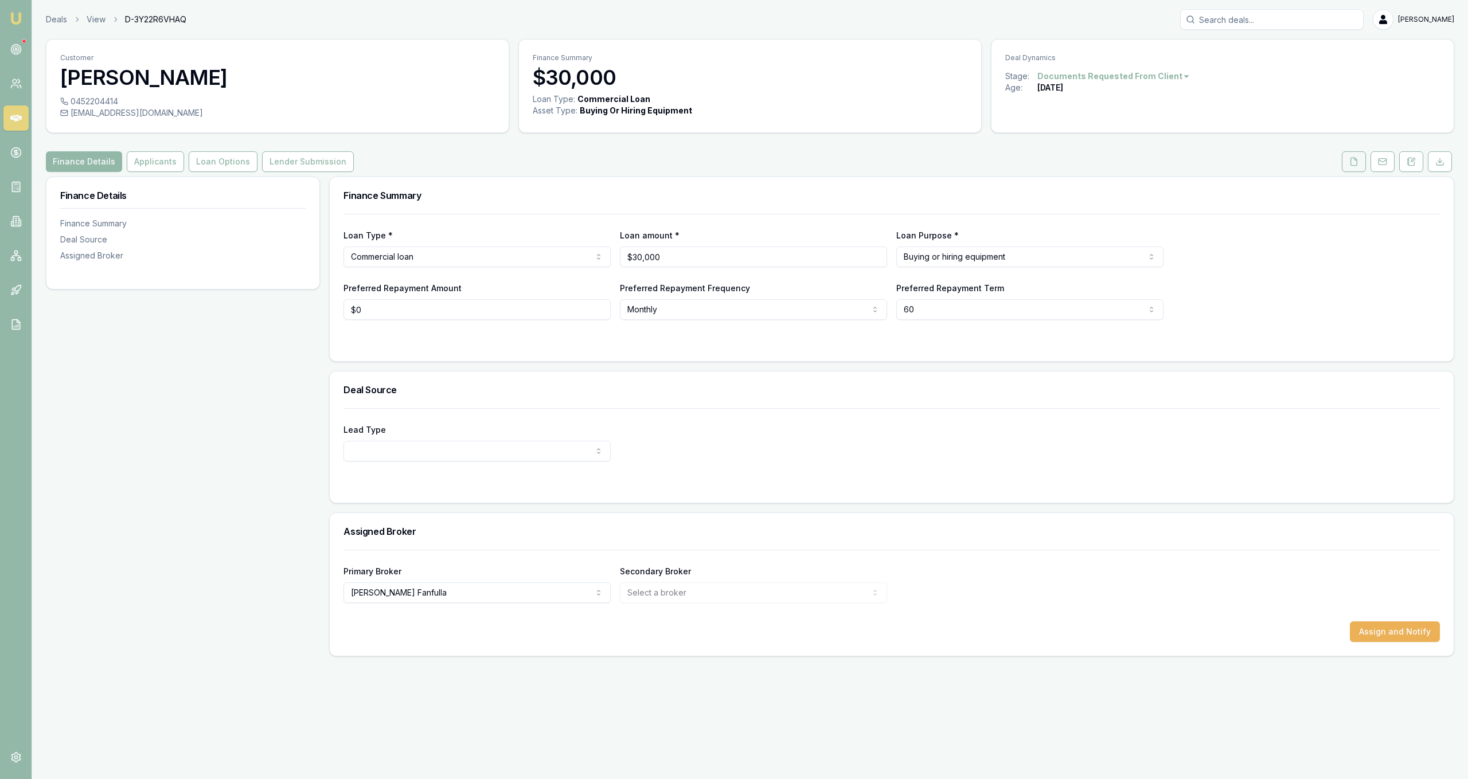
click at [1365, 168] on button at bounding box center [1354, 161] width 24 height 21
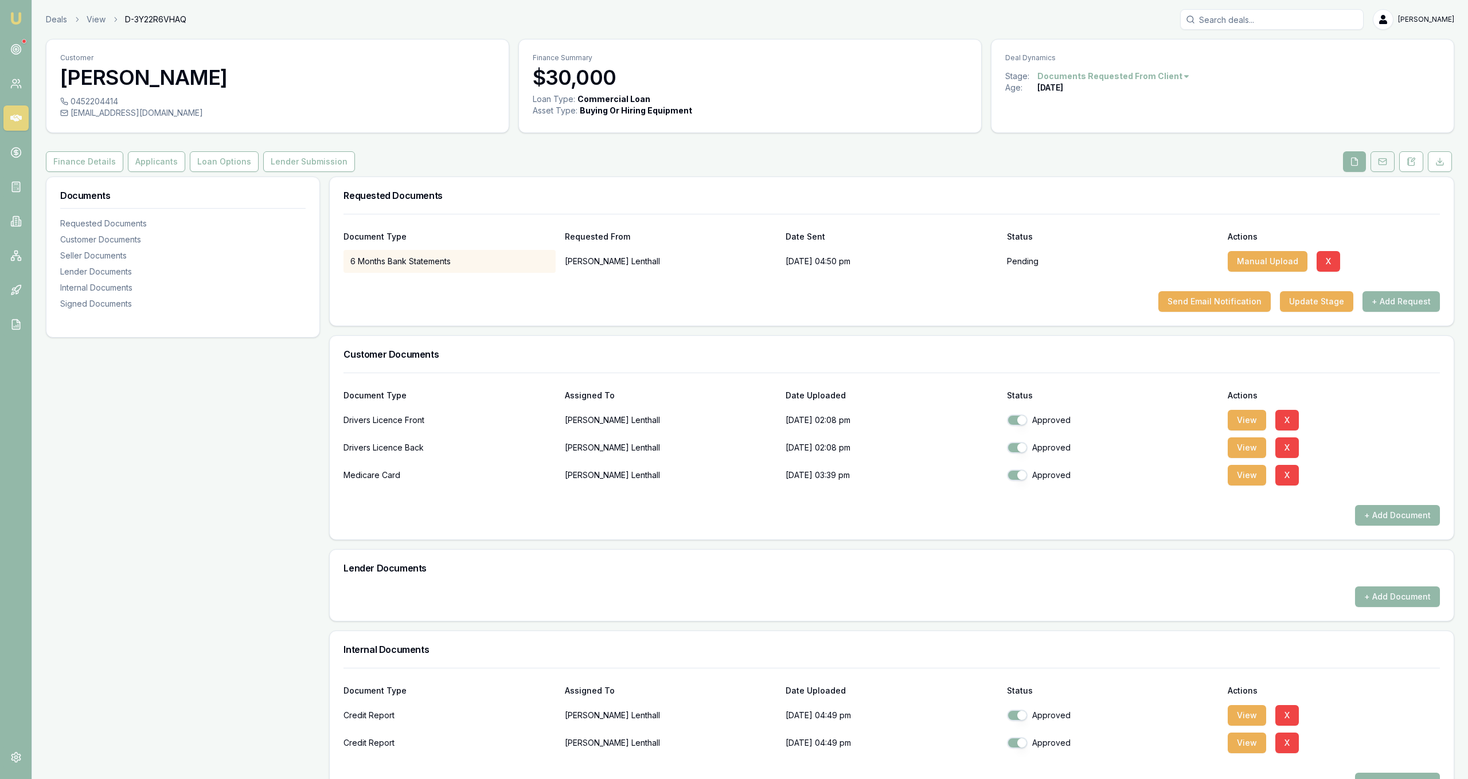
click at [1383, 160] on icon at bounding box center [1382, 161] width 9 height 9
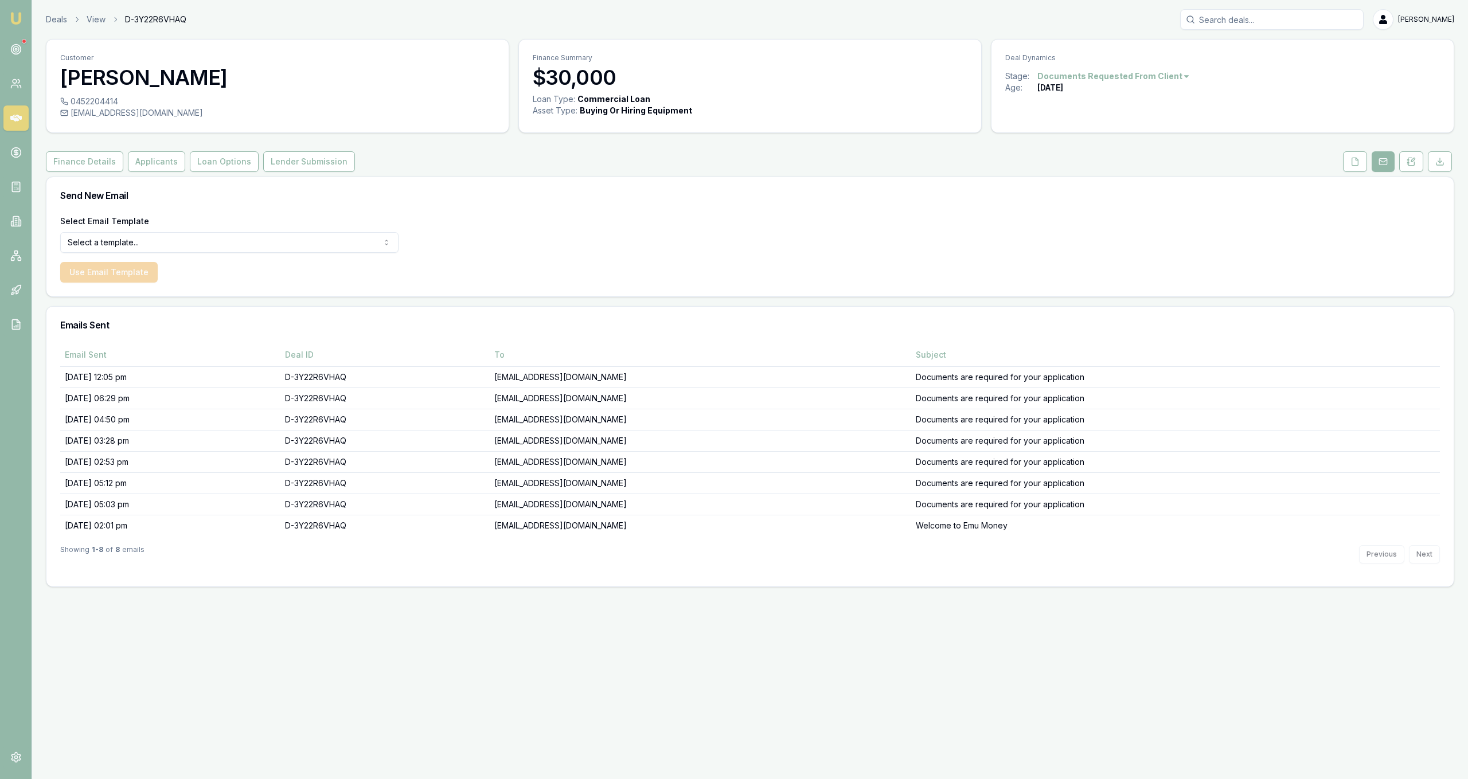
click at [202, 135] on div "Customer [PERSON_NAME] 0452204414 [EMAIL_ADDRESS][DOMAIN_NAME] Finance Summary …" at bounding box center [750, 313] width 1408 height 548
click at [151, 164] on button "Applicants" at bounding box center [156, 161] width 57 height 21
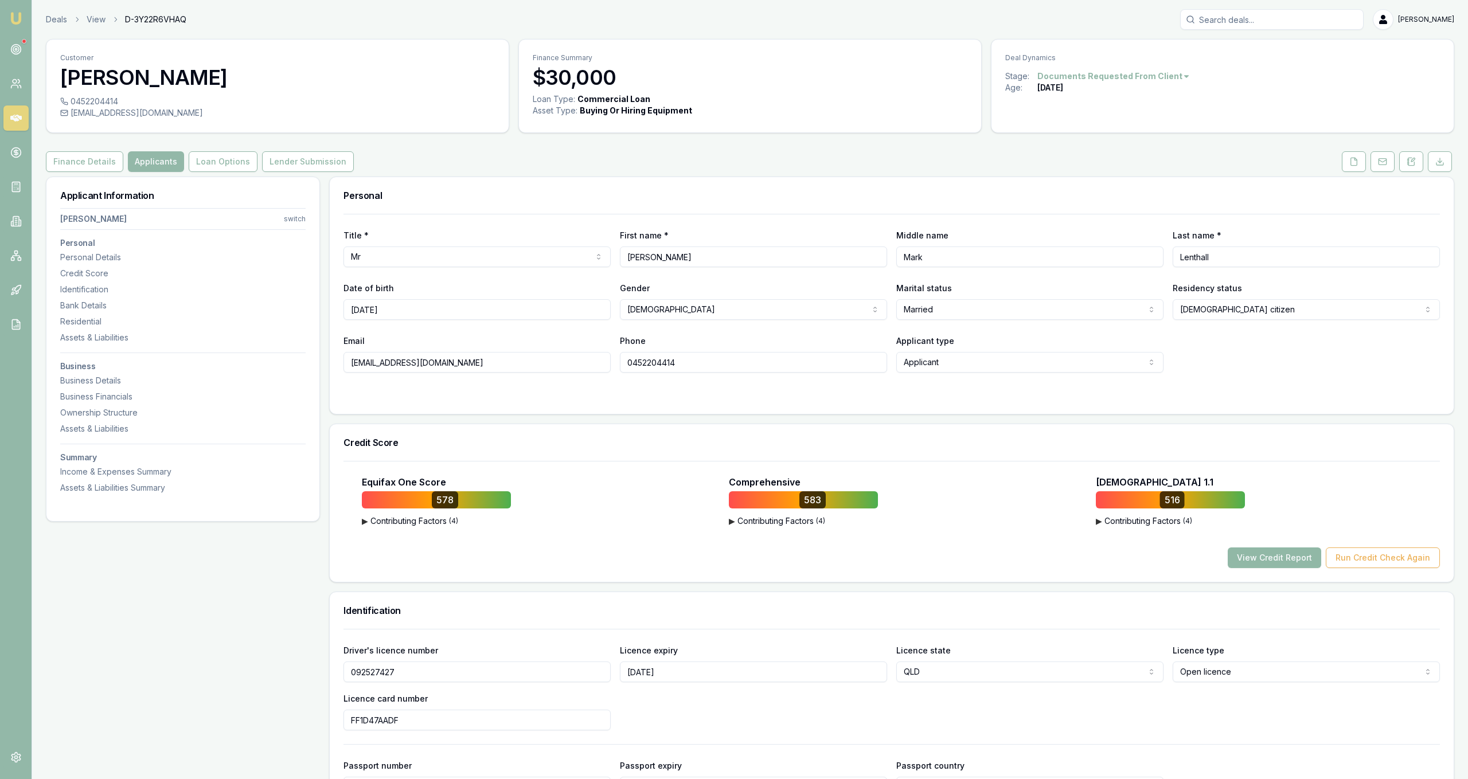
click at [1287, 555] on button "View Credit Report" at bounding box center [1274, 558] width 93 height 21
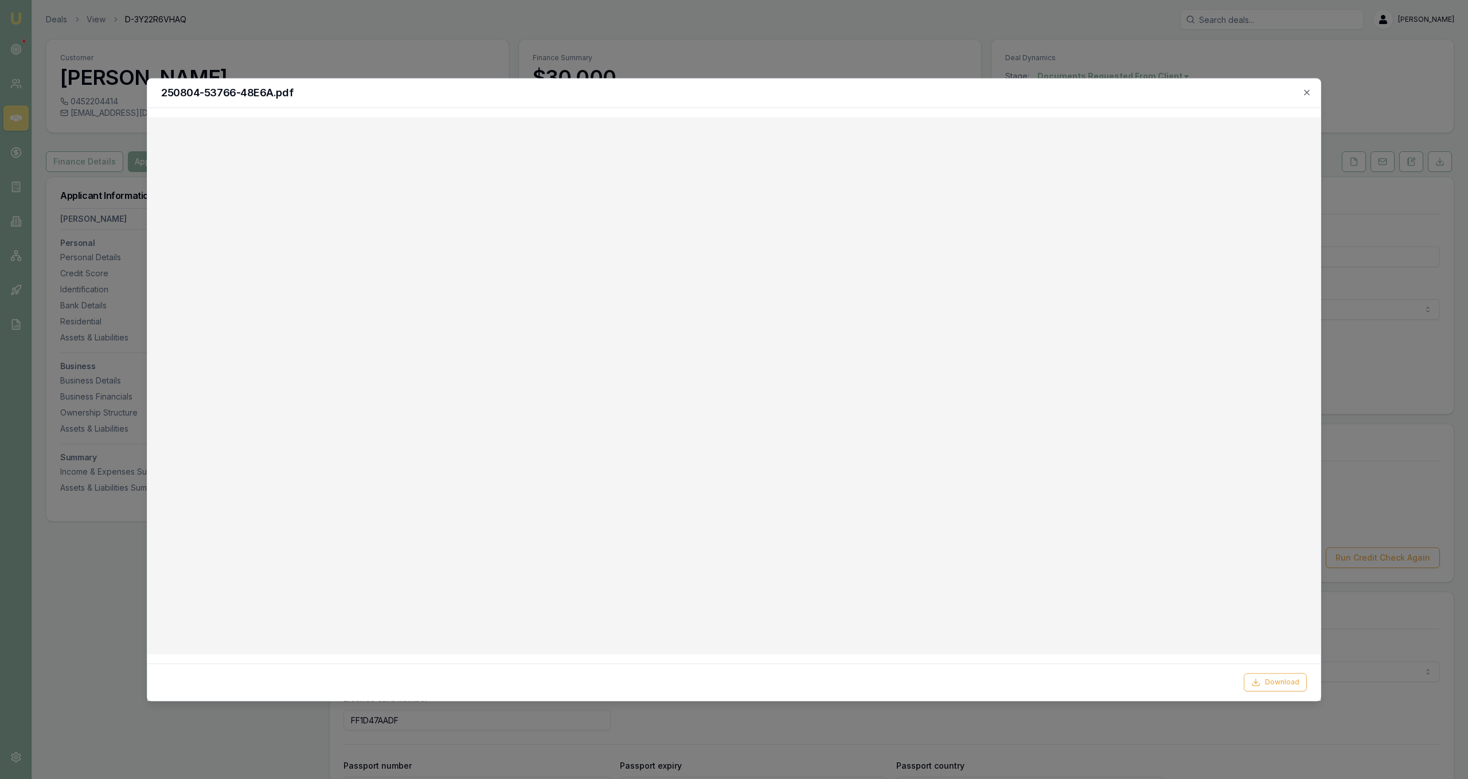
click at [1316, 88] on div "250804-53766-48E6A.pdf" at bounding box center [733, 93] width 1173 height 29
click at [1312, 89] on div "250804-53766-48E6A.pdf" at bounding box center [733, 93] width 1173 height 29
click at [1312, 90] on div "250804-53766-48E6A.pdf" at bounding box center [733, 93] width 1173 height 29
click at [1310, 90] on icon "button" at bounding box center [1306, 92] width 9 height 9
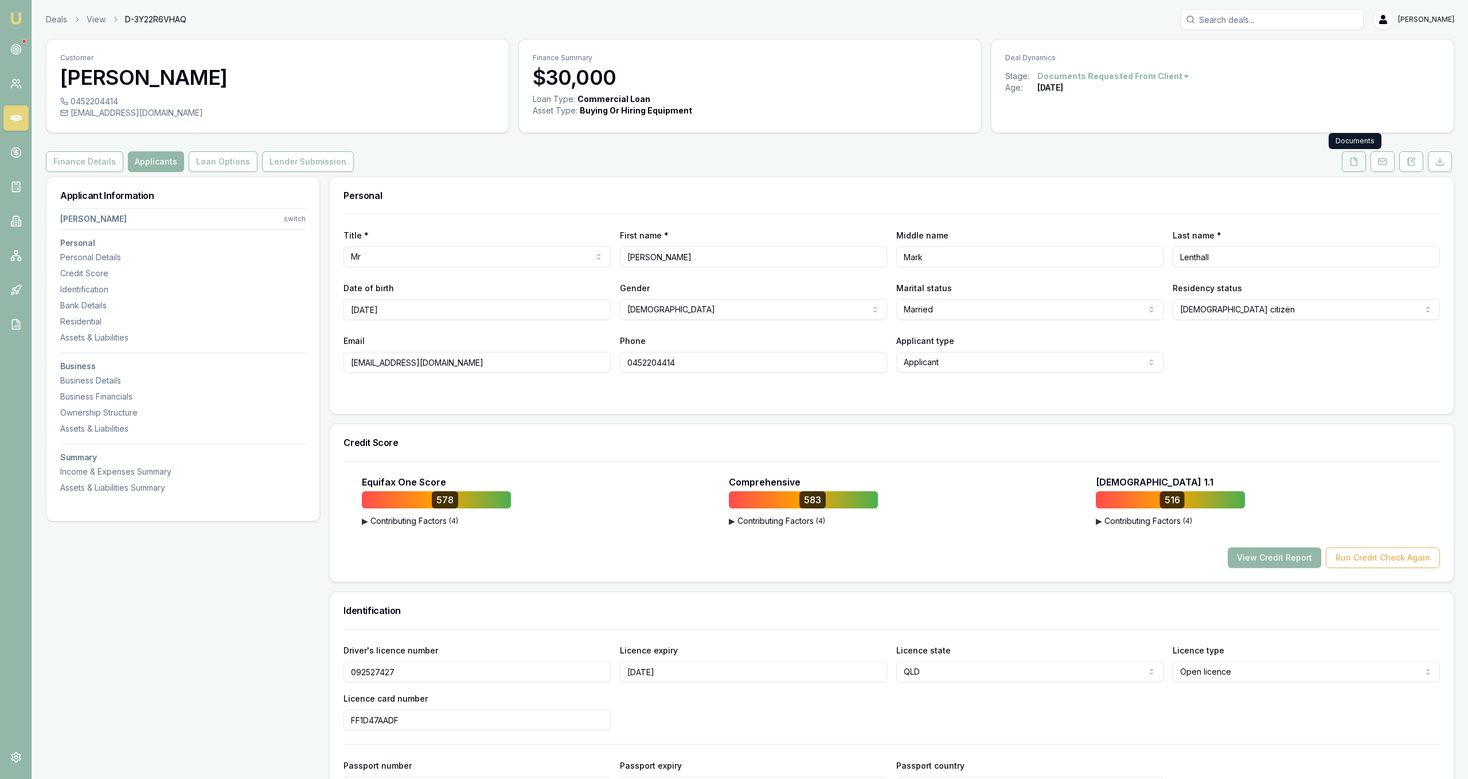
click at [1362, 165] on button at bounding box center [1354, 161] width 24 height 21
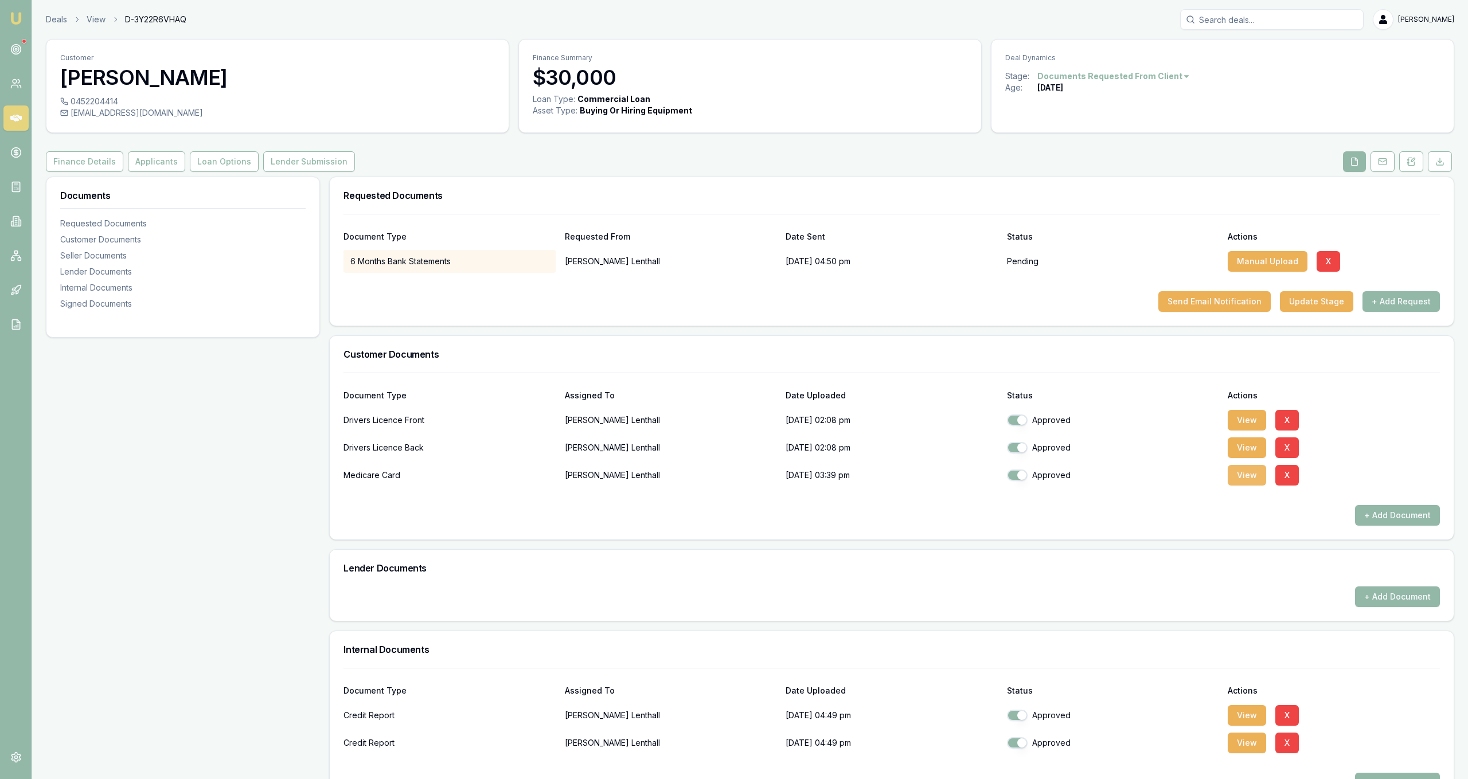
click at [1234, 479] on button "View" at bounding box center [1247, 475] width 38 height 21
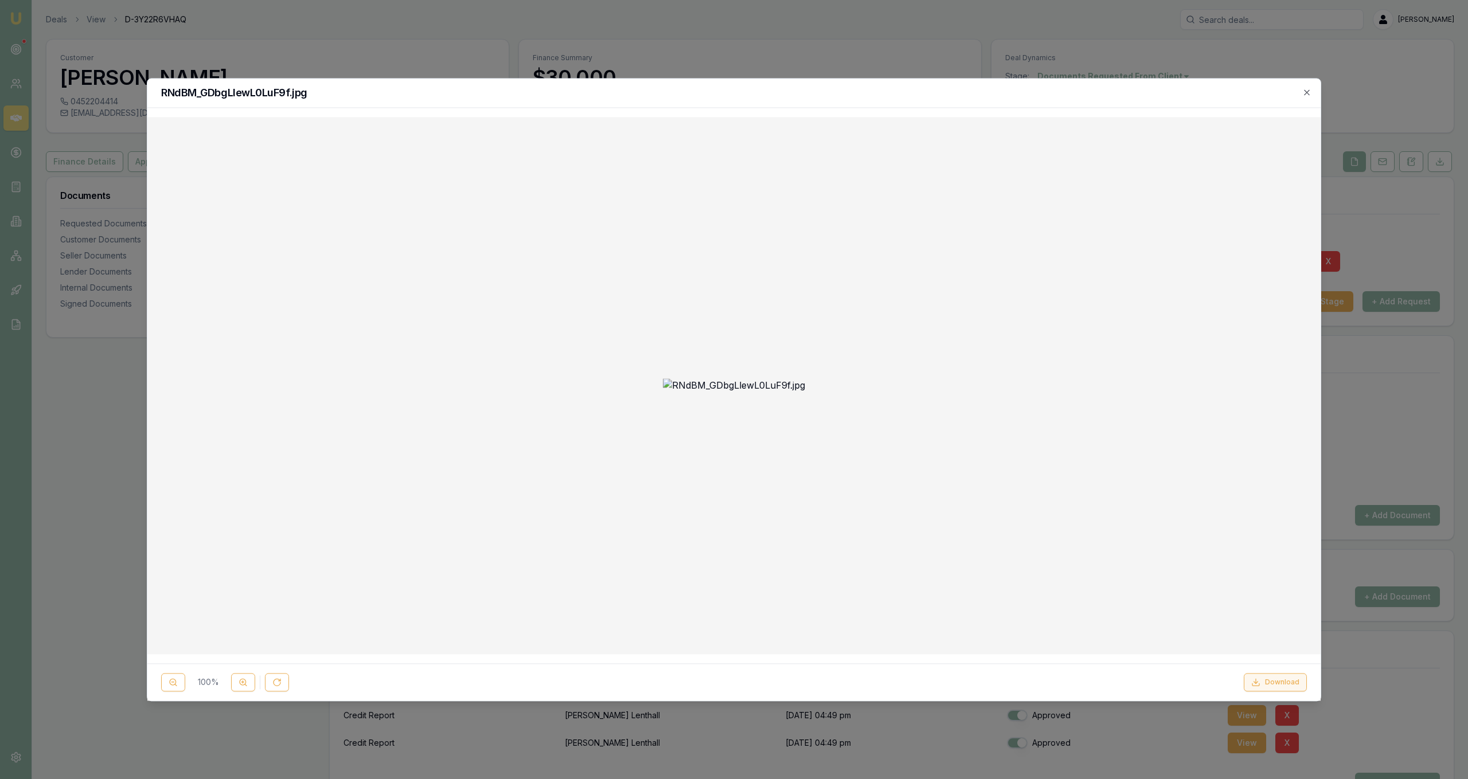
click at [1269, 680] on button "Download" at bounding box center [1275, 682] width 63 height 18
click at [805, 393] on img at bounding box center [734, 386] width 142 height 14
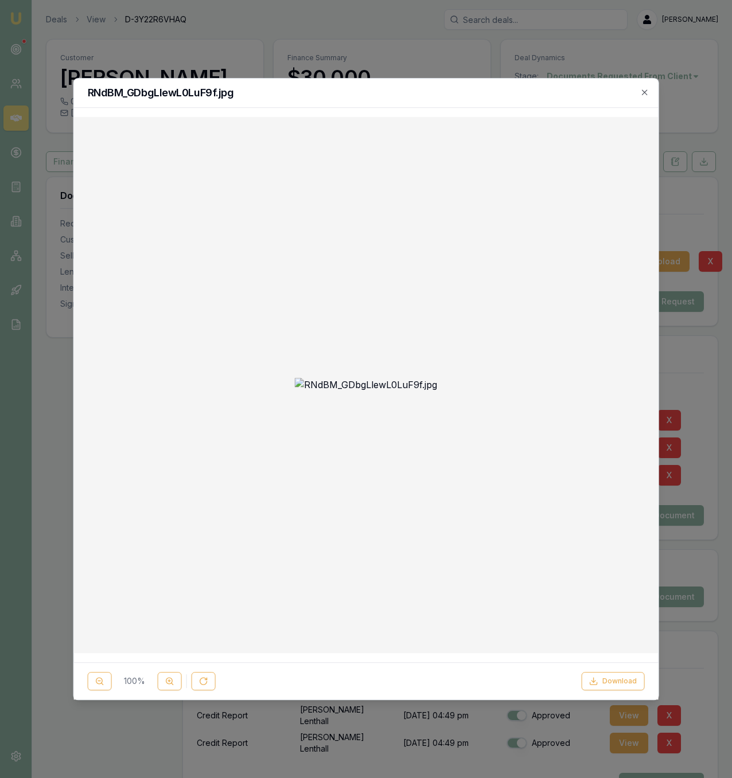
click at [189, 30] on div at bounding box center [366, 389] width 732 height 778
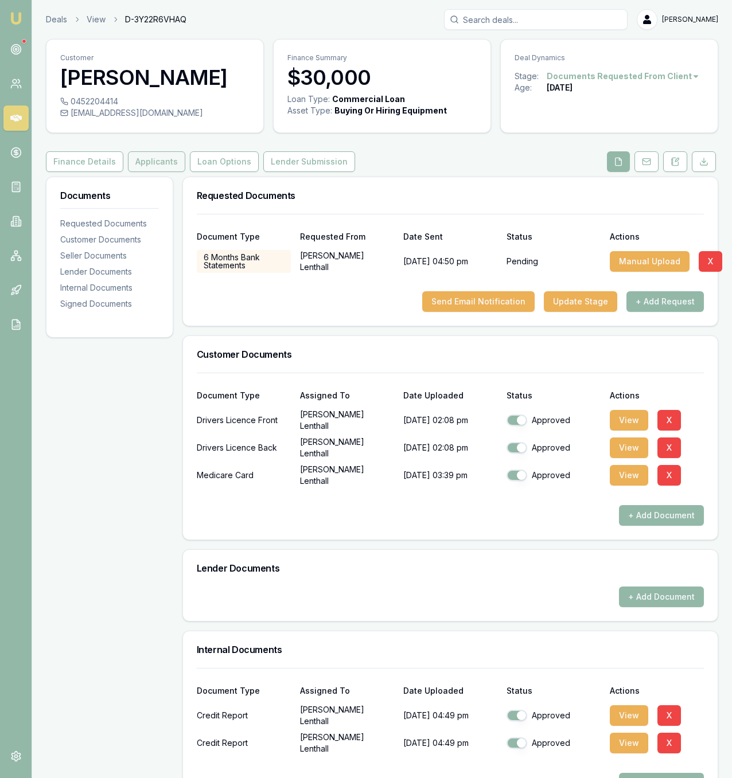
click at [128, 172] on button "Applicants" at bounding box center [156, 161] width 57 height 21
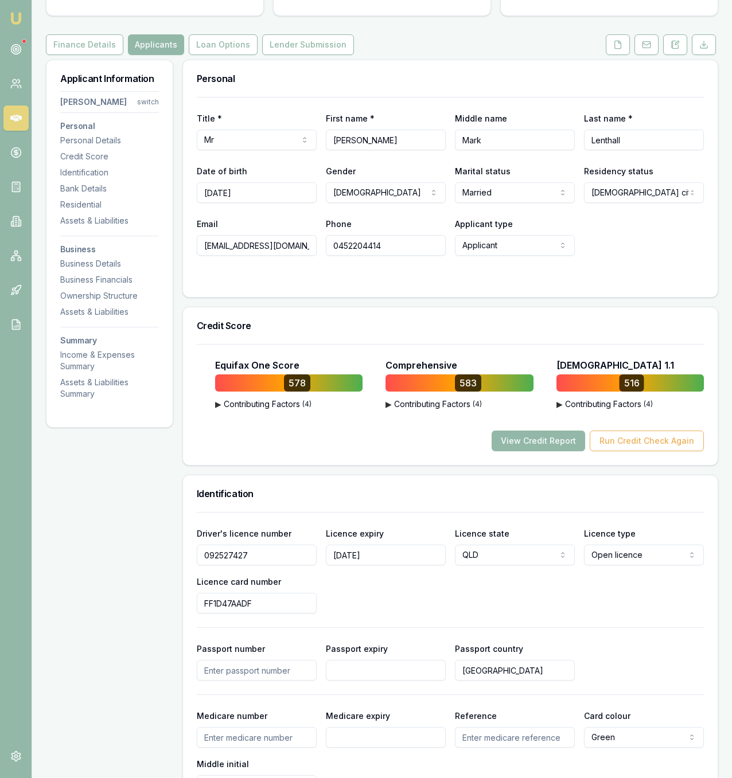
scroll to position [351, 0]
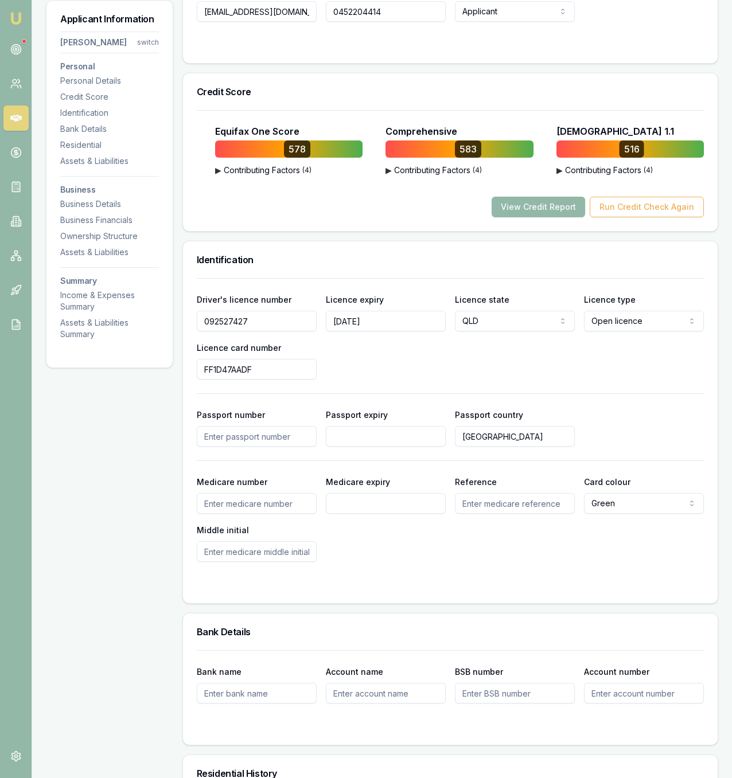
click at [236, 514] on input "Medicare number" at bounding box center [257, 503] width 120 height 21
type input "4395290553"
click at [440, 514] on input "Medicare expiry" at bounding box center [386, 503] width 120 height 21
type input "10/2025"
click at [576, 540] on div "Medicare number 4395290553 Medicare expiry 10/2025 Reference Card colour Green …" at bounding box center [450, 518] width 507 height 87
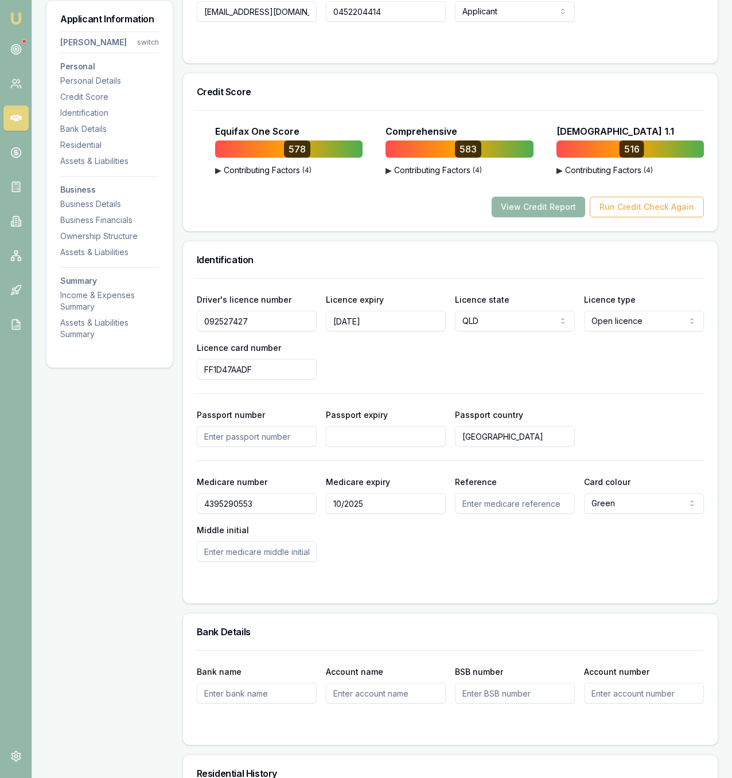
click at [553, 514] on input "Reference" at bounding box center [515, 503] width 120 height 21
type input "1"
click at [579, 562] on div "Medicare number 4395290553 Medicare expiry 10/2025 Reference 1 Card colour Gree…" at bounding box center [450, 518] width 507 height 87
click at [273, 562] on input "Middle initial" at bounding box center [257, 551] width 120 height 21
type input "N"
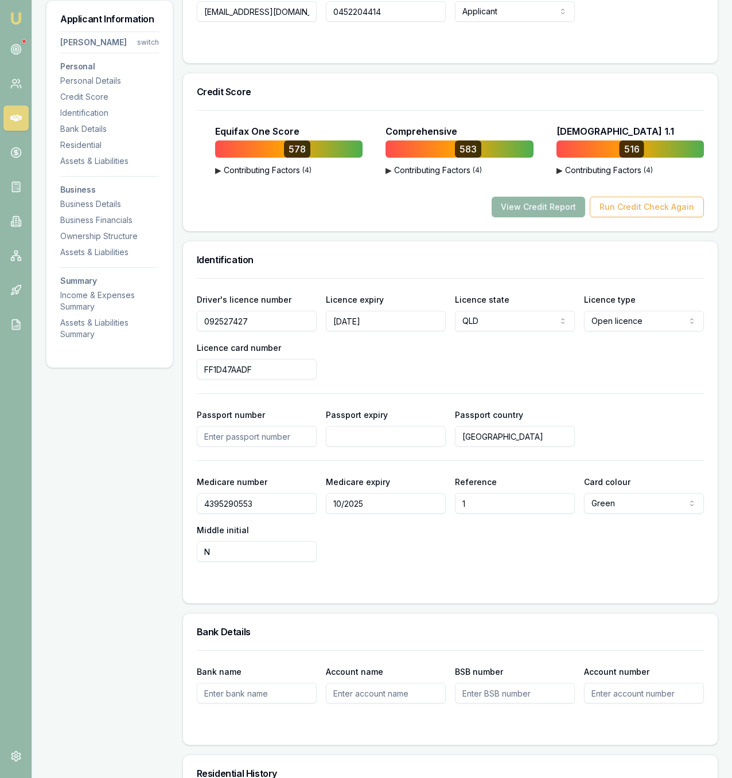
click at [358, 590] on form "Driver's licence number 092527427 Licence expiry 09/09/2025 Licence state QLD N…" at bounding box center [450, 433] width 507 height 311
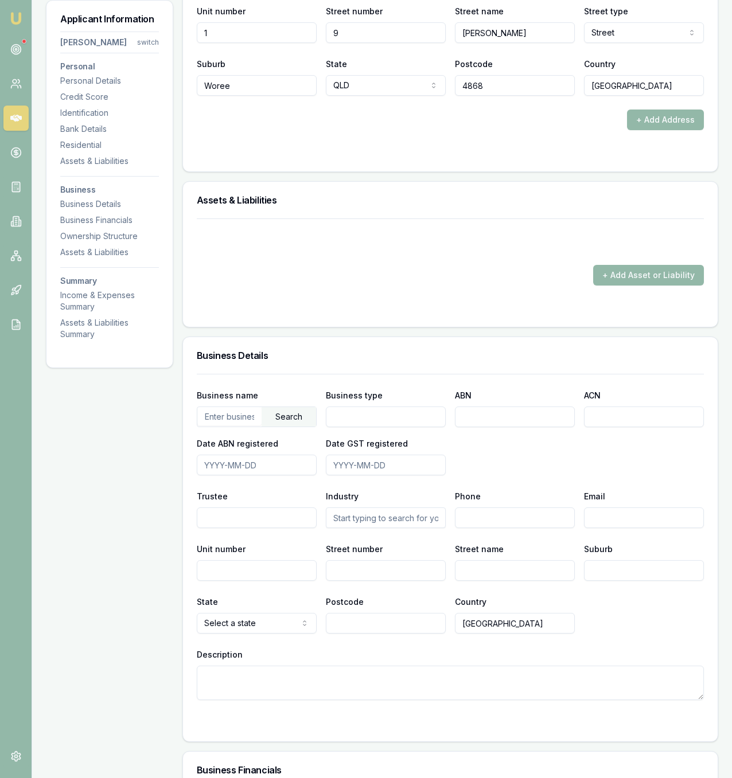
scroll to position [1287, 0]
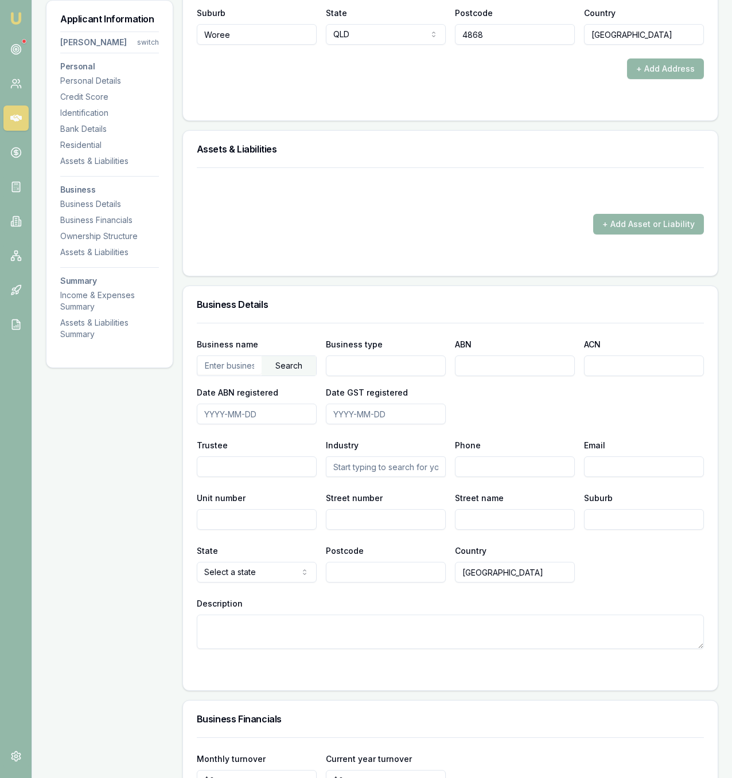
click at [234, 376] on div "Business name Search" at bounding box center [257, 356] width 120 height 39
click at [235, 374] on input "text" at bounding box center [229, 365] width 64 height 18
click at [510, 376] on input "ABN" at bounding box center [515, 366] width 120 height 21
paste input "46 562 423 839"
type input "46 562 423 839"
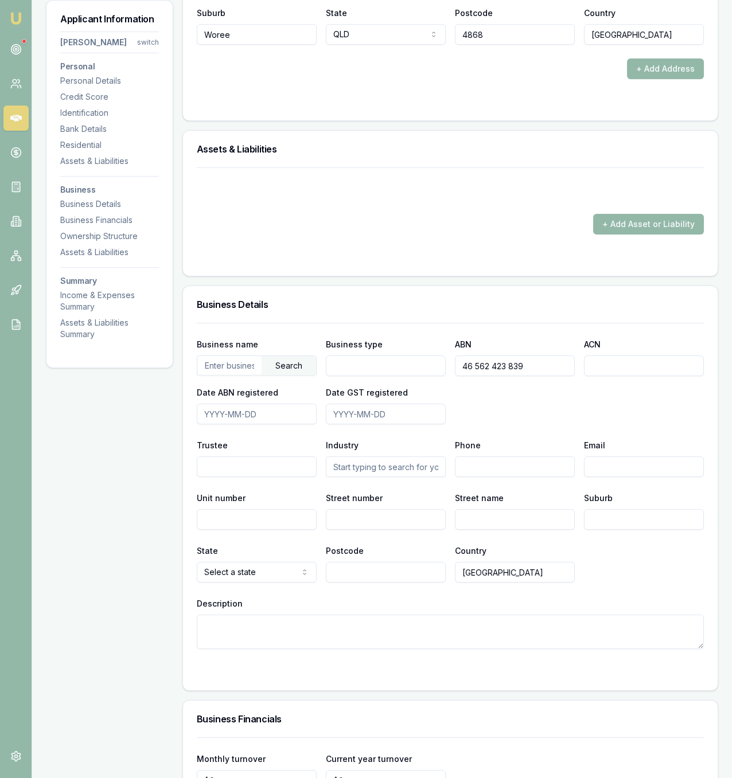
click at [285, 376] on div "Search" at bounding box center [289, 365] width 54 height 19
click at [238, 374] on input "text" at bounding box center [227, 365] width 61 height 18
paste input "46 562 423 839"
type input "46 562 423 839"
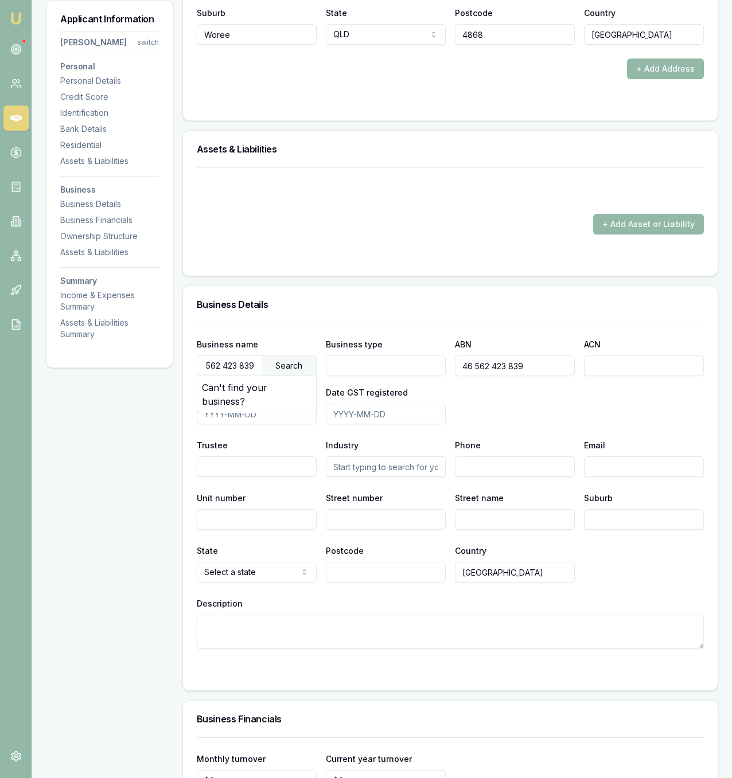
click at [280, 376] on div "Search" at bounding box center [289, 365] width 54 height 19
click at [271, 408] on div "Can't find your business?" at bounding box center [256, 394] width 119 height 37
click at [259, 374] on input "46 562 423 839" at bounding box center [229, 365] width 64 height 18
click at [283, 376] on div "Search" at bounding box center [289, 365] width 54 height 19
click at [385, 376] on input "Business type" at bounding box center [386, 366] width 120 height 21
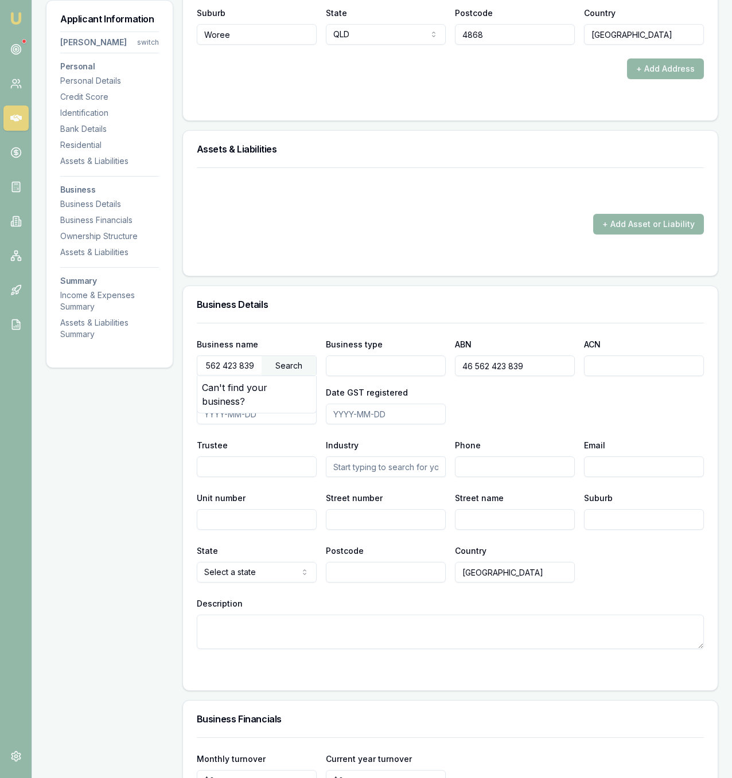
click at [580, 424] on div "Business name 46 562 423 839 Search Can't find your business? Business type ABN…" at bounding box center [450, 380] width 507 height 87
click at [248, 477] on input "Trustee" at bounding box center [257, 466] width 120 height 21
click at [248, 448] on div "Business name 46 562 423 839 Search Can't find your business? Business type ABN…" at bounding box center [450, 486] width 507 height 326
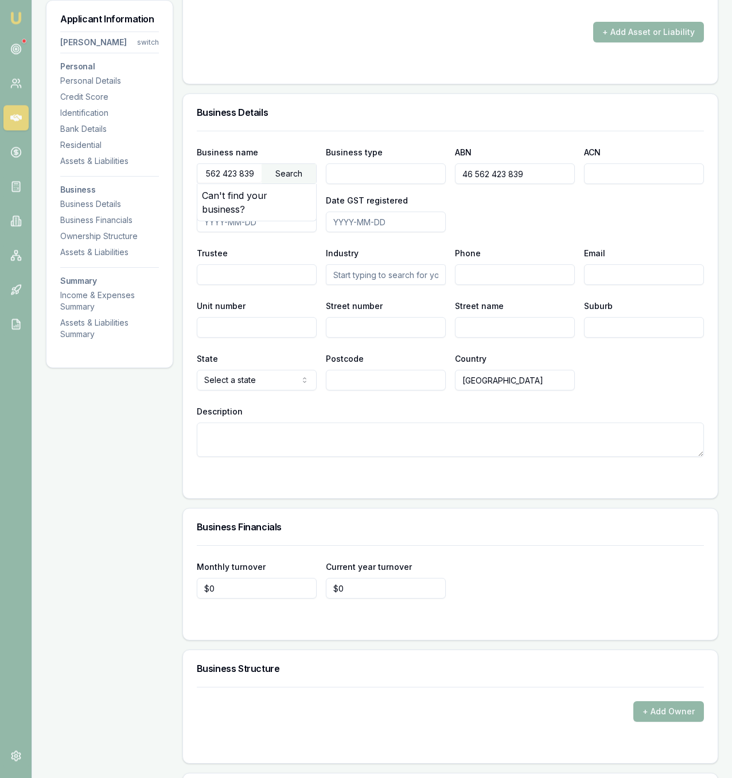
scroll to position [1521, 0]
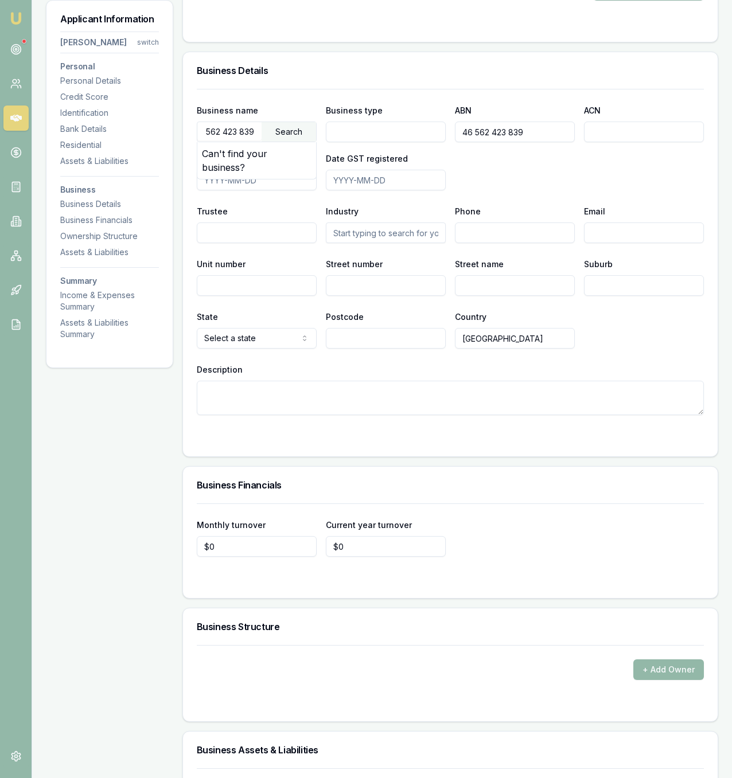
type input "0"
drag, startPoint x: 284, startPoint y: 568, endPoint x: 175, endPoint y: 562, distance: 109.1
type input "$10,000"
type input "0"
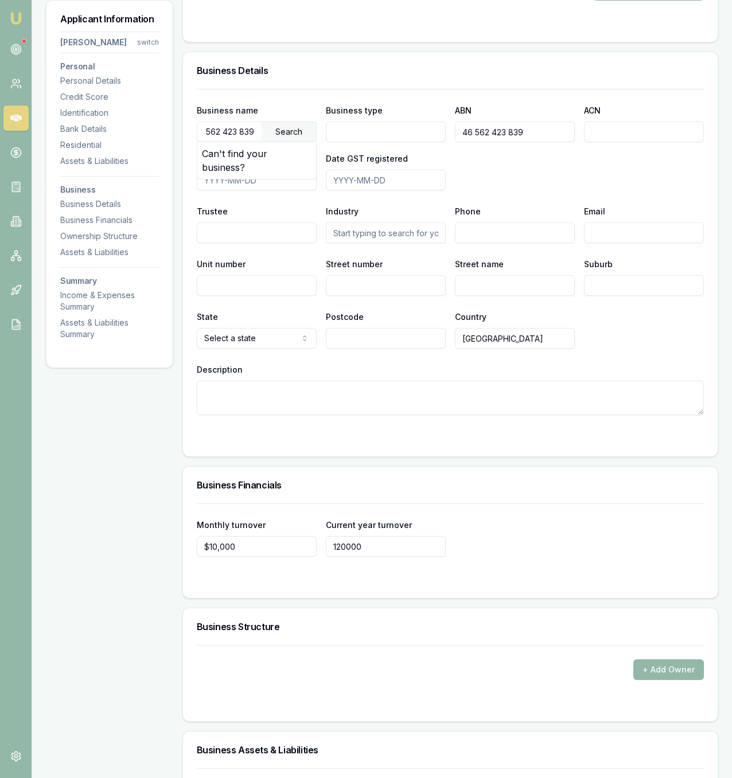
type input "120000"
type input "10000"
type input "$120,000"
click at [205, 557] on input "10000" at bounding box center [257, 546] width 120 height 21
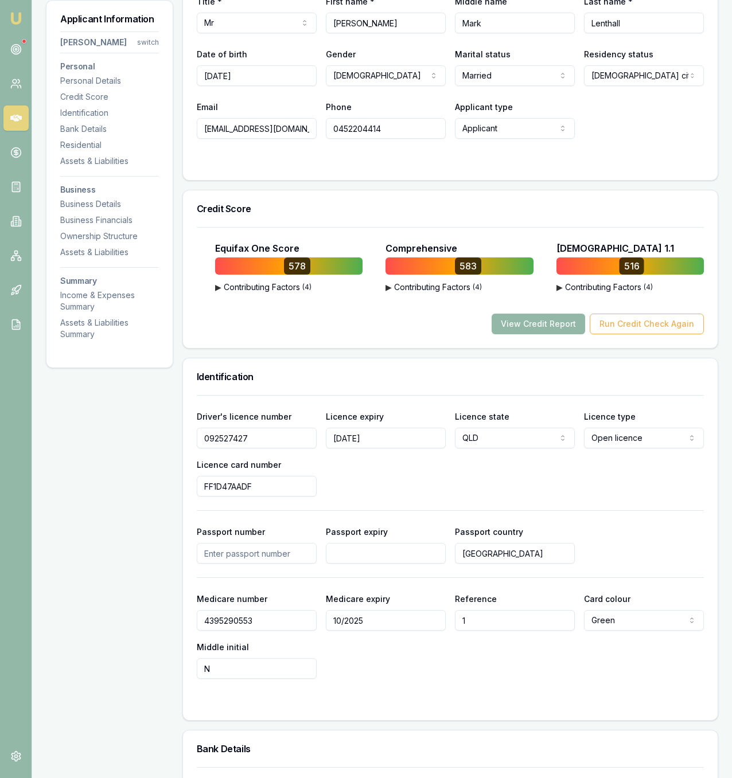
scroll to position [0, 0]
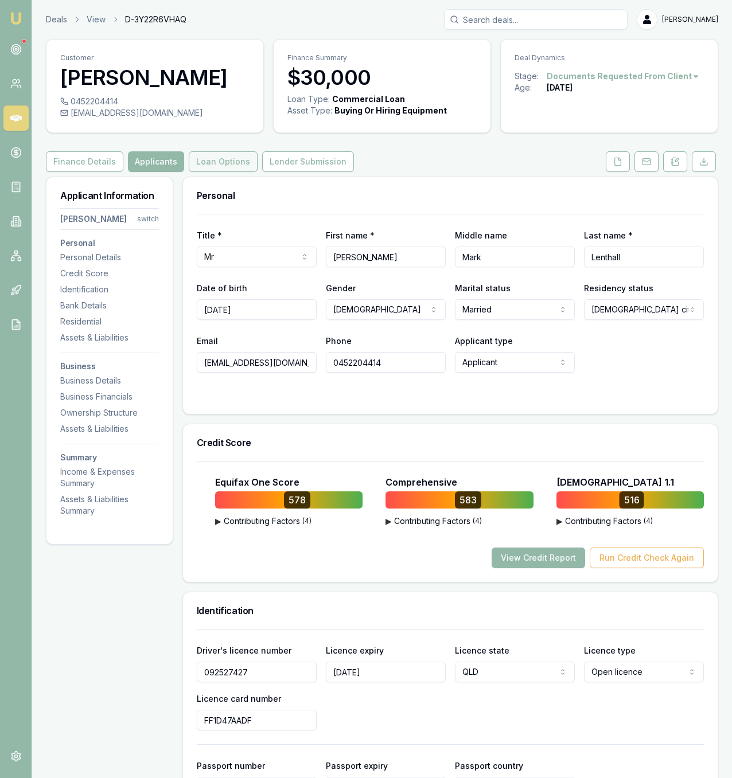
type input "$10,000"
click at [212, 172] on button "Loan Options" at bounding box center [223, 161] width 69 height 21
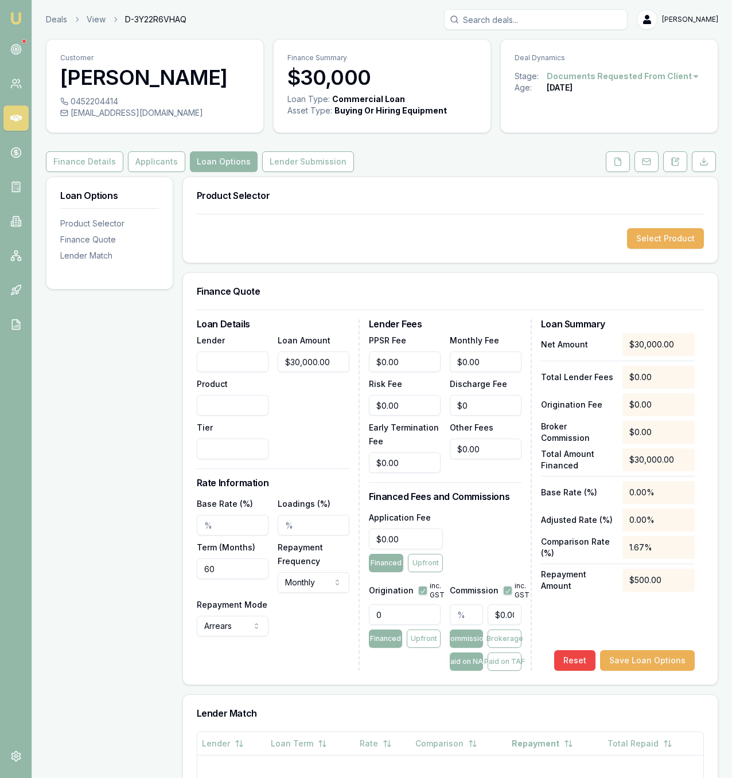
click at [653, 263] on div "Select Product" at bounding box center [450, 238] width 534 height 49
click at [649, 249] on button "Select Product" at bounding box center [665, 238] width 77 height 21
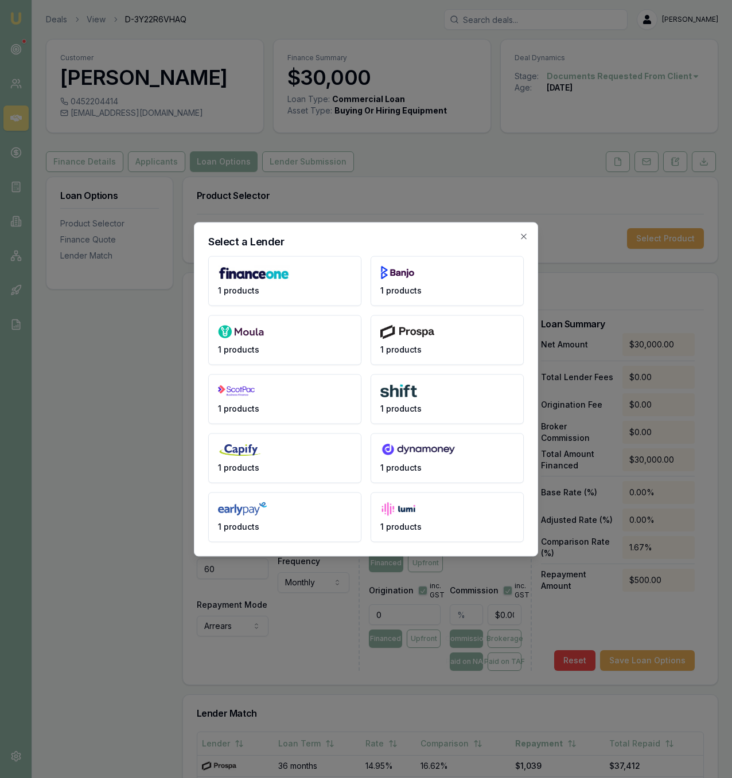
click at [175, 347] on body "Emu Broker Deals View D-3Y22R6VHAQ Jackson Fanfulla Toggle Menu Customer Christ…" at bounding box center [366, 389] width 732 height 778
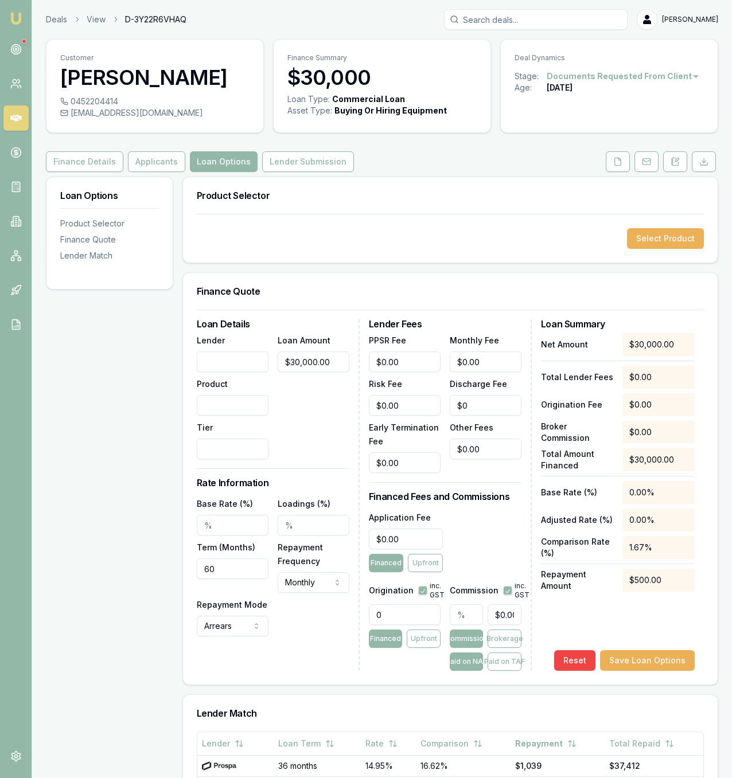
click at [255, 372] on input "Lender" at bounding box center [233, 362] width 72 height 21
type input "Morris"
type input "Streamline"
type input "1"
drag, startPoint x: 319, startPoint y: 429, endPoint x: 299, endPoint y: 493, distance: 67.3
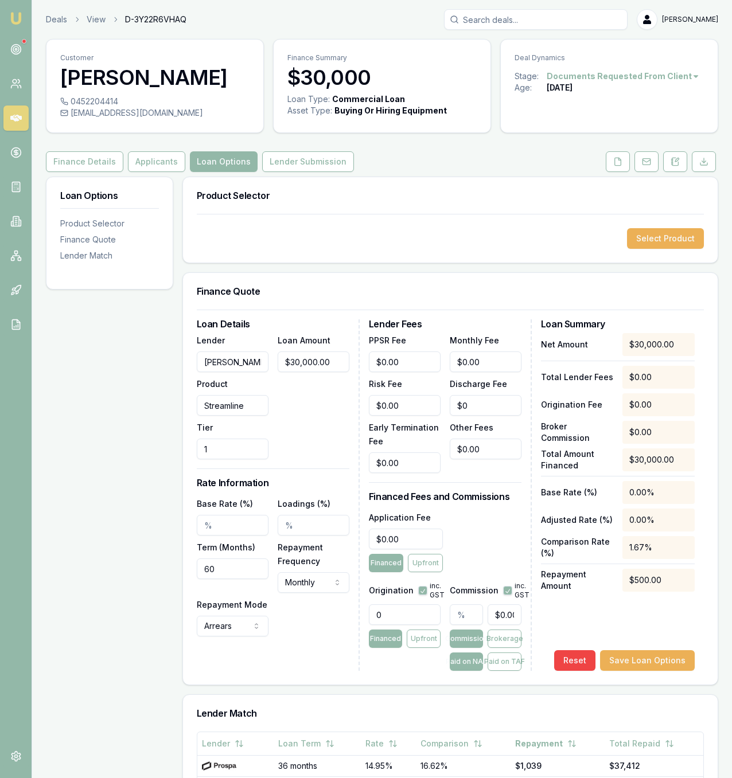
click at [319, 430] on div "Loan Amount $30,000.00" at bounding box center [314, 396] width 72 height 126
click at [243, 536] on input "Base Rate (%)" at bounding box center [233, 525] width 72 height 21
type input "16.95%"
click at [248, 579] on input "60" at bounding box center [233, 569] width 72 height 21
click at [307, 671] on div "Loan Details Lender Morris Product Streamline Tier 1 Loan Amount $30,000.00 Rat…" at bounding box center [278, 495] width 163 height 352
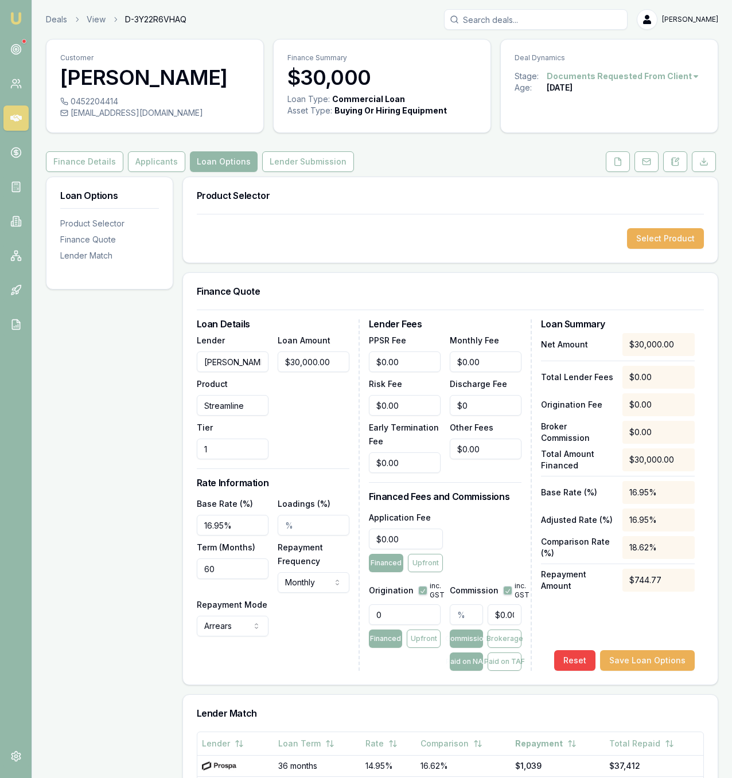
click at [397, 625] on input "0" at bounding box center [405, 614] width 72 height 21
type input "1990.00"
click at [486, 625] on div "$0.00" at bounding box center [486, 612] width 72 height 25
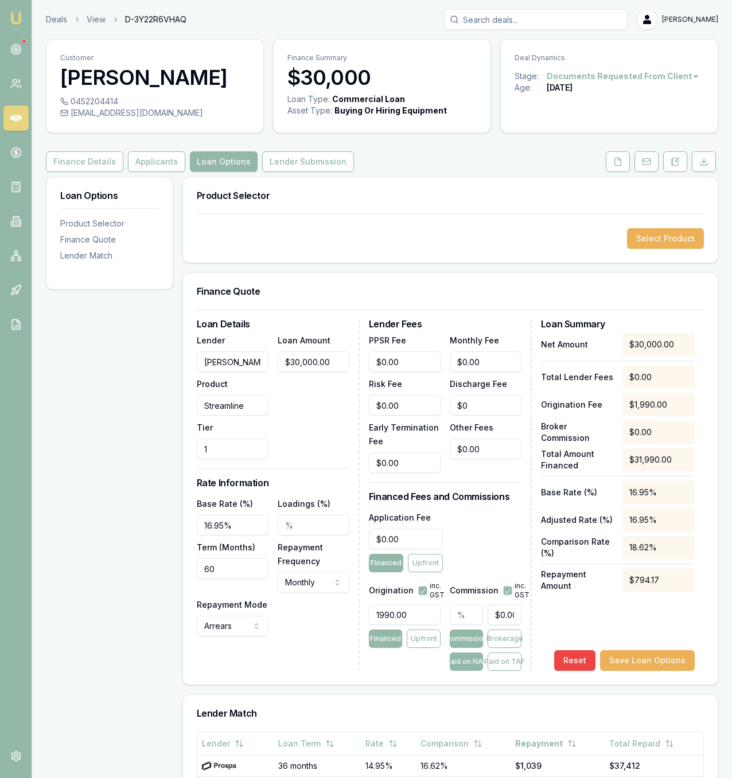
click at [470, 625] on input "text" at bounding box center [467, 614] width 34 height 21
type input "4"
type input "$1,200.00"
type input "4.00%"
click at [478, 558] on div "Application Fee $0.00 Financed Upfront" at bounding box center [445, 541] width 153 height 62
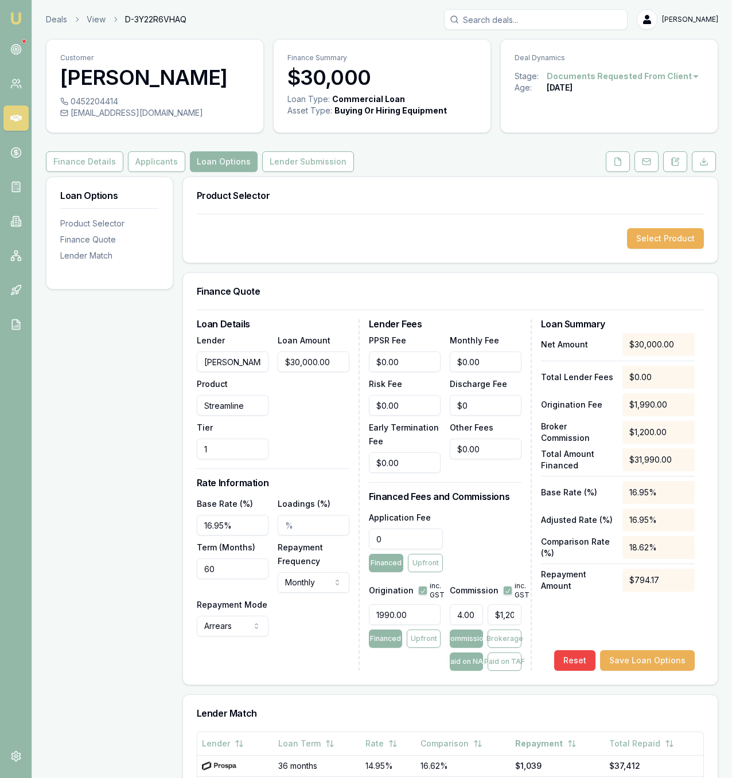
click at [433, 549] on input "0" at bounding box center [406, 539] width 74 height 21
type input "$595.00"
click at [515, 572] on div "Application Fee $595.00 Financed Upfront" at bounding box center [445, 541] width 153 height 62
drag, startPoint x: 658, startPoint y: 676, endPoint x: 658, endPoint y: 682, distance: 6.3
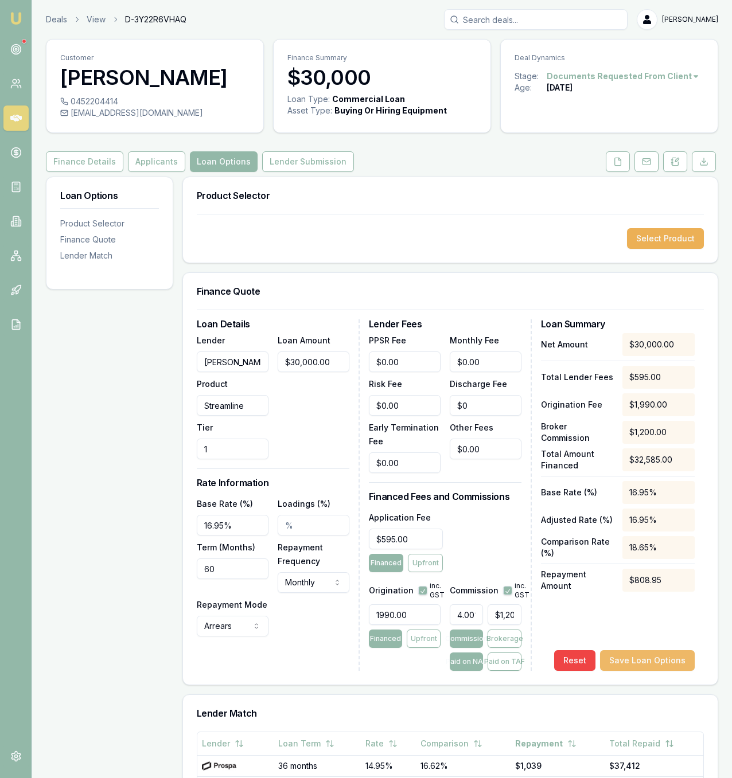
click at [658, 671] on div "Net Amount $30,000.00 Total Lender Fees $595.00 Origination Fee $1,990.00 Broke…" at bounding box center [618, 502] width 154 height 338
click at [658, 671] on button "Save Loan Options" at bounding box center [647, 660] width 95 height 21
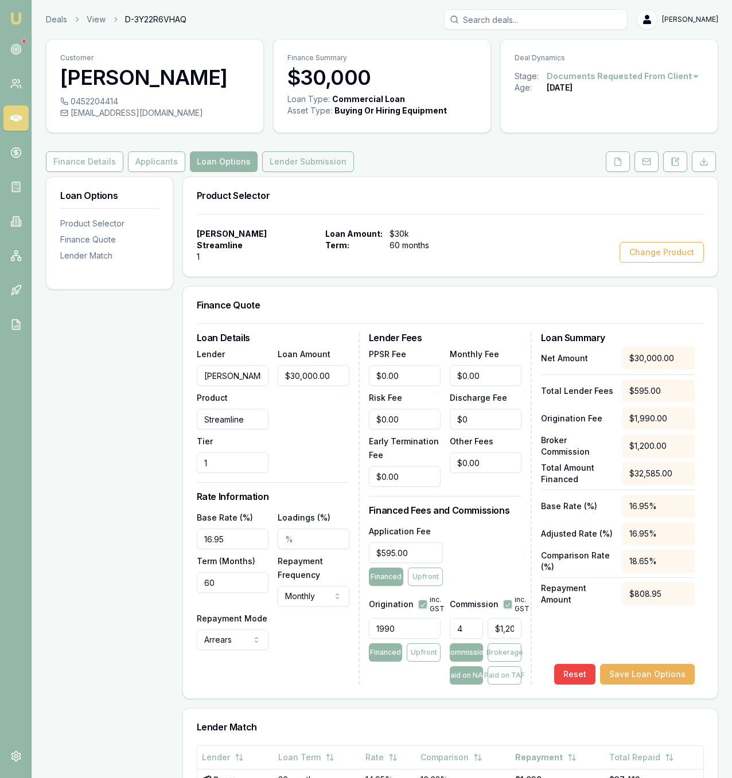
click at [318, 172] on button "Lender Submission" at bounding box center [308, 161] width 92 height 21
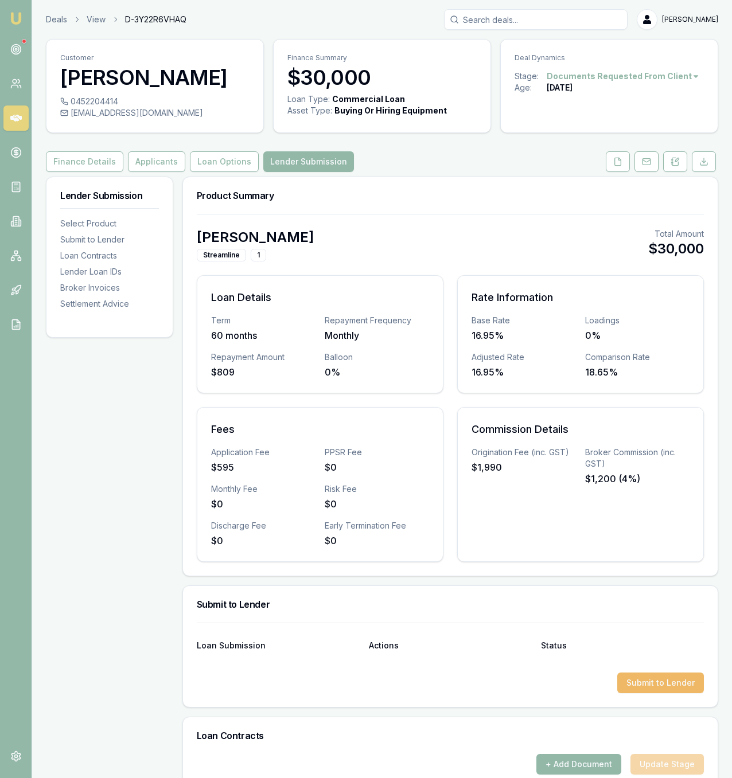
click at [670, 693] on button "Submit to Lender" at bounding box center [660, 683] width 87 height 21
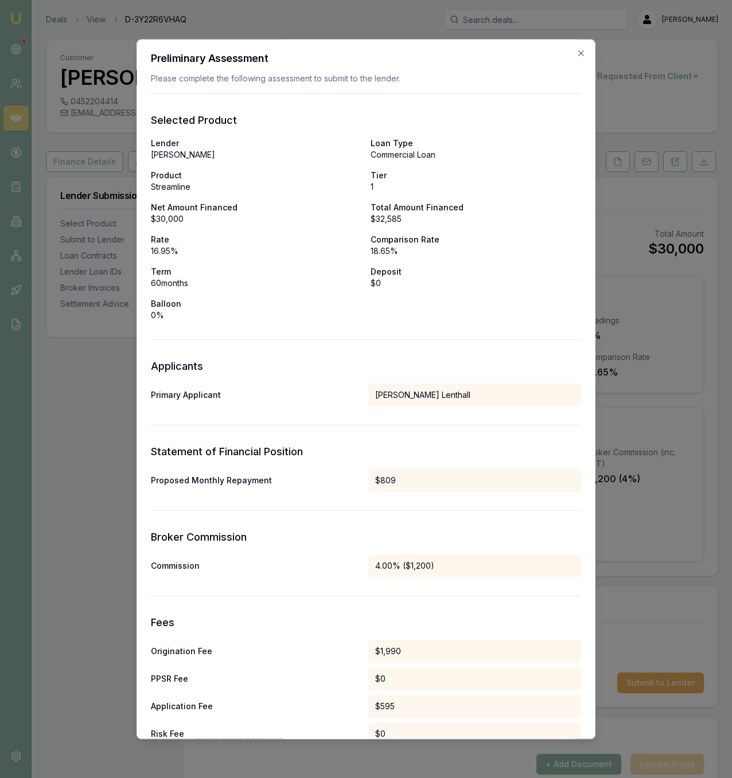
scroll to position [306, 0]
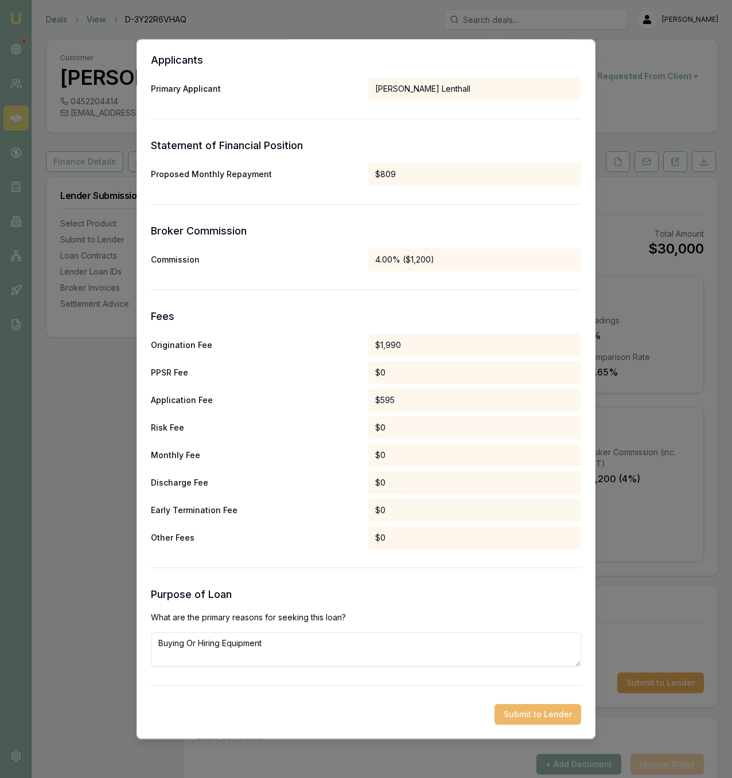
click at [511, 715] on button "Submit to Lender" at bounding box center [537, 714] width 87 height 21
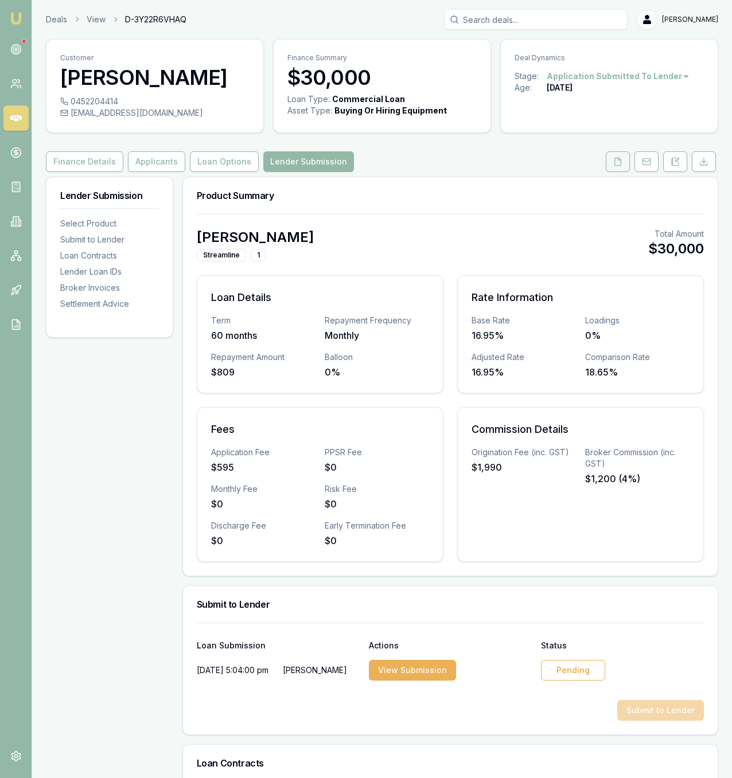
click at [620, 172] on button at bounding box center [618, 161] width 24 height 21
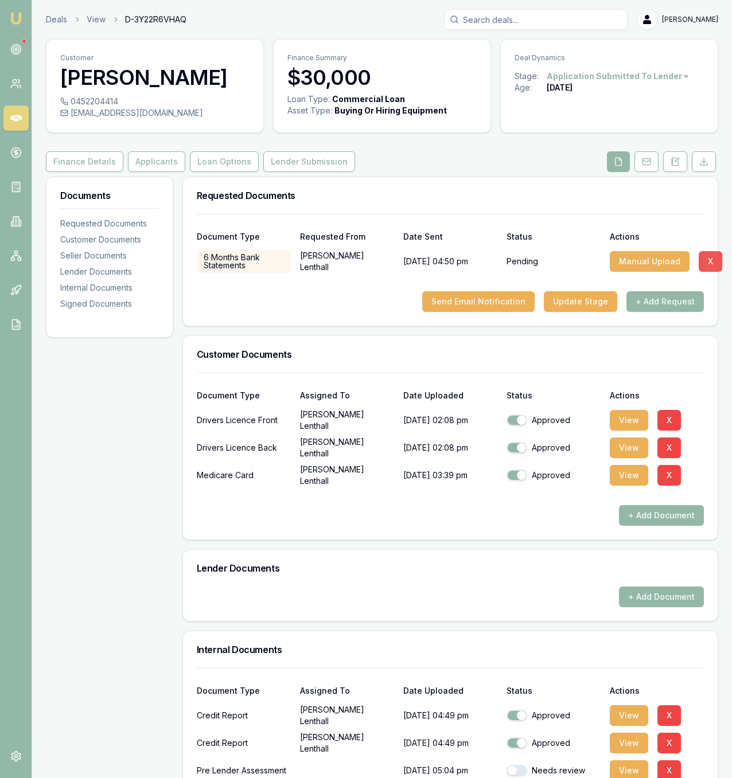
click at [714, 272] on button "X" at bounding box center [710, 261] width 24 height 21
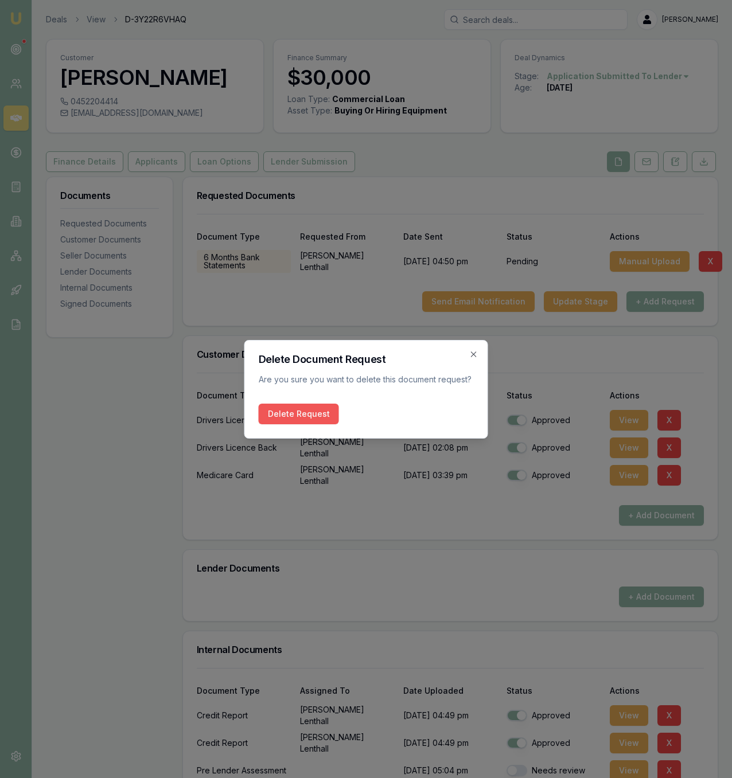
click at [278, 415] on button "Delete Request" at bounding box center [299, 414] width 80 height 21
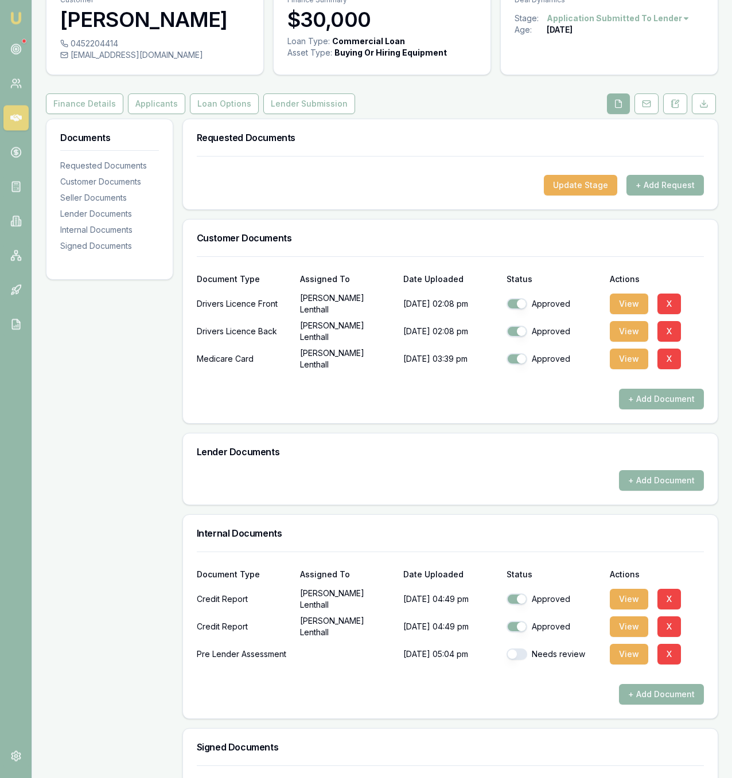
scroll to position [58, 0]
click at [627, 609] on button "View" at bounding box center [629, 598] width 38 height 21
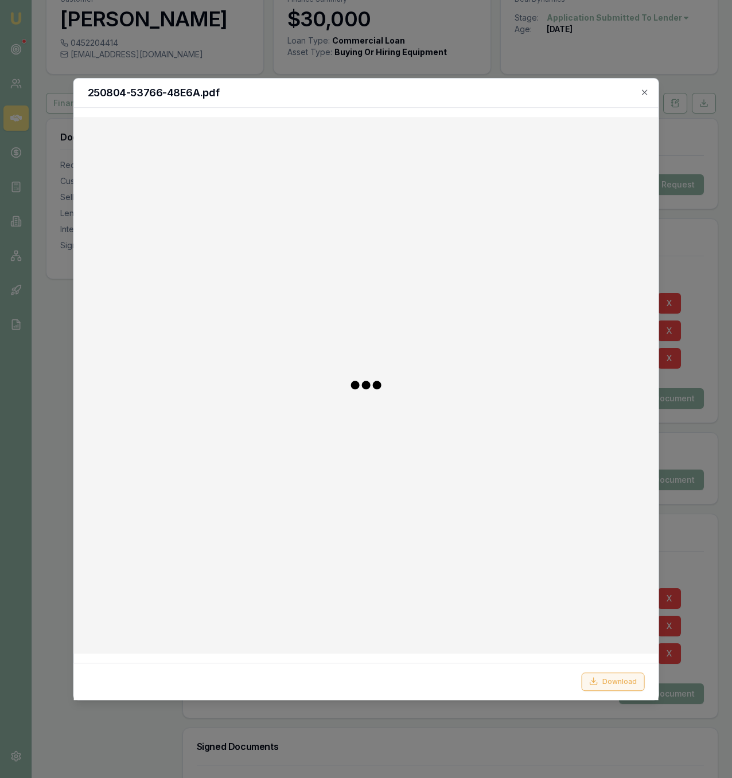
click at [603, 678] on button "Download" at bounding box center [612, 681] width 63 height 18
click at [678, 668] on div at bounding box center [366, 389] width 732 height 778
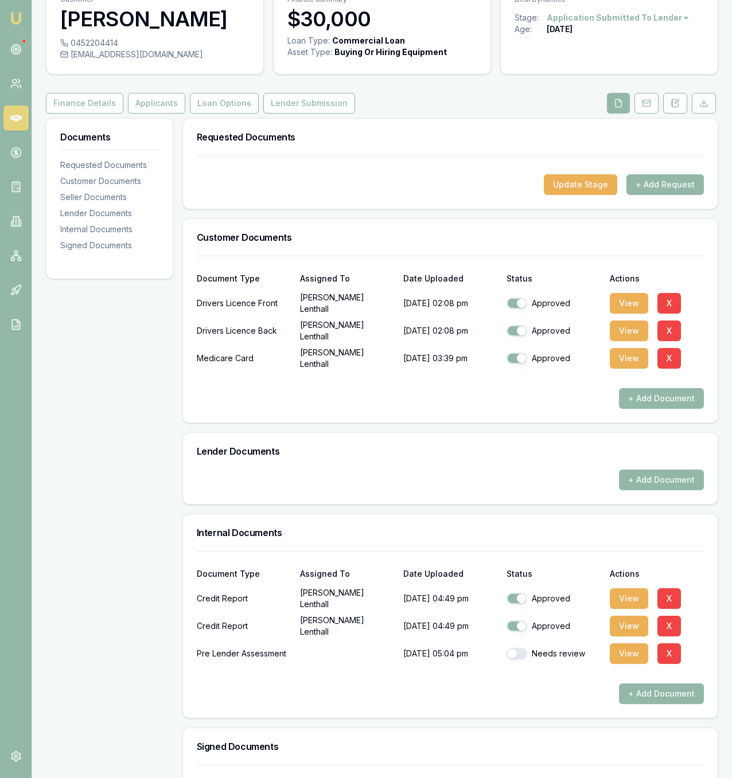
scroll to position [0, 0]
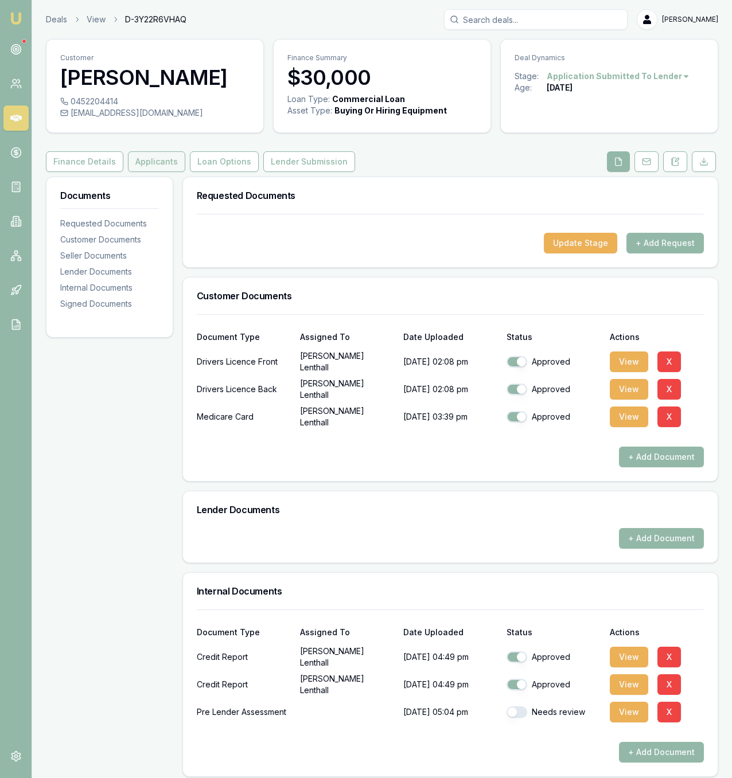
click at [158, 172] on button "Applicants" at bounding box center [156, 161] width 57 height 21
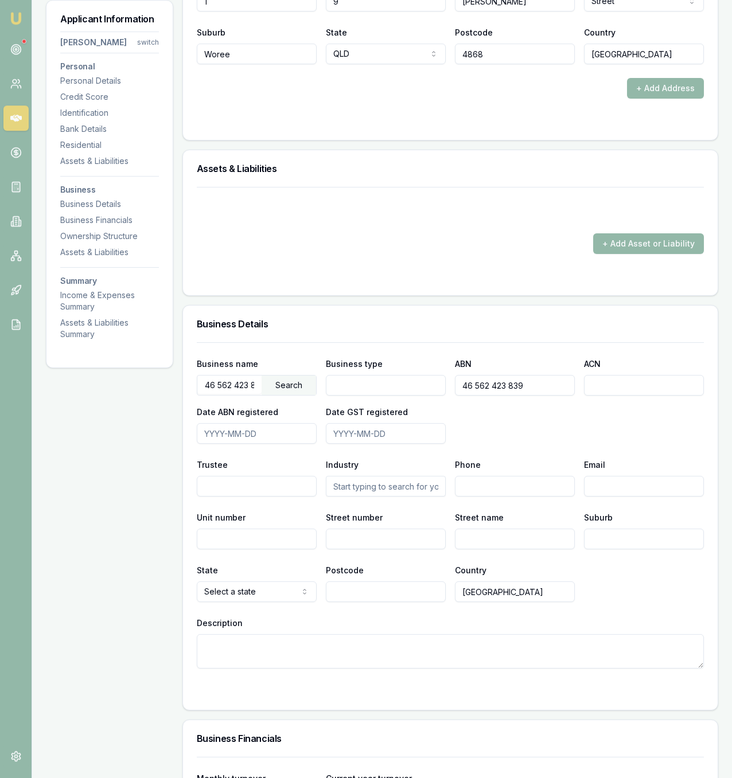
scroll to position [1462, 0]
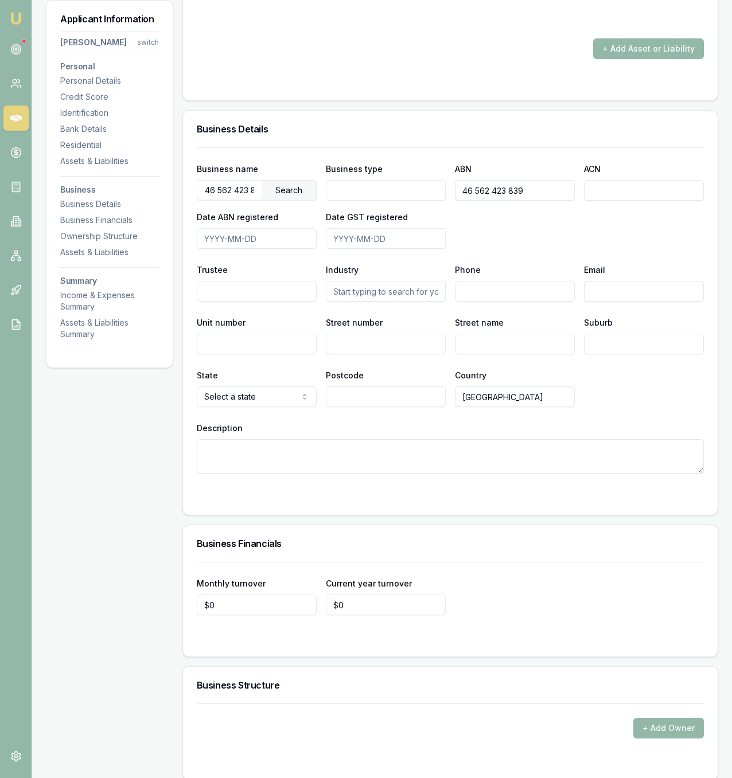
click at [412, 201] on input "Business type" at bounding box center [386, 190] width 120 height 21
type input "Sole Trader"
click at [298, 200] on div "Search" at bounding box center [289, 190] width 54 height 19
click at [220, 199] on input "46 562 423 839" at bounding box center [229, 190] width 64 height 18
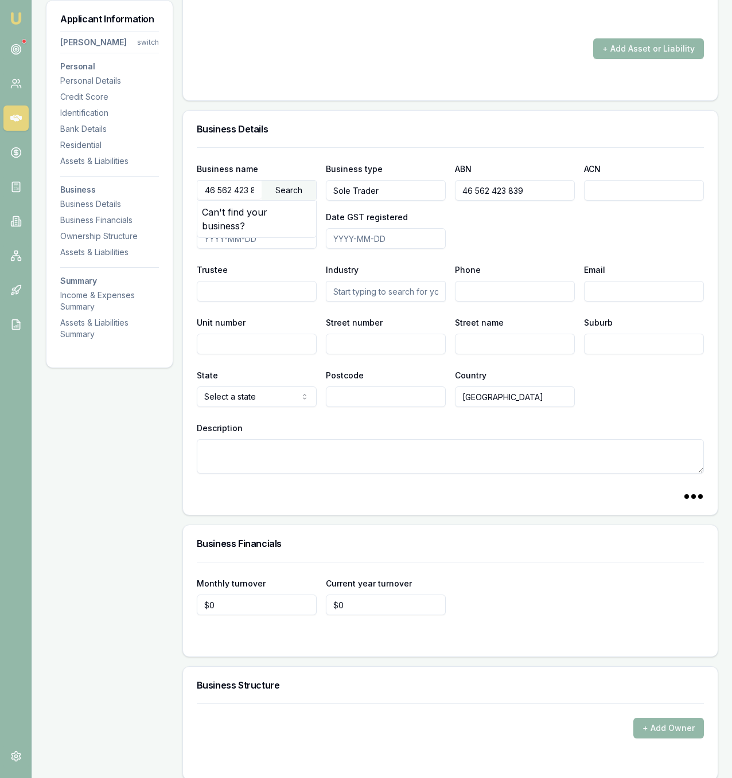
click at [220, 199] on input "46 562 423 839" at bounding box center [229, 190] width 64 height 18
click at [243, 199] on input "Christopher Lentall" at bounding box center [229, 190] width 64 height 18
click at [296, 200] on div "Search" at bounding box center [289, 190] width 54 height 19
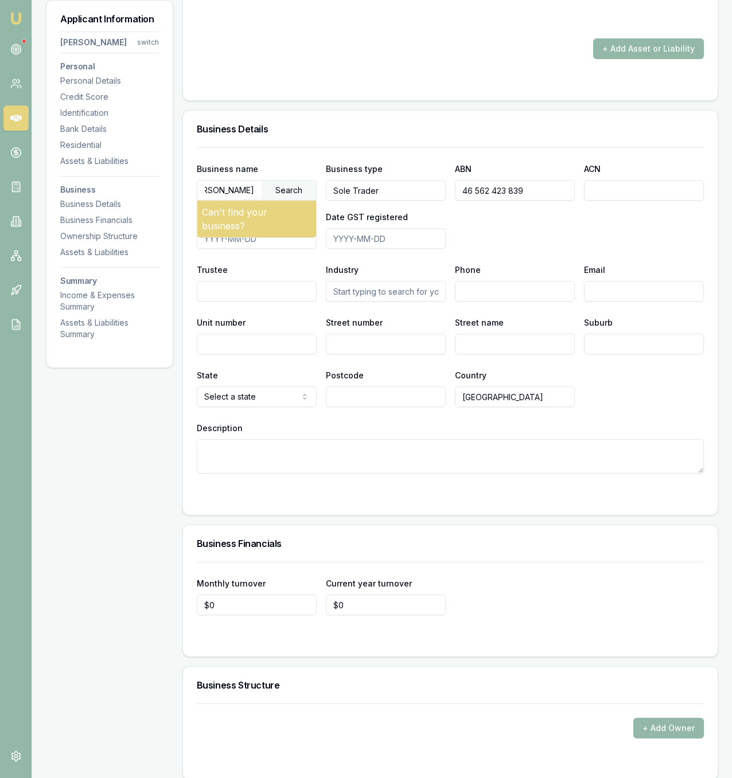
click at [267, 237] on div "Can't find your business?" at bounding box center [256, 219] width 119 height 37
click at [281, 200] on div "Search" at bounding box center [289, 190] width 54 height 19
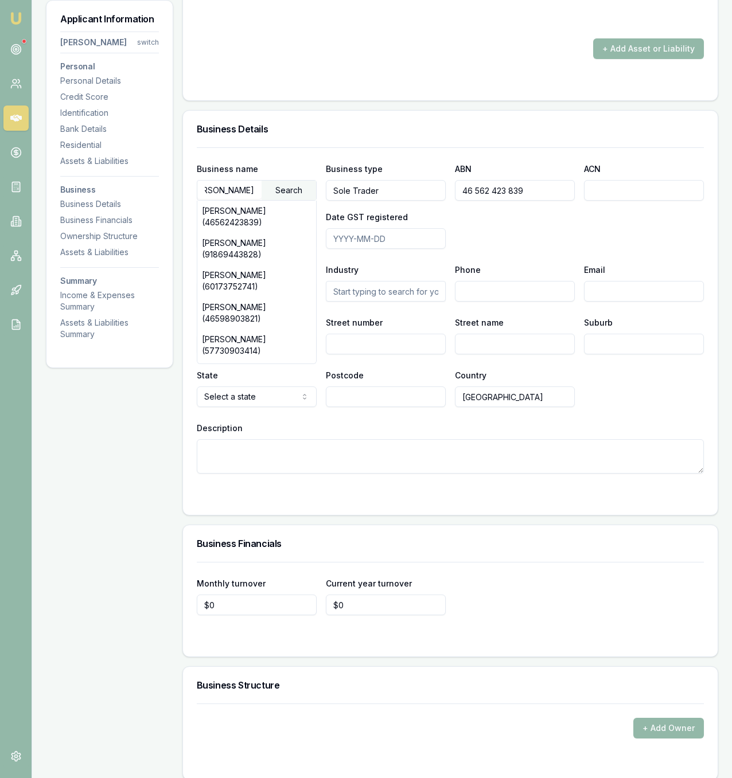
click at [279, 233] on div "CHRISTOPHER LENTHALL (46562423839)" at bounding box center [256, 217] width 119 height 32
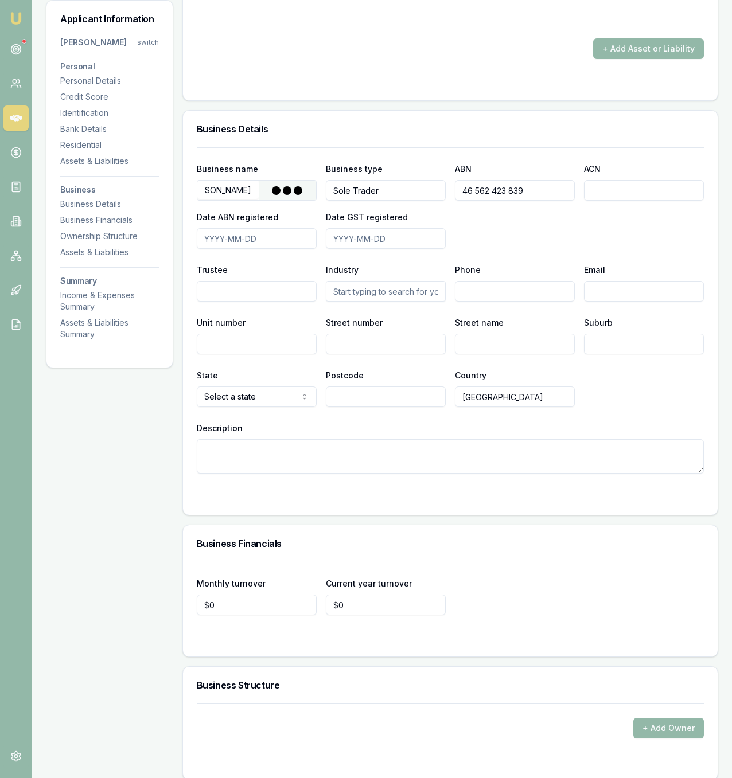
type input "[PERSON_NAME]"
type input "Individual/Sole Trader"
type input "46562423839"
type input "2025-09-17"
click at [503, 249] on div "Business name LENTHALL, CHRISTOPHER Search Business type Individual/Sole Trader…" at bounding box center [450, 205] width 507 height 87
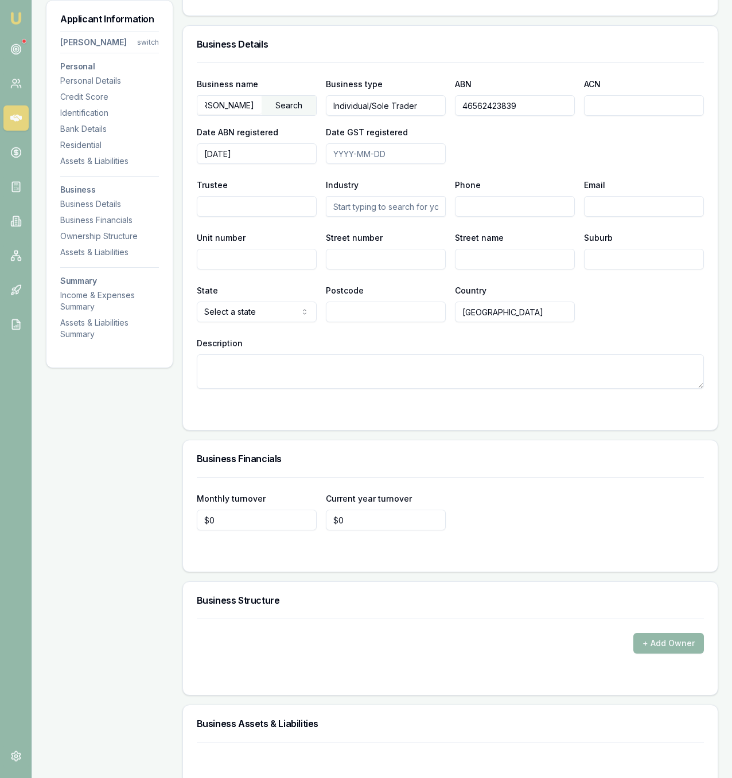
scroll to position [1579, 0]
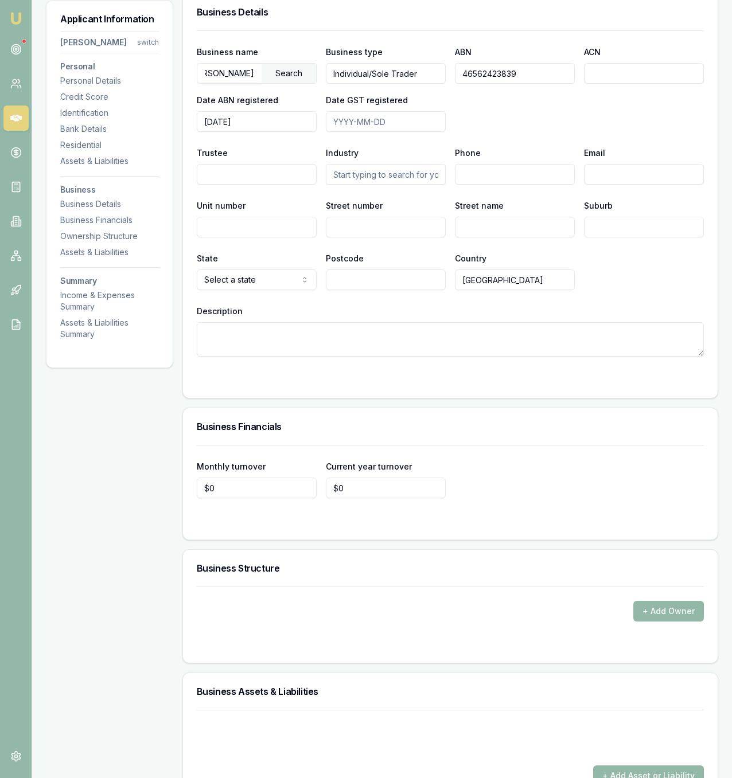
click at [249, 526] on form "Monthly turnover $0 Current year turnover $0" at bounding box center [450, 485] width 507 height 81
click at [233, 498] on input "0" at bounding box center [257, 488] width 120 height 21
click at [232, 498] on input "0" at bounding box center [257, 488] width 120 height 21
type input "$10,000"
type input "0"
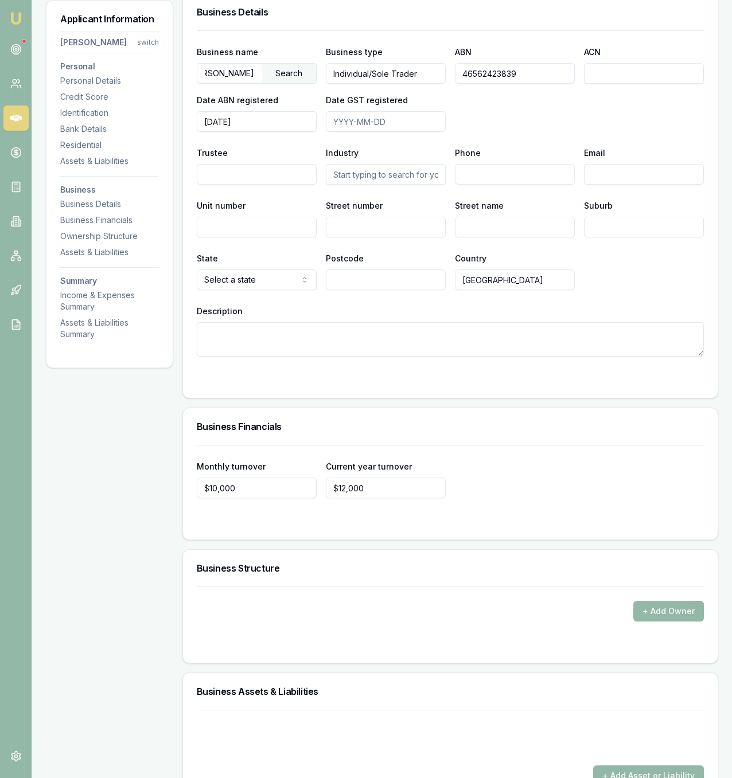
click at [506, 526] on div at bounding box center [450, 521] width 507 height 9
drag, startPoint x: 385, startPoint y: 515, endPoint x: 383, endPoint y: 503, distance: 12.2
click at [384, 498] on input "12000" at bounding box center [386, 488] width 120 height 21
click at [364, 498] on input "120000" at bounding box center [386, 488] width 120 height 21
type input "$120,000"
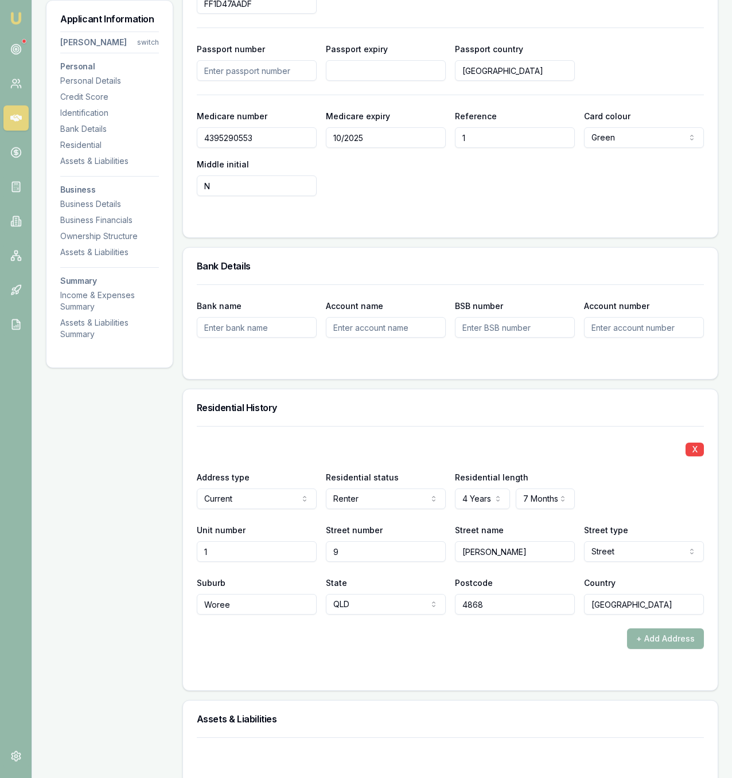
scroll to position [0, 0]
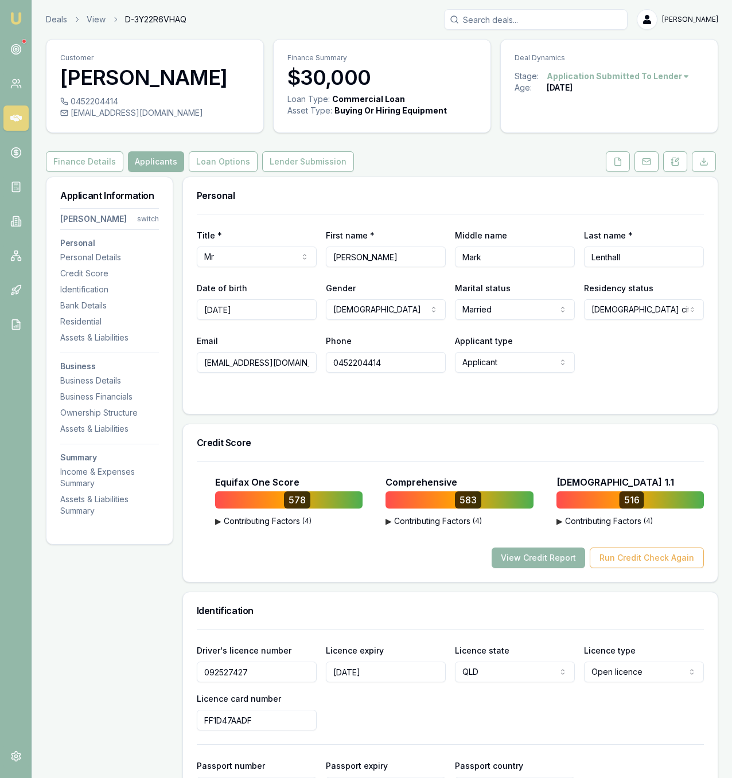
drag, startPoint x: 379, startPoint y: 434, endPoint x: 387, endPoint y: 291, distance: 143.0
click at [214, 172] on button "Loan Options" at bounding box center [223, 161] width 69 height 21
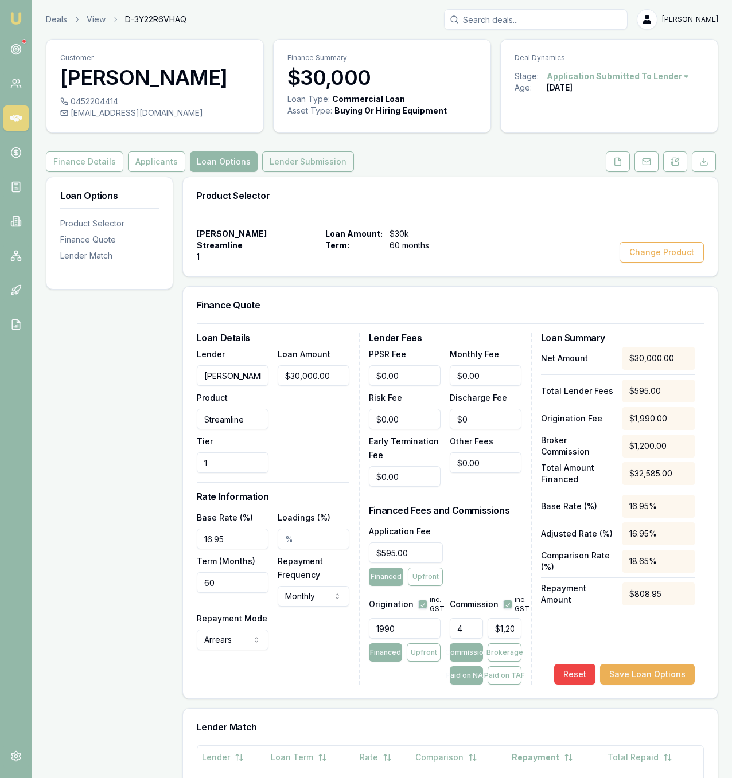
click at [315, 172] on button "Lender Submission" at bounding box center [308, 161] width 92 height 21
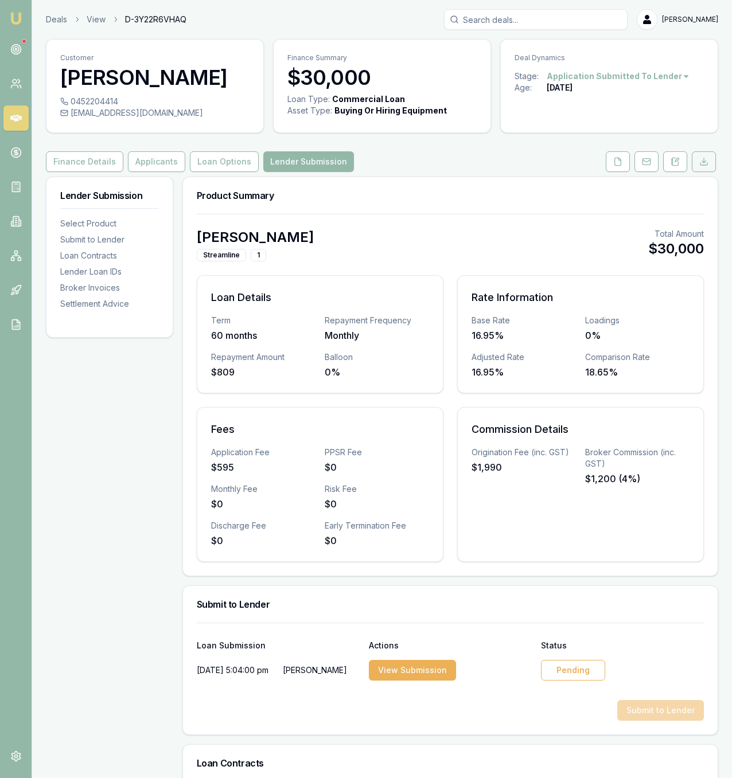
click at [710, 172] on button at bounding box center [704, 161] width 24 height 21
click at [130, 172] on button "Applicants" at bounding box center [156, 161] width 57 height 21
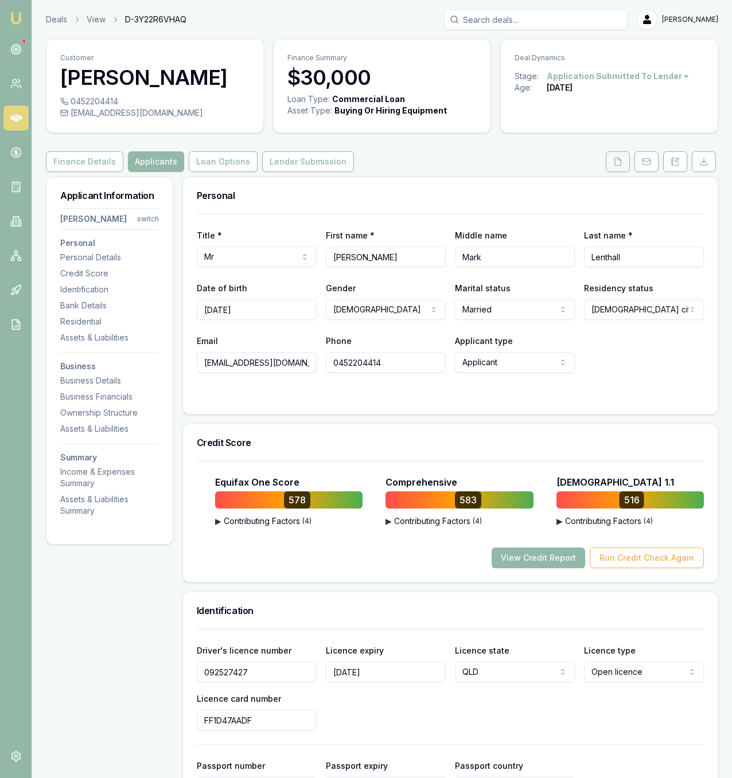
click at [621, 172] on button at bounding box center [618, 161] width 24 height 21
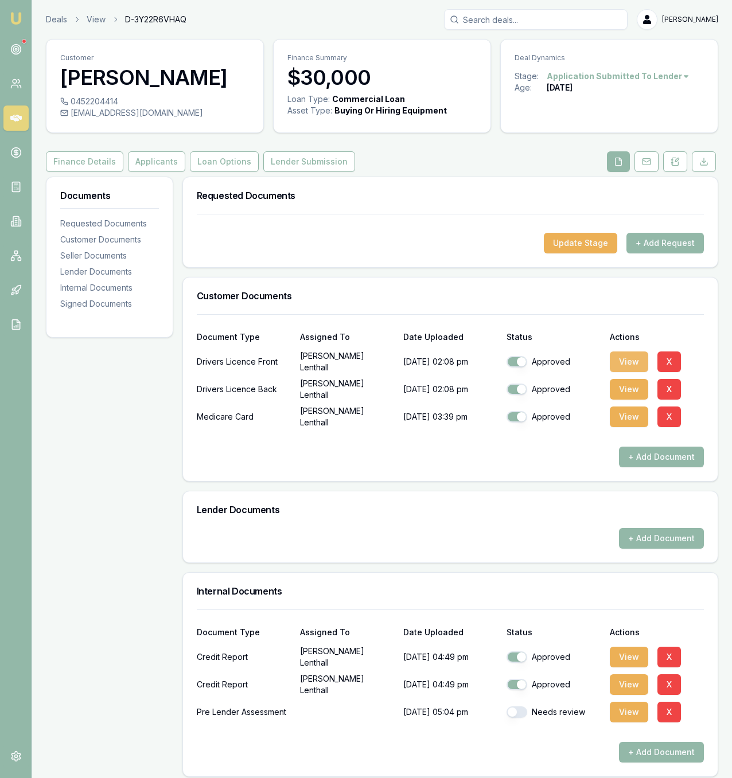
click at [638, 372] on button "View" at bounding box center [629, 362] width 38 height 21
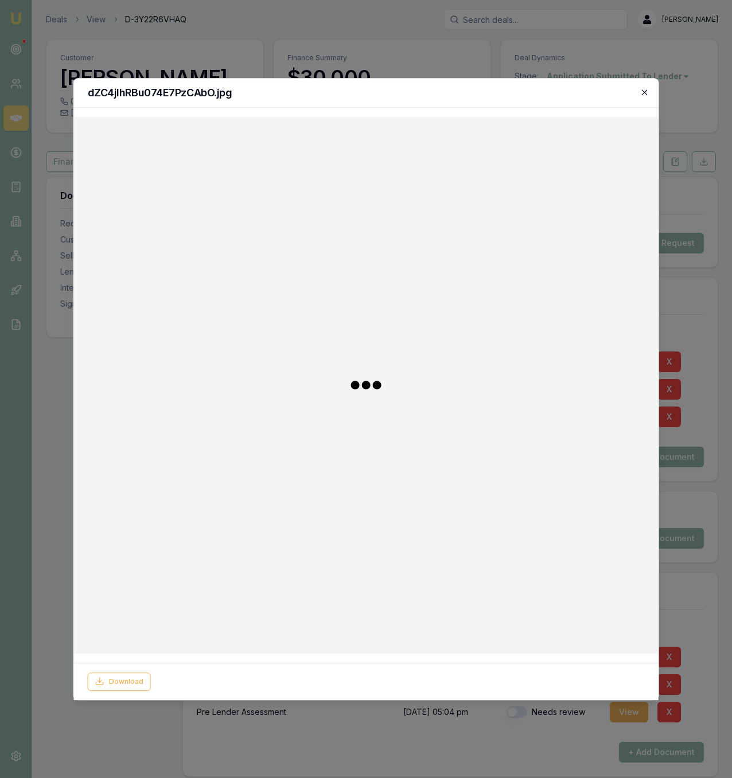
click at [645, 94] on icon "button" at bounding box center [643, 92] width 9 height 9
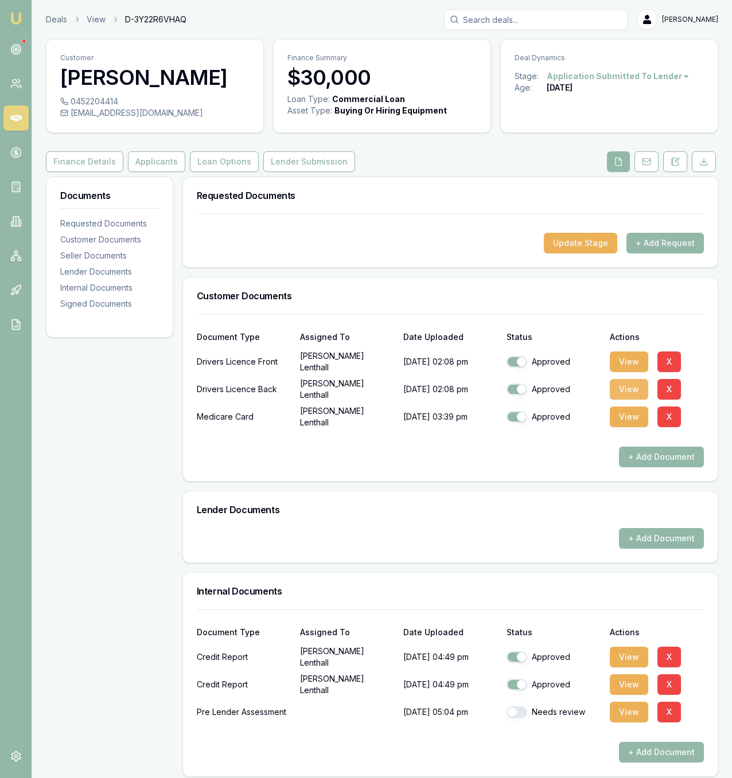
click at [621, 400] on button "View" at bounding box center [629, 389] width 38 height 21
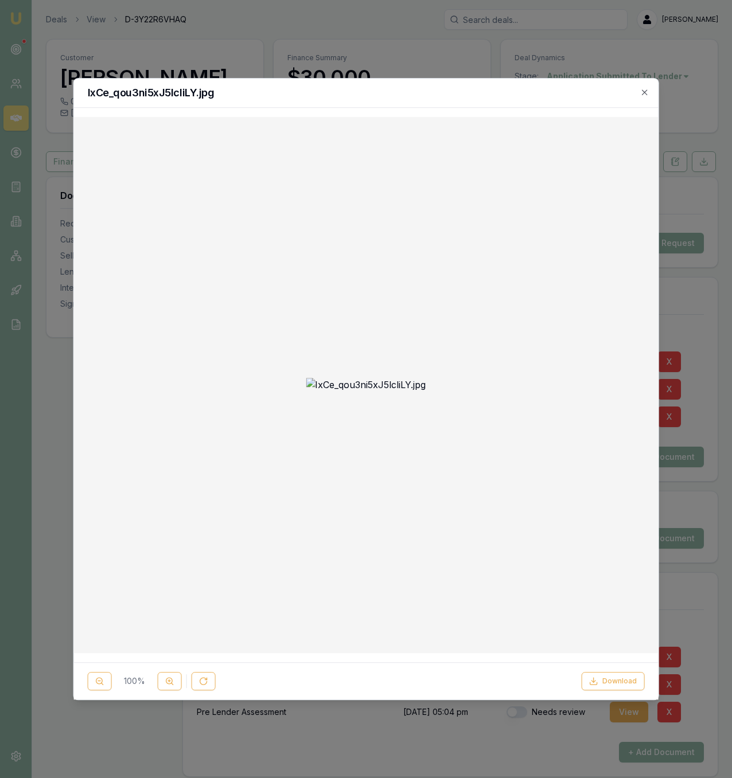
click at [171, 45] on div at bounding box center [366, 389] width 732 height 778
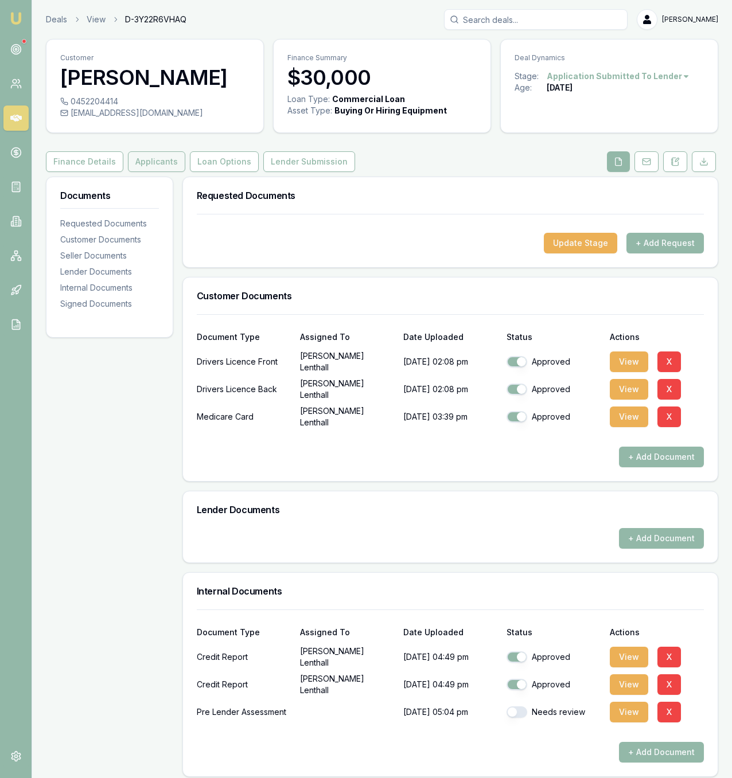
click at [171, 172] on button "Applicants" at bounding box center [156, 161] width 57 height 21
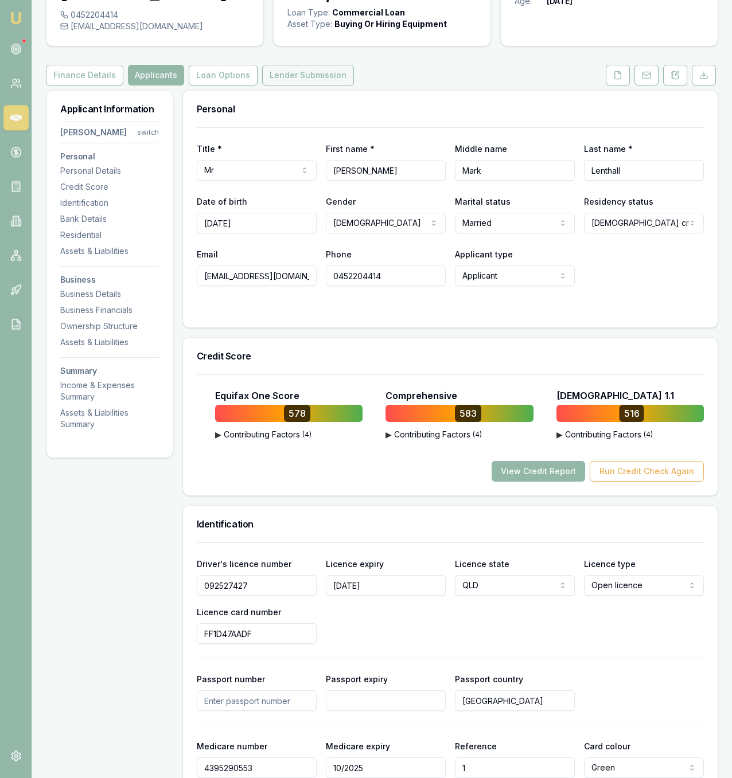
scroll to position [58, 0]
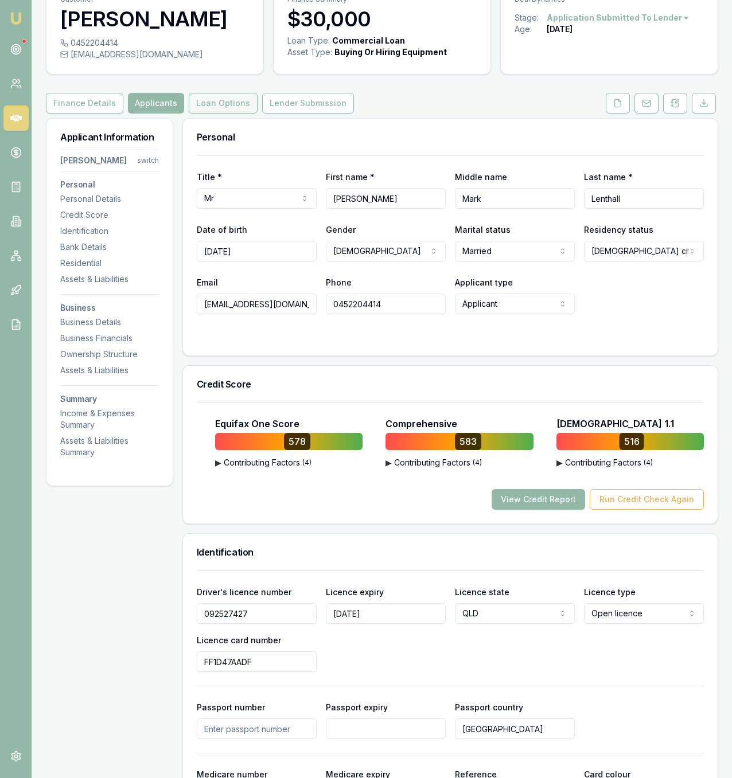
click at [224, 114] on button "Loan Options" at bounding box center [223, 103] width 69 height 21
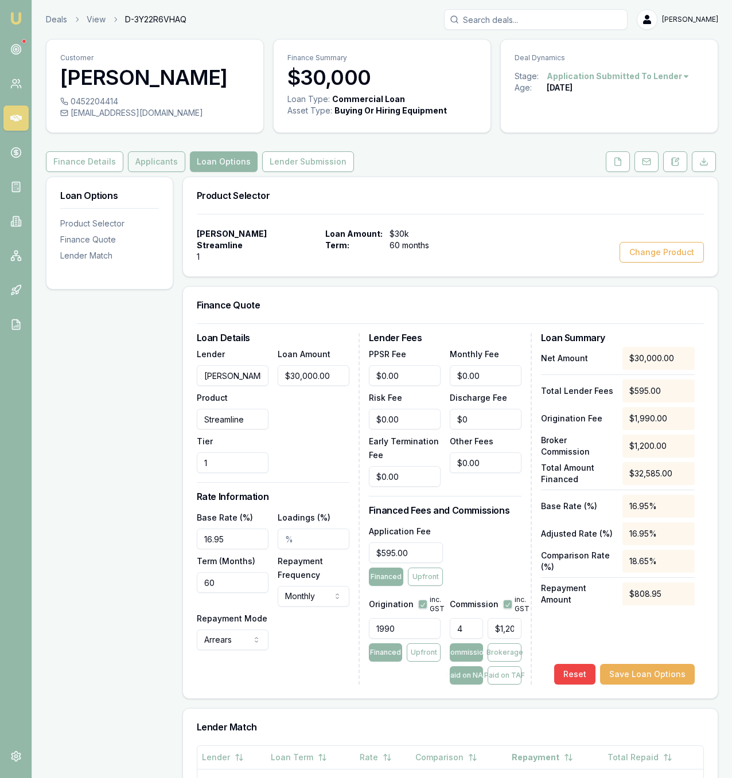
click at [159, 172] on button "Applicants" at bounding box center [156, 161] width 57 height 21
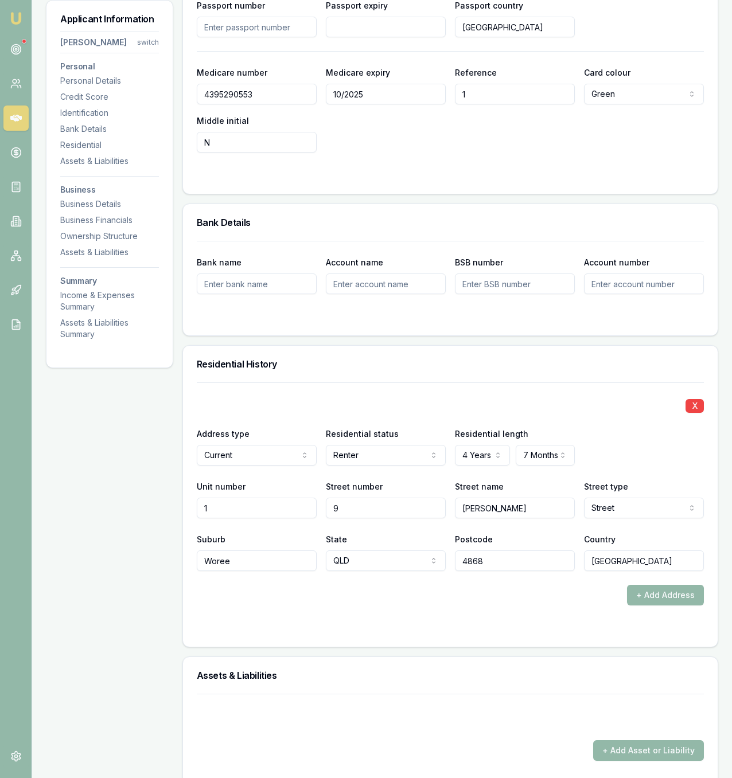
scroll to position [1170, 0]
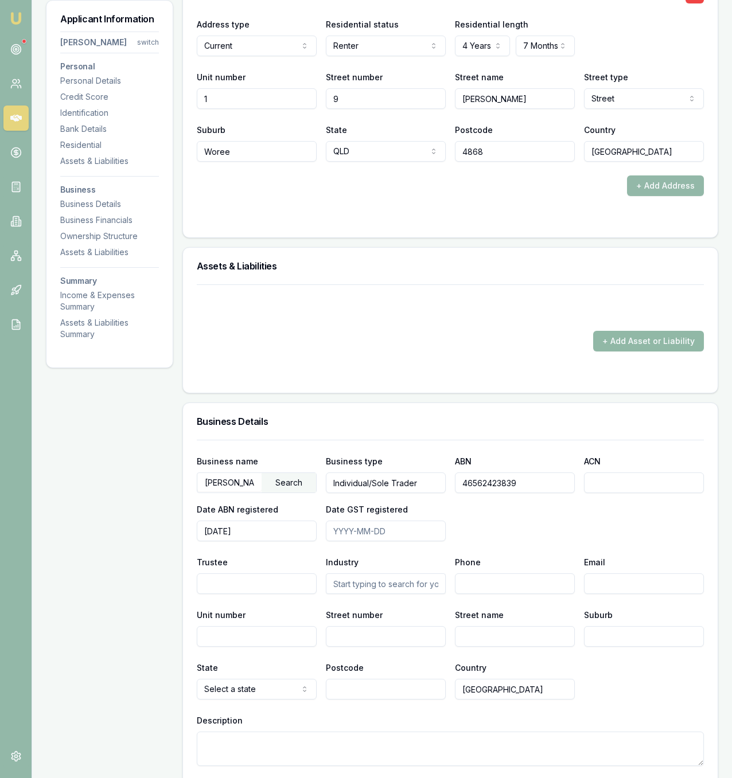
click at [608, 352] on button "+ Add Asset or Liability" at bounding box center [648, 341] width 111 height 21
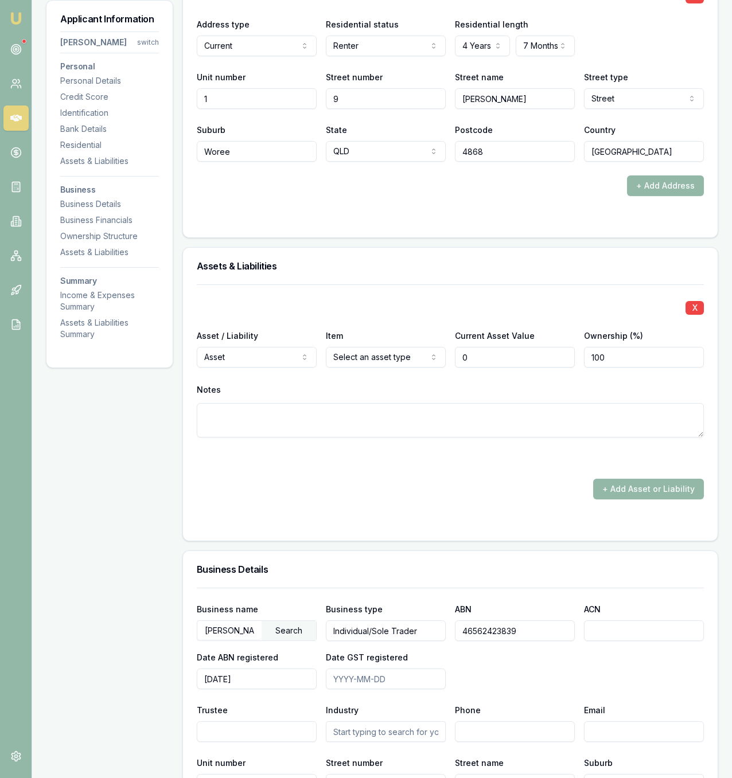
type input "$0"
click at [693, 339] on div "X Asset / Liability Asset Asset Liability Item Select an asset type Home Car Bo…" at bounding box center [450, 374] width 507 height 181
click at [693, 315] on button "X" at bounding box center [694, 308] width 18 height 14
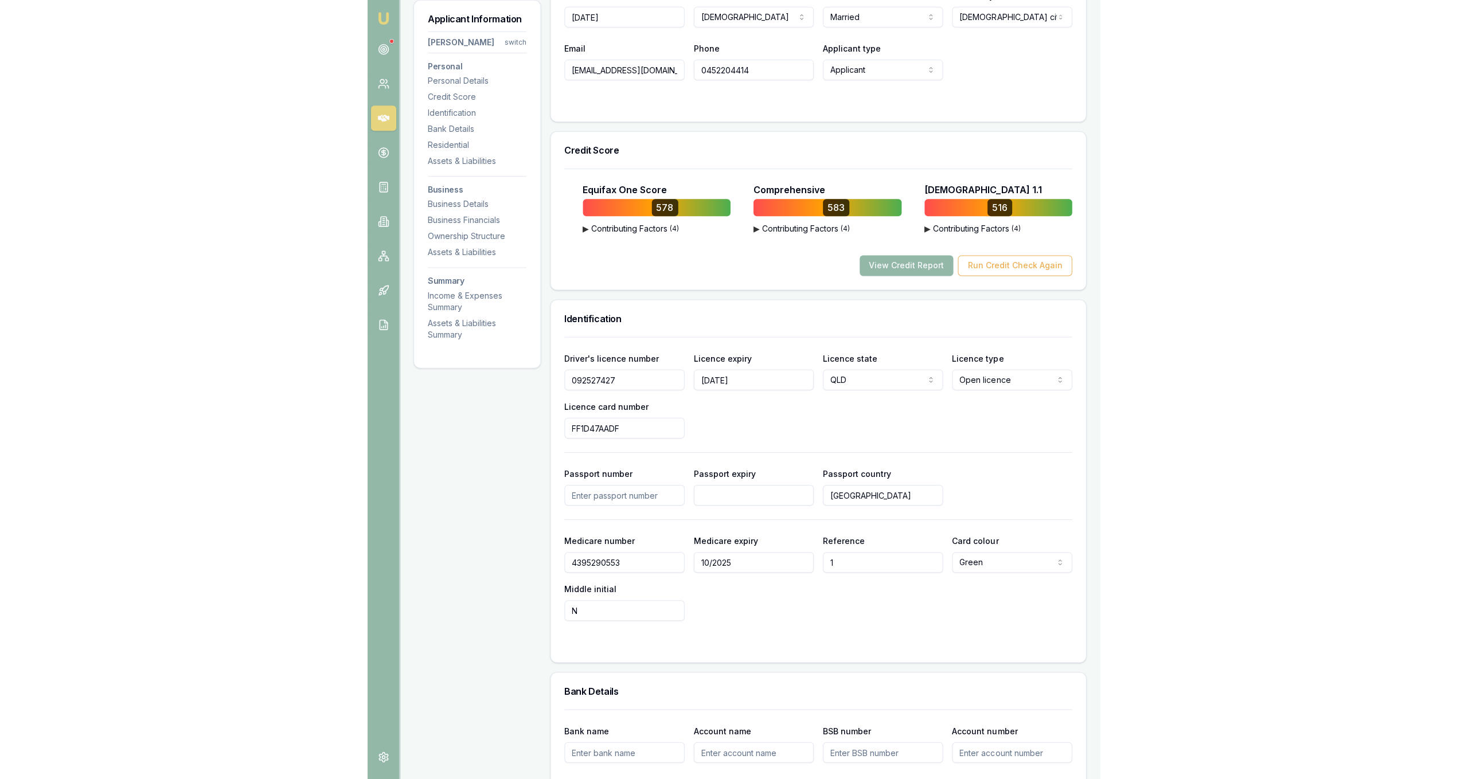
scroll to position [0, 0]
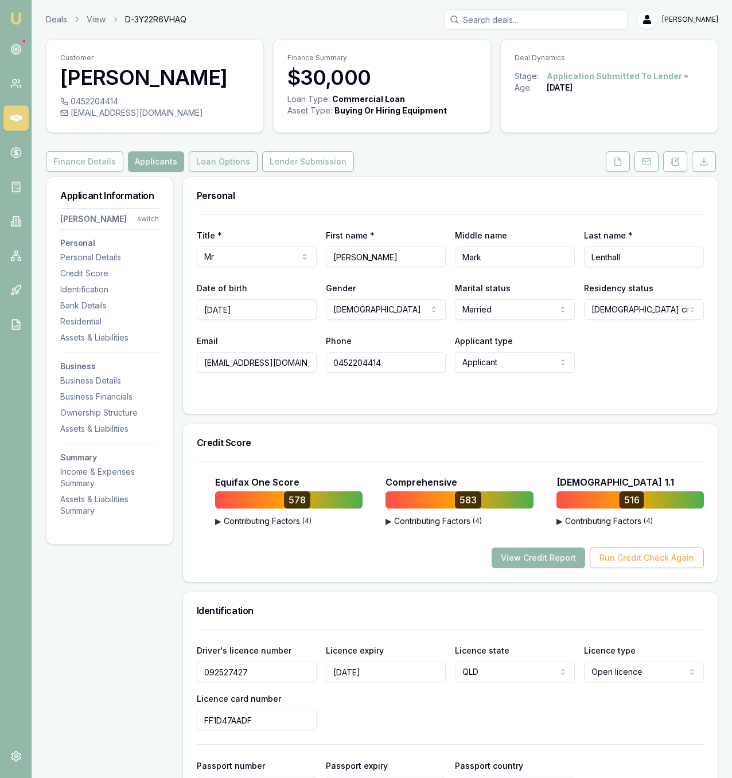
click at [216, 172] on button "Loan Options" at bounding box center [223, 161] width 69 height 21
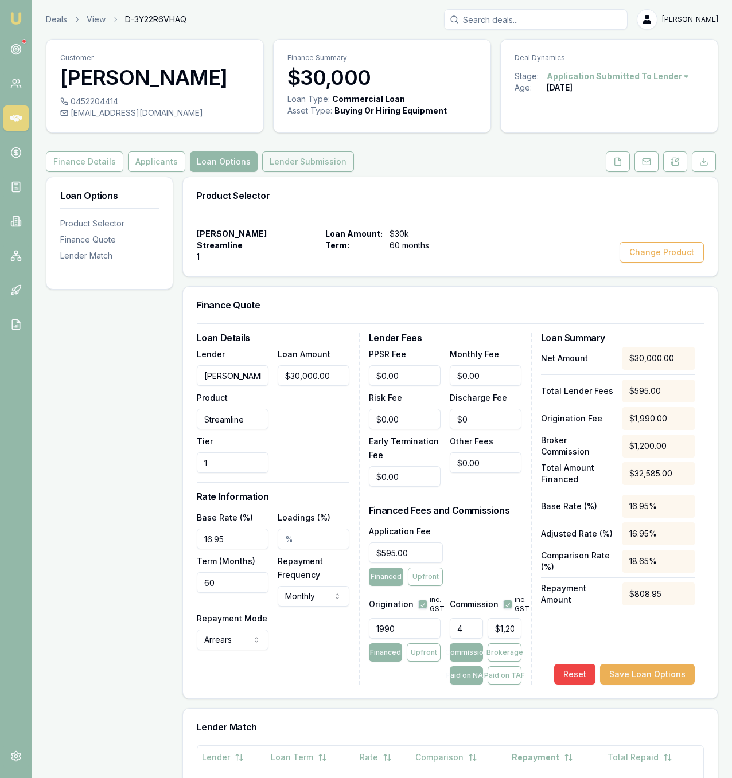
click at [283, 172] on button "Lender Submission" at bounding box center [308, 161] width 92 height 21
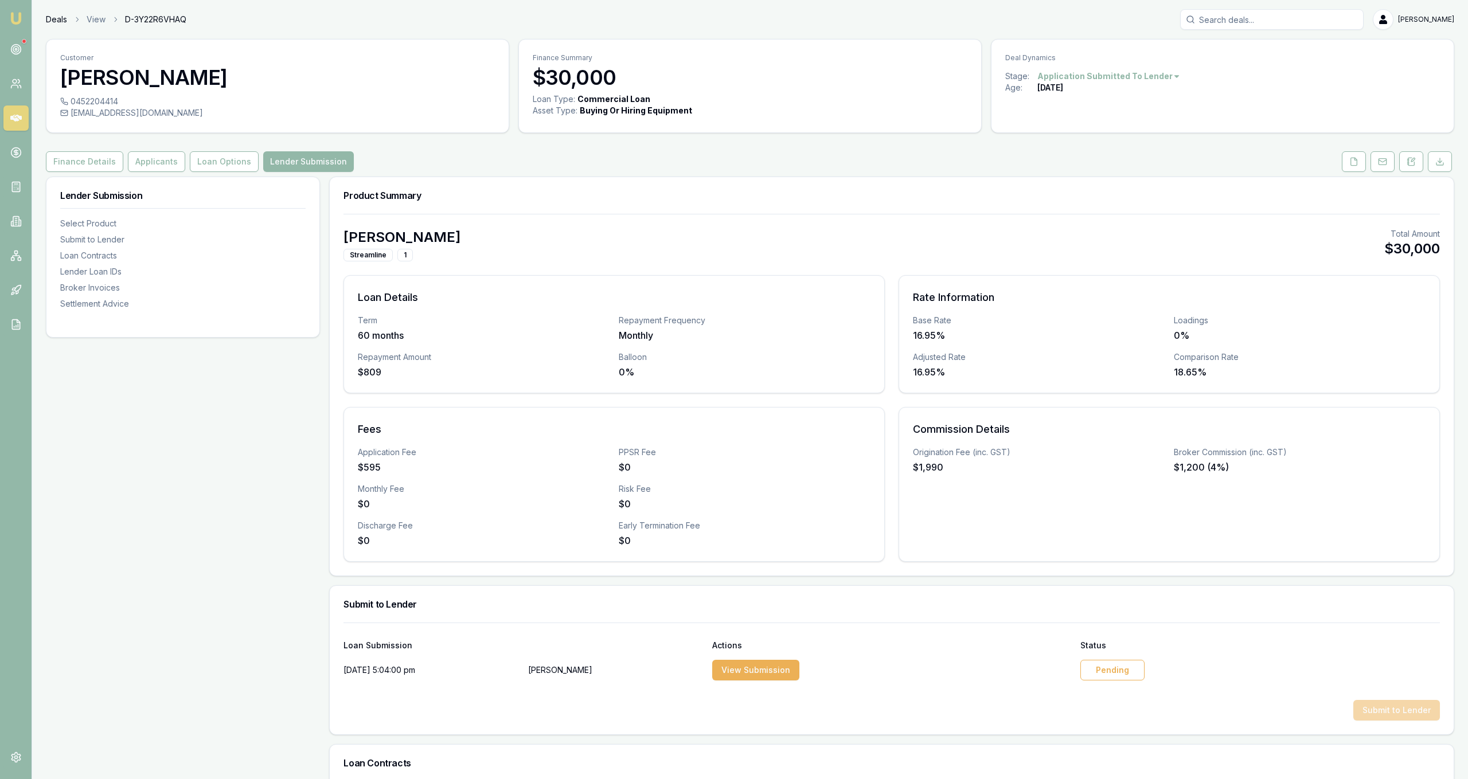
click at [60, 21] on link "Deals" at bounding box center [56, 19] width 21 height 11
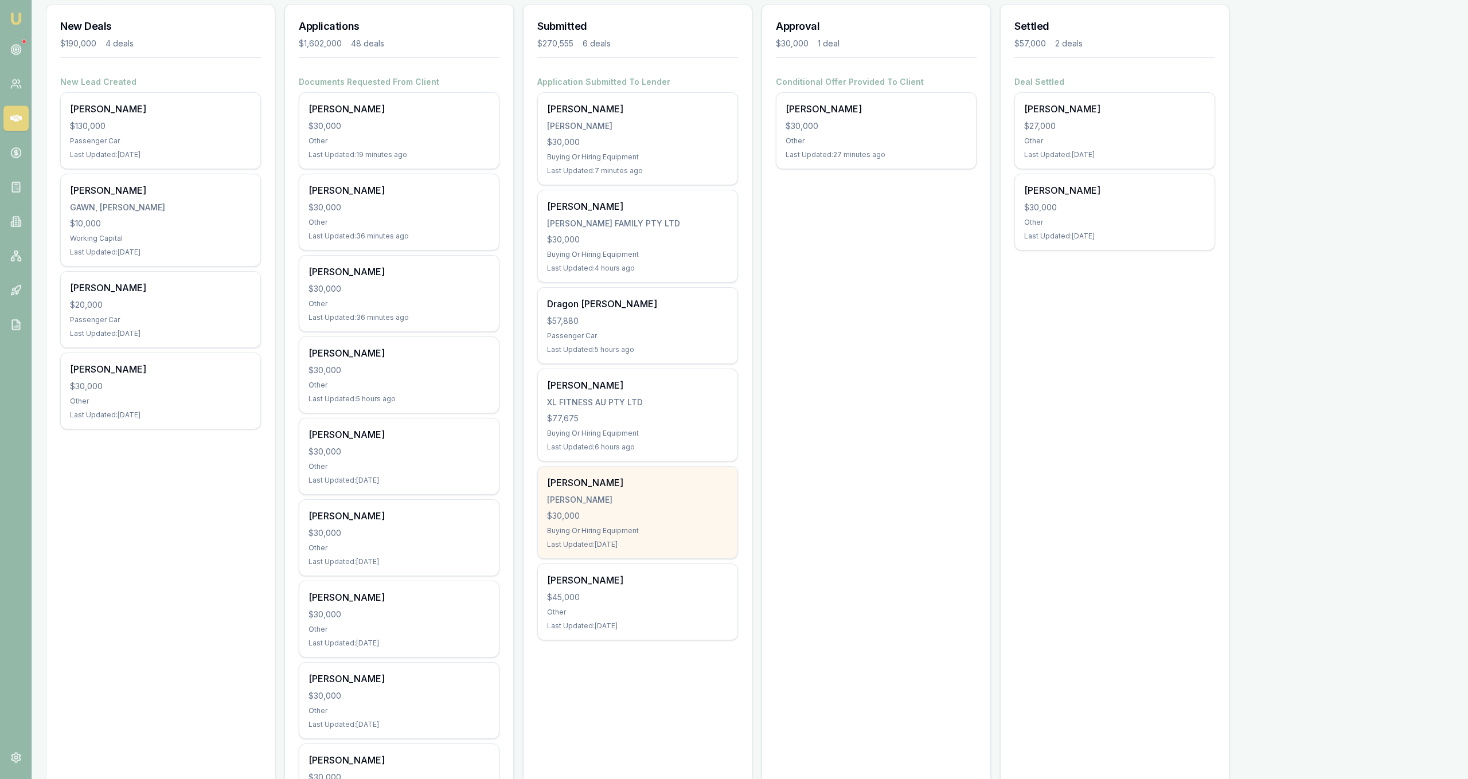
scroll to position [175, 0]
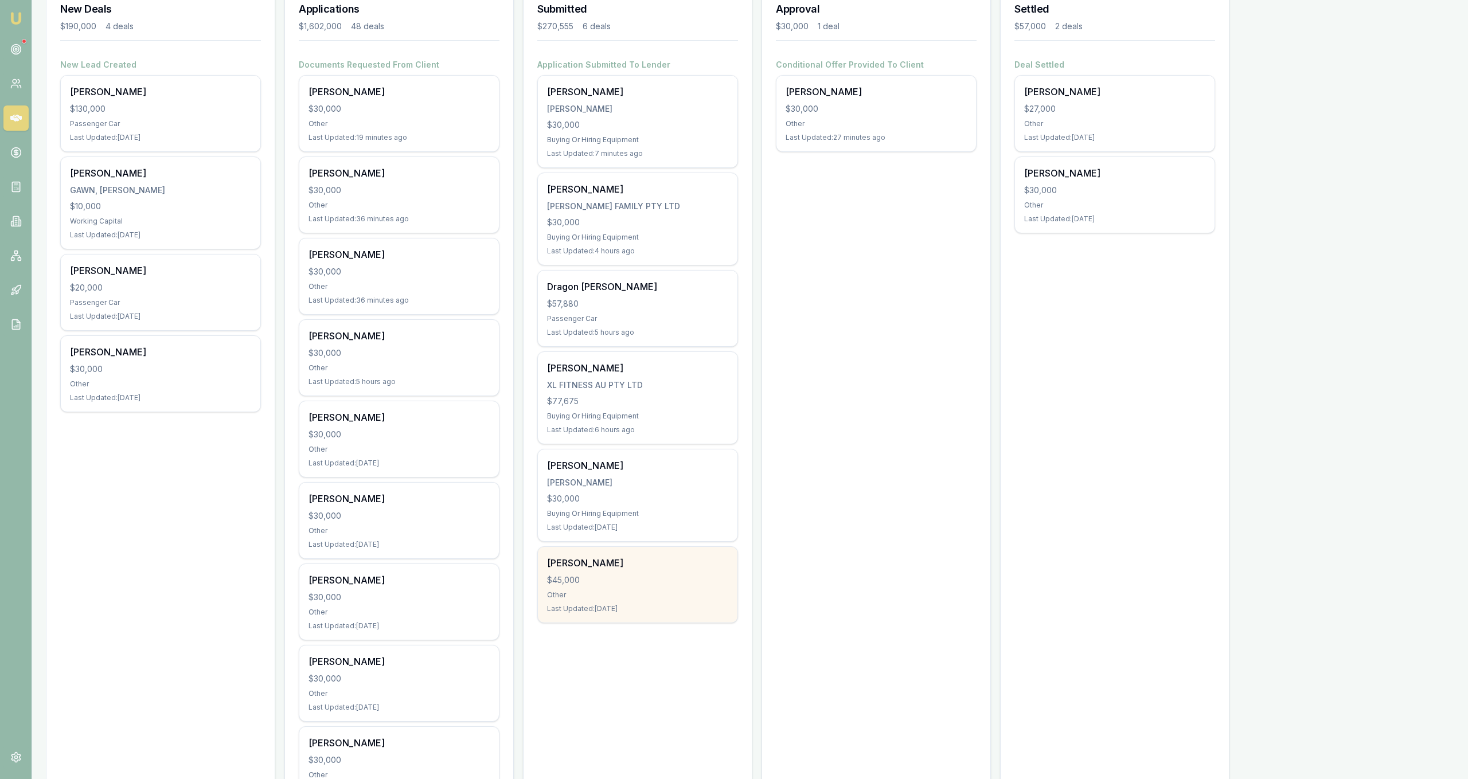
click at [678, 569] on div "[PERSON_NAME]" at bounding box center [637, 563] width 181 height 14
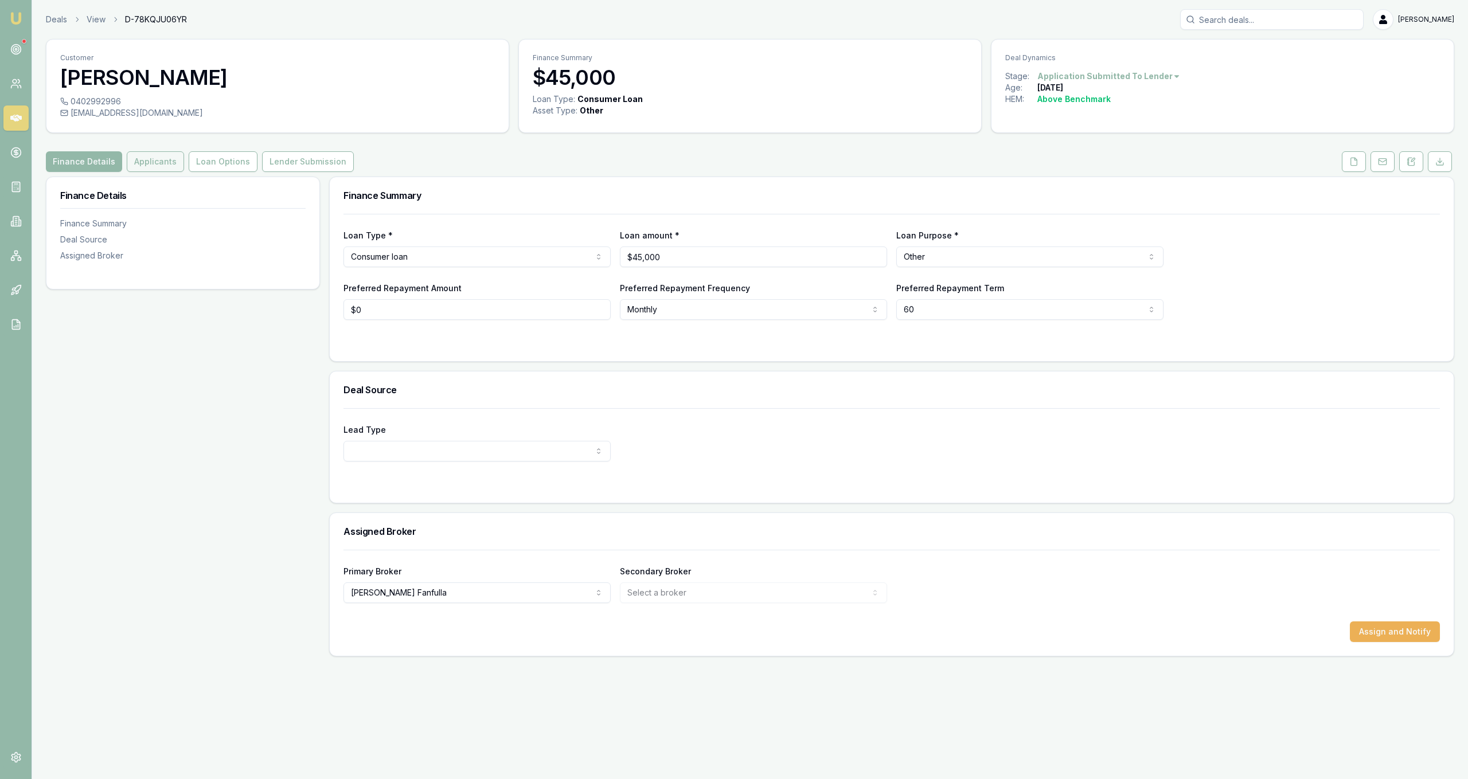
click at [135, 157] on button "Applicants" at bounding box center [155, 161] width 57 height 21
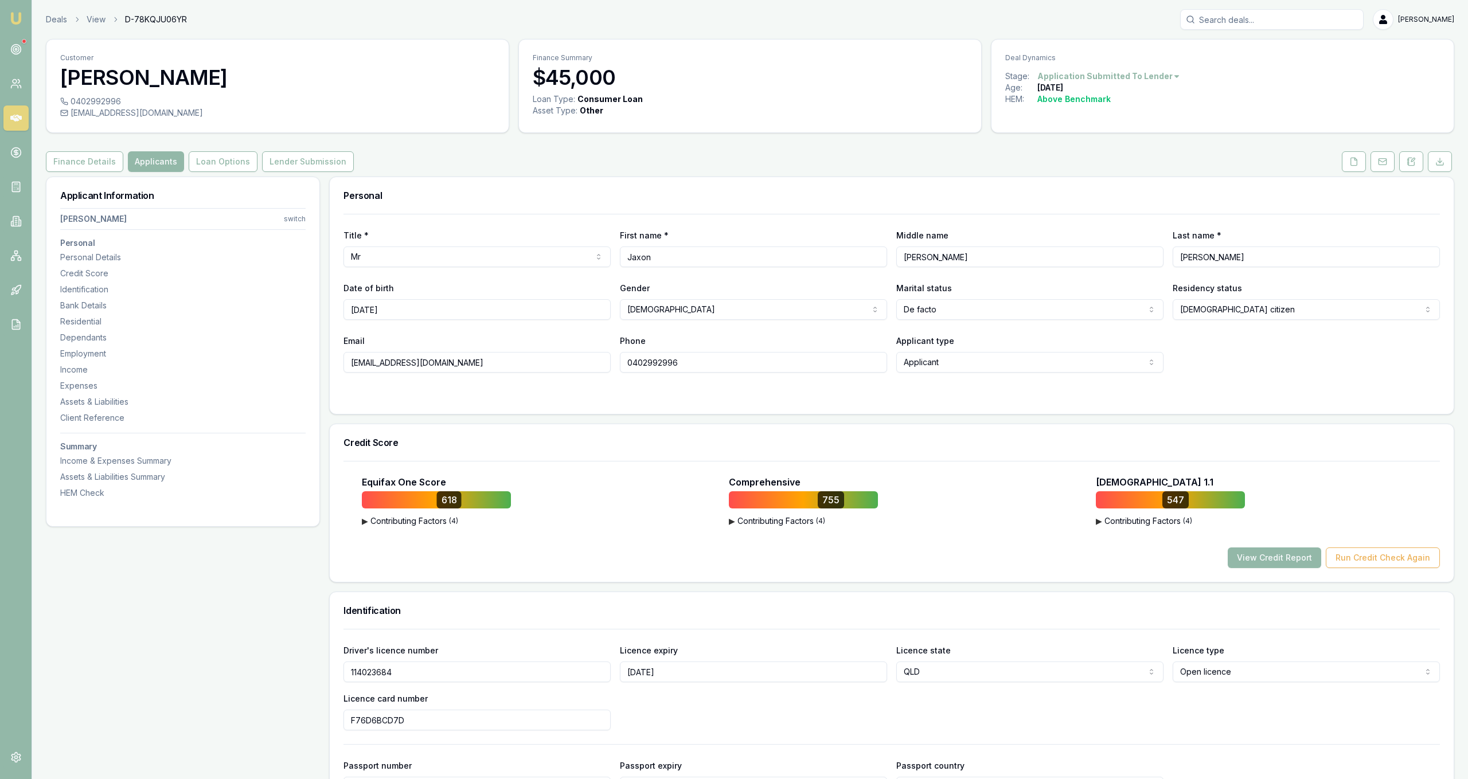
drag, startPoint x: 57, startPoint y: 29, endPoint x: 35, endPoint y: 10, distance: 29.7
click at [57, 29] on div "Deals View D-78KQJU06YR [PERSON_NAME] Fanfulla" at bounding box center [750, 19] width 1408 height 21
click at [34, 10] on header "Deals View D-78KQJU06YR [PERSON_NAME] Fanfulla Toggle Menu" at bounding box center [750, 19] width 1436 height 21
click at [48, 17] on header "Deals View D-78KQJU06YR [PERSON_NAME] Fanfulla Toggle Menu" at bounding box center [750, 19] width 1436 height 21
click at [53, 16] on link "Deals" at bounding box center [56, 19] width 21 height 11
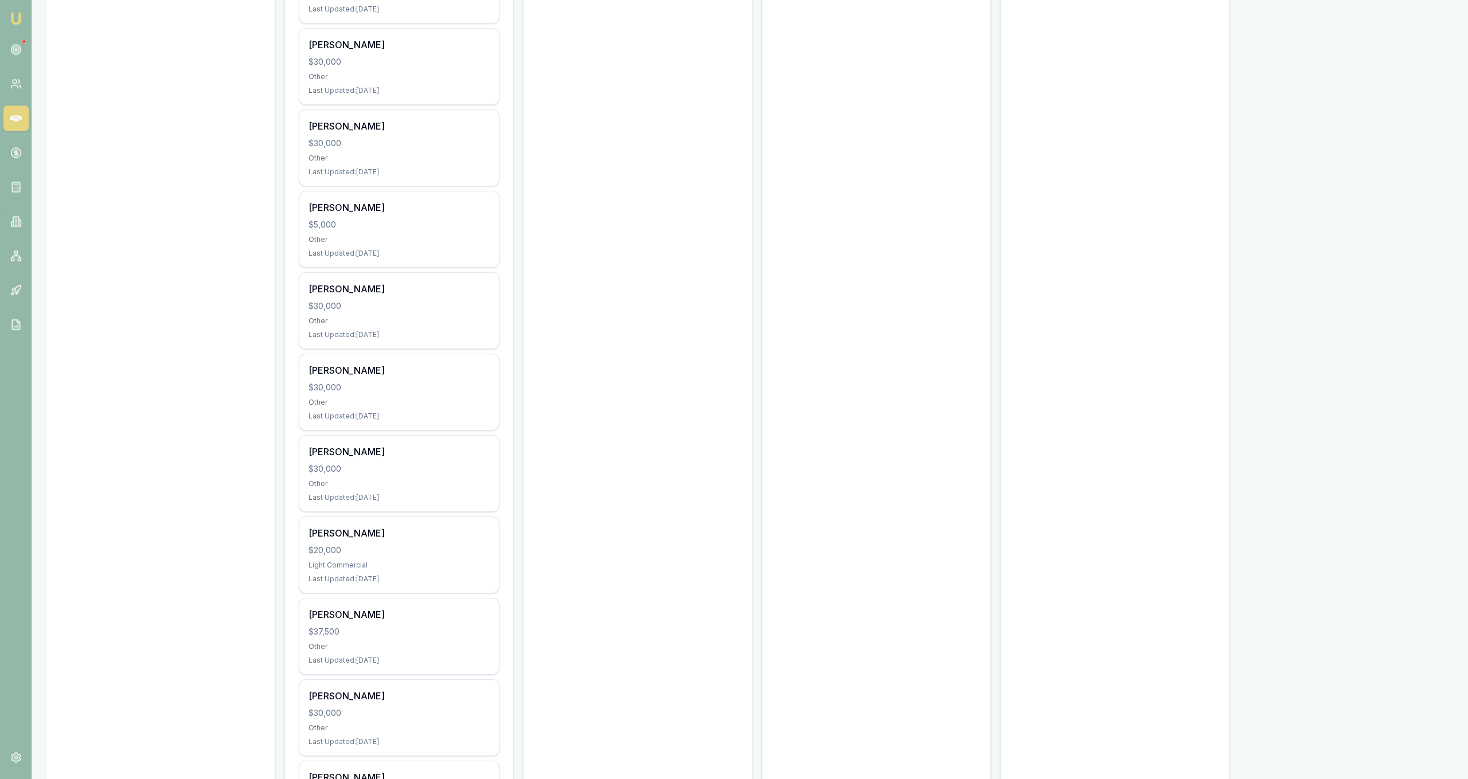
scroll to position [877, 0]
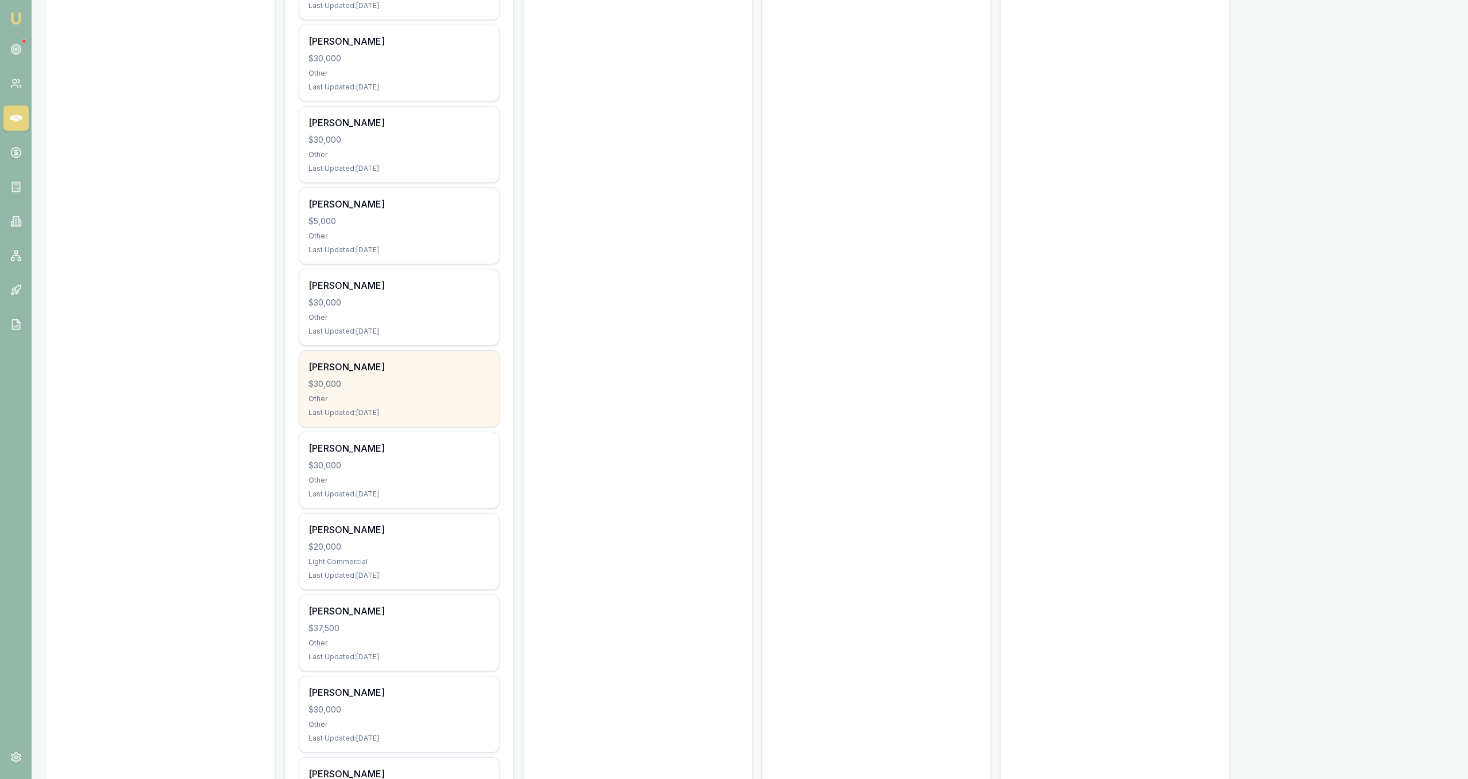
click at [436, 400] on div "Other" at bounding box center [399, 399] width 181 height 9
drag, startPoint x: 684, startPoint y: 260, endPoint x: 664, endPoint y: 251, distance: 21.8
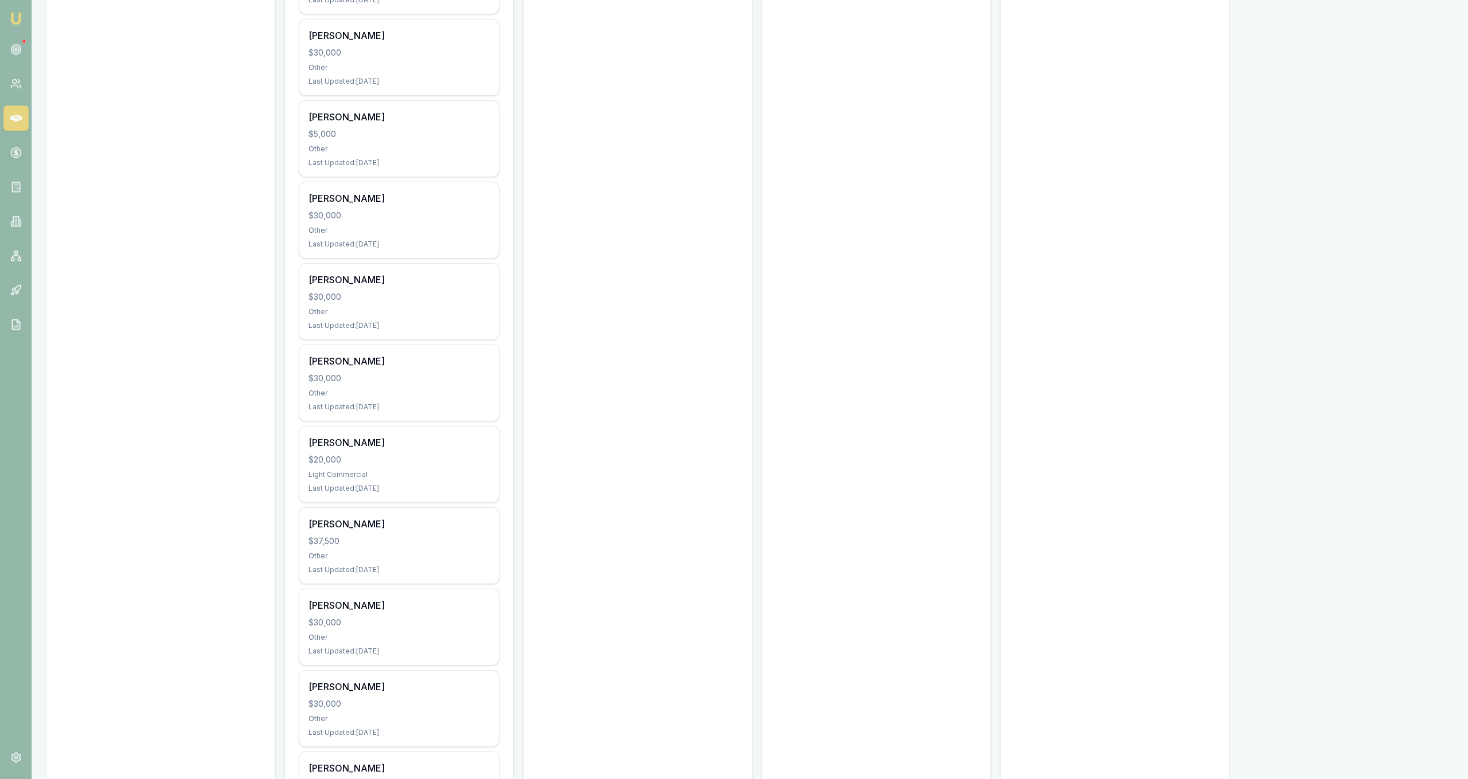
scroll to position [994, 0]
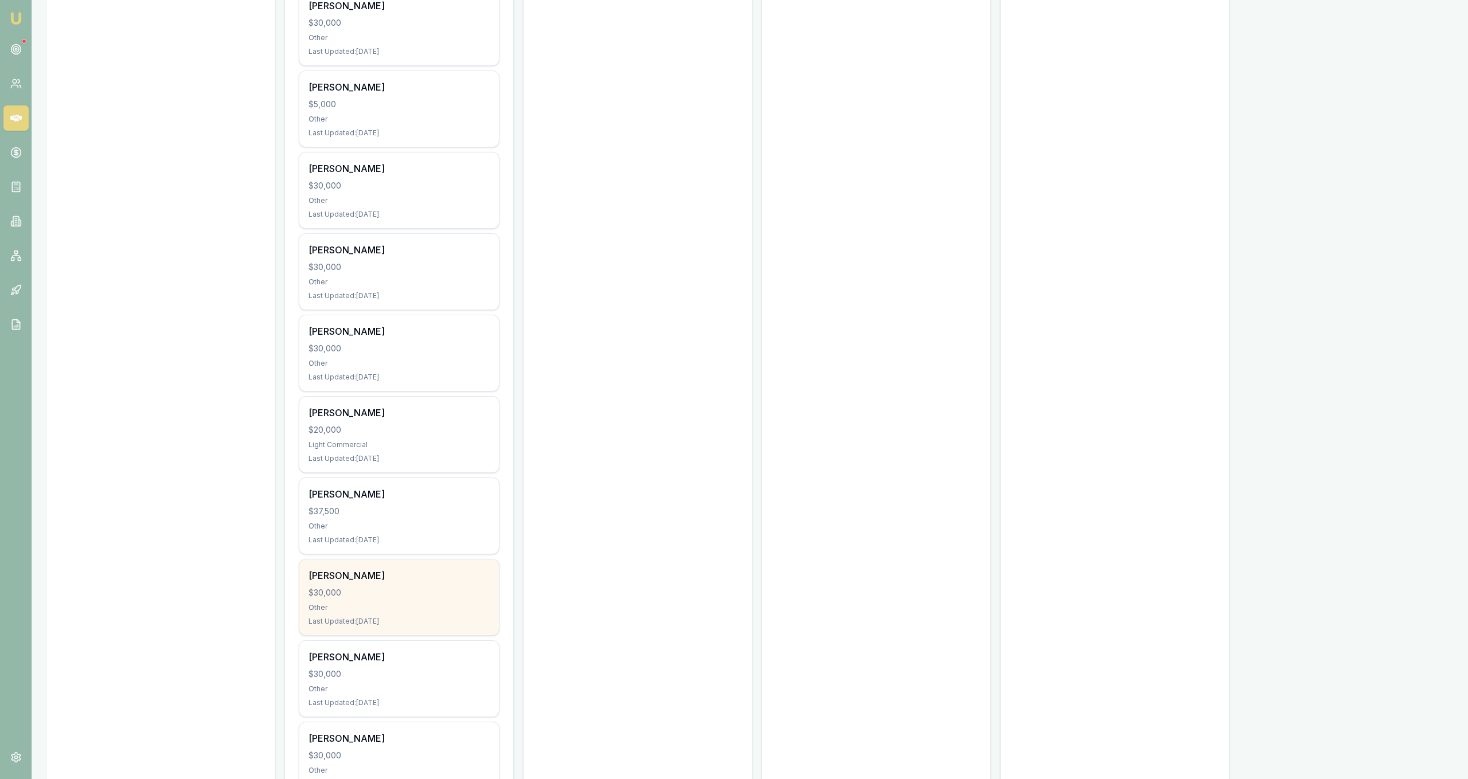
click at [498, 571] on div "[PERSON_NAME] $30,000 Other Last Updated: [DATE]" at bounding box center [399, 598] width 200 height 76
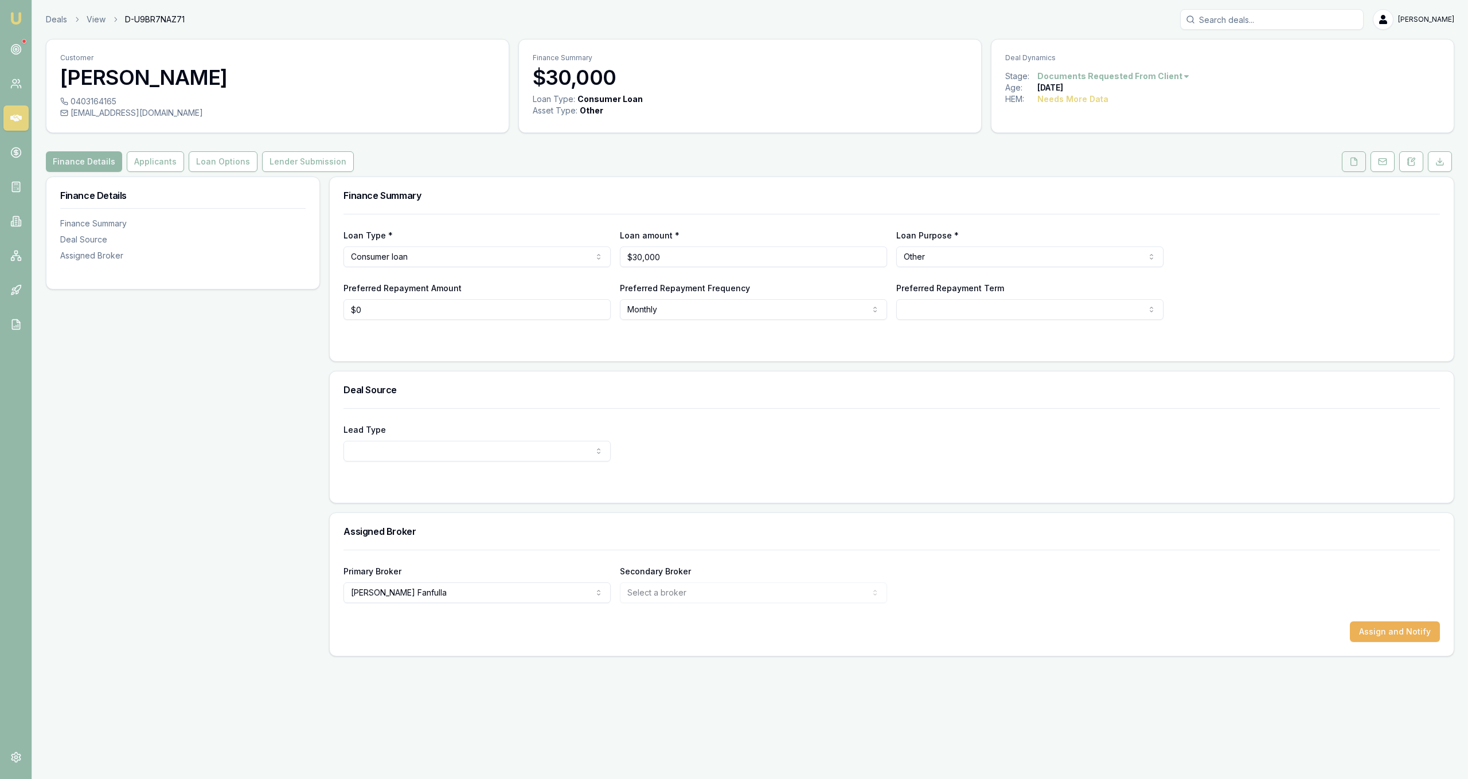
click at [1354, 161] on icon at bounding box center [1353, 161] width 9 height 9
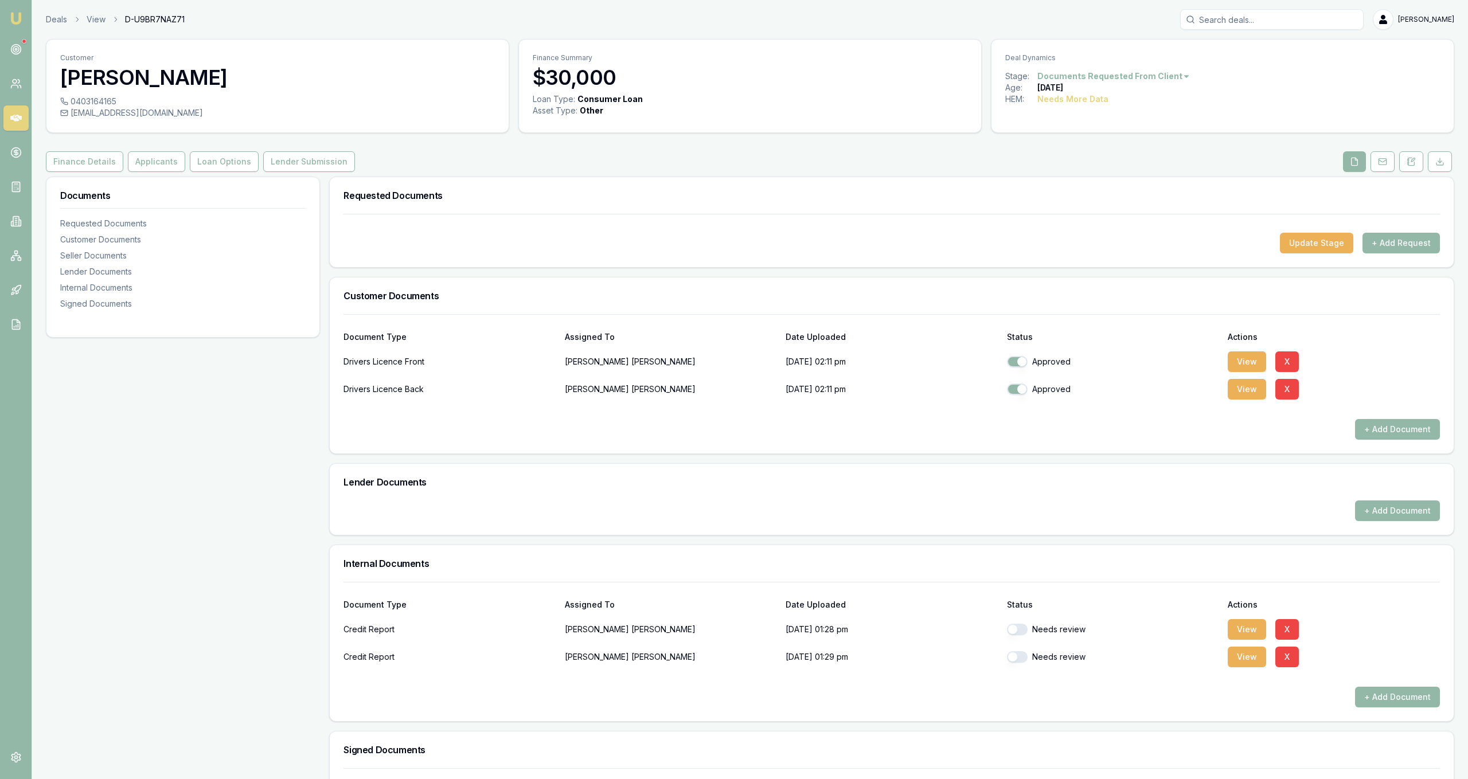
scroll to position [138, 0]
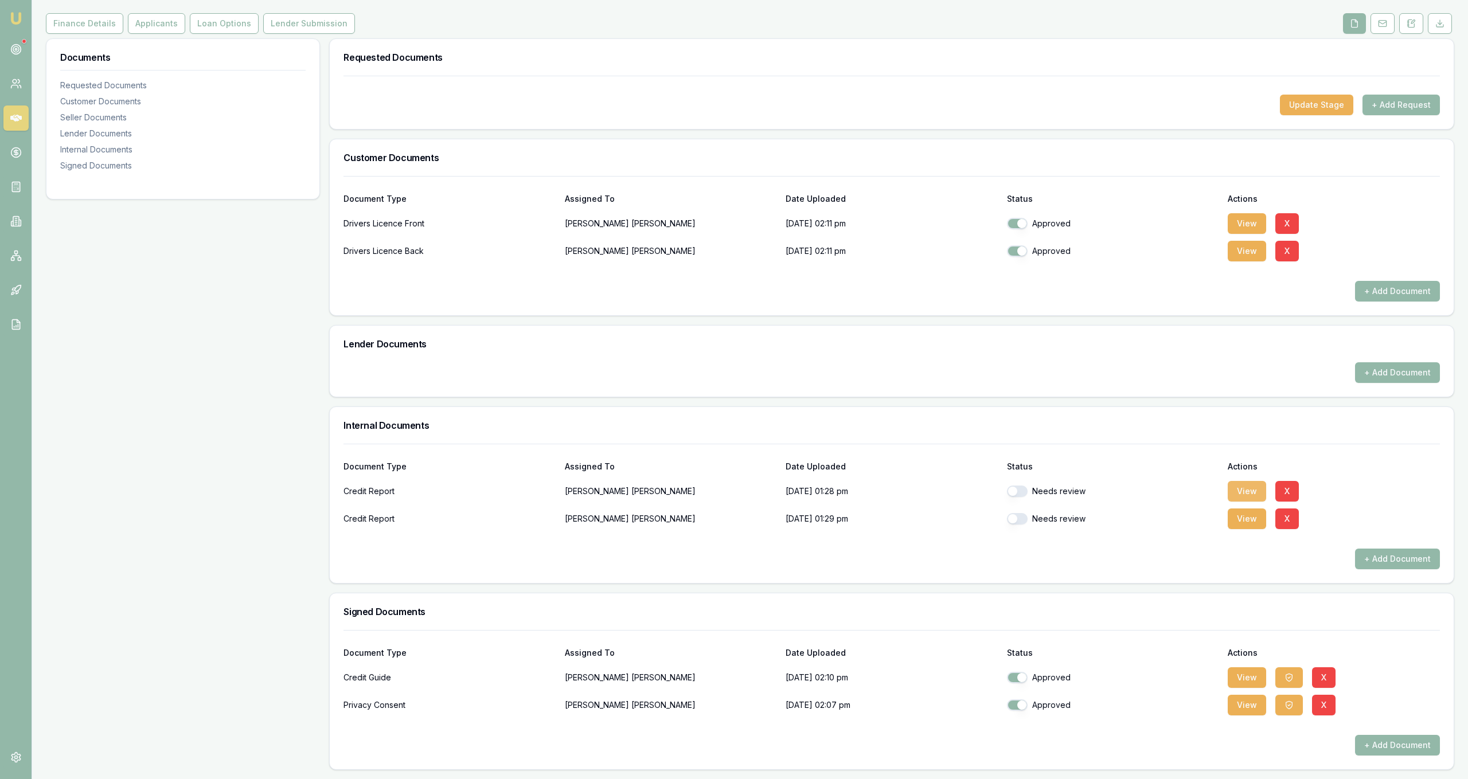
click at [1239, 489] on button "View" at bounding box center [1247, 491] width 38 height 21
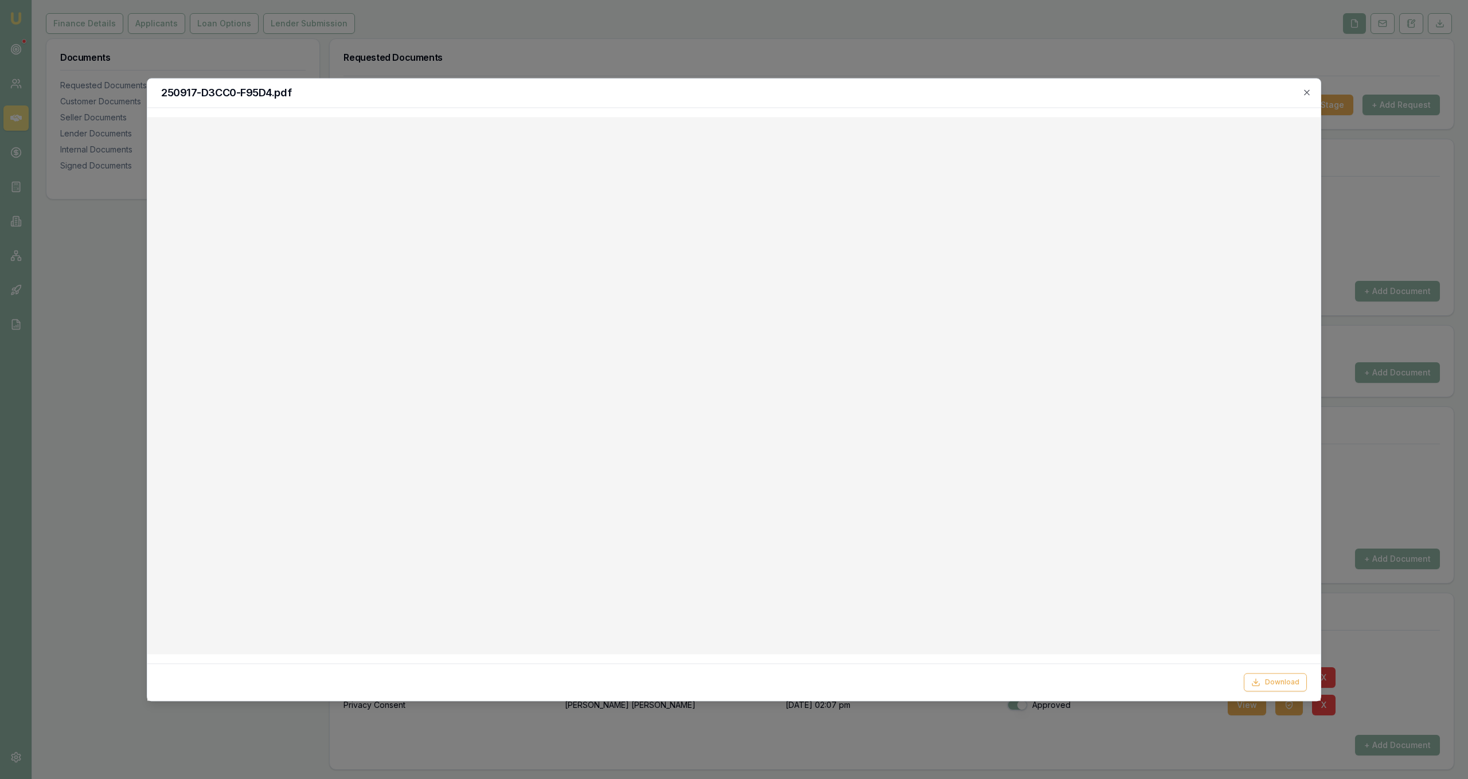
click at [824, 67] on div at bounding box center [734, 389] width 1468 height 779
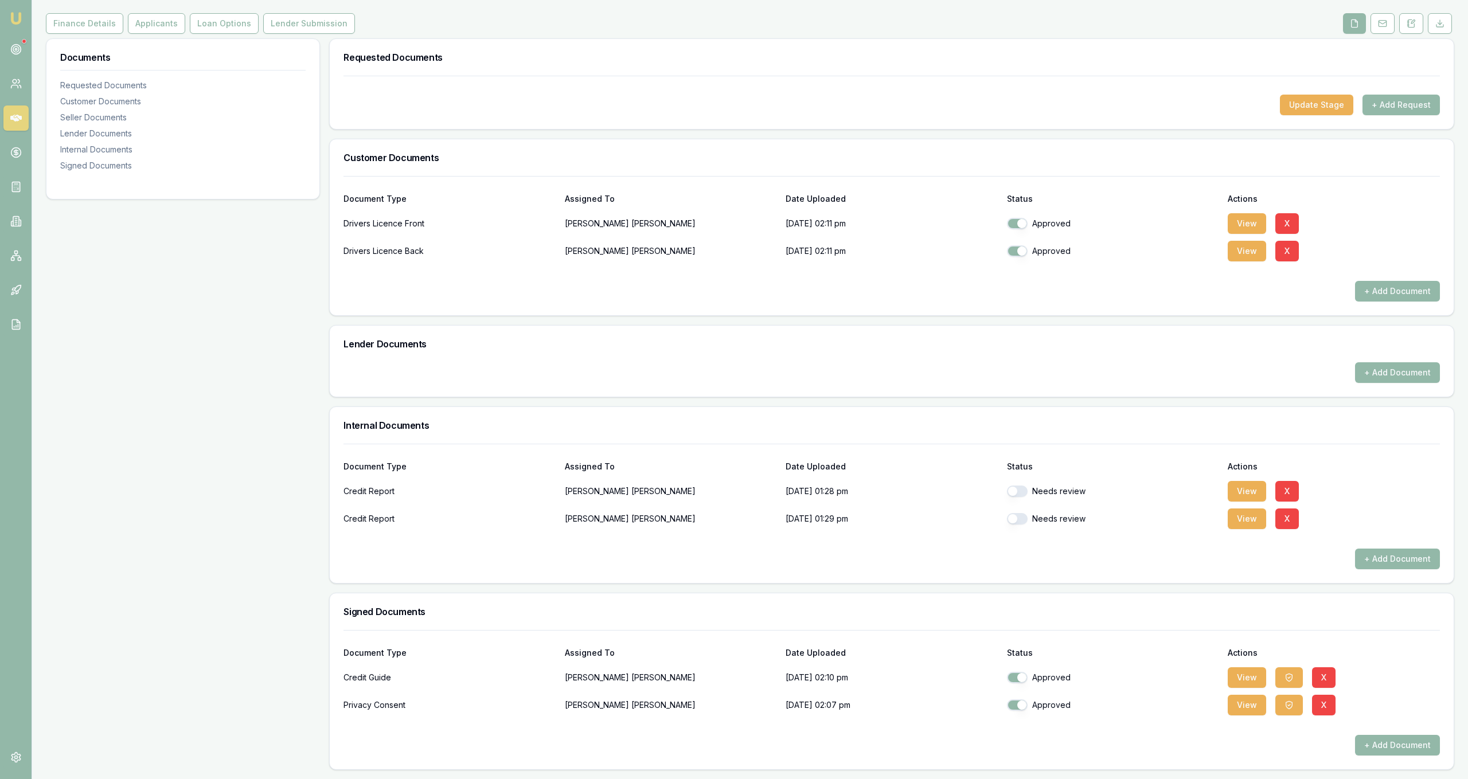
scroll to position [0, 0]
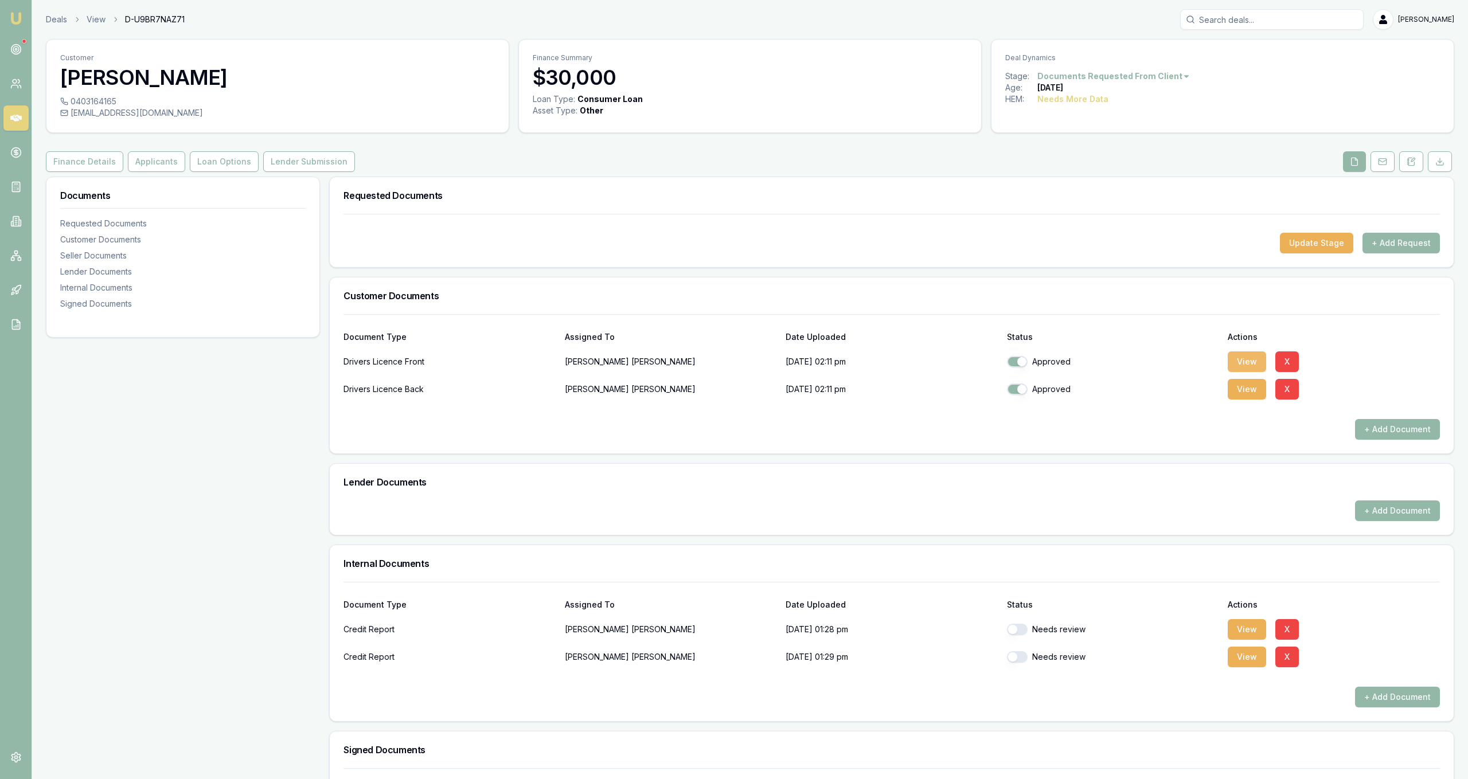
click at [1239, 360] on button "View" at bounding box center [1247, 362] width 38 height 21
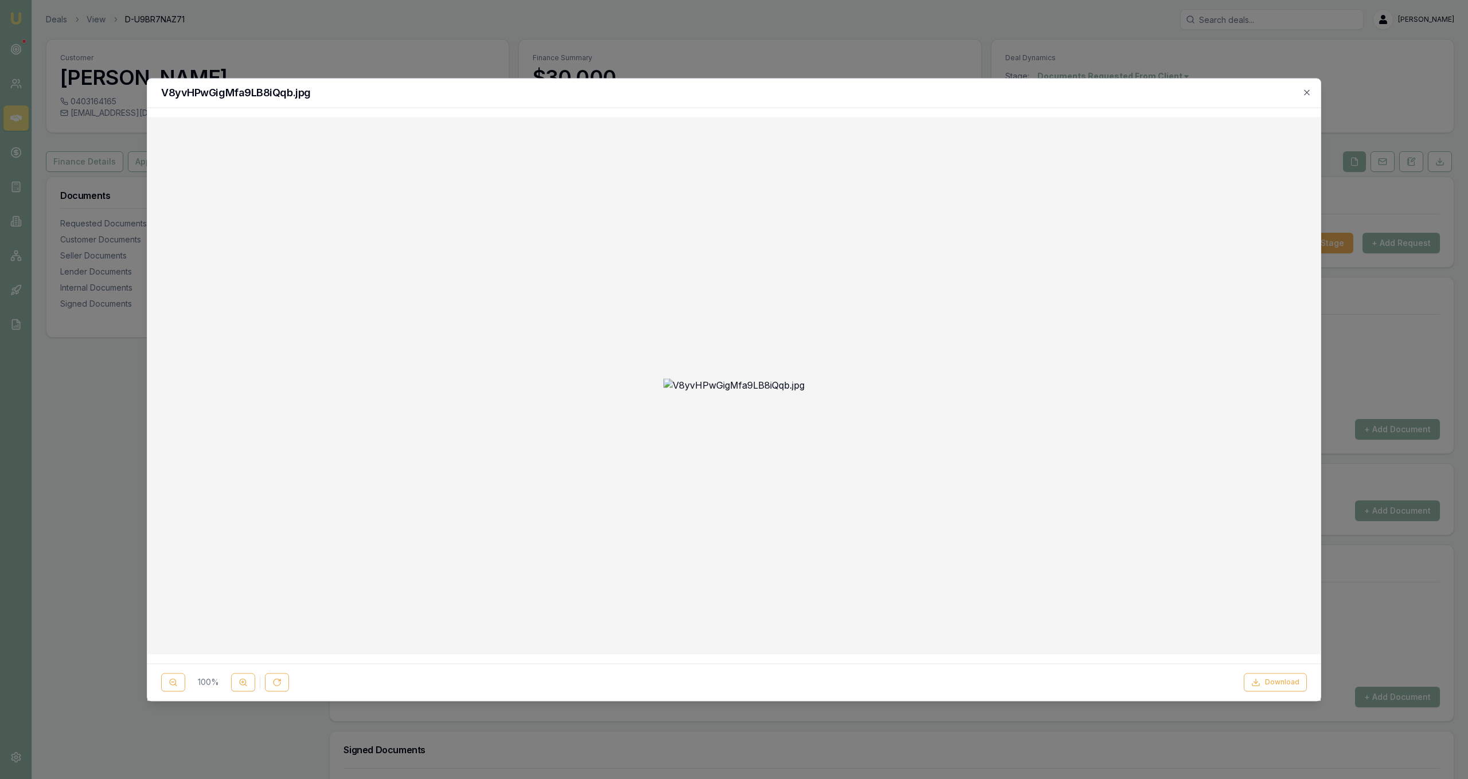
click at [120, 406] on div at bounding box center [734, 389] width 1468 height 779
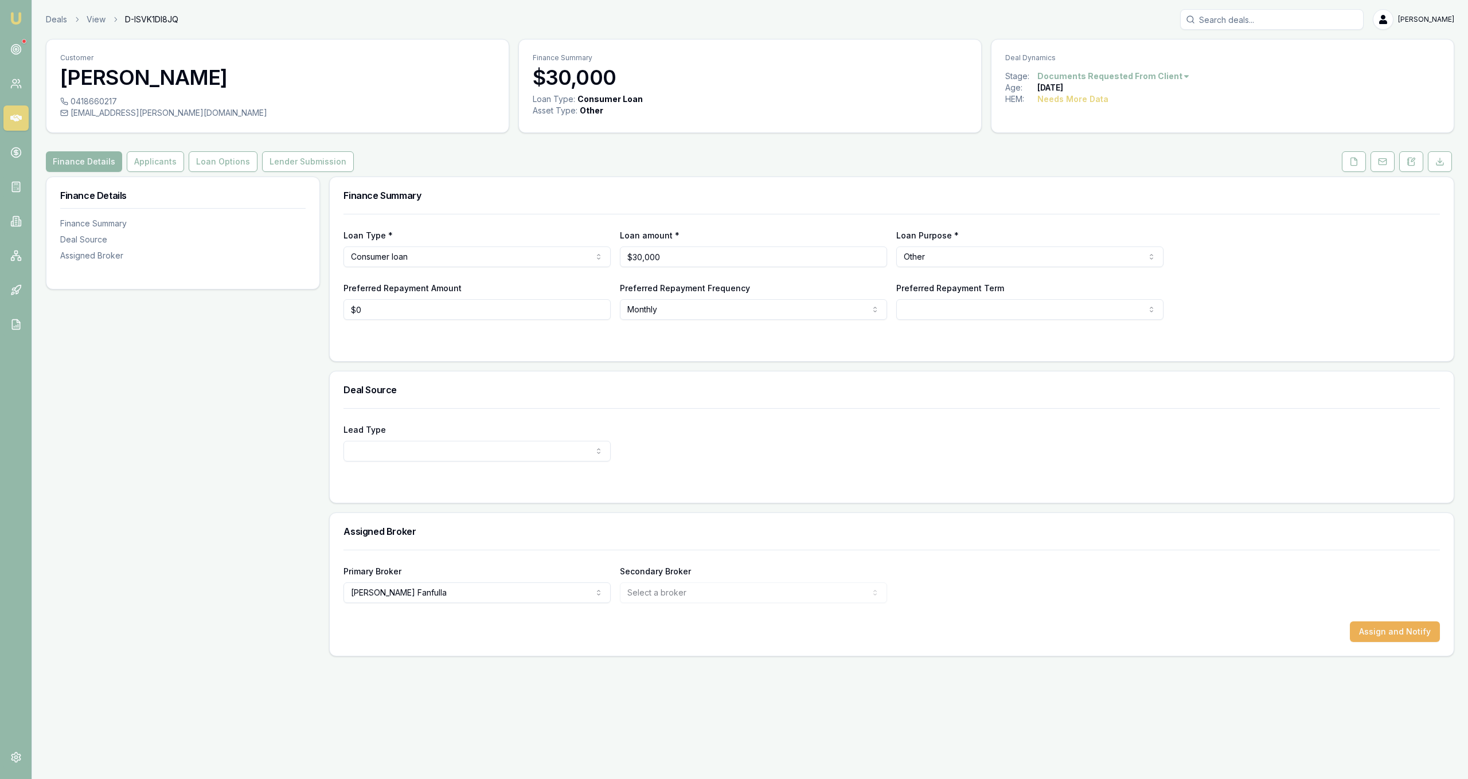
click at [1351, 151] on div "Customer [PERSON_NAME] 0418660217 [EMAIL_ADDRESS][PERSON_NAME][DOMAIN_NAME] Fin…" at bounding box center [750, 348] width 1408 height 618
click at [1351, 157] on button at bounding box center [1354, 161] width 24 height 21
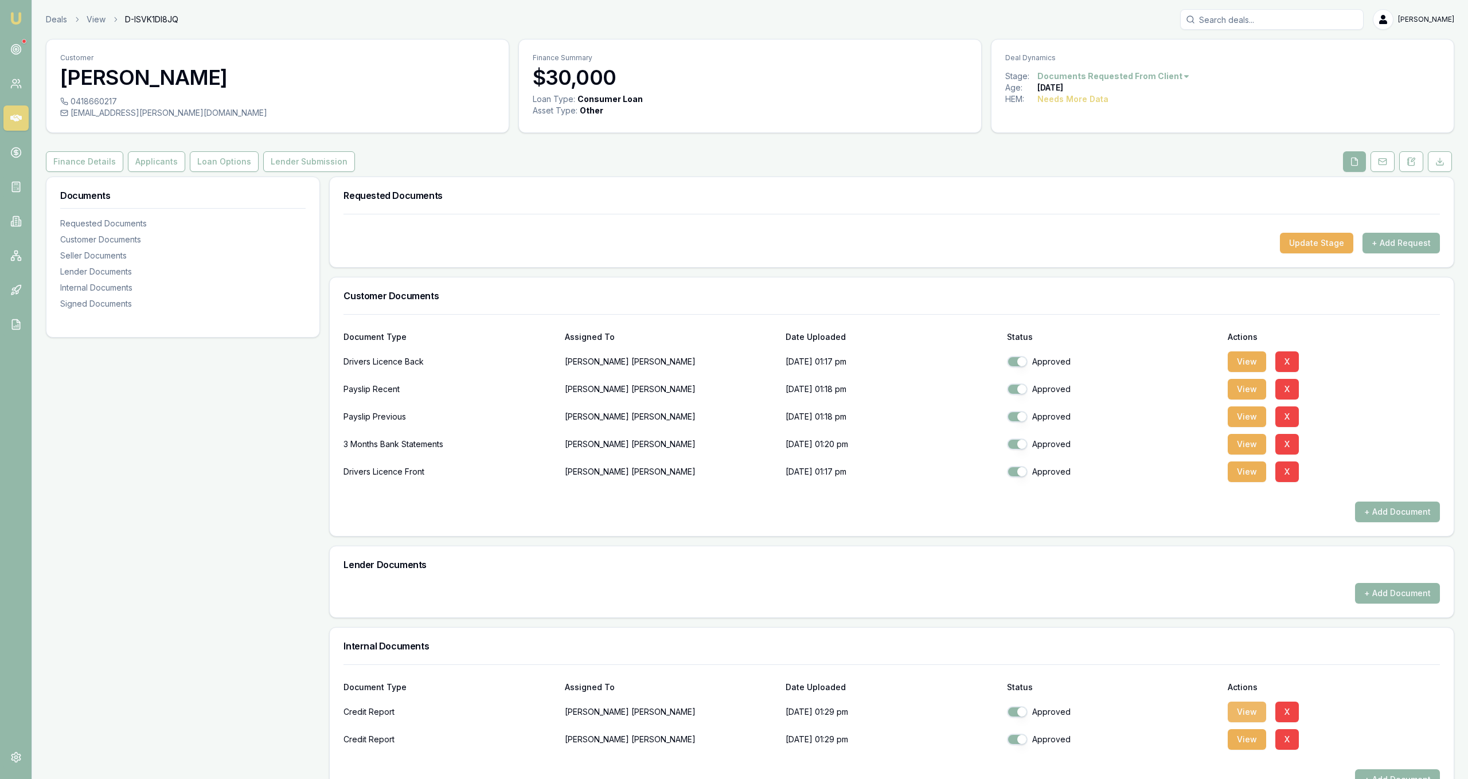
click at [1255, 708] on button "View" at bounding box center [1247, 712] width 38 height 21
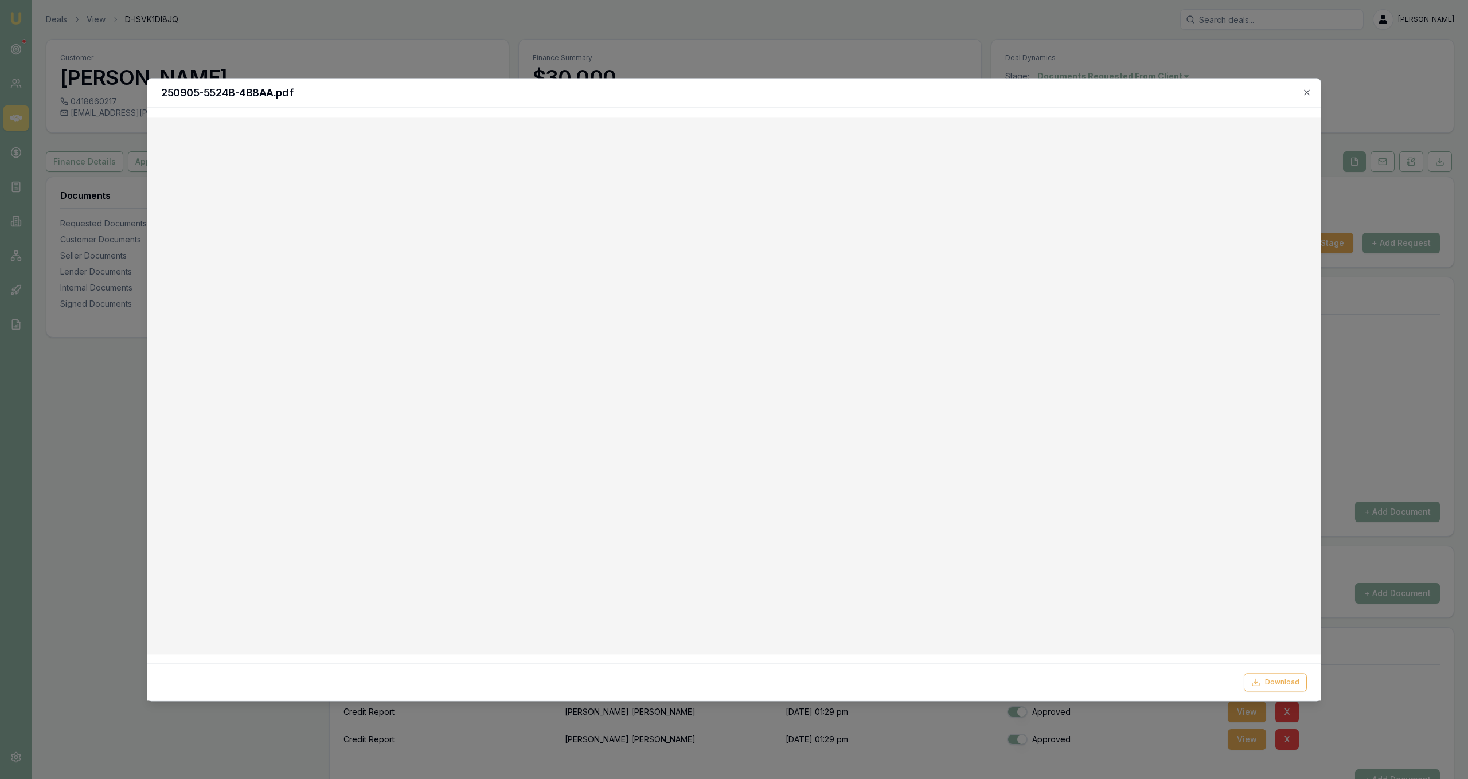
click at [988, 81] on div "250905-5524B-4B8AA.pdf" at bounding box center [733, 93] width 1173 height 29
drag, startPoint x: 879, startPoint y: 28, endPoint x: 876, endPoint y: 37, distance: 9.6
click at [876, 37] on div at bounding box center [734, 389] width 1468 height 779
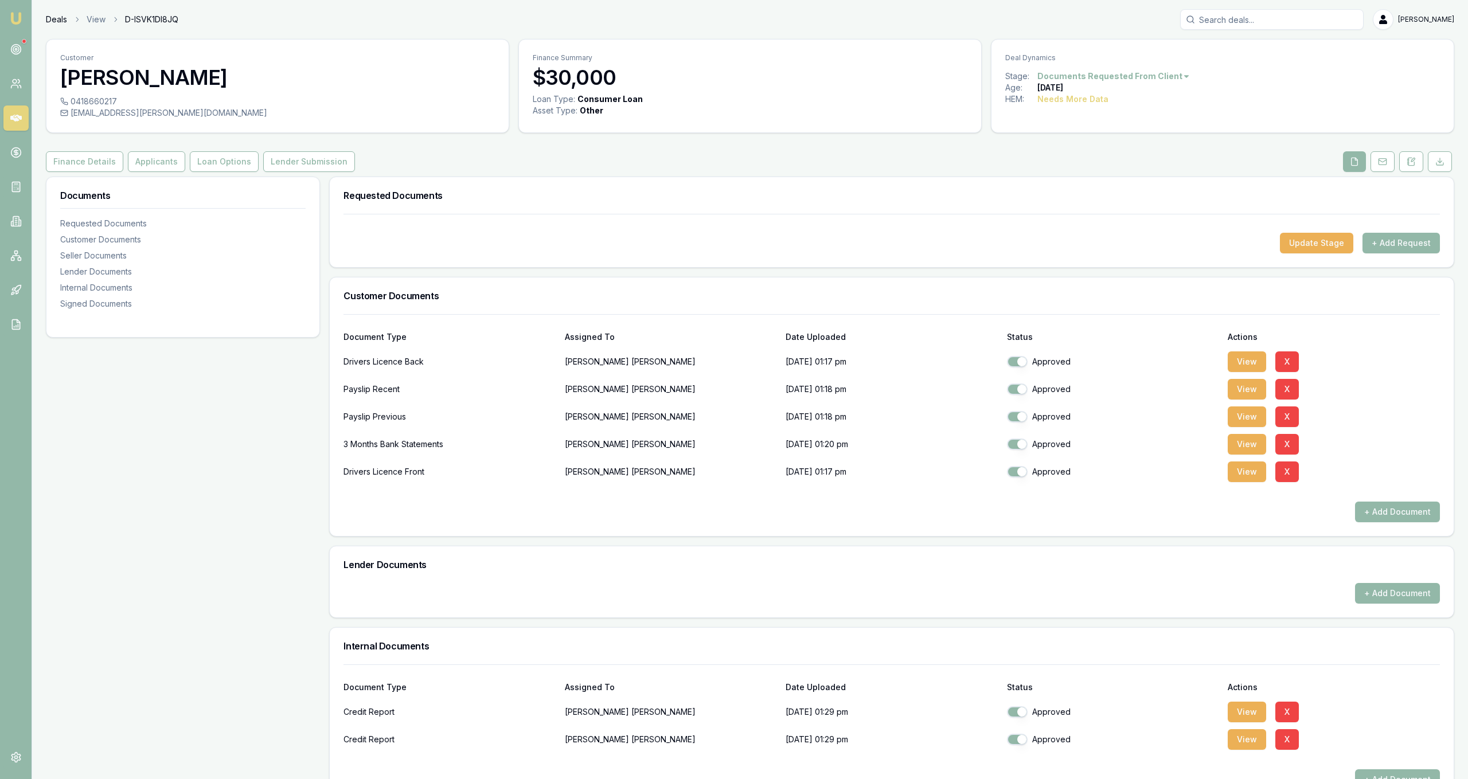
click at [63, 21] on link "Deals" at bounding box center [56, 19] width 21 height 11
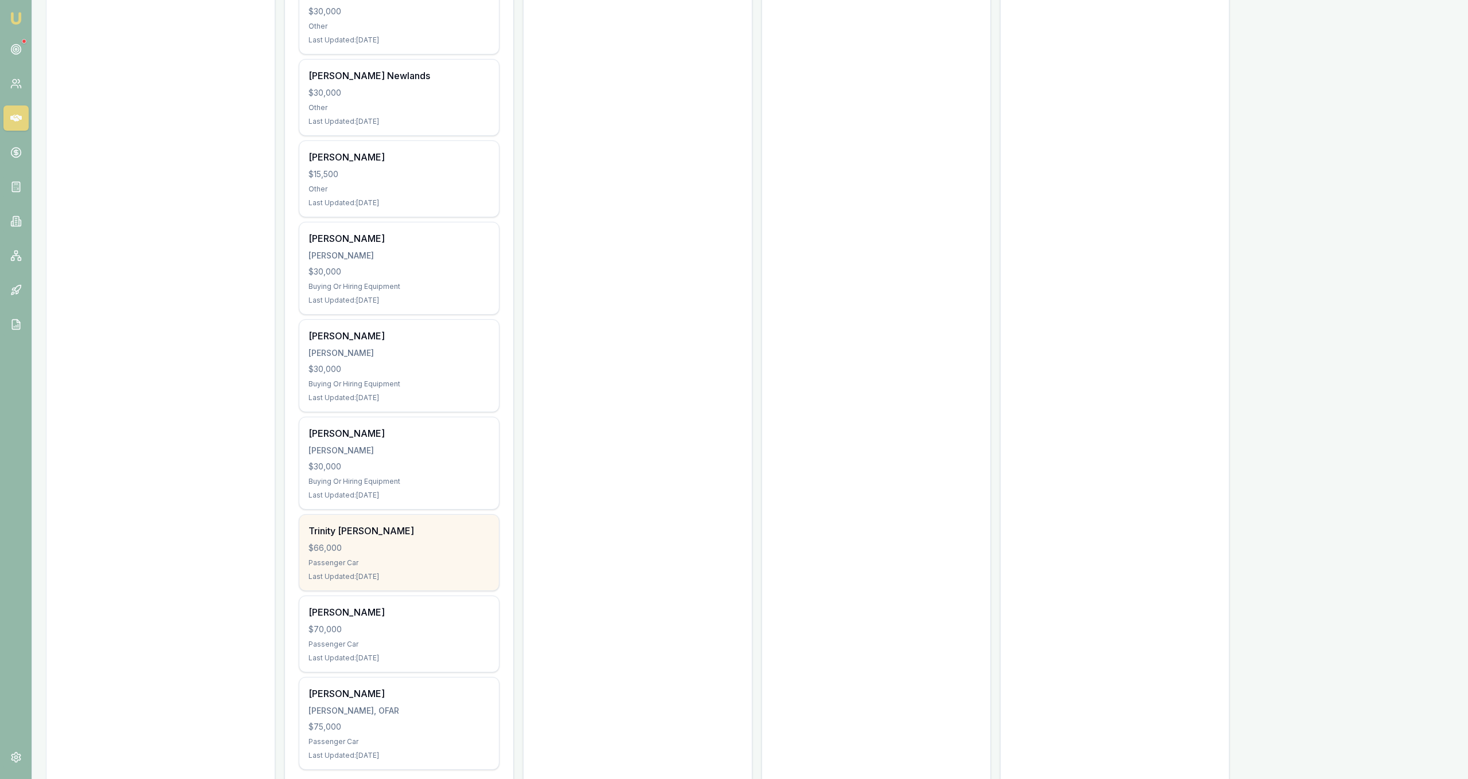
scroll to position [3525, 0]
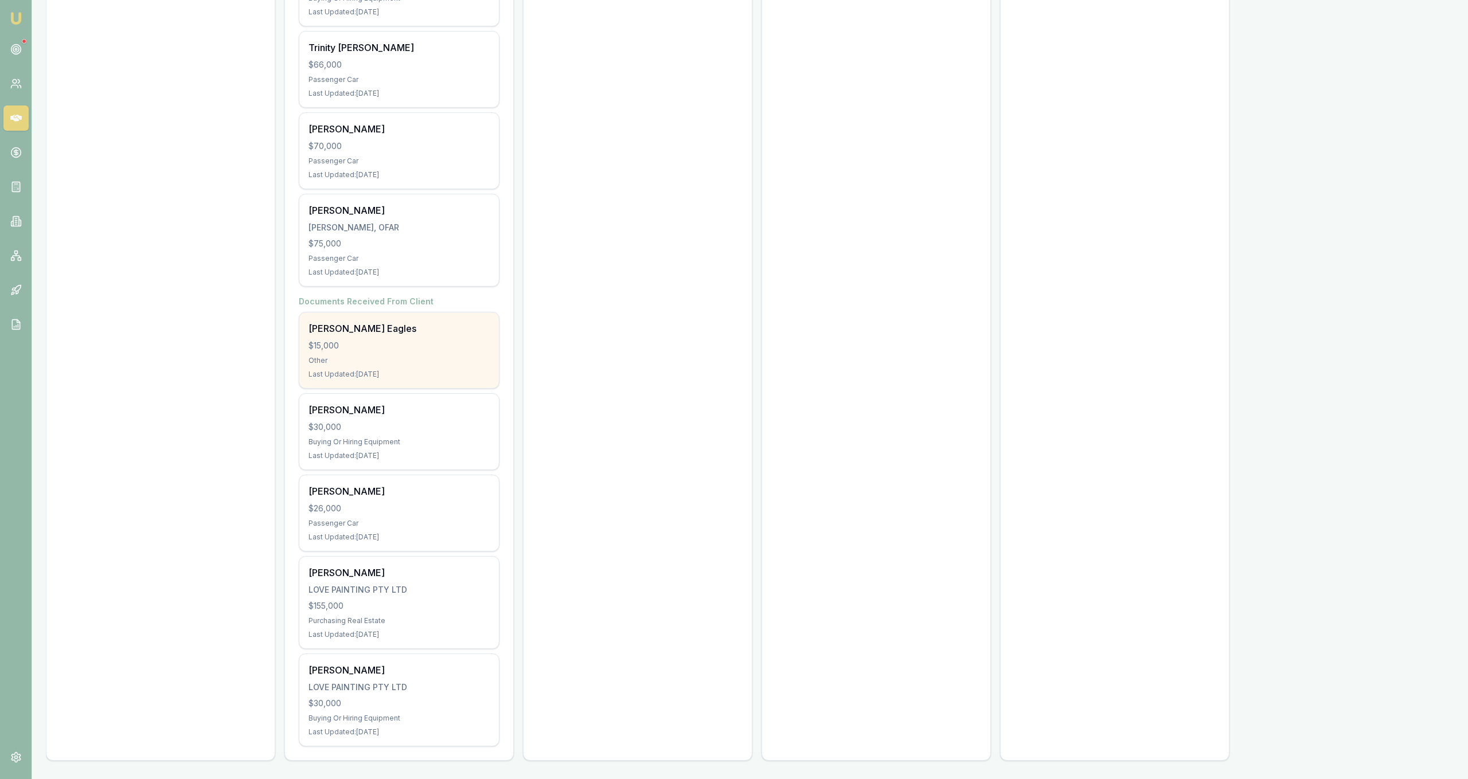
click at [389, 371] on div "Last Updated: [DATE]" at bounding box center [399, 374] width 181 height 9
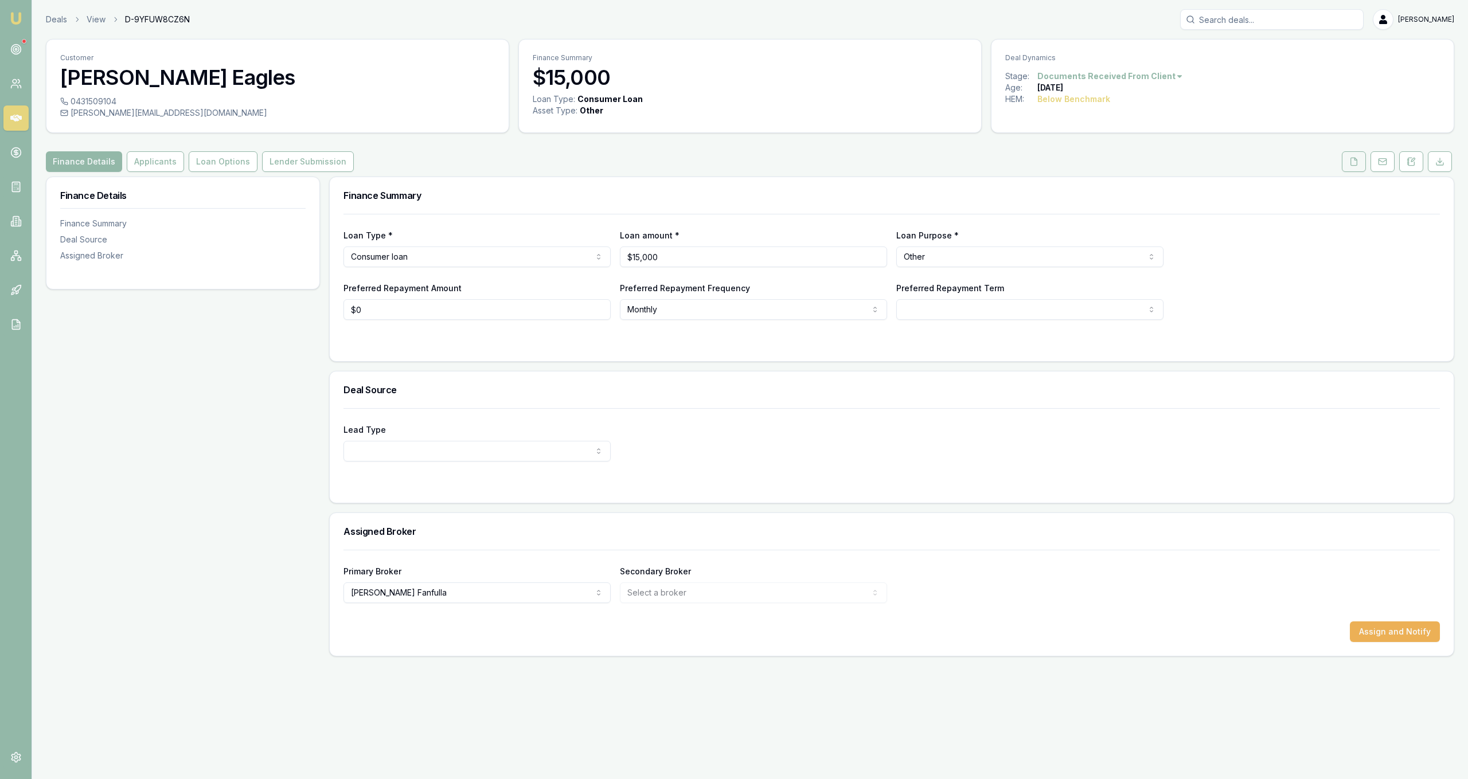
click at [1356, 163] on icon at bounding box center [1353, 161] width 9 height 9
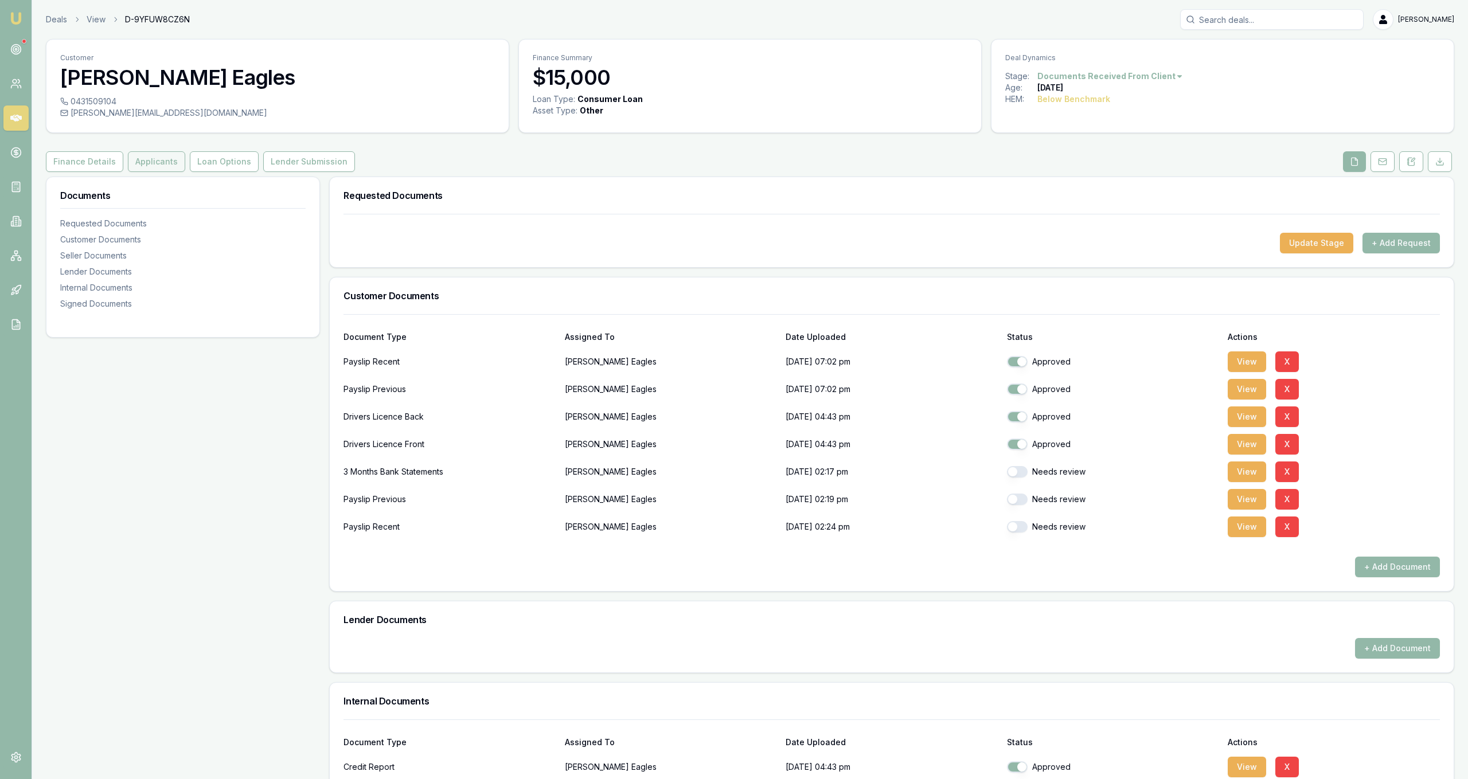
click at [162, 158] on button "Applicants" at bounding box center [156, 161] width 57 height 21
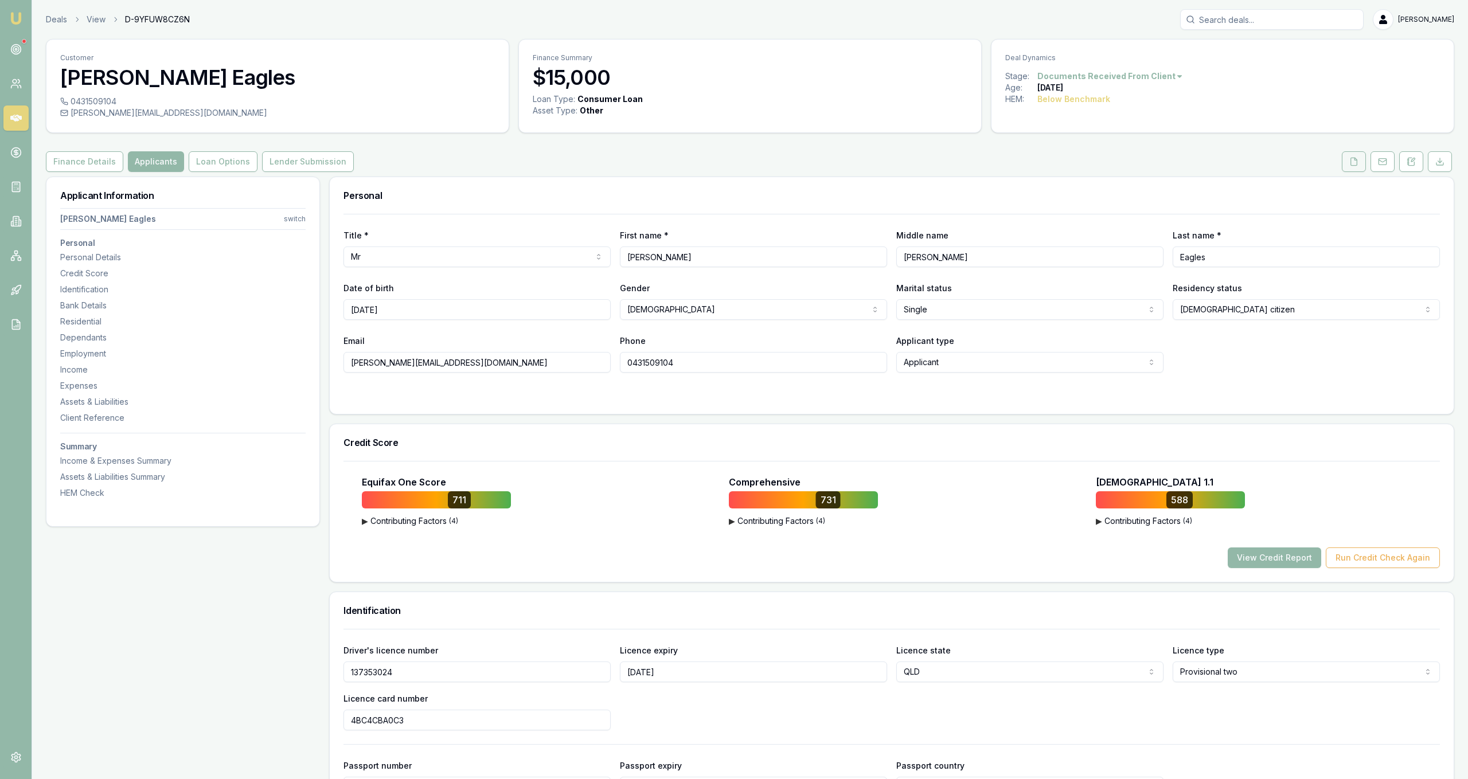
click at [1359, 162] on button at bounding box center [1354, 161] width 24 height 21
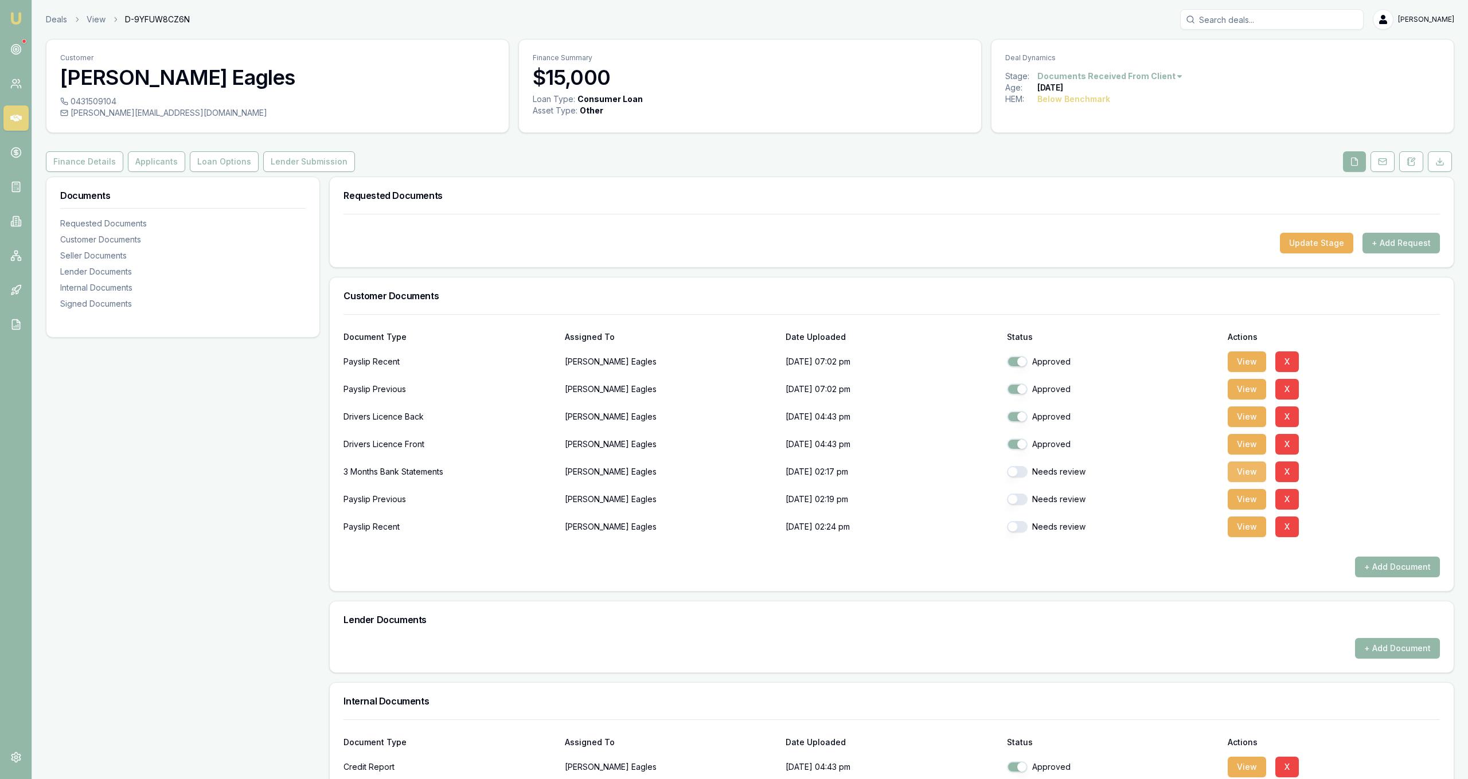
click at [1247, 474] on button "View" at bounding box center [1247, 472] width 38 height 21
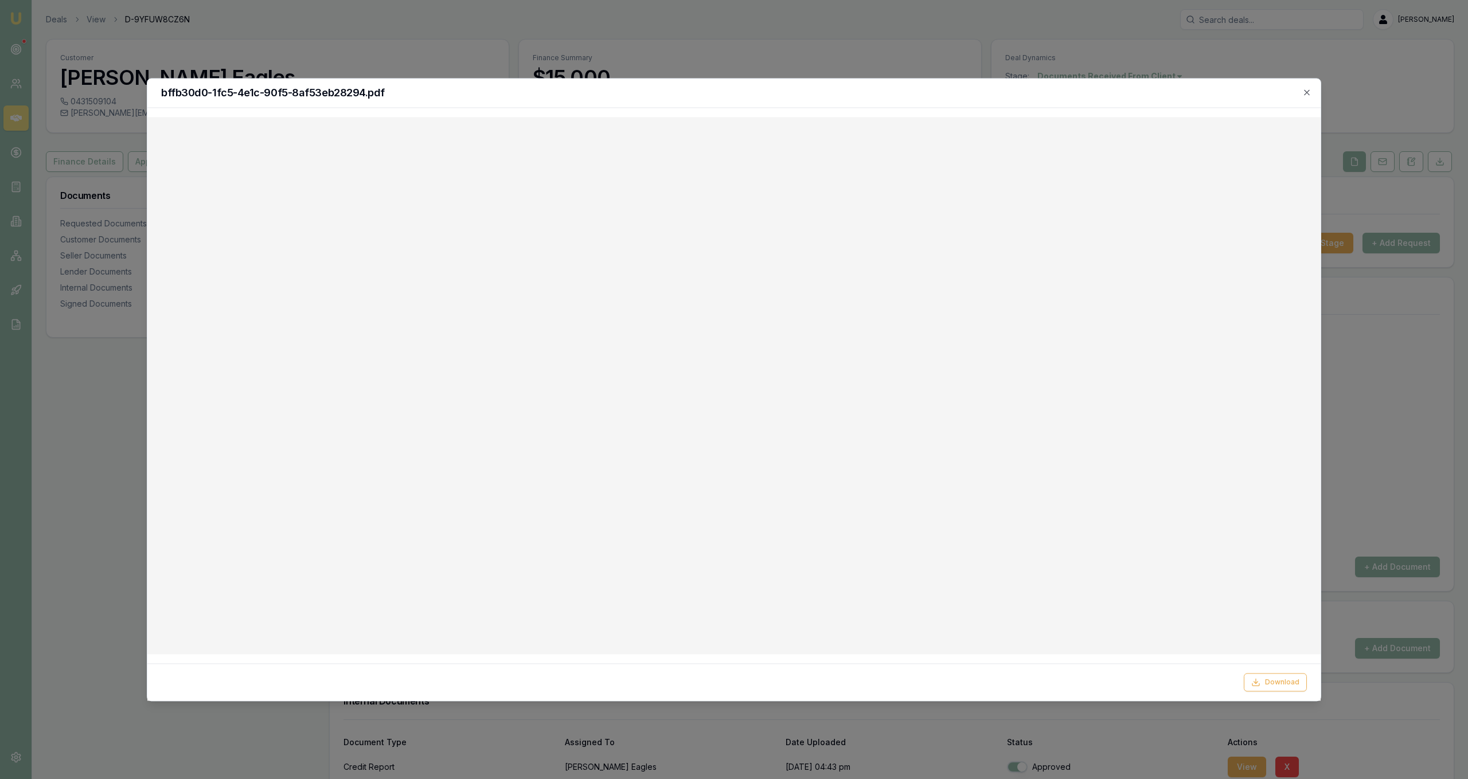
click at [900, 48] on div at bounding box center [734, 389] width 1468 height 779
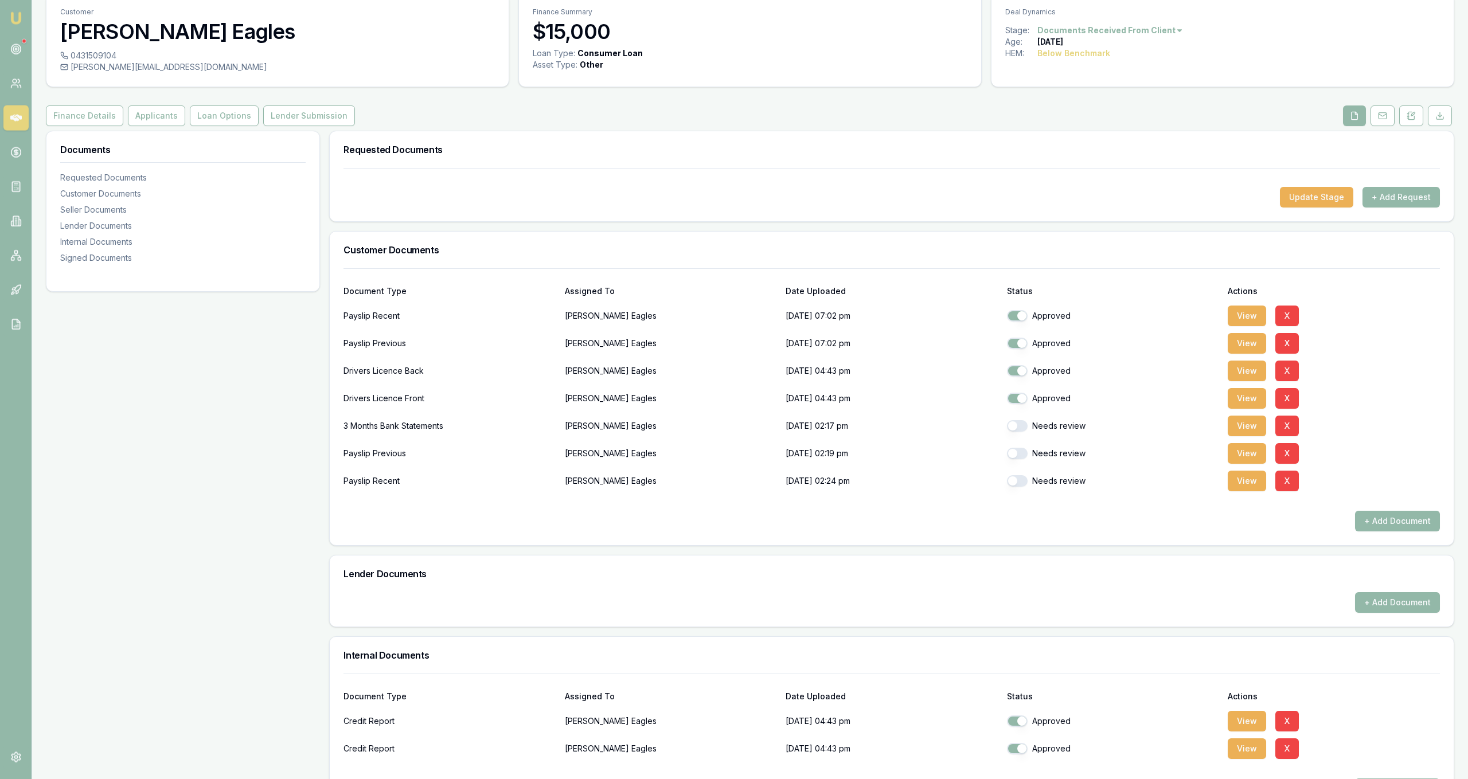
scroll to position [42, 0]
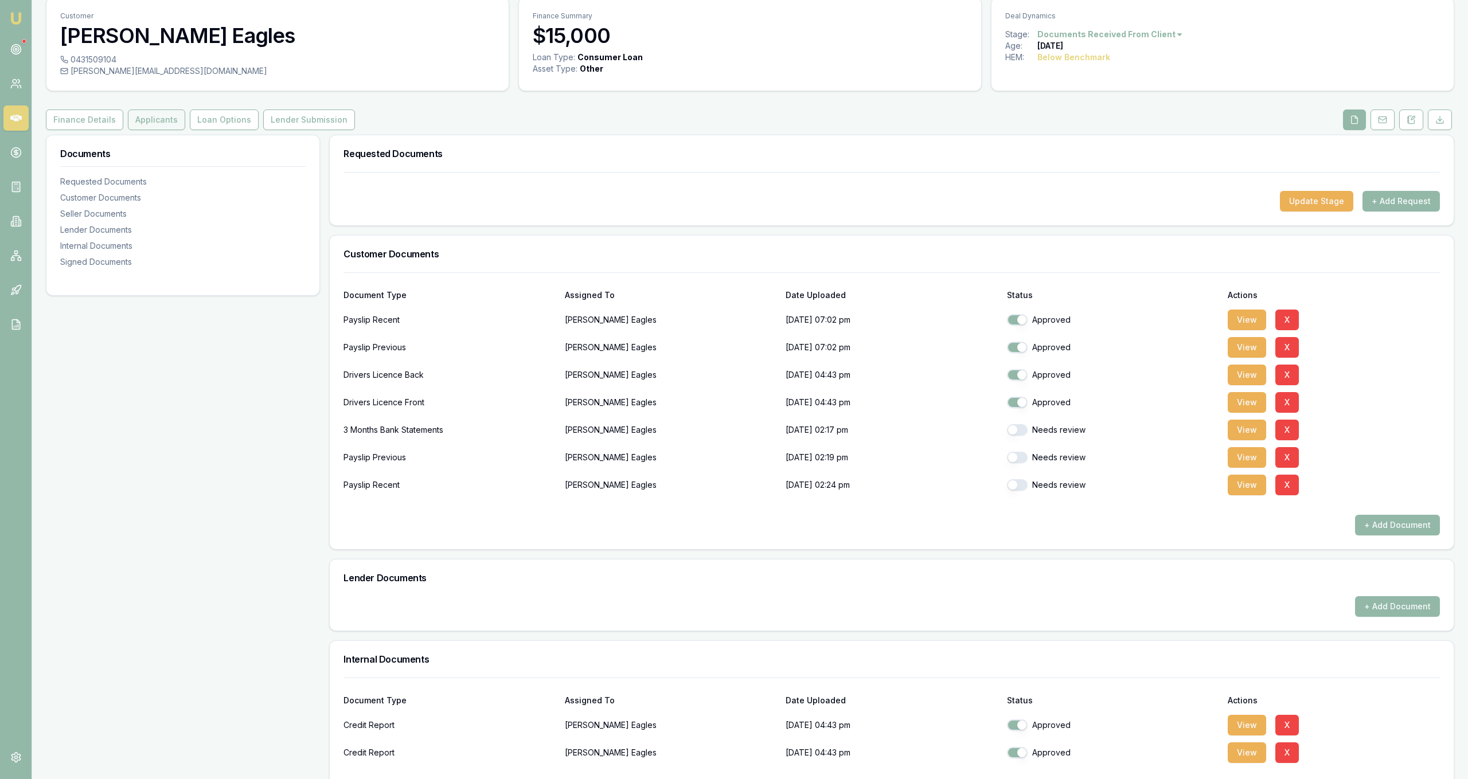
click at [173, 126] on button "Applicants" at bounding box center [156, 120] width 57 height 21
